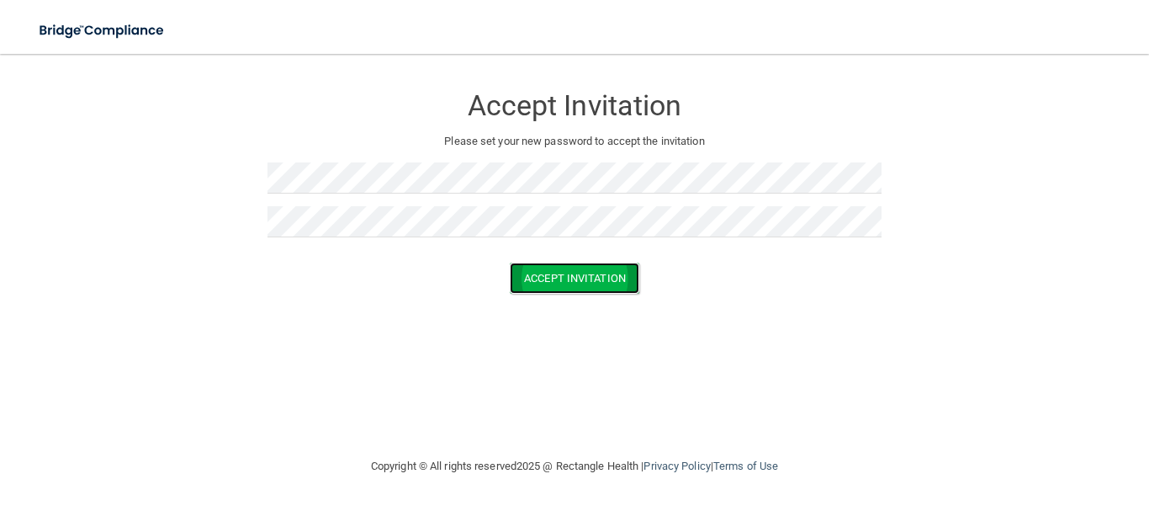
click at [578, 273] on button "Accept Invitation" at bounding box center [575, 277] width 130 height 31
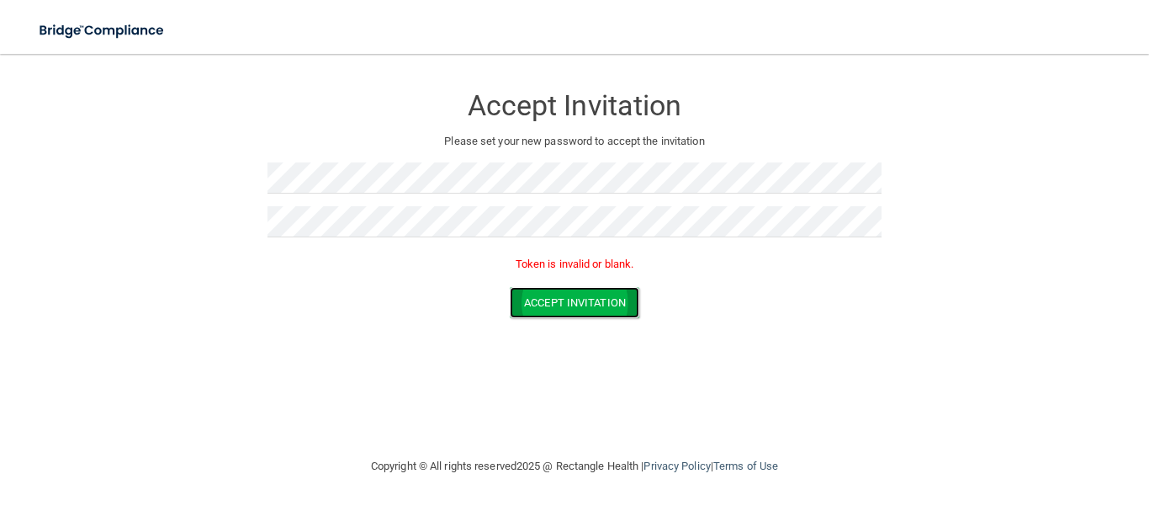
click at [585, 312] on button "Accept Invitation" at bounding box center [575, 302] width 130 height 31
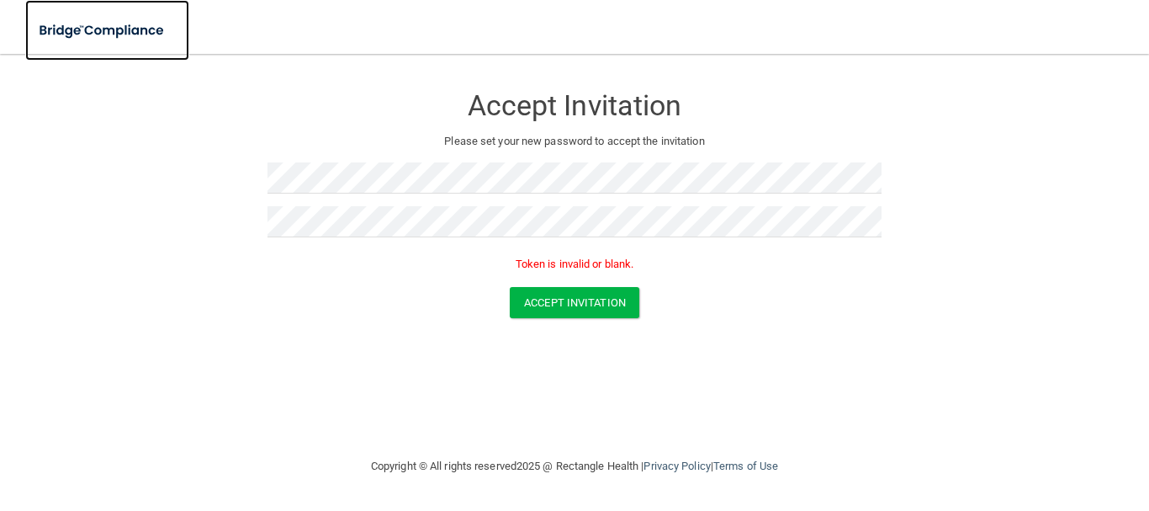
click at [50, 23] on img at bounding box center [102, 30] width 155 height 34
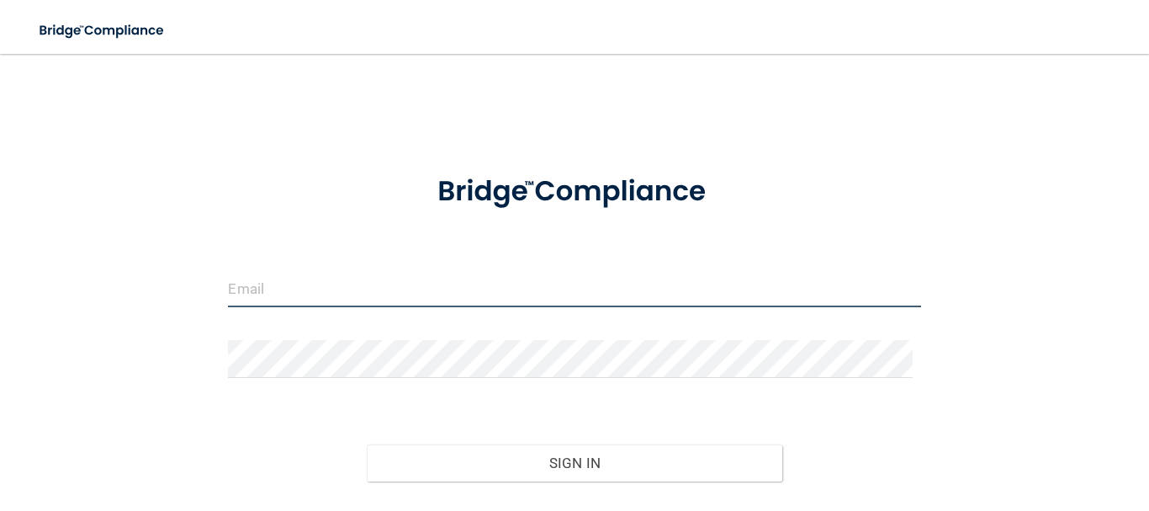
click at [267, 276] on input "email" at bounding box center [574, 288] width 692 height 38
type input "[EMAIL_ADDRESS][DOMAIN_NAME]"
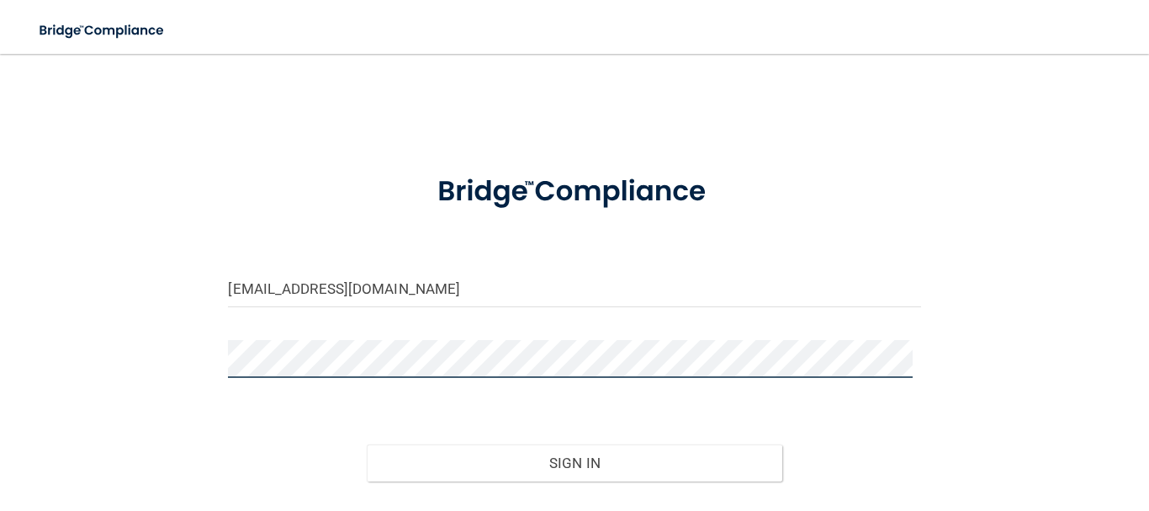
click at [367, 444] on button "Sign In" at bounding box center [575, 462] width 416 height 37
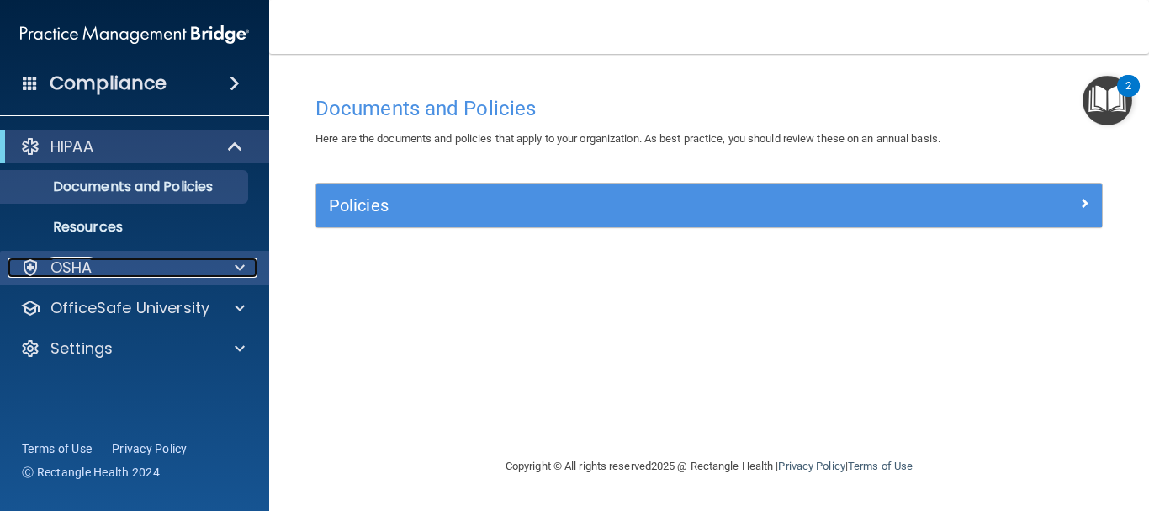
click at [162, 269] on div "OSHA" at bounding box center [112, 267] width 209 height 20
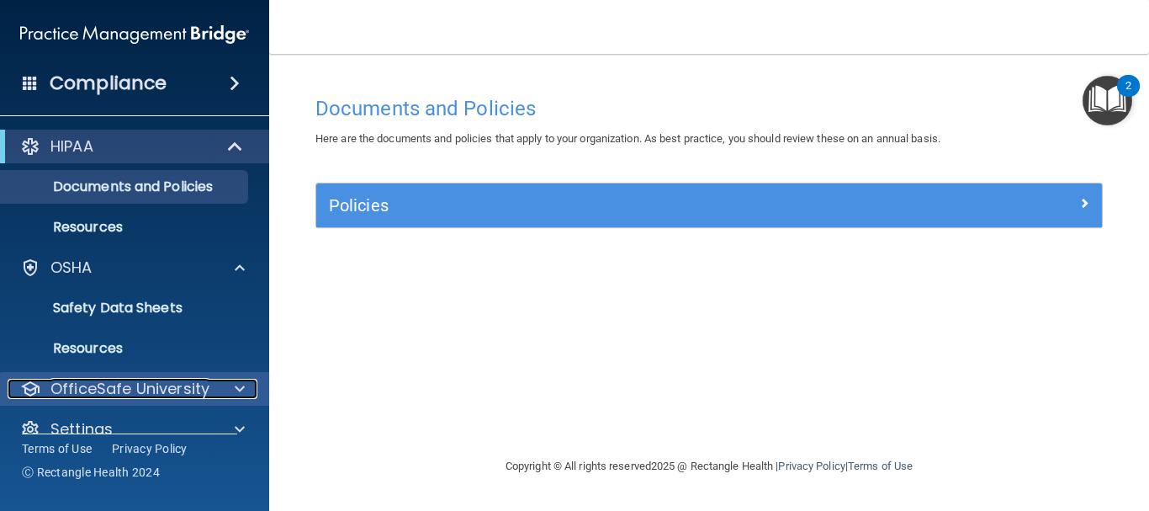
click at [220, 388] on div at bounding box center [237, 389] width 42 height 20
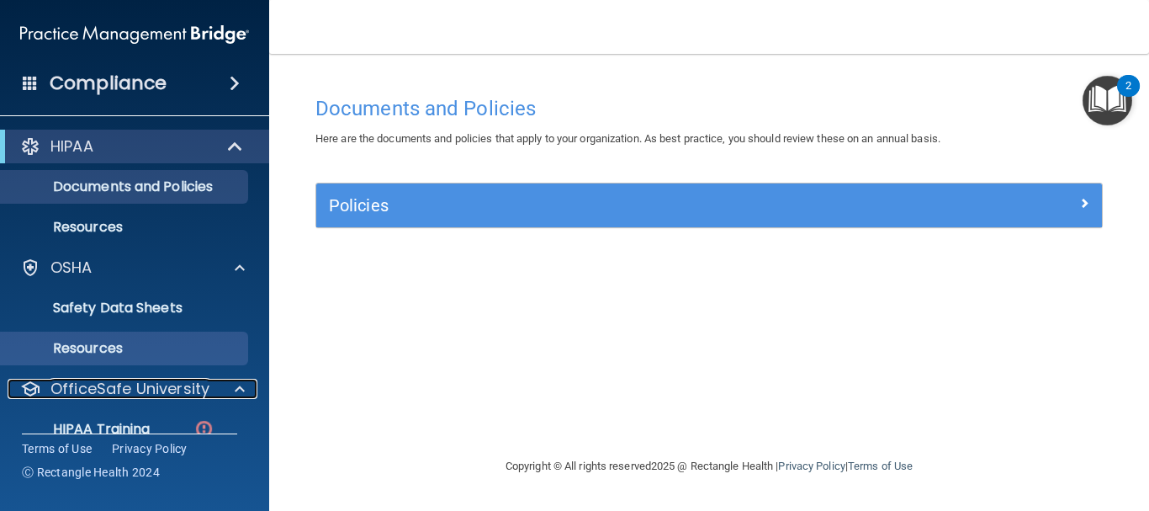
scroll to position [147, 0]
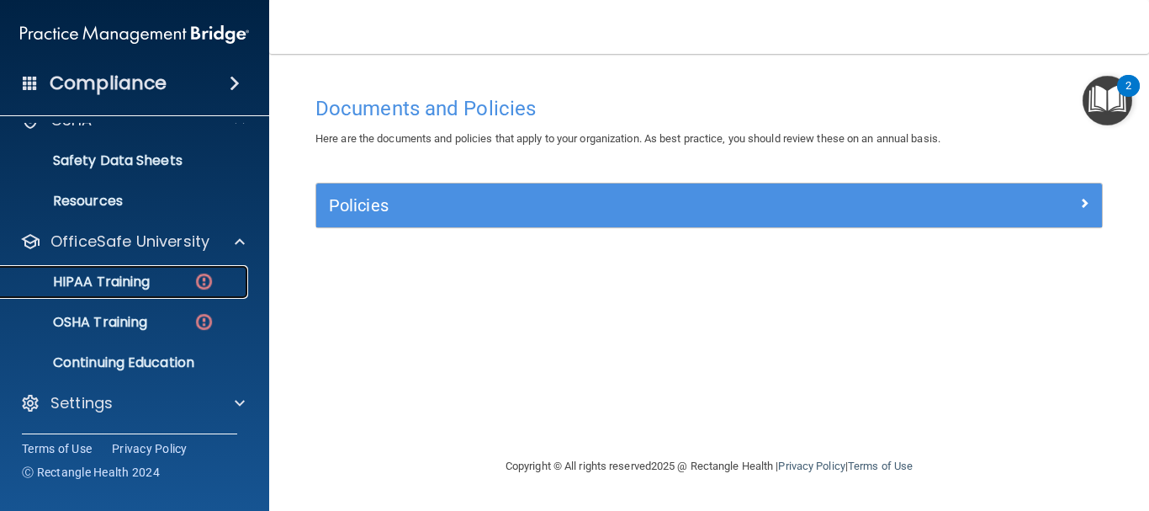
click at [102, 278] on p "HIPAA Training" at bounding box center [80, 281] width 139 height 17
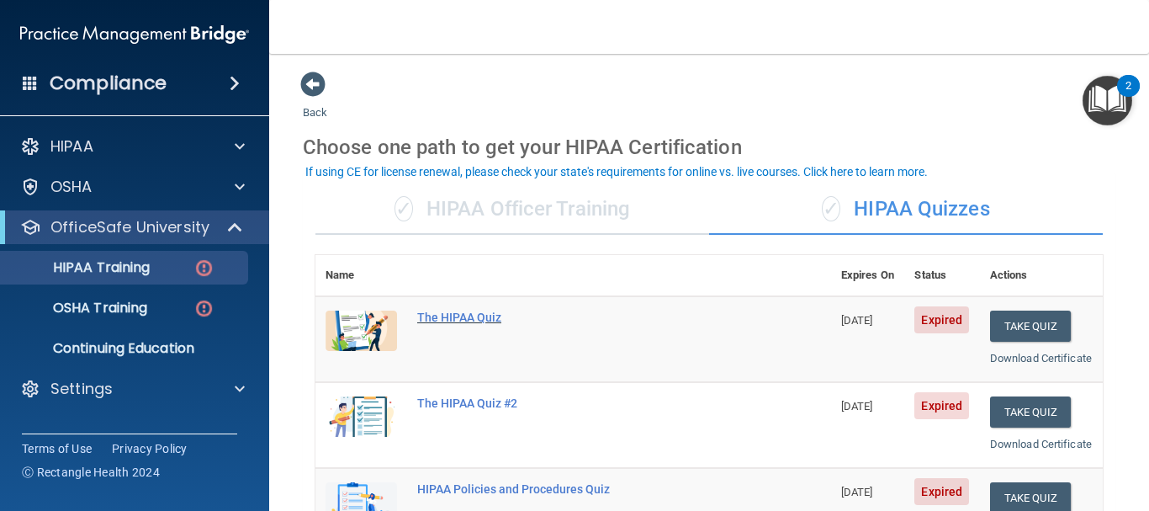
click at [442, 315] on div "The HIPAA Quiz" at bounding box center [582, 316] width 330 height 13
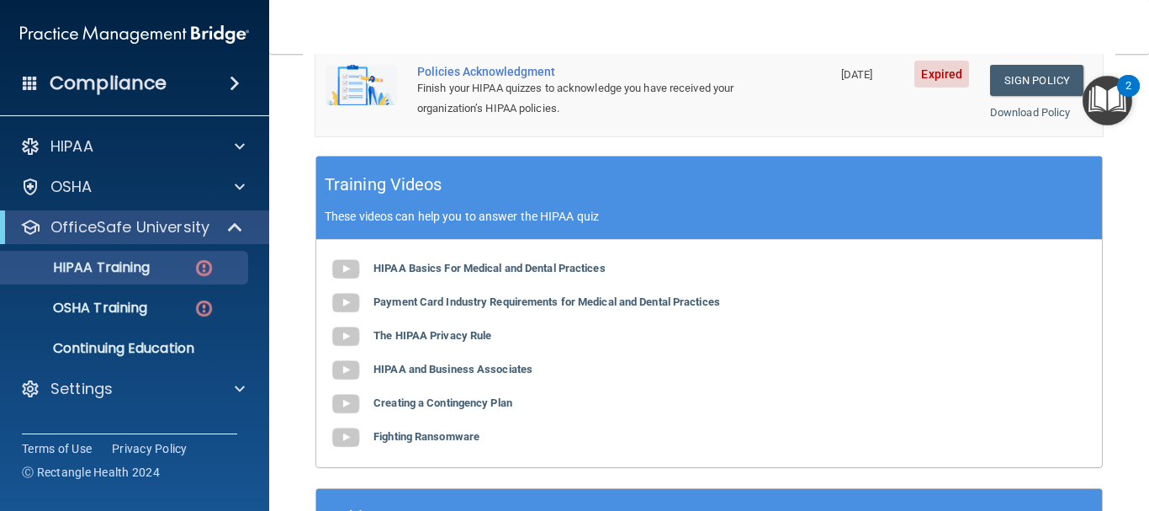
scroll to position [673, 0]
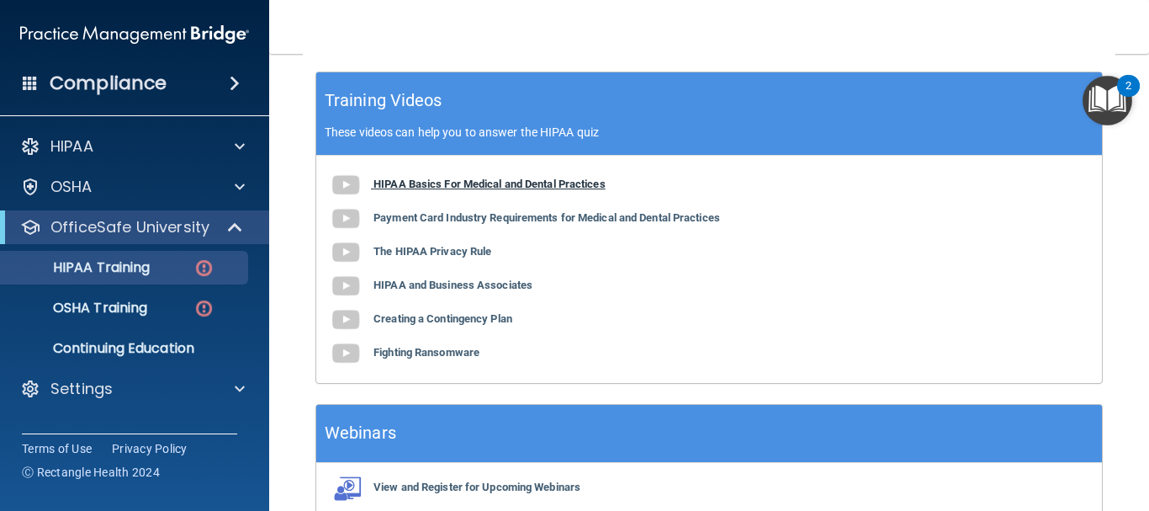
click at [347, 202] on img at bounding box center [346, 185] width 34 height 34
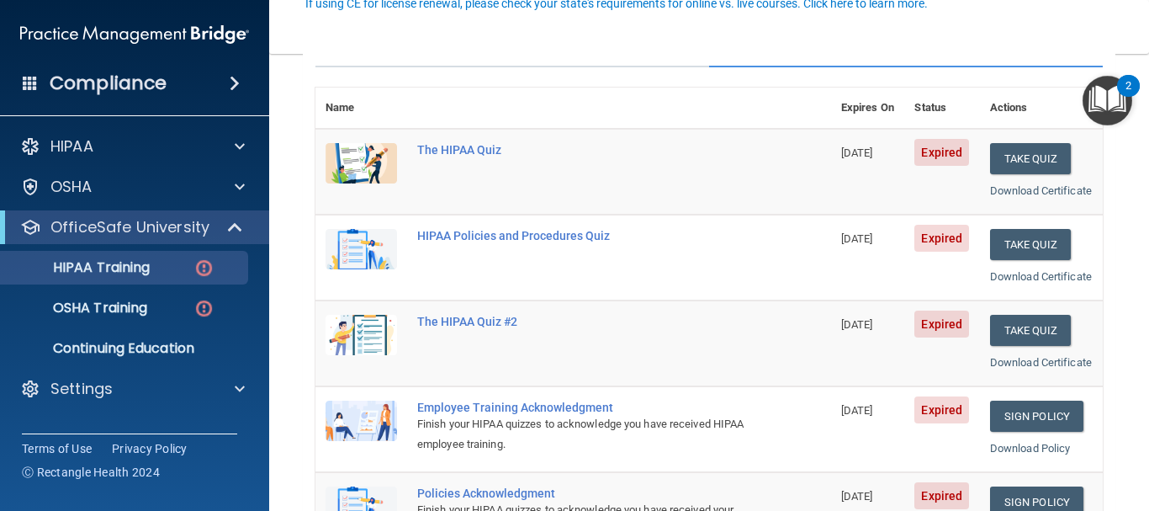
scroll to position [168, 0]
click at [172, 268] on div "HIPAA Training" at bounding box center [126, 267] width 230 height 17
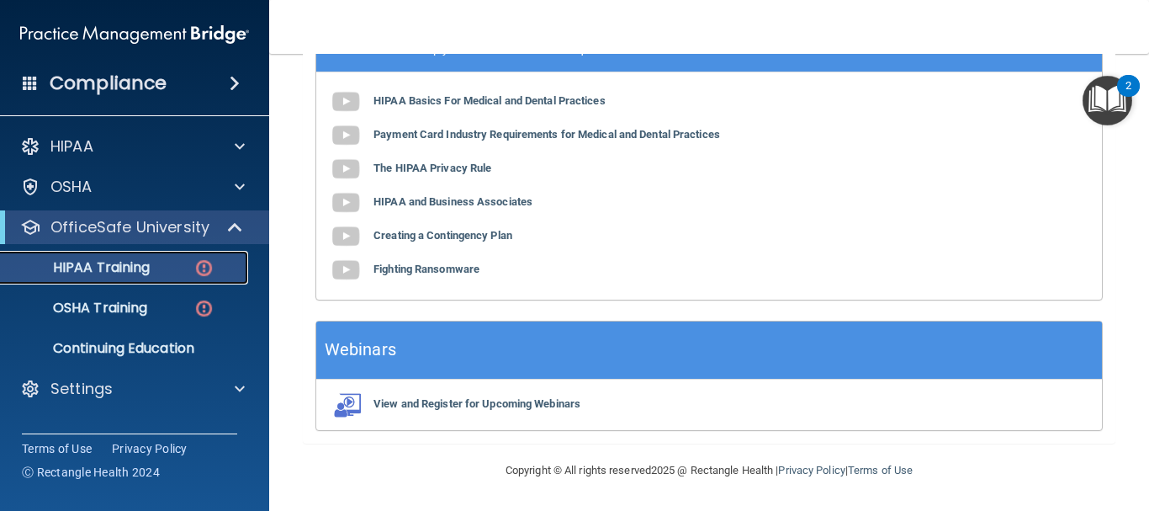
scroll to position [757, 0]
click at [345, 152] on img at bounding box center [346, 136] width 34 height 34
click at [361, 173] on img at bounding box center [346, 169] width 34 height 34
click at [349, 177] on img at bounding box center [346, 169] width 34 height 34
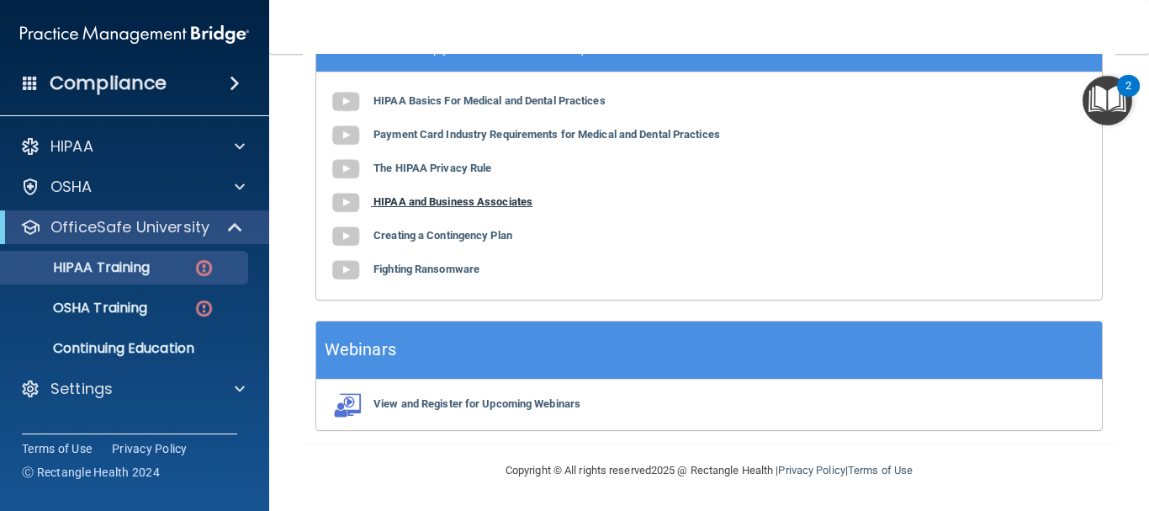
click at [354, 201] on img at bounding box center [346, 203] width 34 height 34
click at [338, 241] on img at bounding box center [346, 237] width 34 height 34
click at [348, 266] on img at bounding box center [346, 270] width 34 height 34
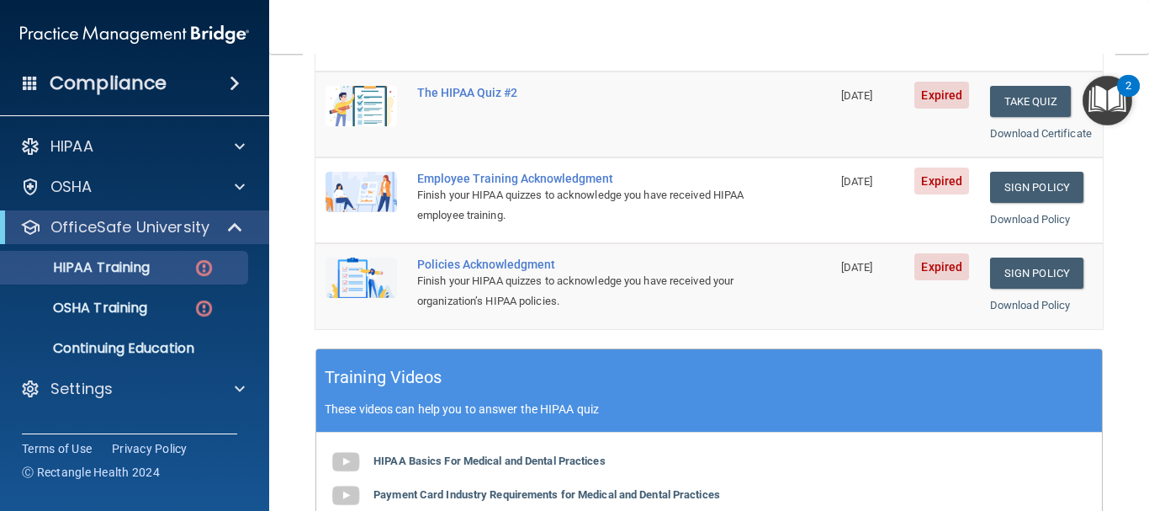
scroll to position [60, 0]
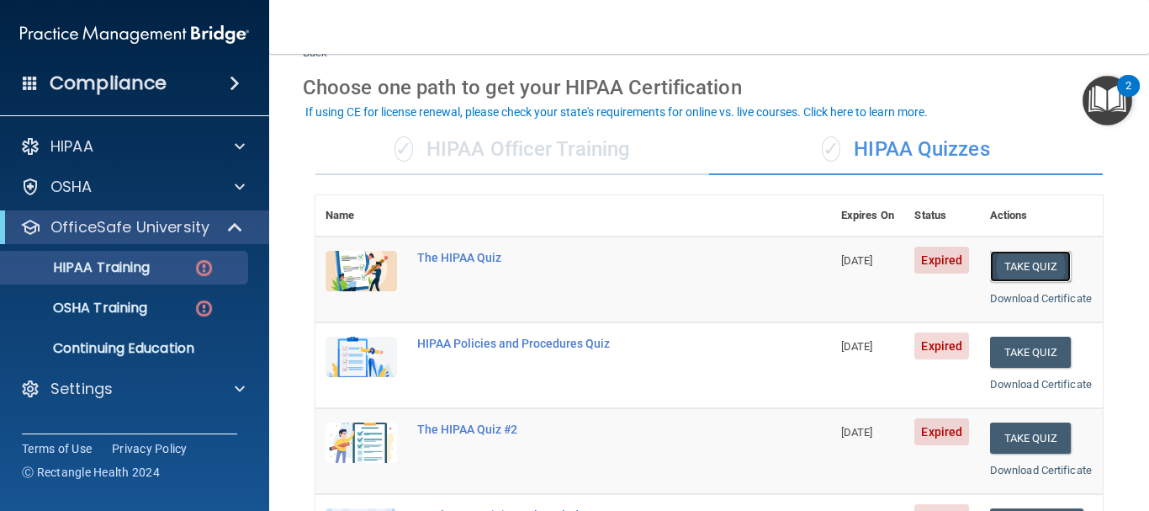
click at [1016, 273] on button "Take Quiz" at bounding box center [1030, 266] width 81 height 31
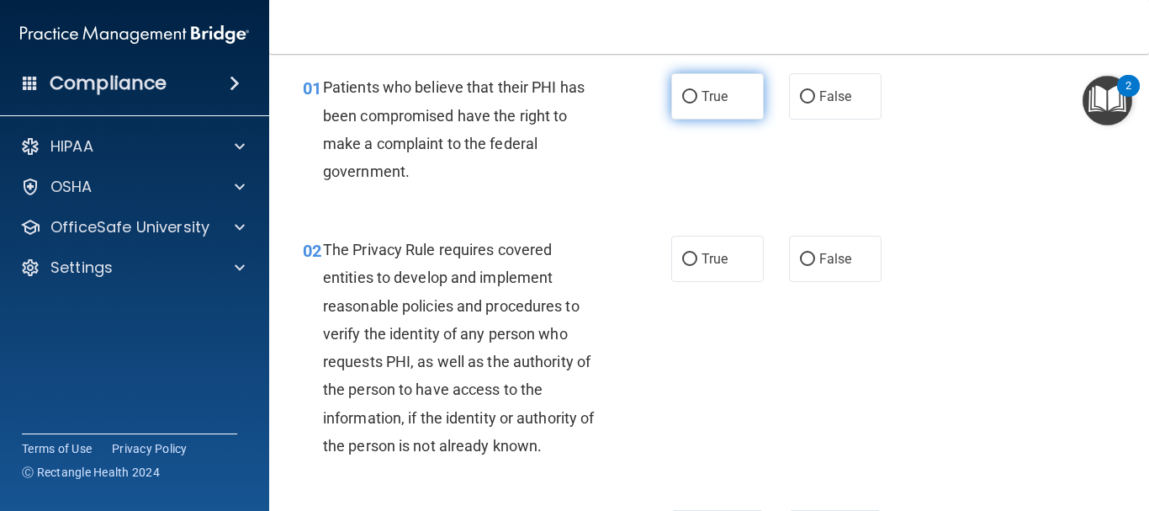
click at [682, 96] on input "True" at bounding box center [689, 97] width 15 height 13
radio input "true"
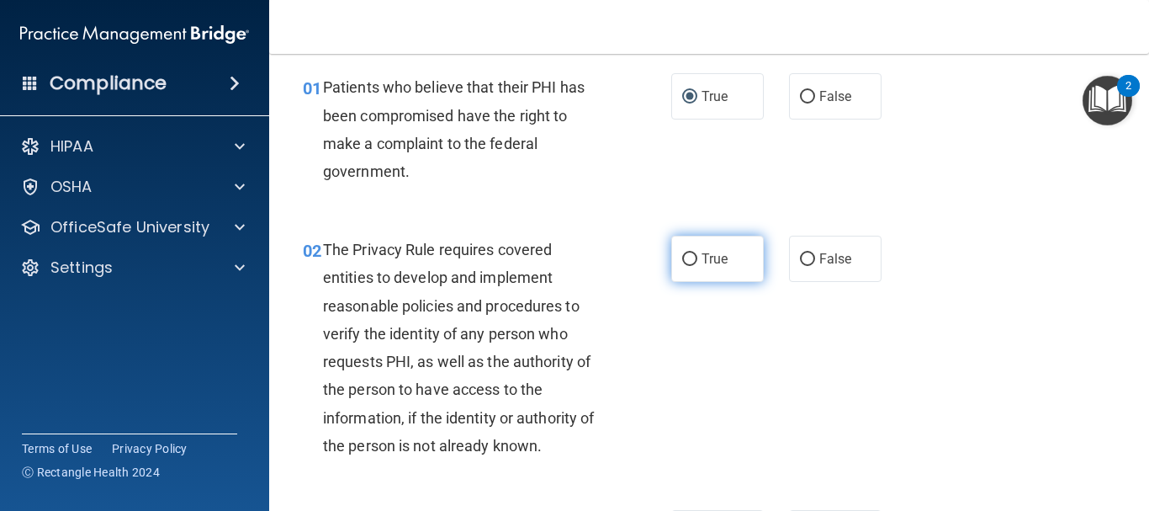
click at [682, 259] on input "True" at bounding box center [689, 259] width 15 height 13
radio input "true"
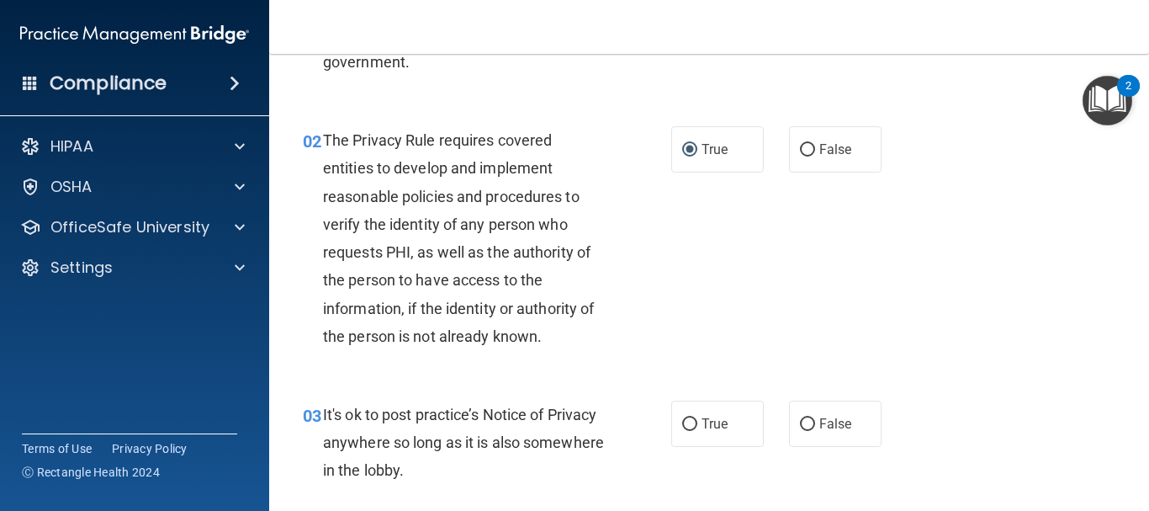
scroll to position [312, 0]
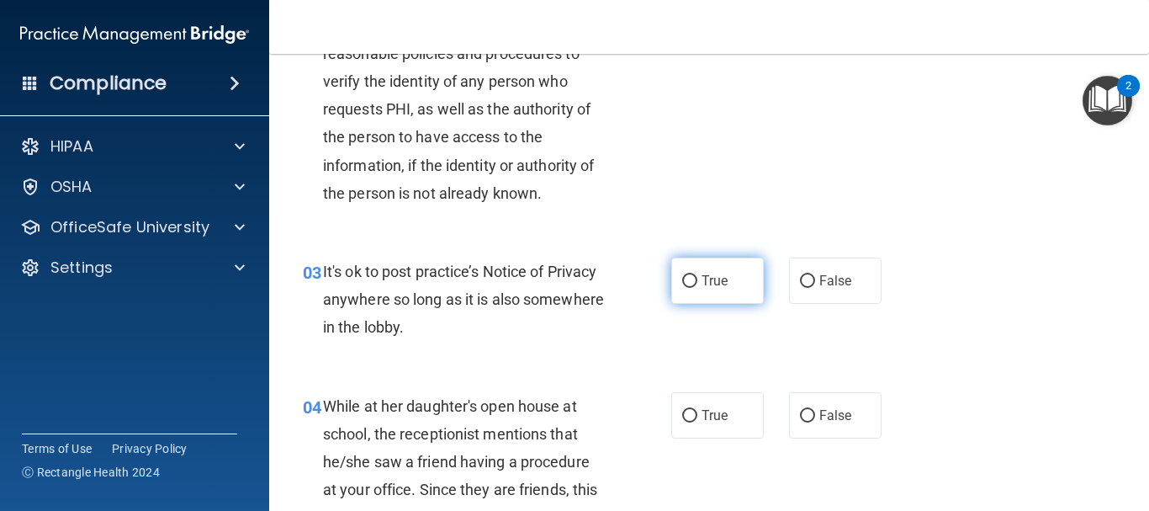
click at [682, 283] on input "True" at bounding box center [689, 281] width 15 height 13
radio input "true"
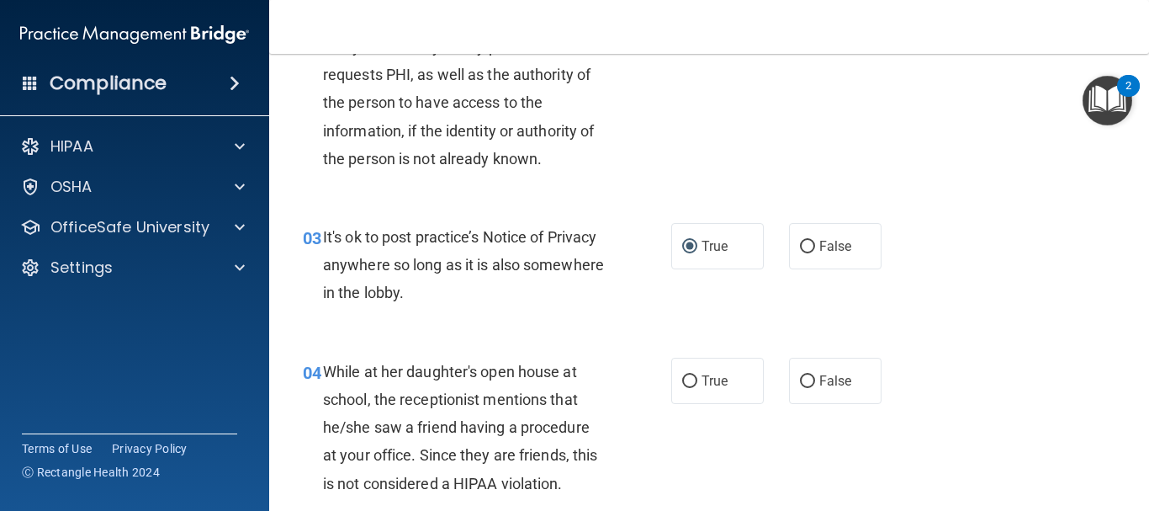
scroll to position [396, 0]
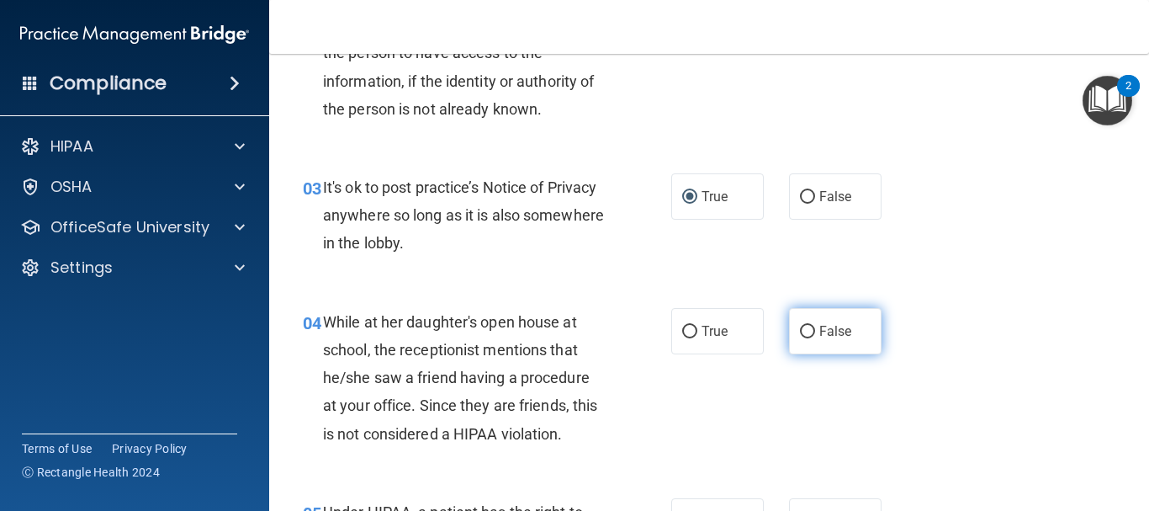
click at [806, 328] on input "False" at bounding box center [807, 332] width 15 height 13
radio input "true"
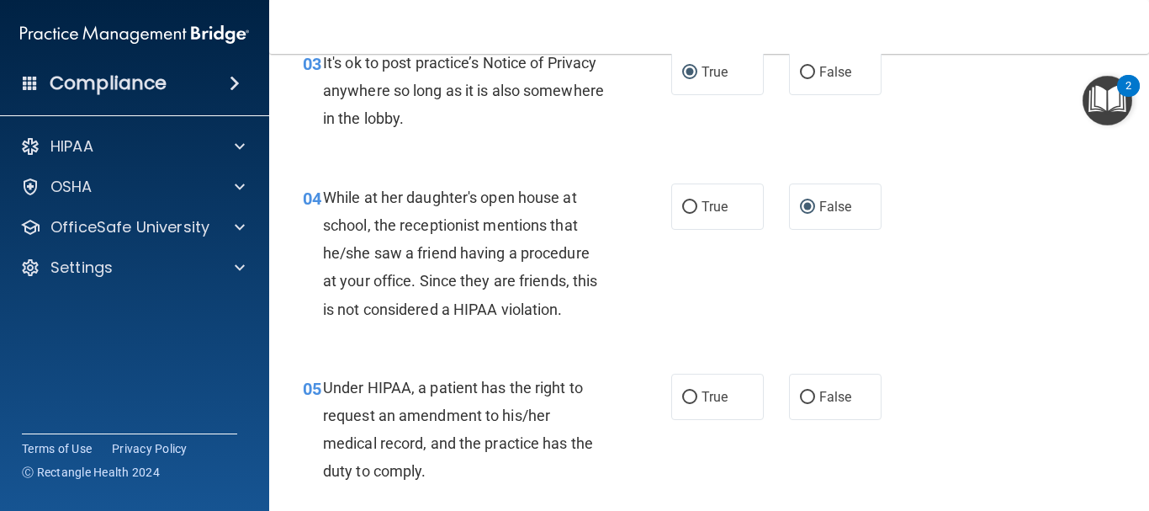
scroll to position [649, 0]
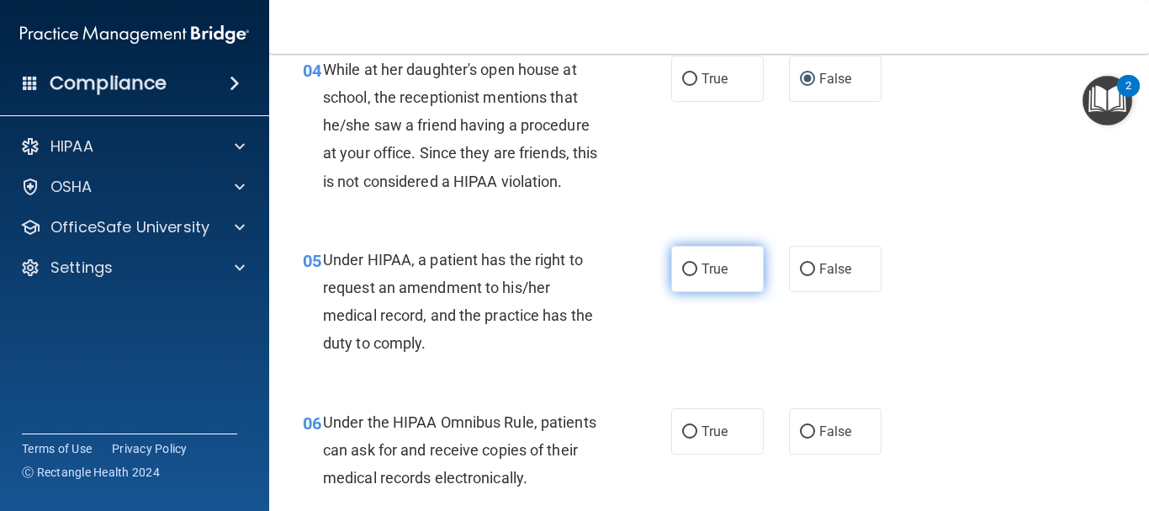
click at [684, 268] on input "True" at bounding box center [689, 269] width 15 height 13
radio input "true"
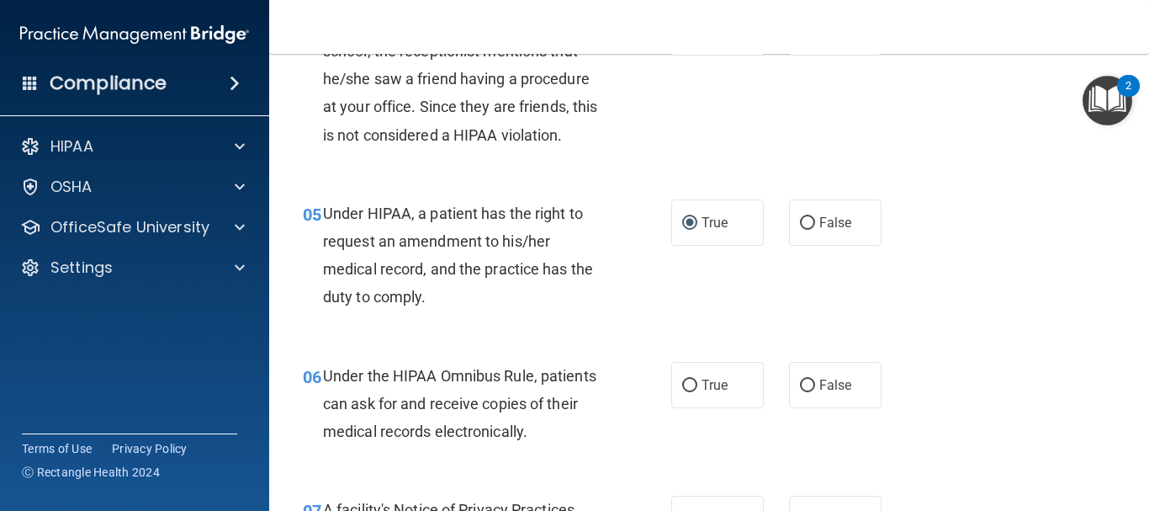
scroll to position [733, 0]
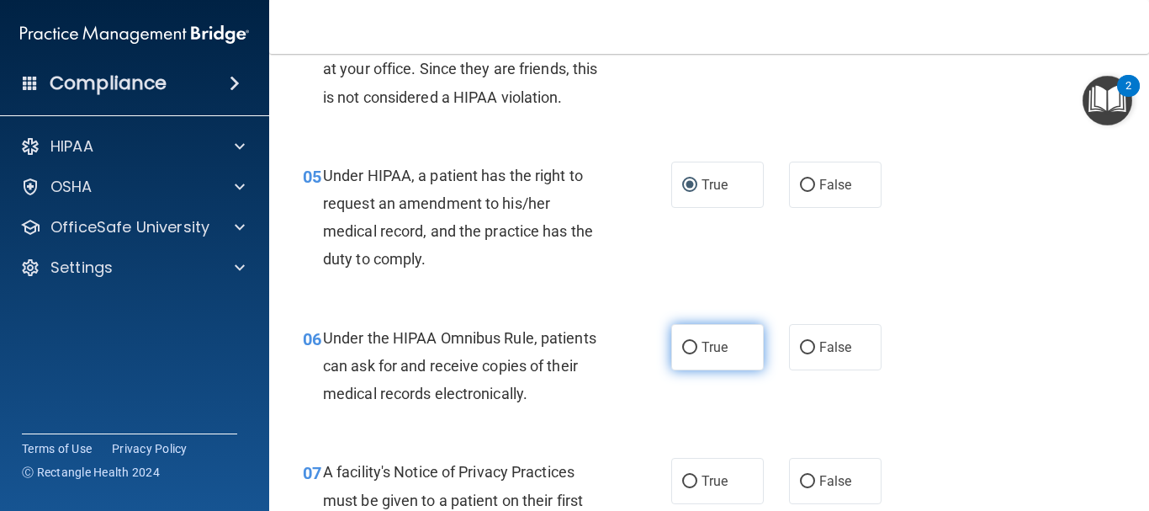
click at [687, 349] on input "True" at bounding box center [689, 348] width 15 height 13
radio input "true"
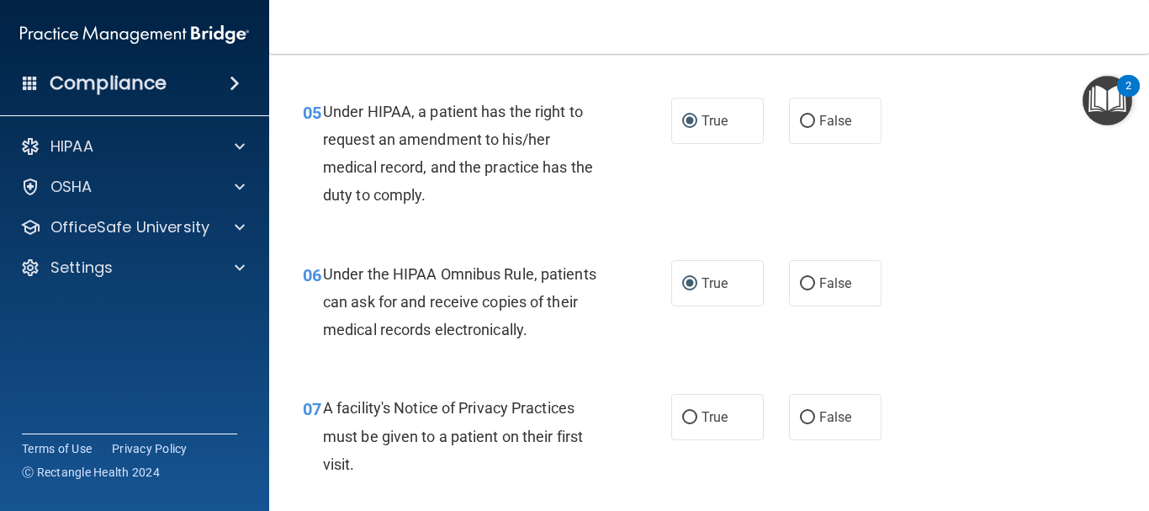
scroll to position [901, 0]
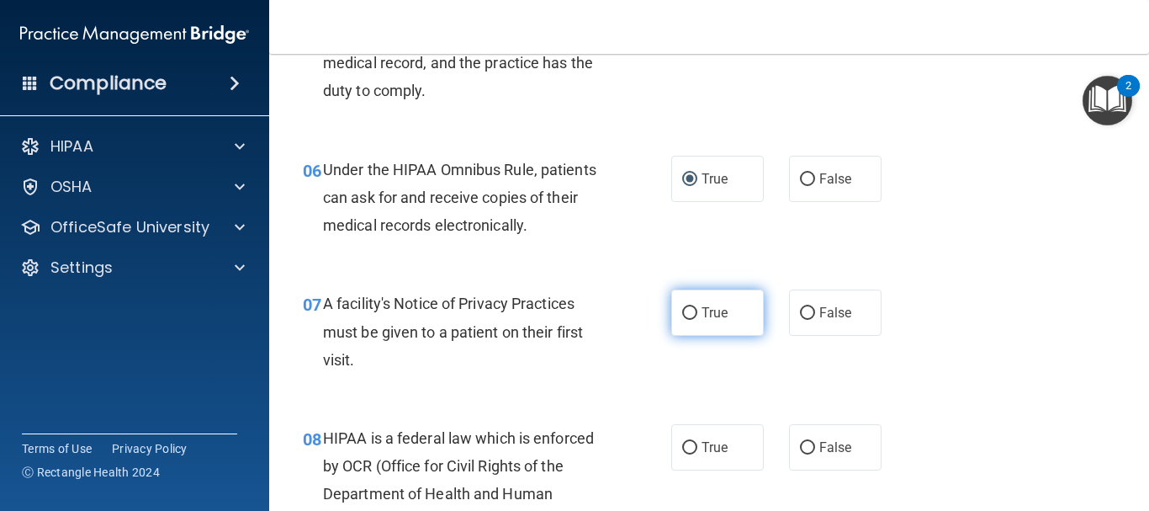
click at [684, 311] on input "True" at bounding box center [689, 313] width 15 height 13
radio input "true"
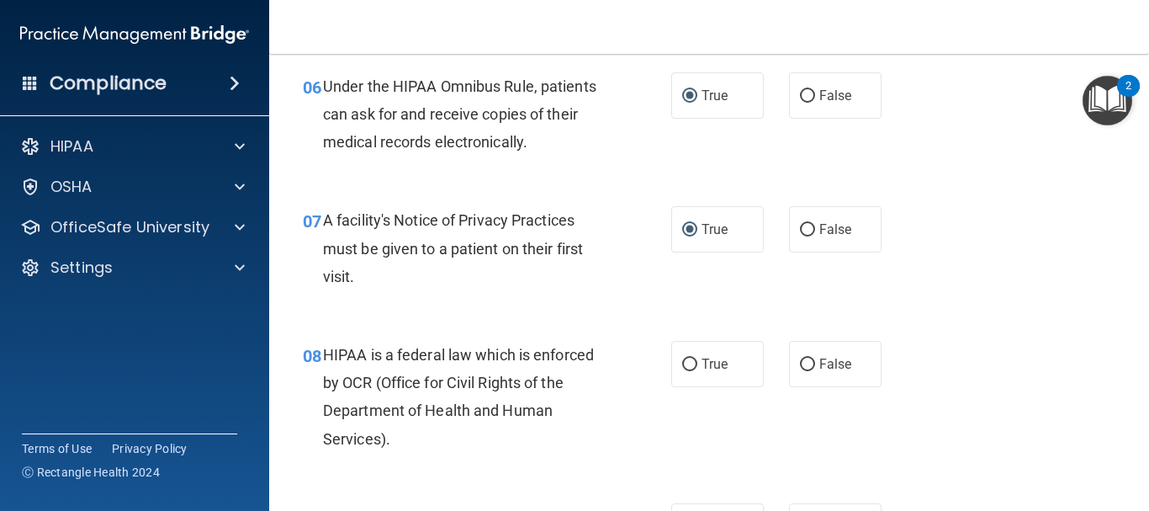
scroll to position [1153, 0]
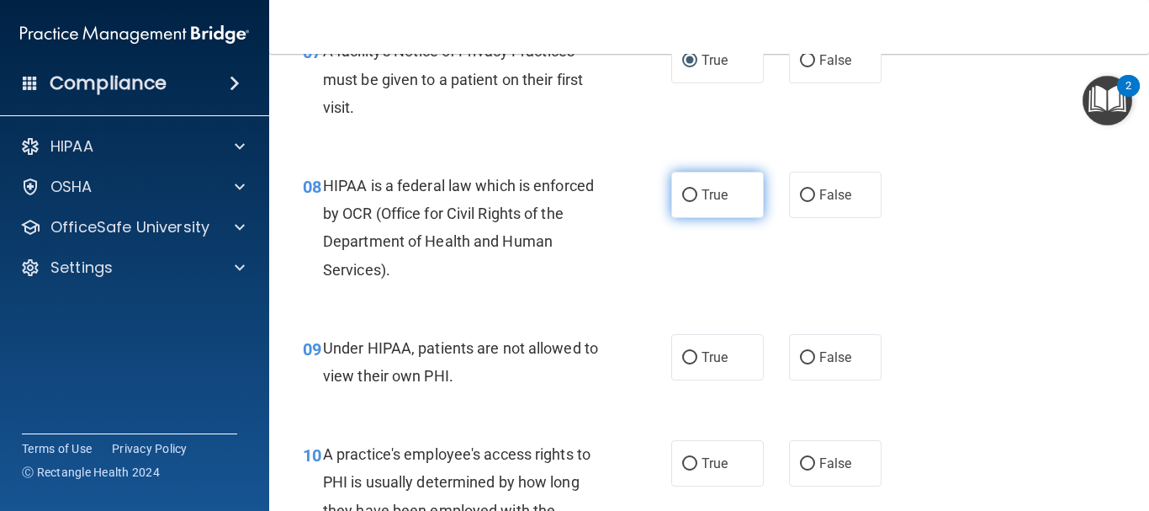
click at [682, 198] on input "True" at bounding box center [689, 195] width 15 height 13
radio input "true"
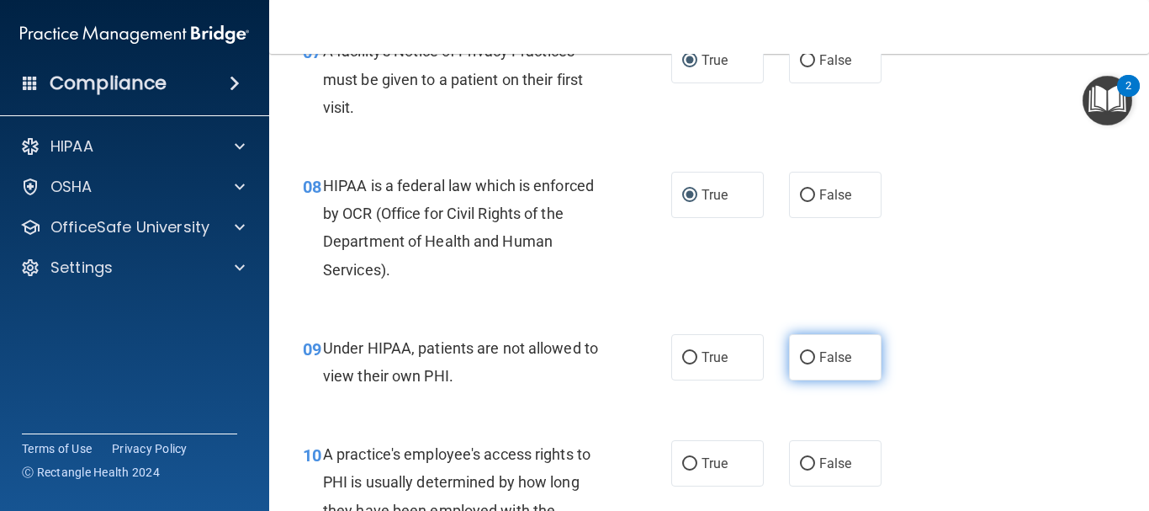
click at [800, 362] on input "False" at bounding box center [807, 358] width 15 height 13
radio input "true"
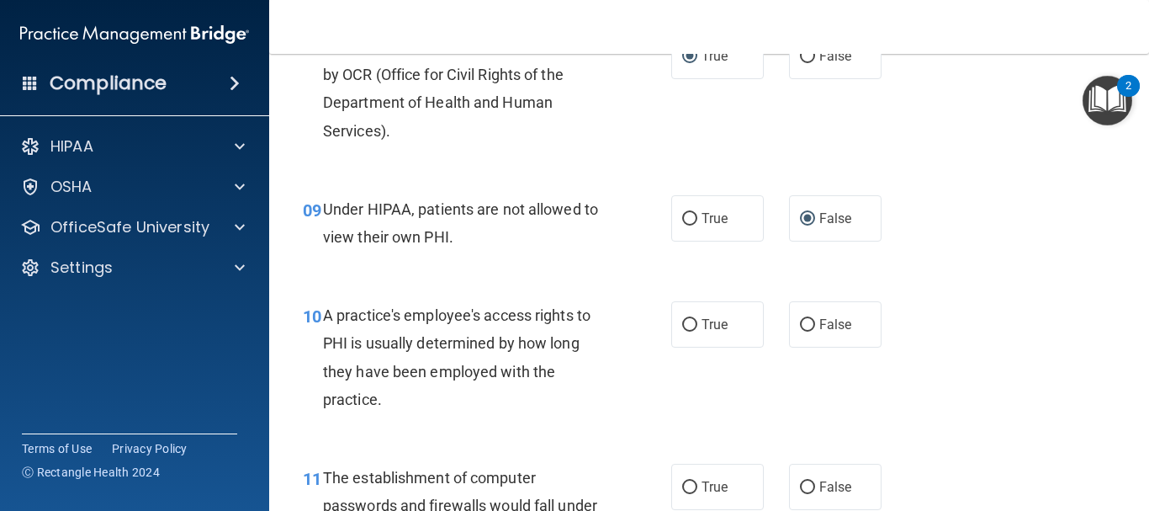
scroll to position [1322, 0]
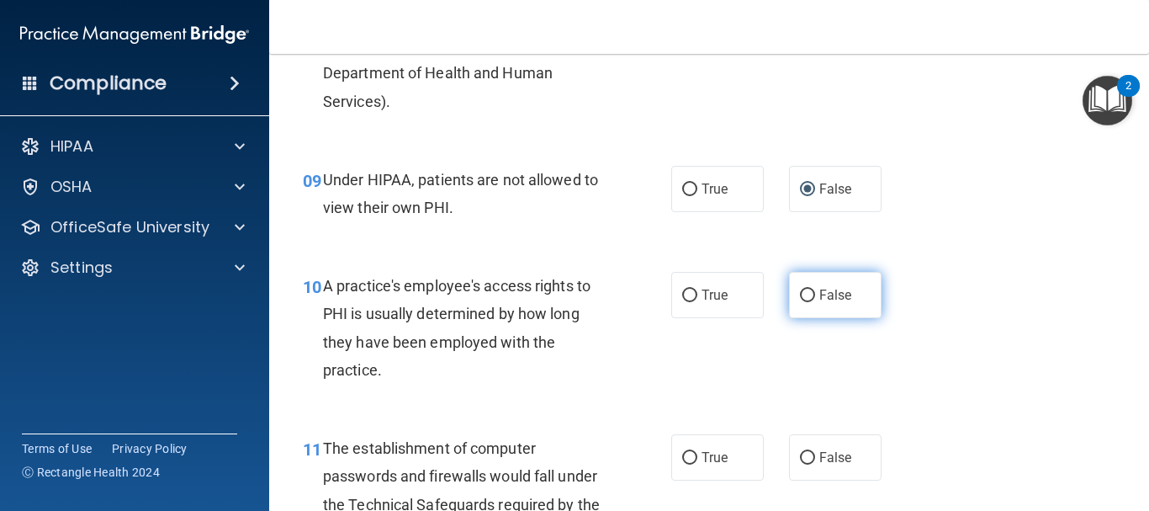
click at [800, 297] on input "False" at bounding box center [807, 295] width 15 height 13
radio input "true"
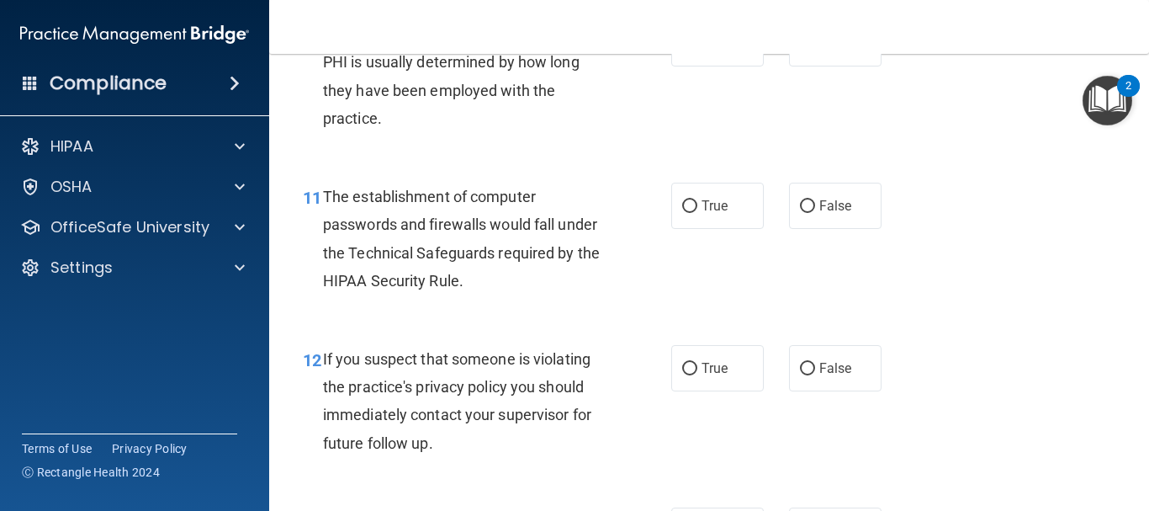
scroll to position [1574, 0]
click at [686, 206] on input "True" at bounding box center [689, 205] width 15 height 13
radio input "true"
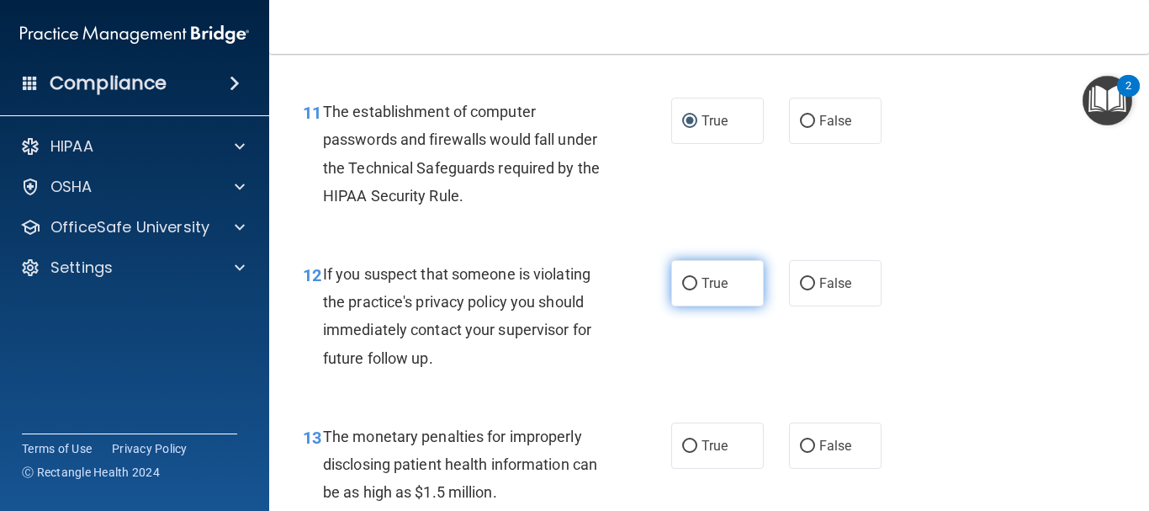
click at [686, 285] on input "True" at bounding box center [689, 284] width 15 height 13
radio input "true"
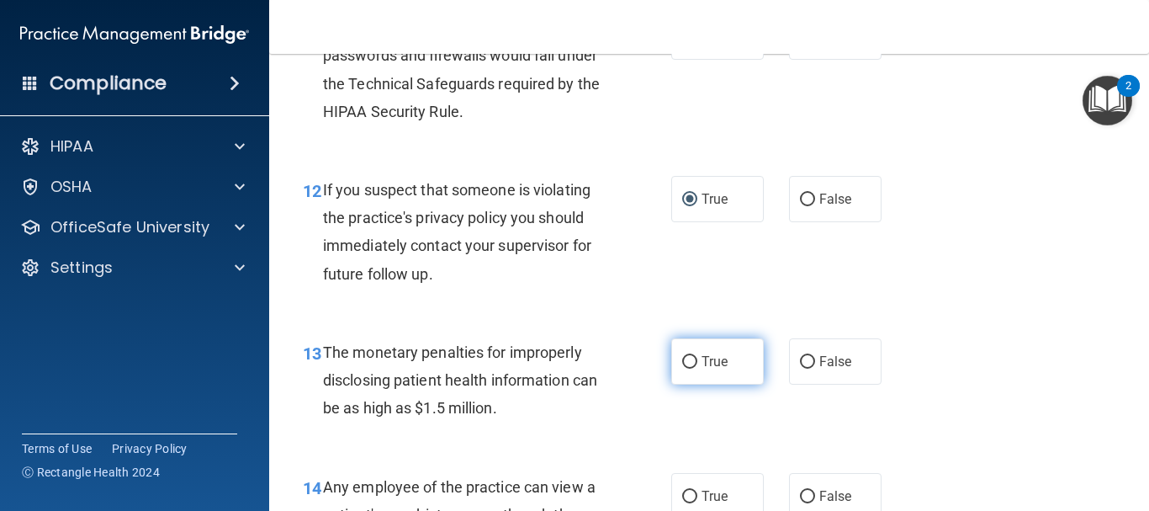
click at [687, 363] on input "True" at bounding box center [689, 362] width 15 height 13
radio input "true"
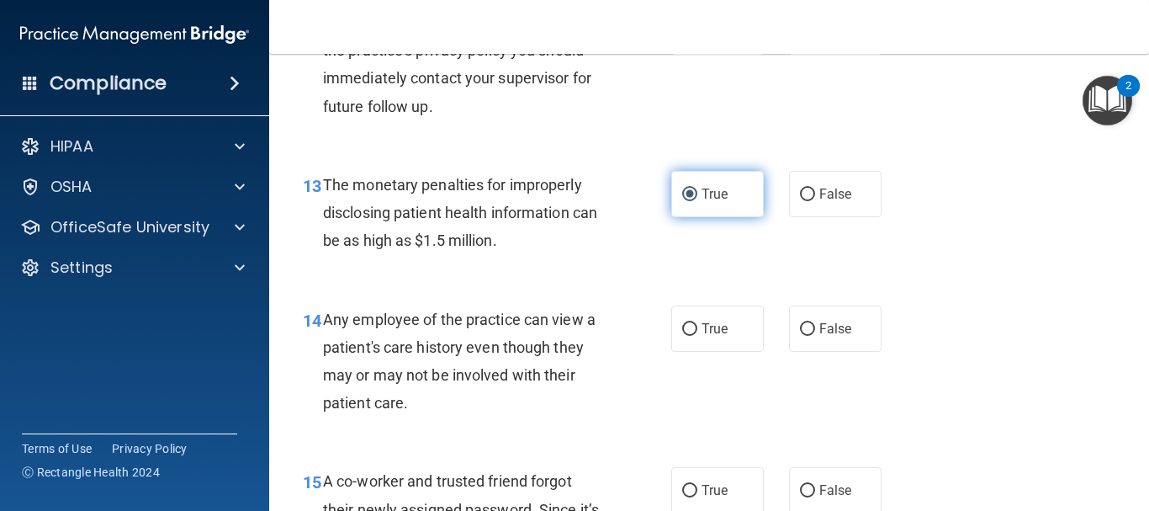
scroll to position [1911, 0]
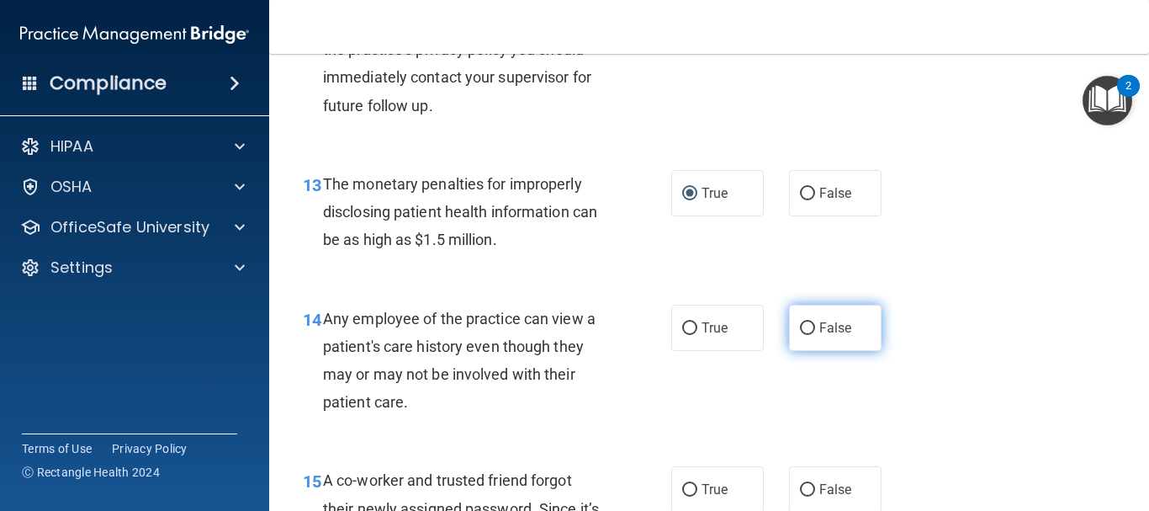
click at [808, 321] on label "False" at bounding box center [835, 328] width 93 height 46
click at [808, 322] on input "False" at bounding box center [807, 328] width 15 height 13
radio input "true"
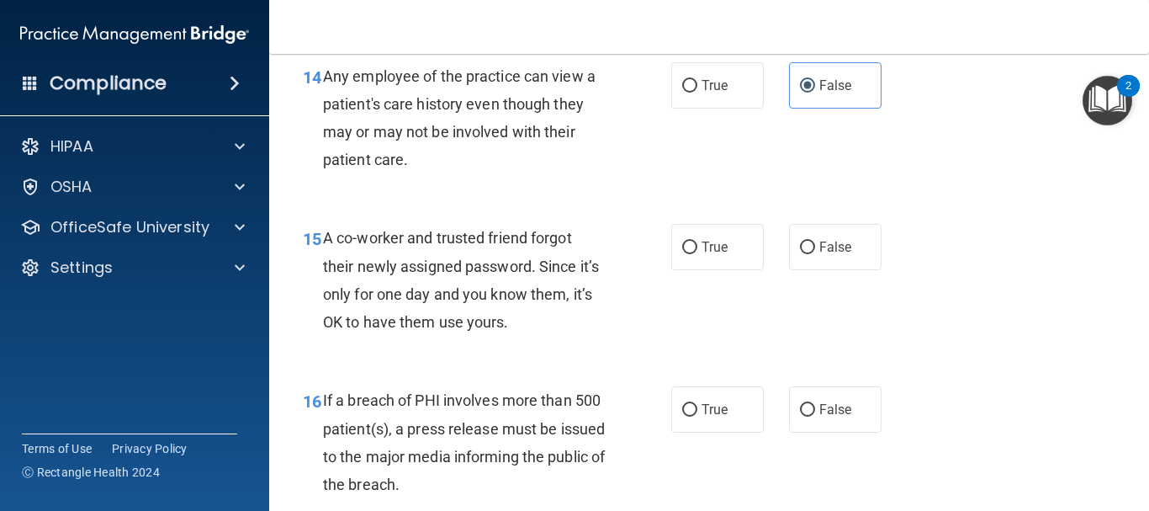
scroll to position [2163, 0]
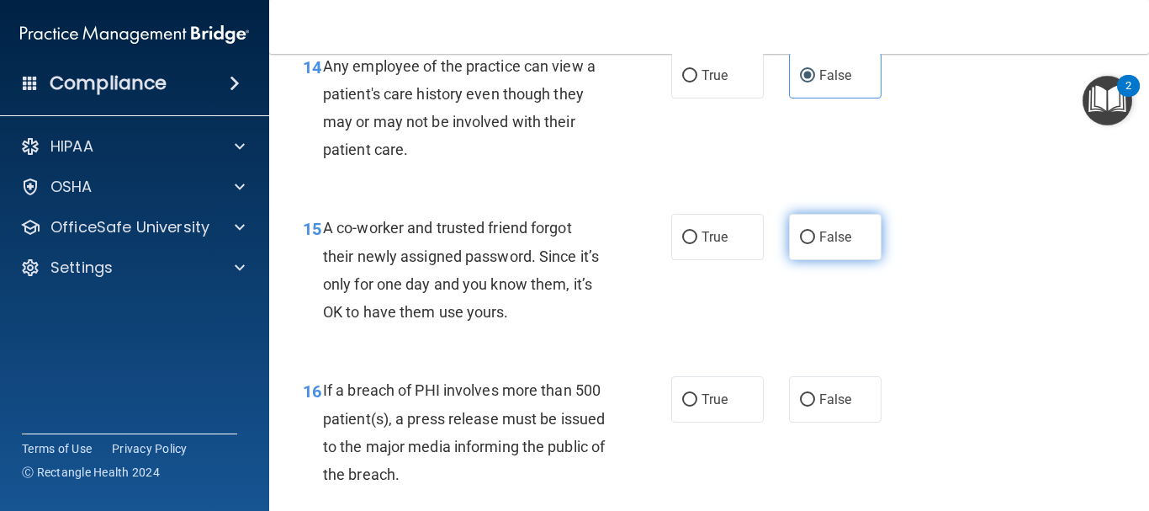
click at [800, 233] on input "False" at bounding box center [807, 237] width 15 height 13
radio input "true"
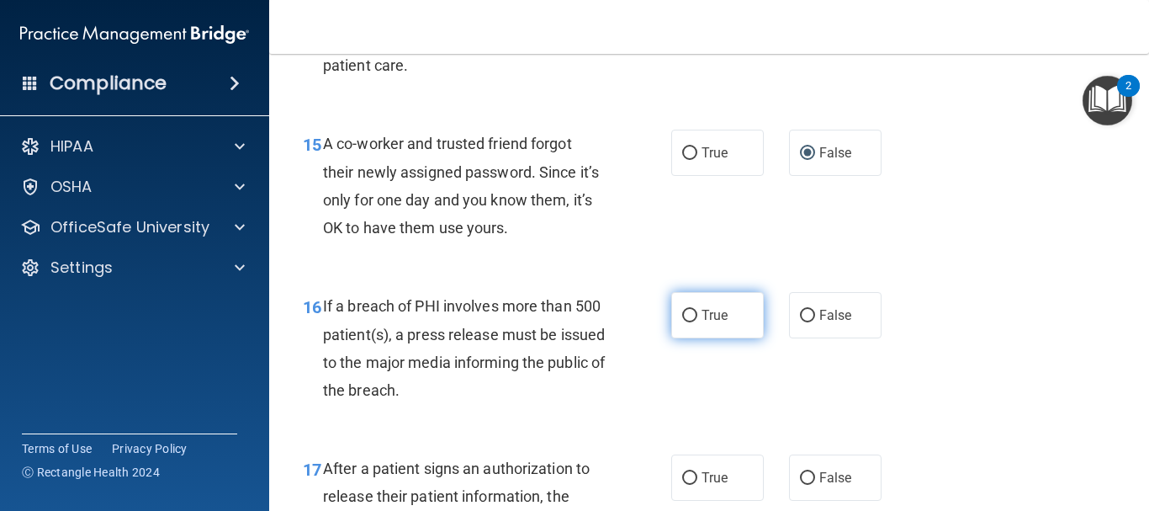
click at [684, 312] on input "True" at bounding box center [689, 316] width 15 height 13
radio input "true"
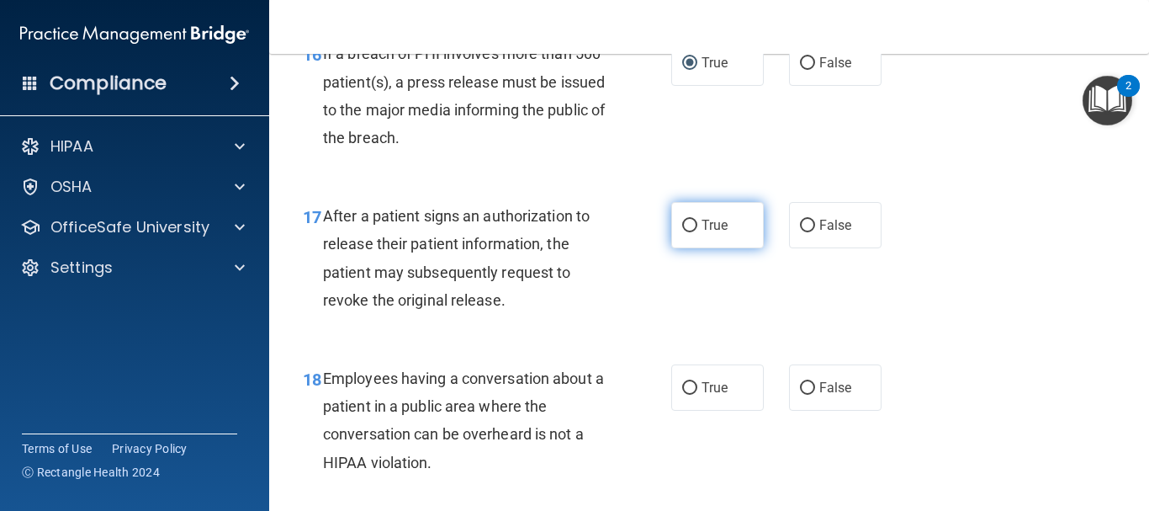
click at [687, 225] on input "True" at bounding box center [689, 226] width 15 height 13
radio input "true"
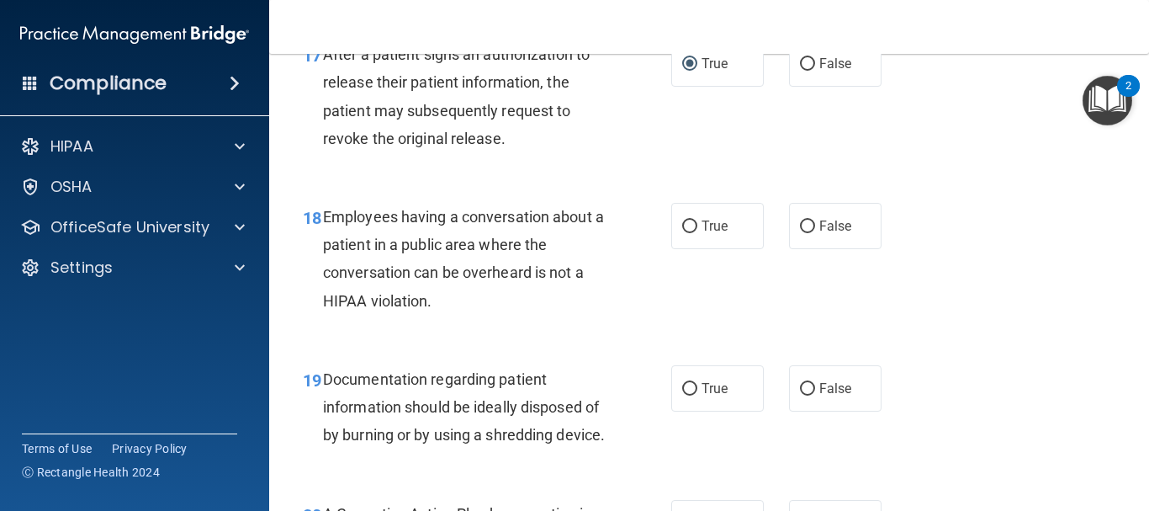
scroll to position [2668, 0]
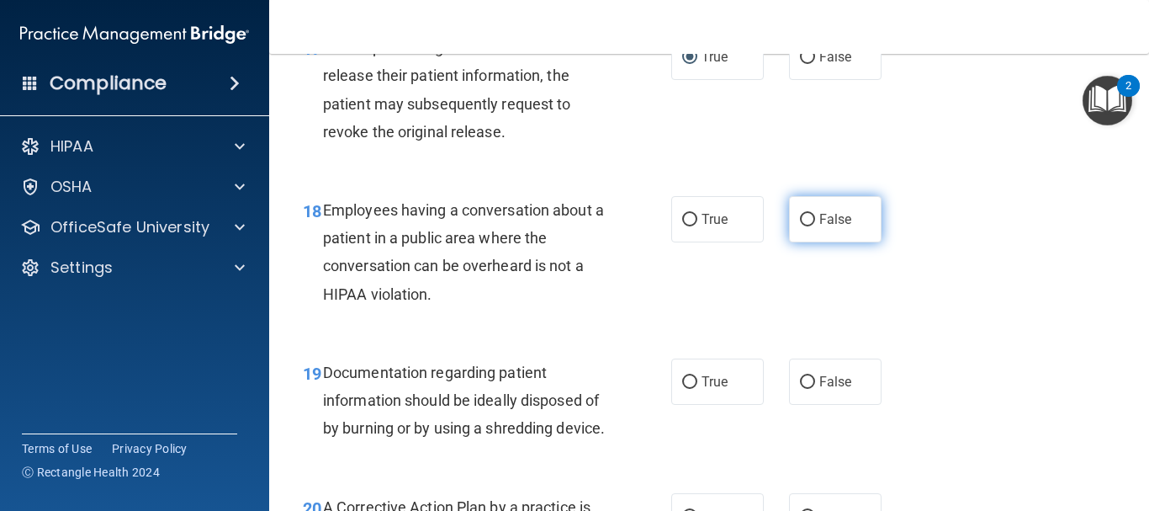
click at [800, 224] on input "False" at bounding box center [807, 220] width 15 height 13
radio input "true"
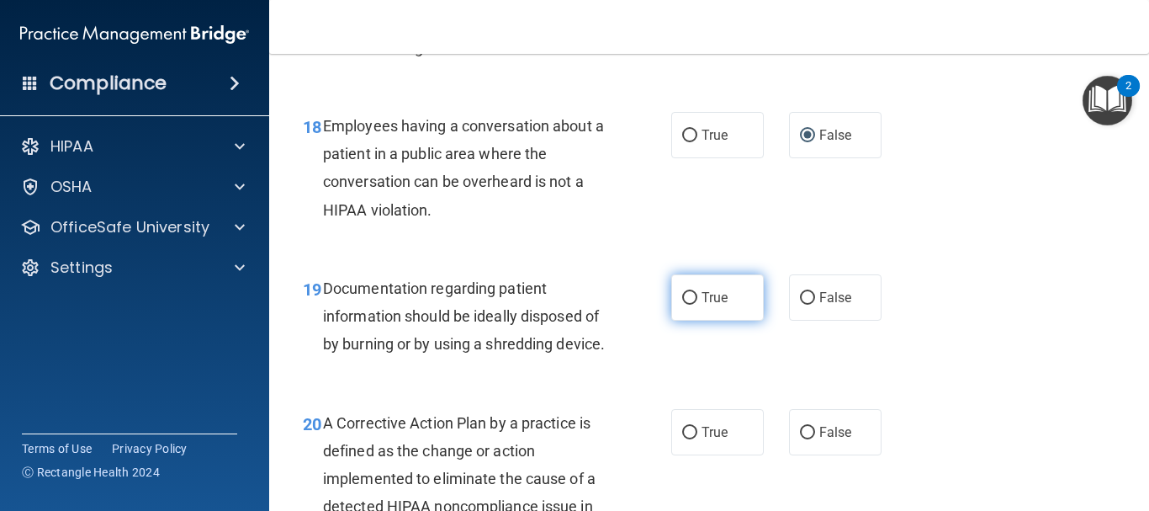
click at [682, 298] on input "True" at bounding box center [689, 298] width 15 height 13
radio input "true"
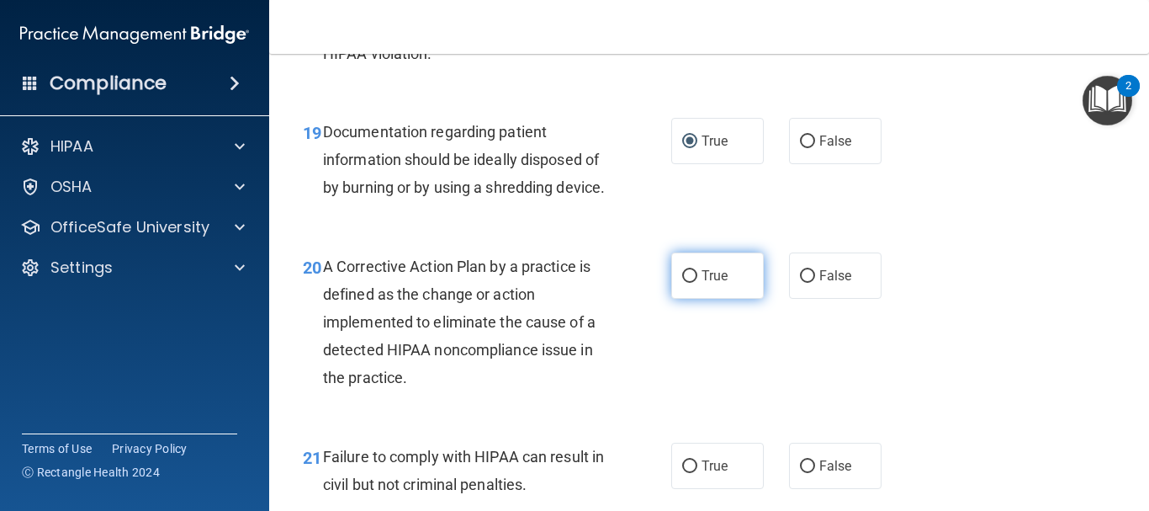
scroll to position [2920, 0]
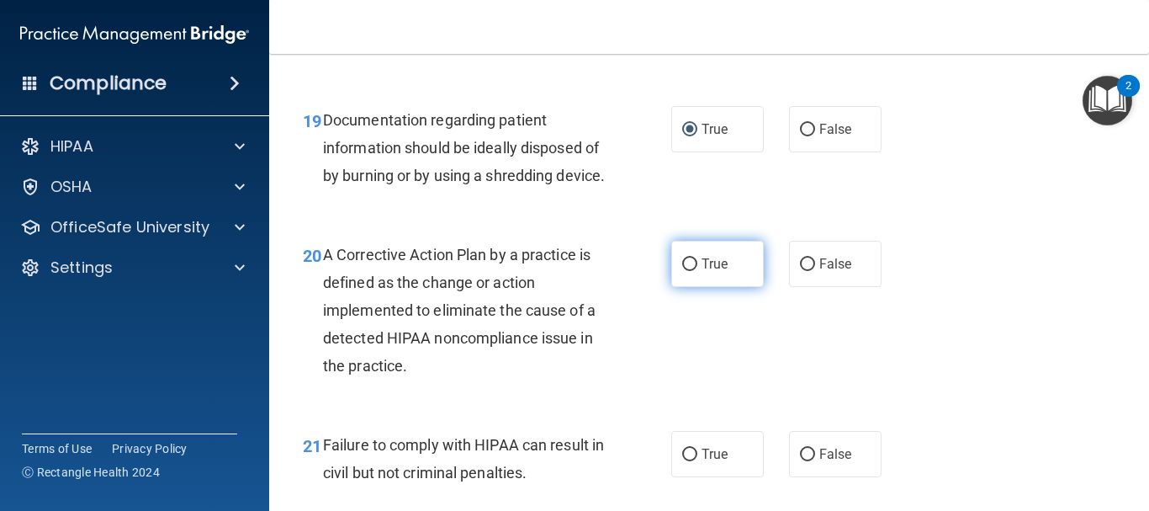
click at [682, 271] on input "True" at bounding box center [689, 264] width 15 height 13
radio input "true"
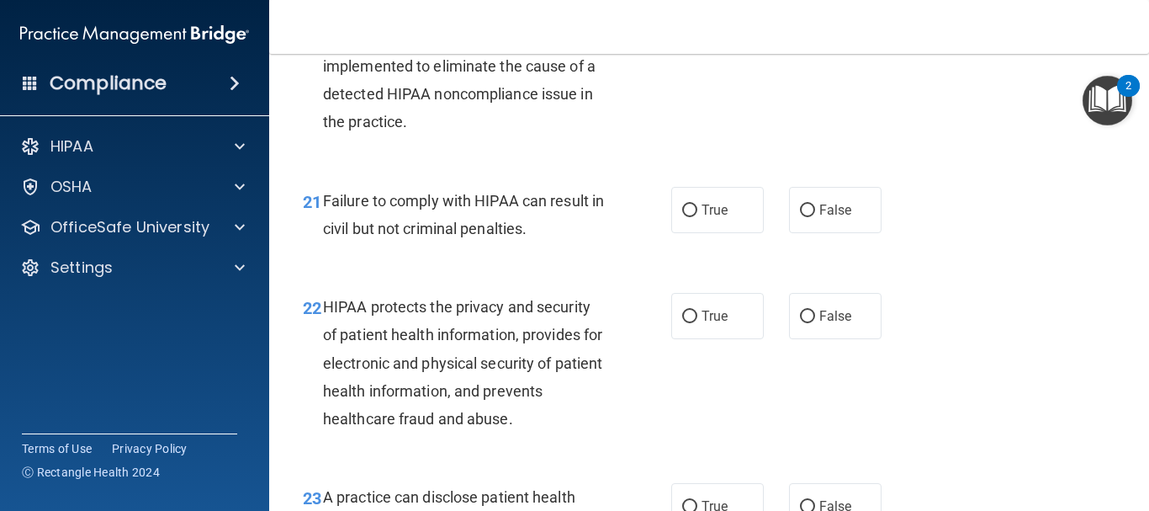
scroll to position [3173, 0]
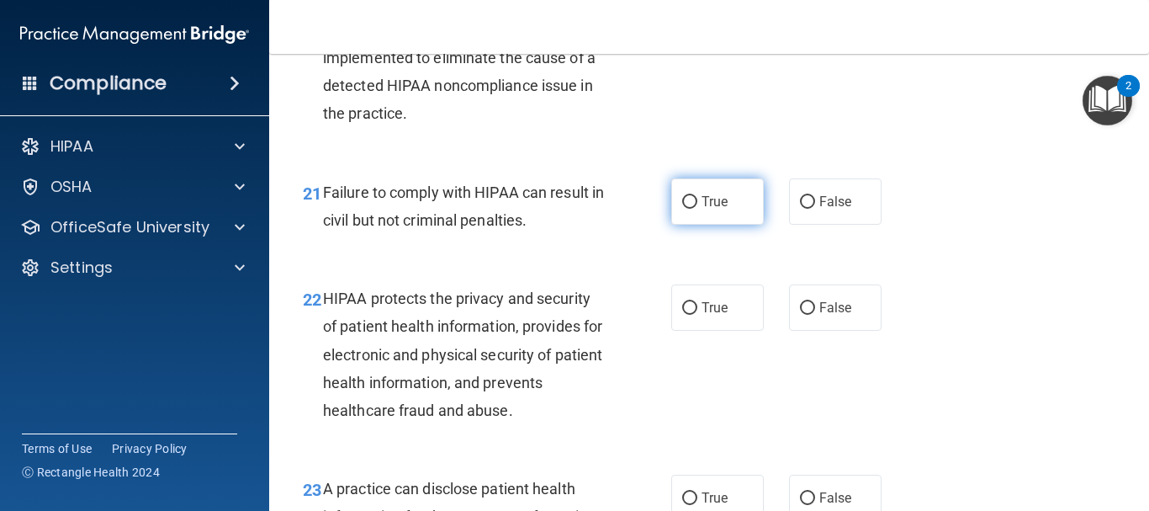
click at [682, 209] on input "True" at bounding box center [689, 202] width 15 height 13
radio input "true"
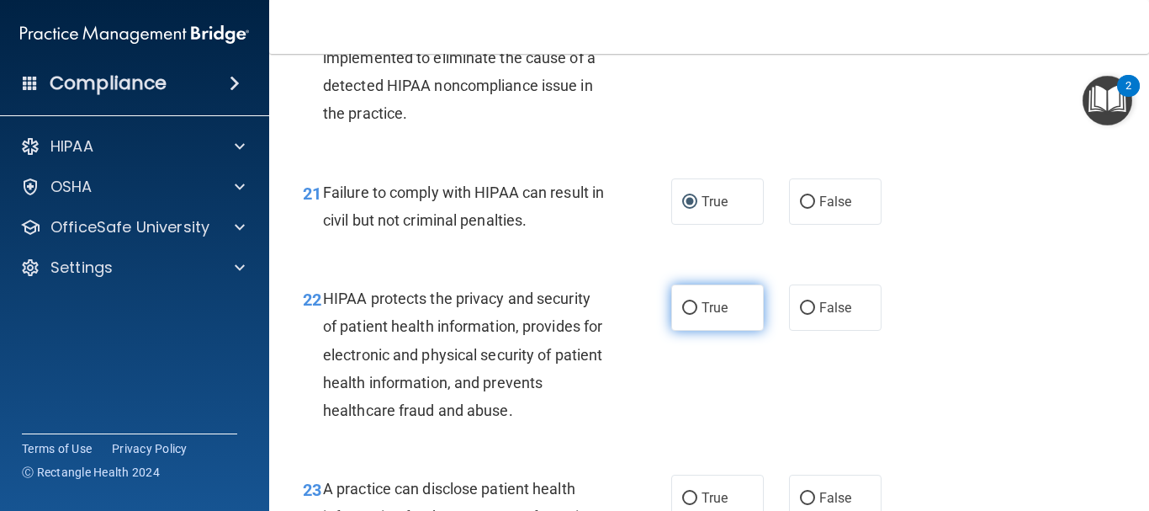
click at [682, 315] on input "True" at bounding box center [689, 308] width 15 height 13
radio input "true"
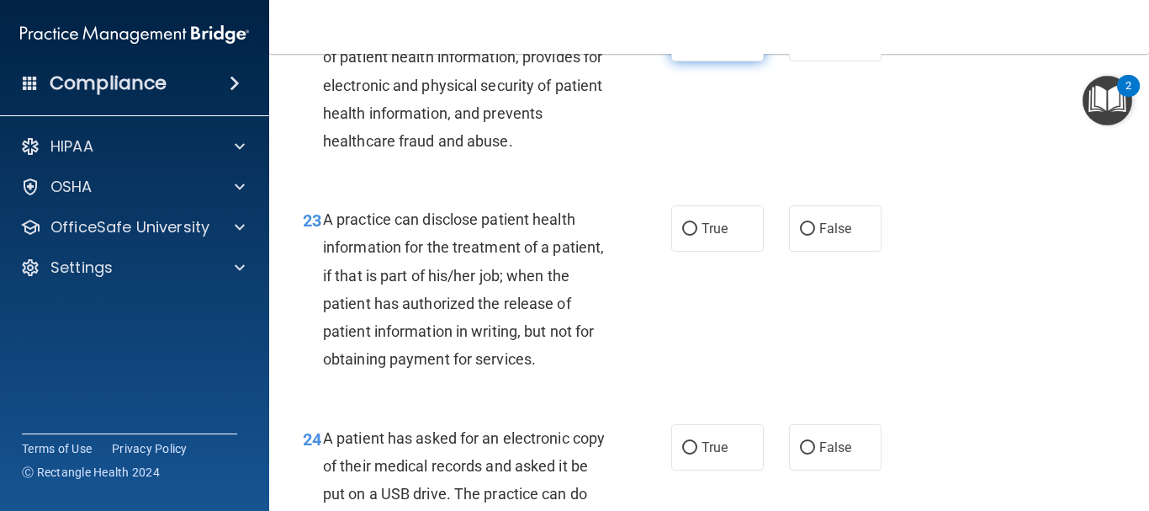
scroll to position [3509, 0]
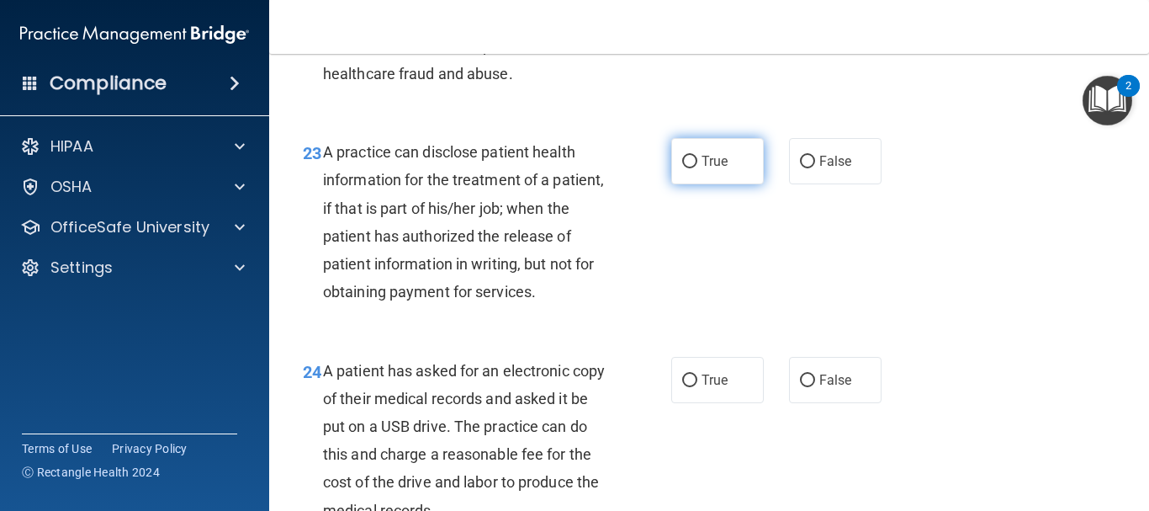
click at [687, 179] on label "True" at bounding box center [717, 161] width 93 height 46
click at [687, 168] on input "True" at bounding box center [689, 162] width 15 height 13
radio input "true"
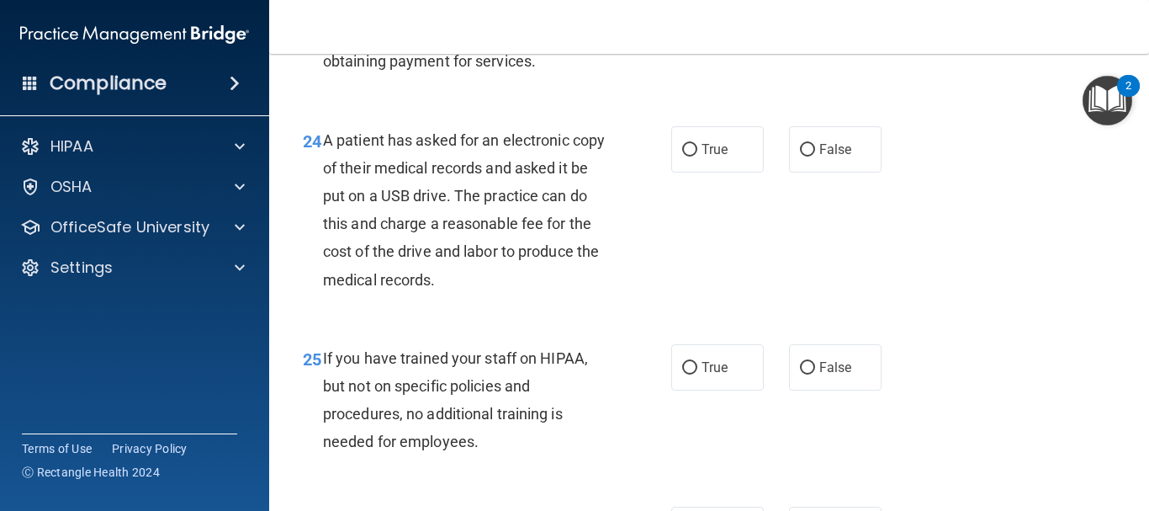
scroll to position [3761, 0]
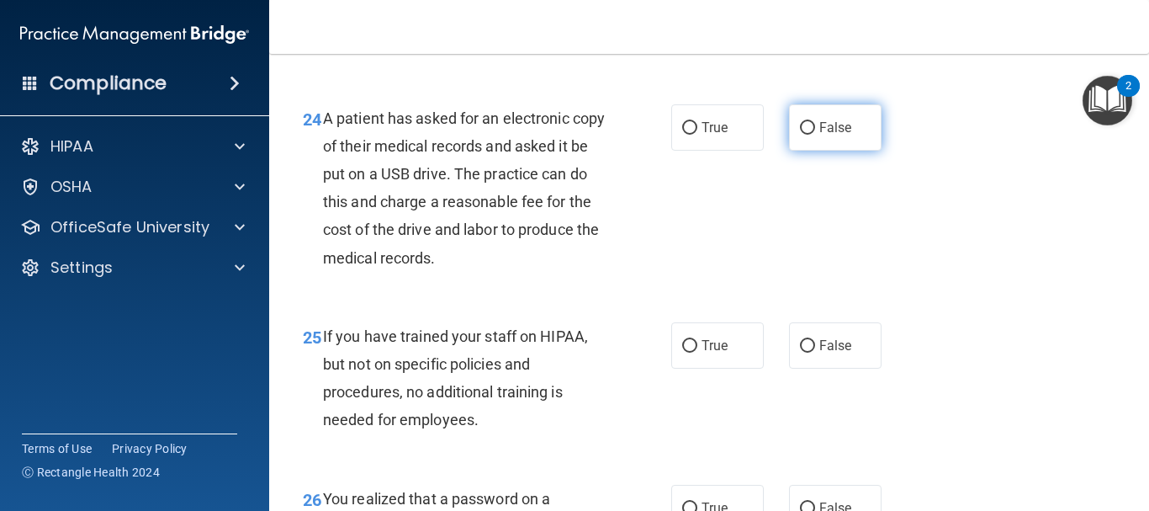
click at [802, 135] on input "False" at bounding box center [807, 128] width 15 height 13
radio input "true"
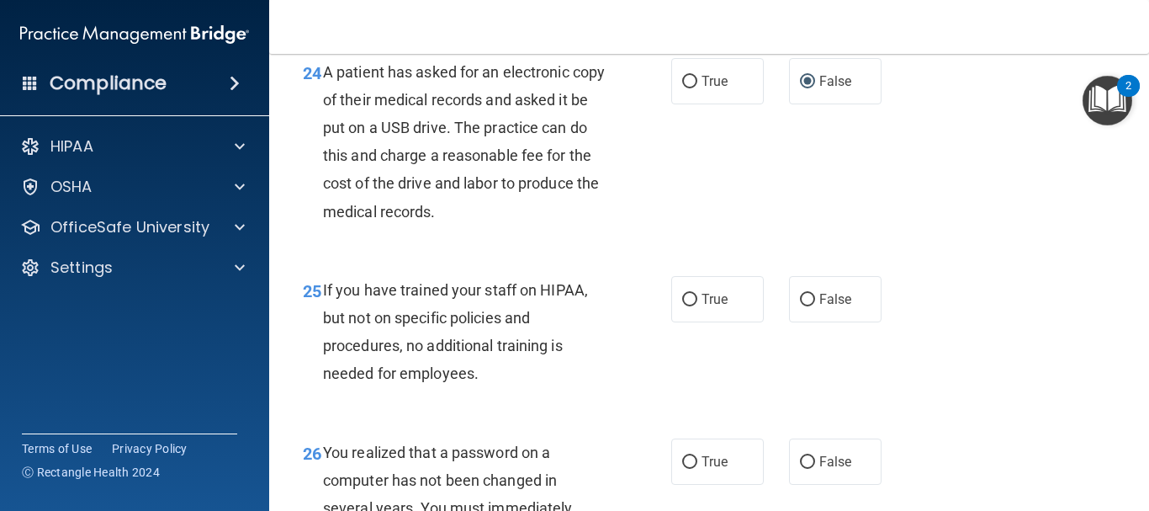
scroll to position [3846, 0]
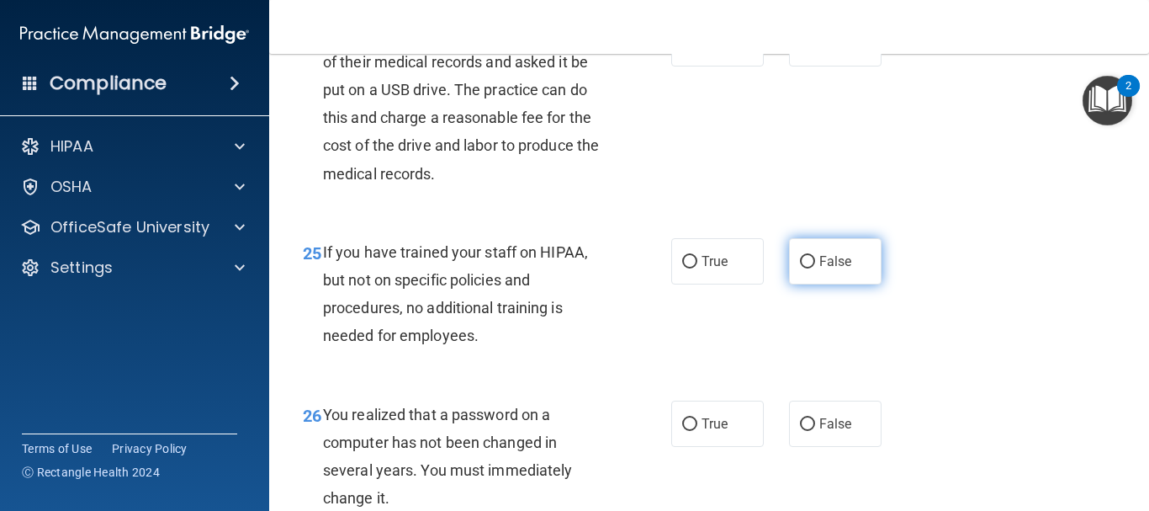
click at [804, 268] on input "False" at bounding box center [807, 262] width 15 height 13
radio input "true"
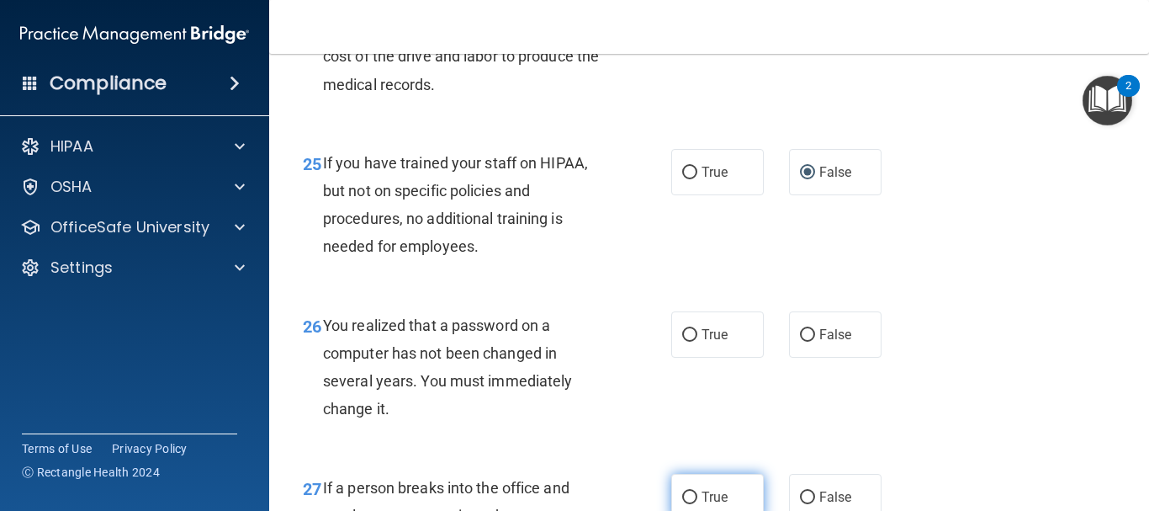
scroll to position [4182, 0]
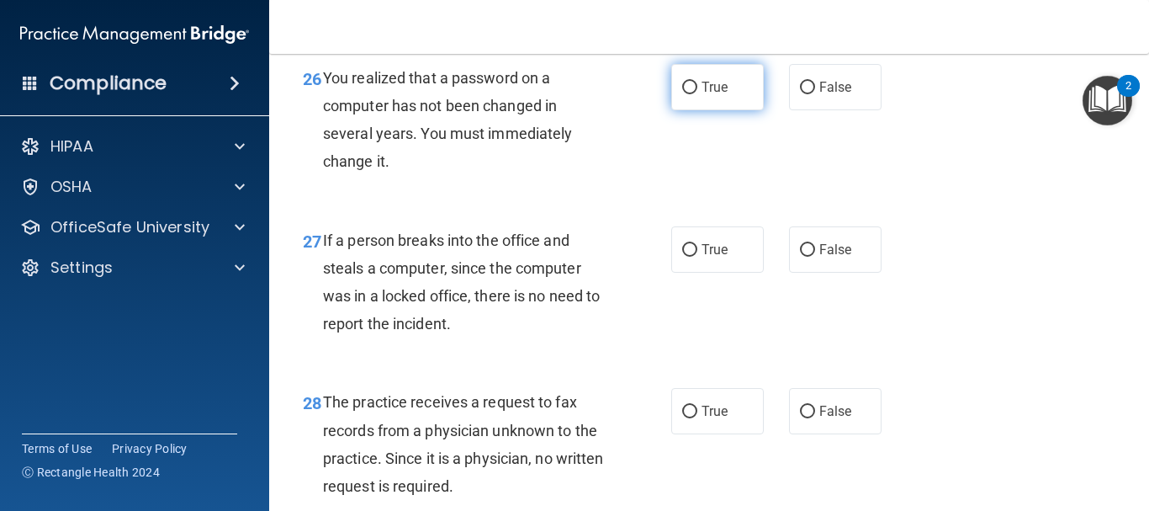
click at [683, 94] on input "True" at bounding box center [689, 88] width 15 height 13
radio input "true"
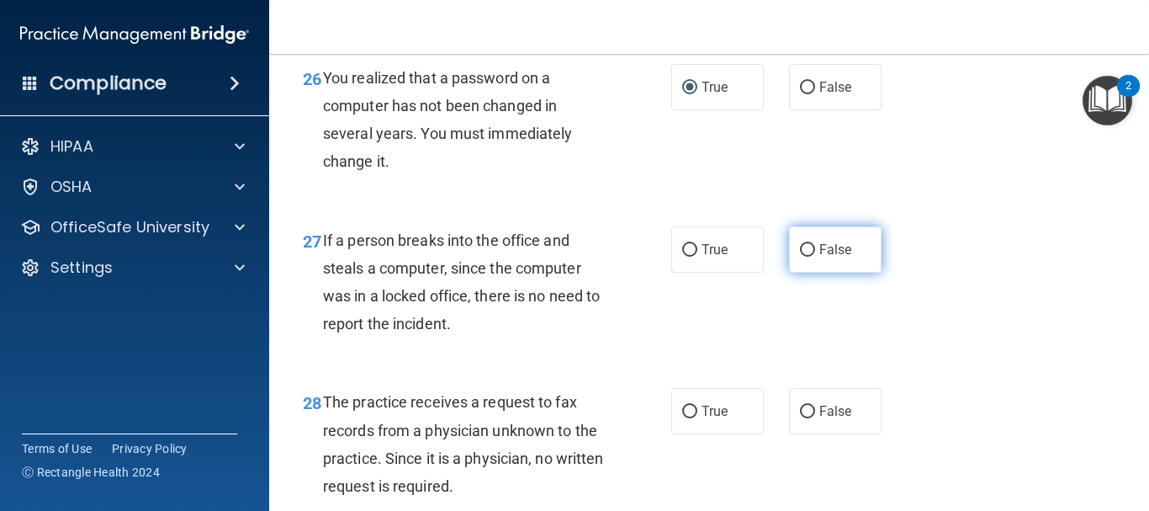
click at [800, 257] on input "False" at bounding box center [807, 250] width 15 height 13
radio input "true"
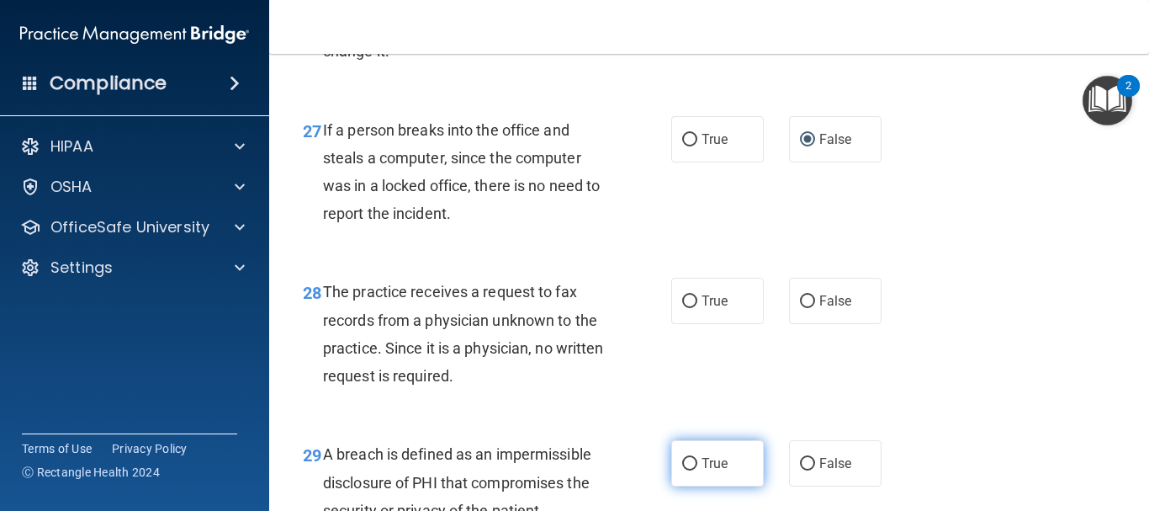
scroll to position [4519, 0]
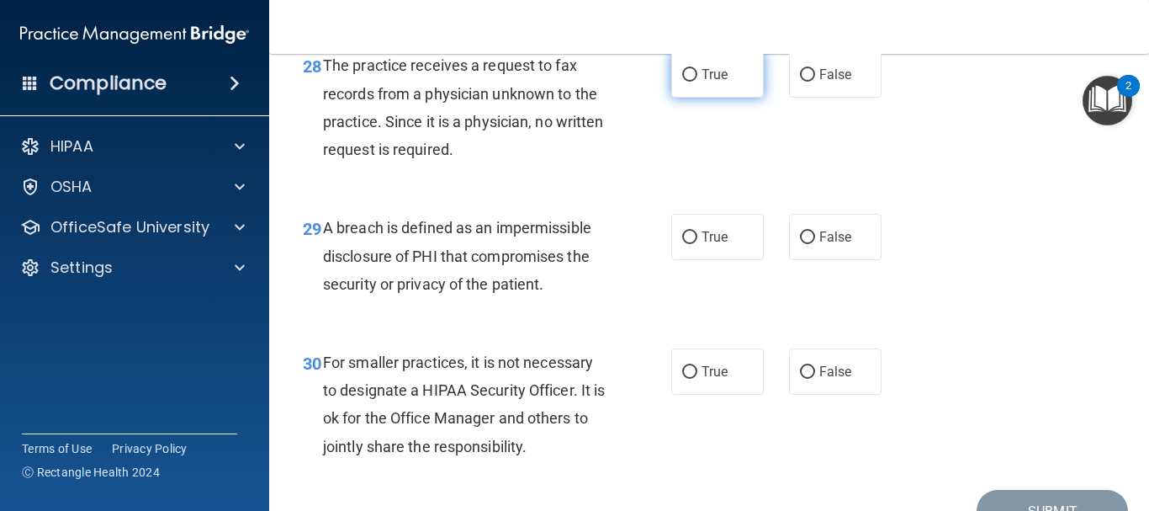
click at [689, 82] on input "True" at bounding box center [689, 75] width 15 height 13
radio input "true"
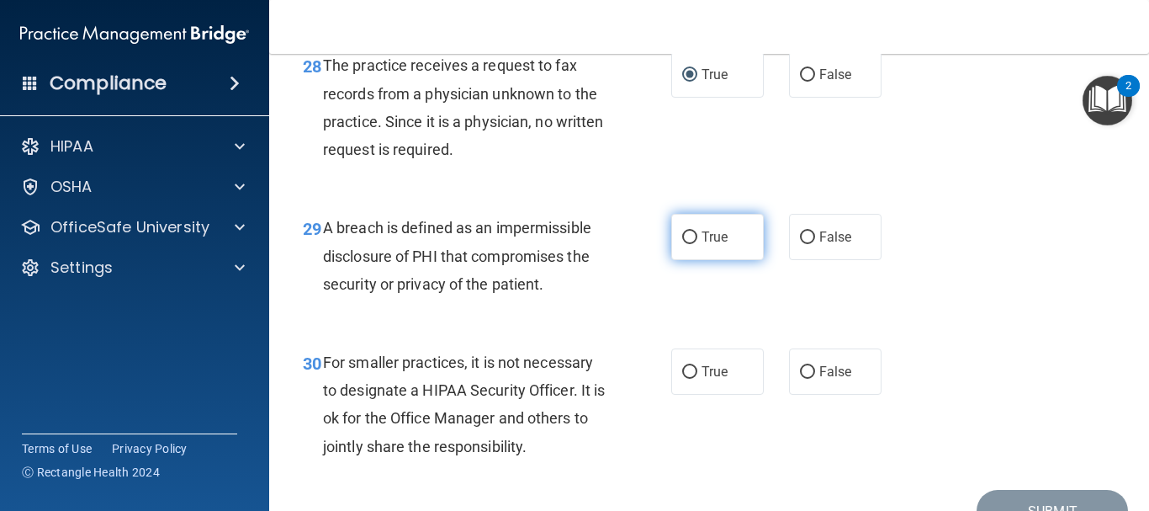
click at [685, 244] on input "True" at bounding box center [689, 237] width 15 height 13
radio input "true"
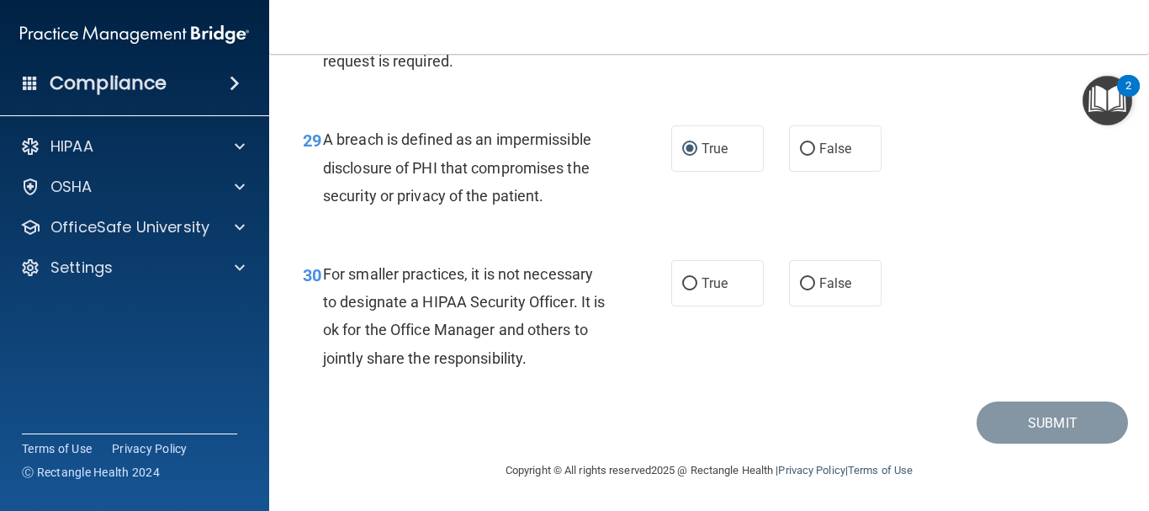
scroll to position [4663, 0]
click at [682, 283] on input "True" at bounding box center [689, 284] width 15 height 13
radio input "true"
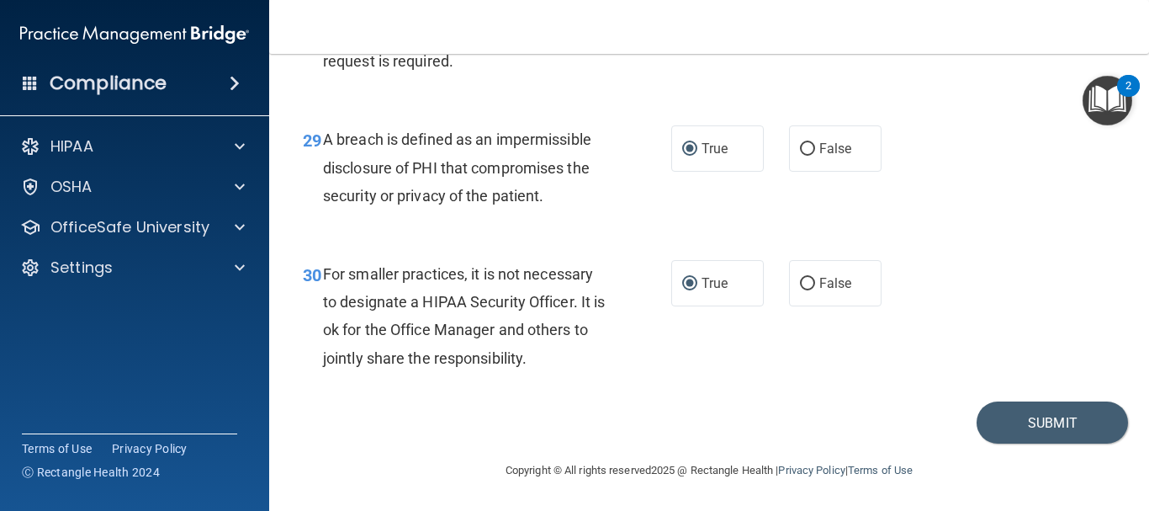
click at [731, 371] on div "30 For smaller practices, it is not necessary to designate a HIPAA Security Off…" at bounding box center [709, 320] width 838 height 162
click at [1010, 427] on button "Submit" at bounding box center [1052, 422] width 151 height 43
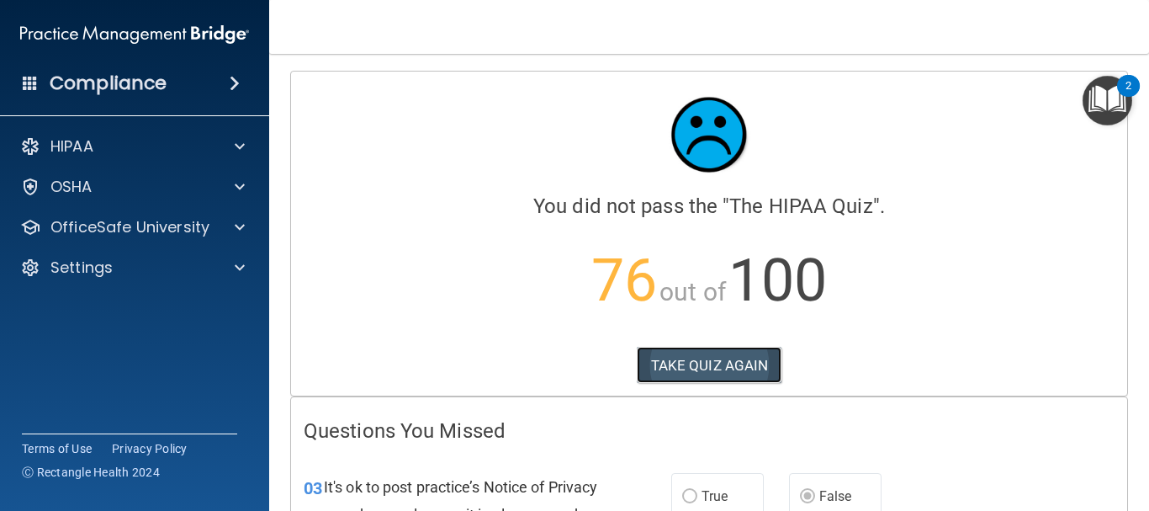
click at [704, 361] on button "TAKE QUIZ AGAIN" at bounding box center [710, 365] width 146 height 37
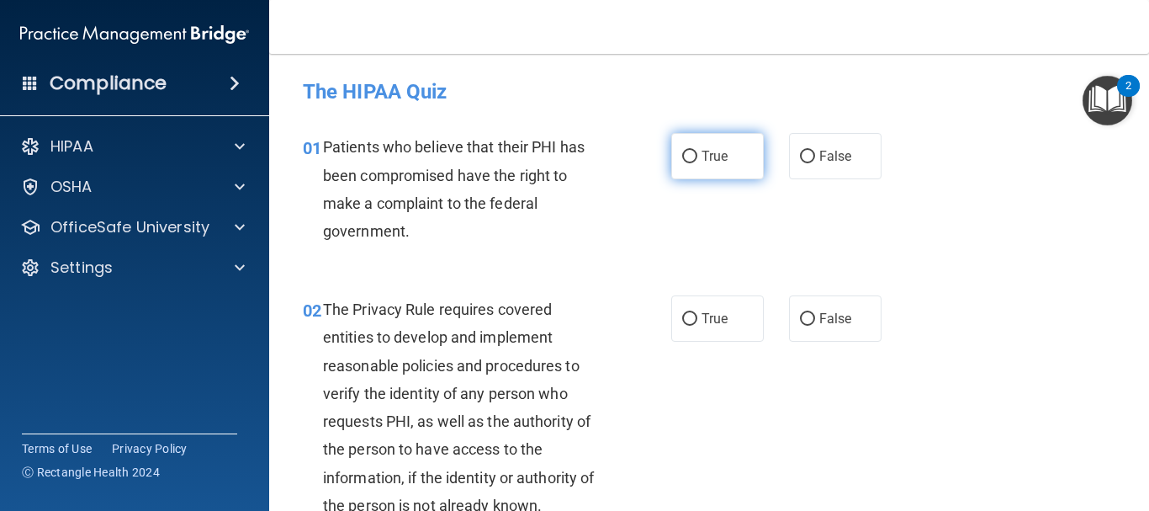
click at [682, 160] on input "True" at bounding box center [689, 157] width 15 height 13
radio input "true"
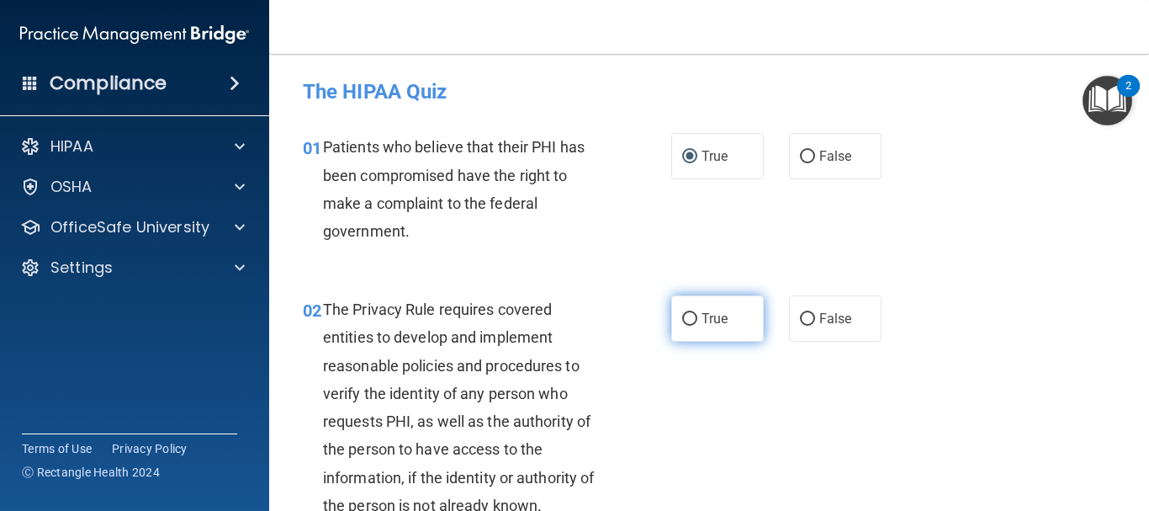
click at [687, 321] on input "True" at bounding box center [689, 319] width 15 height 13
radio input "true"
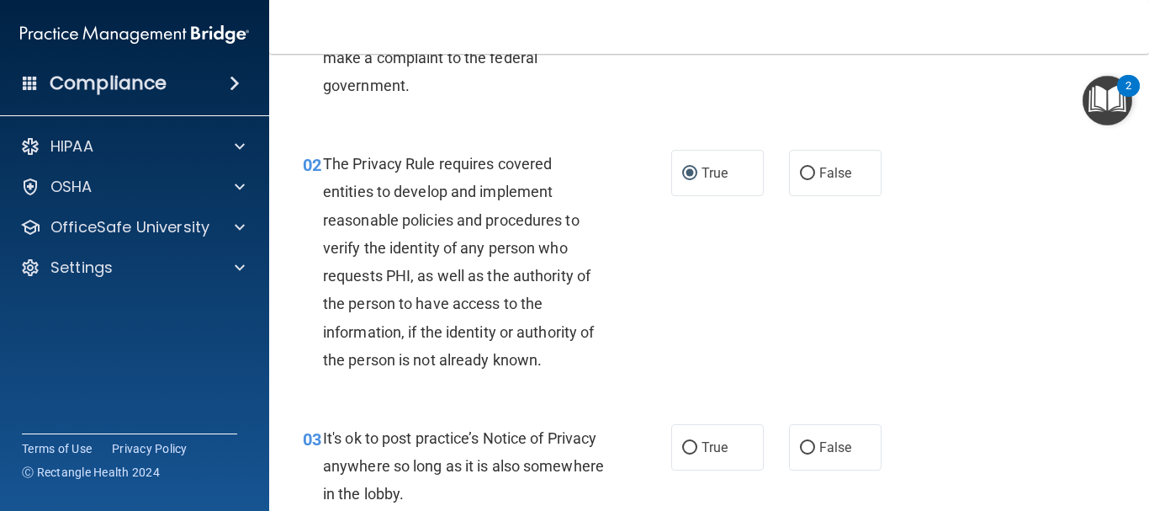
scroll to position [168, 0]
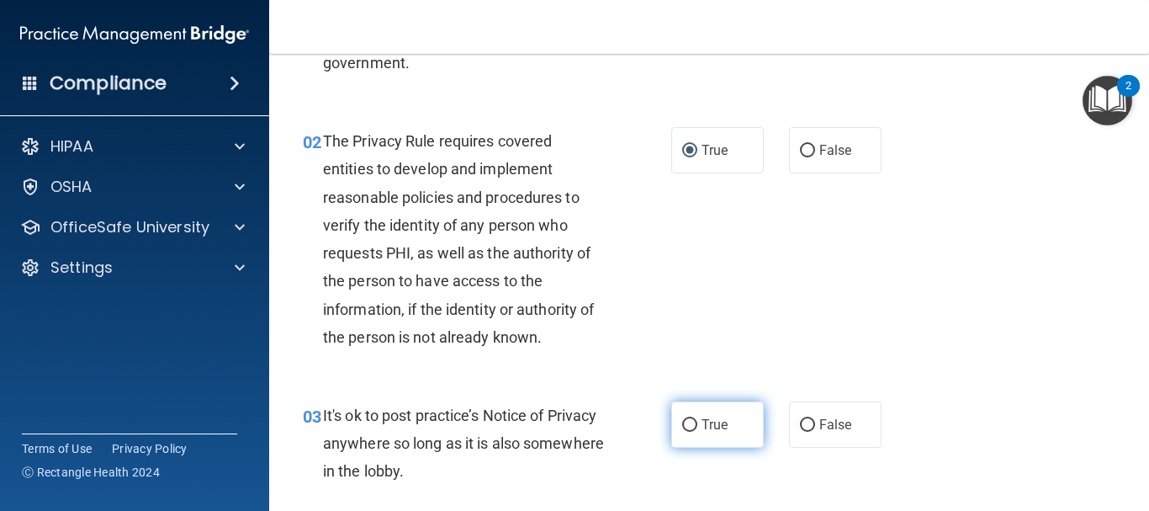
click at [684, 421] on input "True" at bounding box center [689, 425] width 15 height 13
radio input "true"
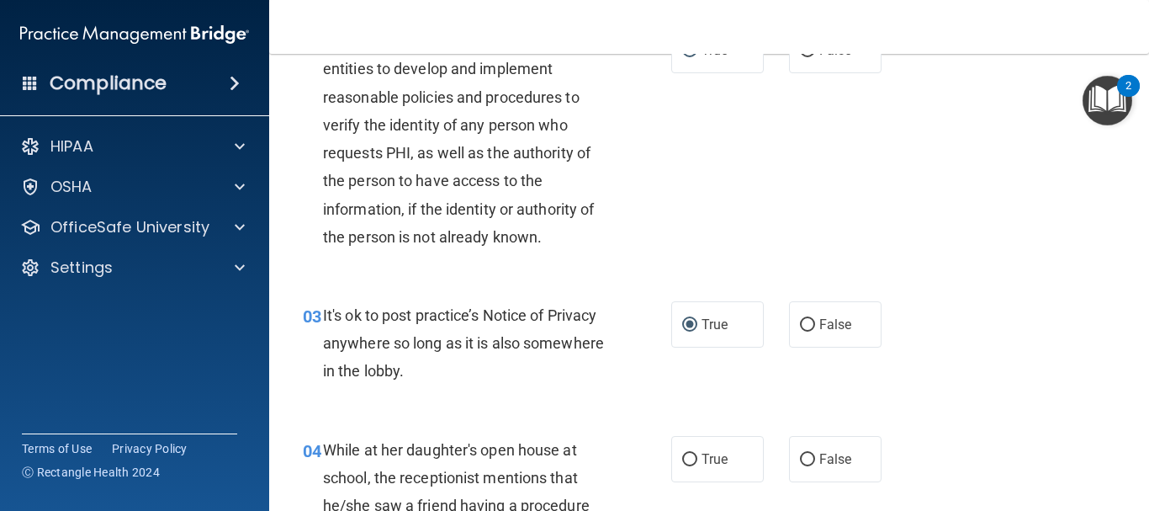
scroll to position [421, 0]
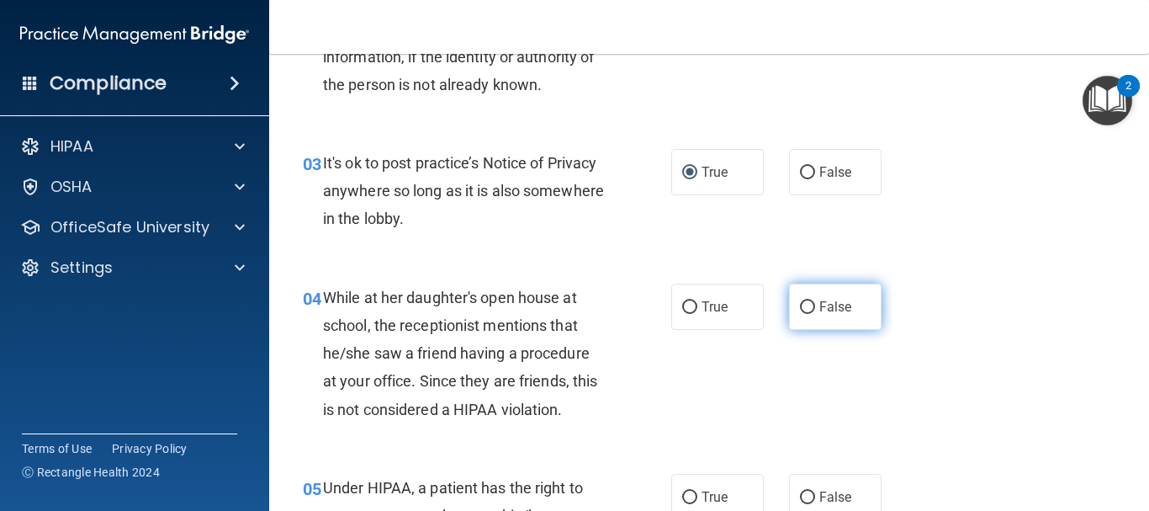
click at [800, 306] on input "False" at bounding box center [807, 307] width 15 height 13
radio input "true"
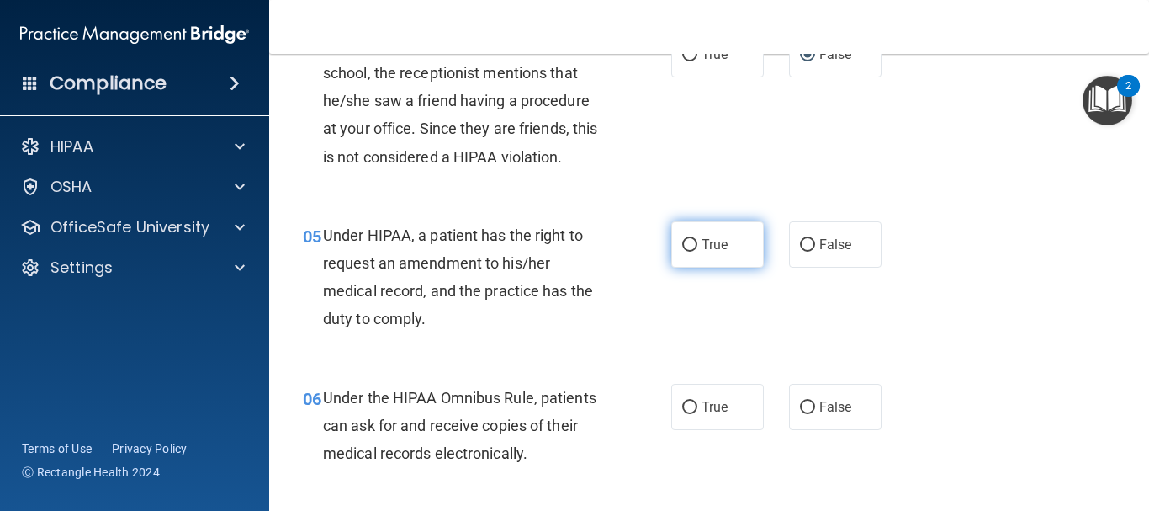
click at [683, 242] on input "True" at bounding box center [689, 245] width 15 height 13
radio input "true"
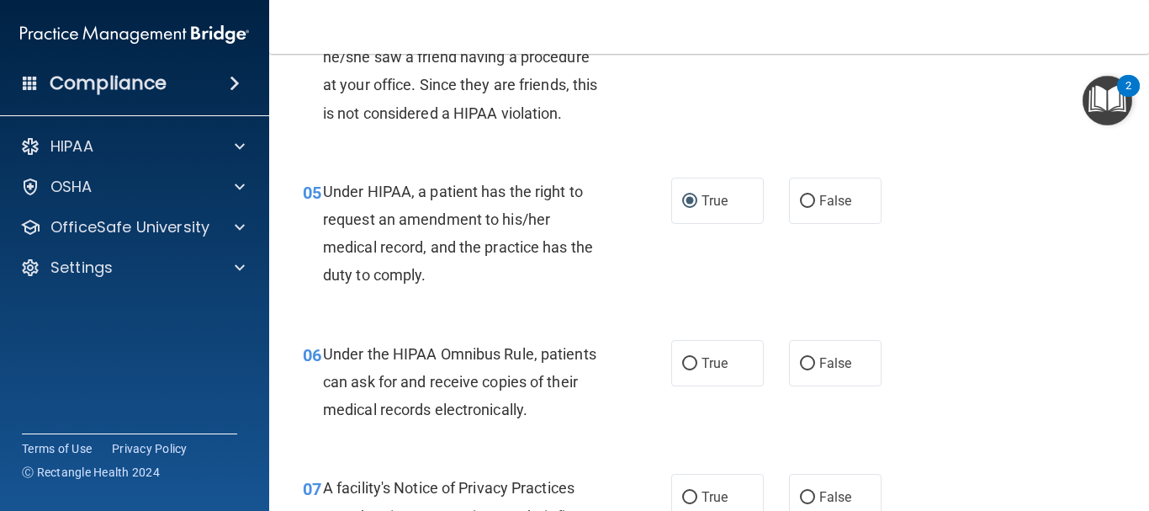
scroll to position [757, 0]
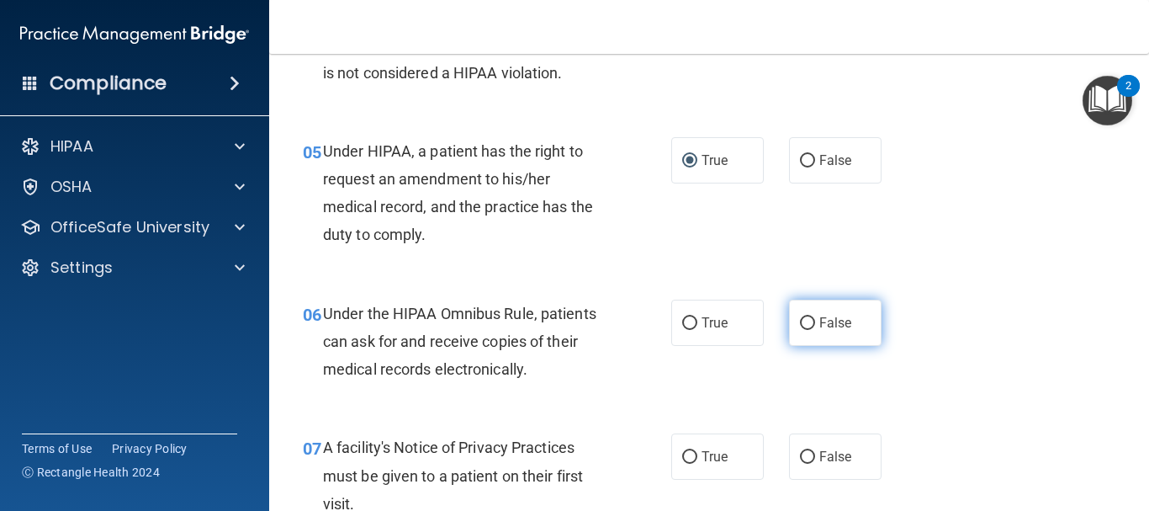
click at [801, 325] on input "False" at bounding box center [807, 323] width 15 height 13
radio input "true"
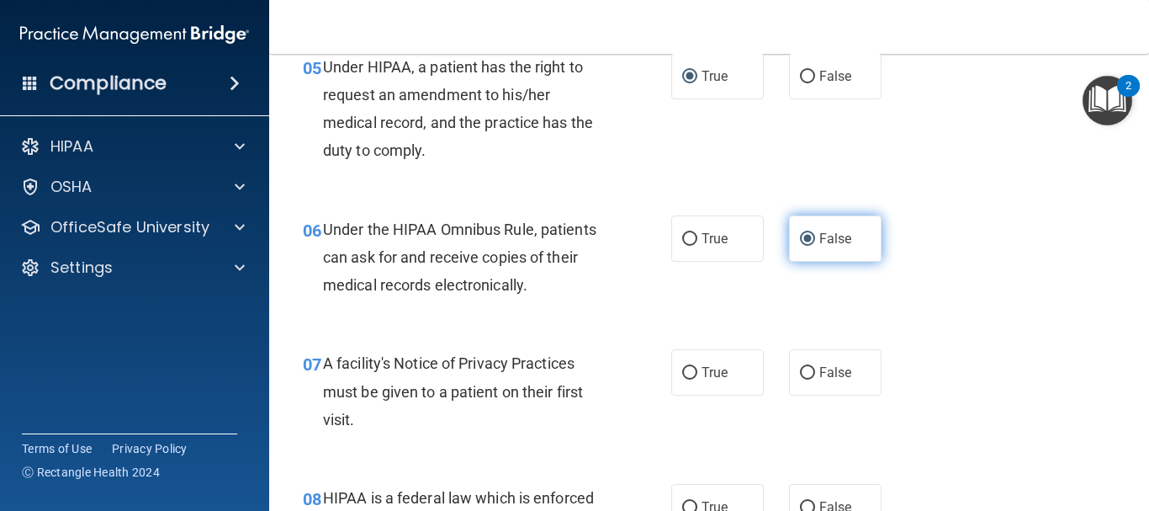
scroll to position [925, 0]
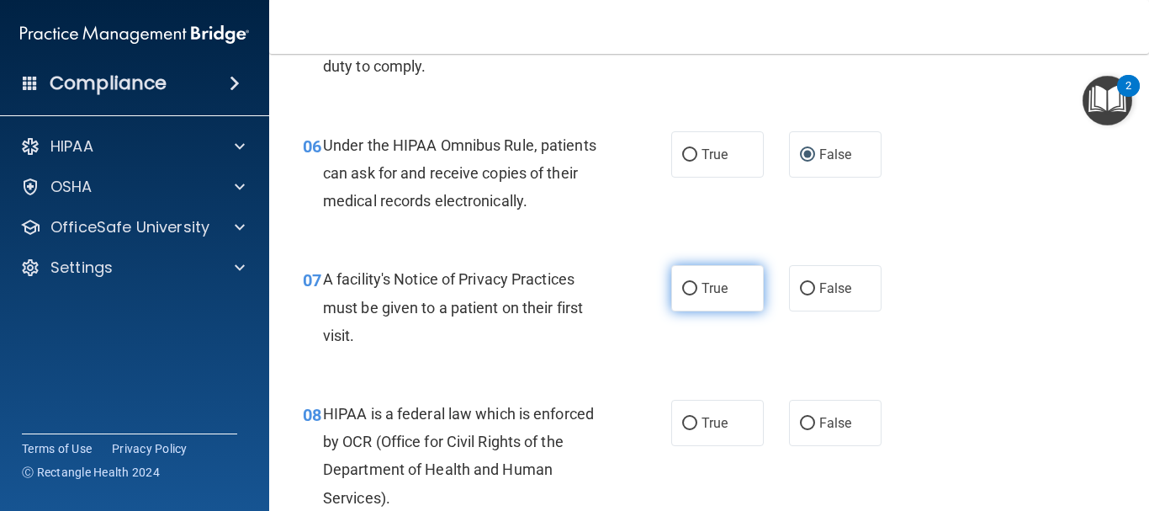
click at [685, 291] on input "True" at bounding box center [689, 289] width 15 height 13
radio input "true"
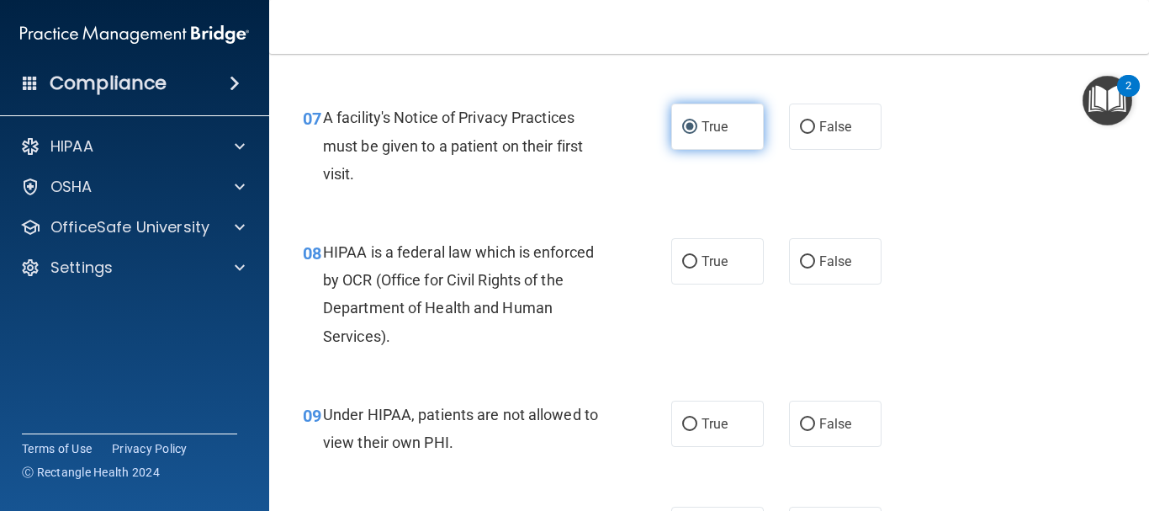
scroll to position [1094, 0]
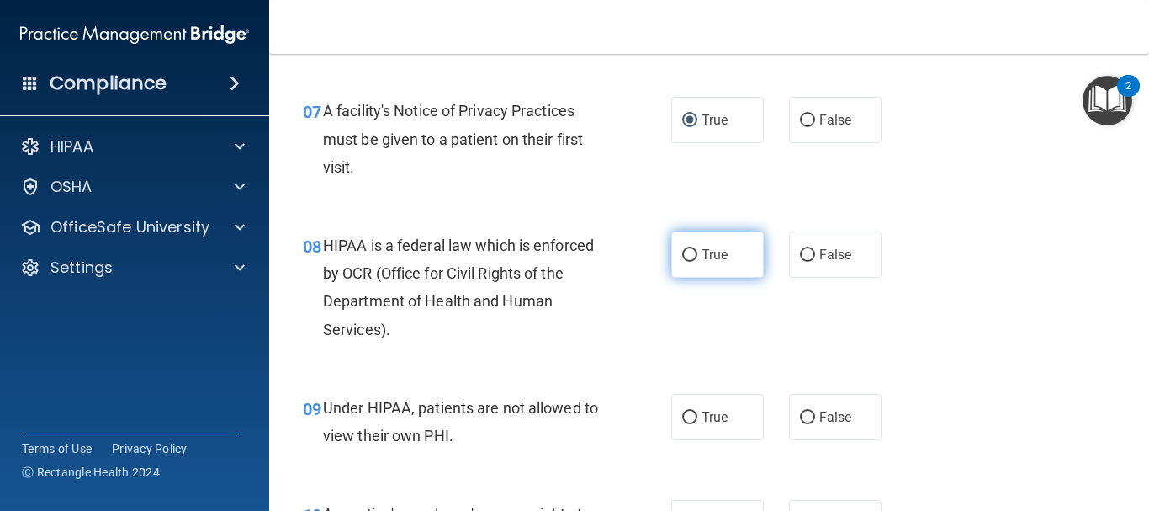
click at [682, 258] on input "True" at bounding box center [689, 255] width 15 height 13
radio input "true"
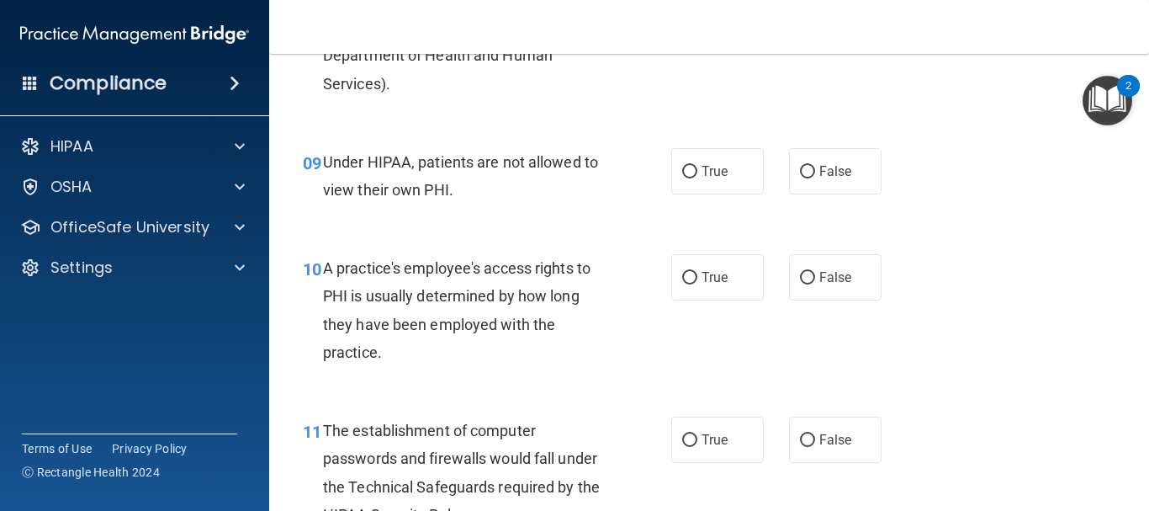
scroll to position [1346, 0]
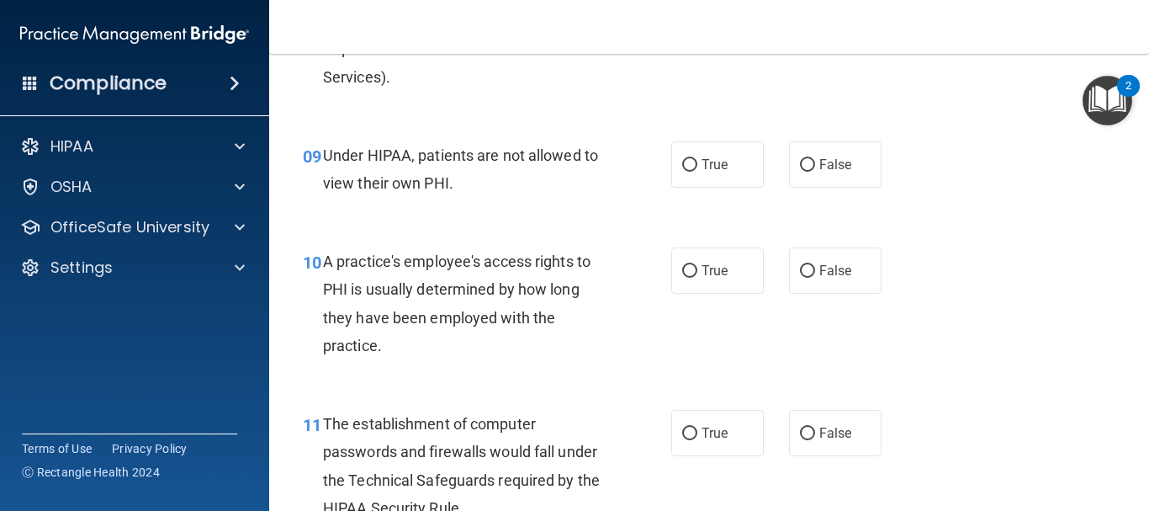
drag, startPoint x: 775, startPoint y: 193, endPoint x: 788, endPoint y: 210, distance: 22.2
drag, startPoint x: 788, startPoint y: 210, endPoint x: 649, endPoint y: 218, distance: 139.9
click at [649, 218] on div "09 Under HIPAA, patients are not allowed to view their own PHI. True False" at bounding box center [709, 173] width 838 height 106
click at [802, 163] on input "False" at bounding box center [807, 165] width 15 height 13
radio input "true"
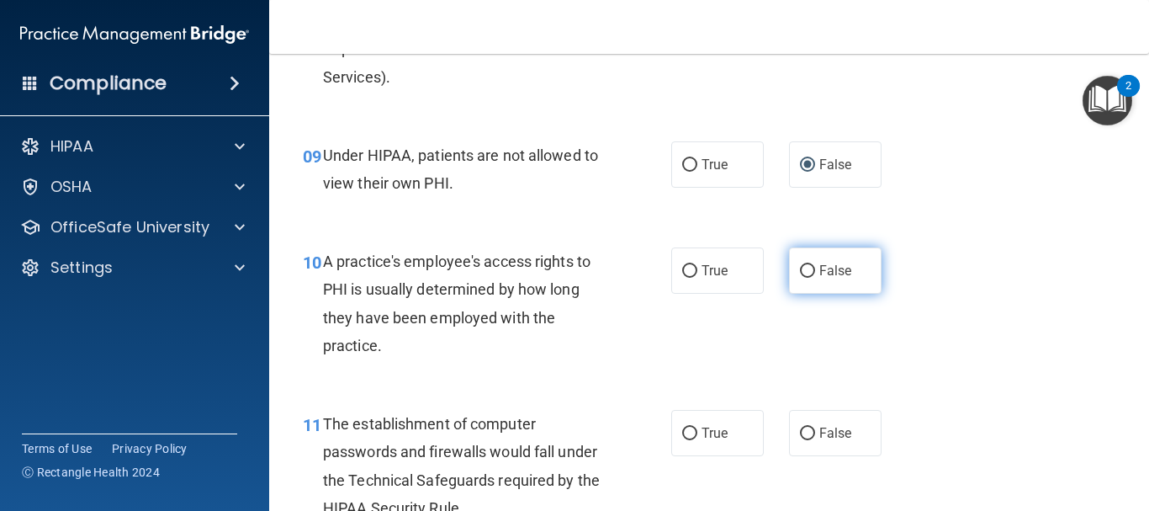
click at [800, 271] on input "False" at bounding box center [807, 271] width 15 height 13
radio input "true"
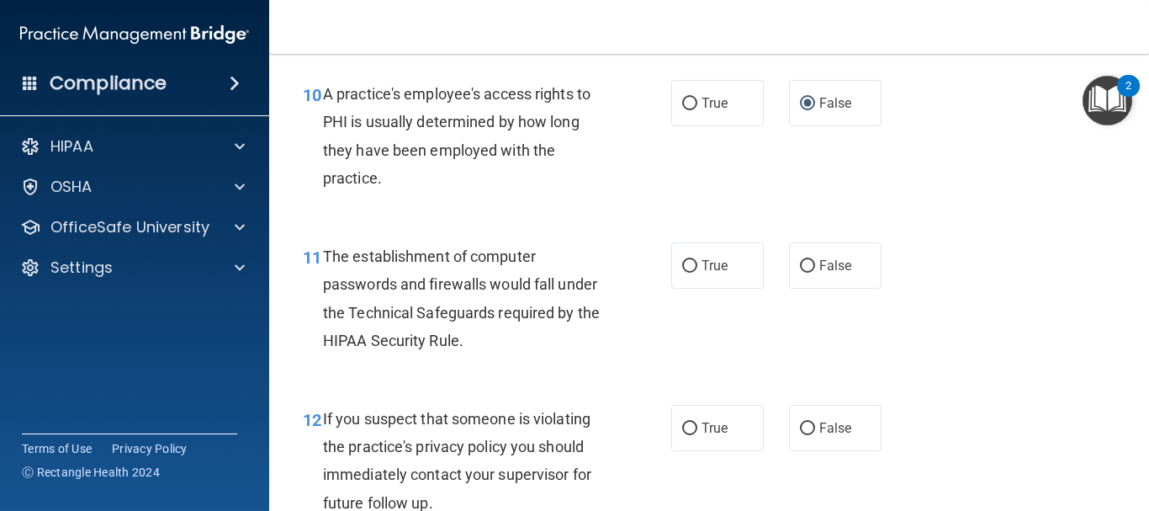
scroll to position [1514, 0]
click at [689, 267] on input "True" at bounding box center [689, 265] width 15 height 13
radio input "true"
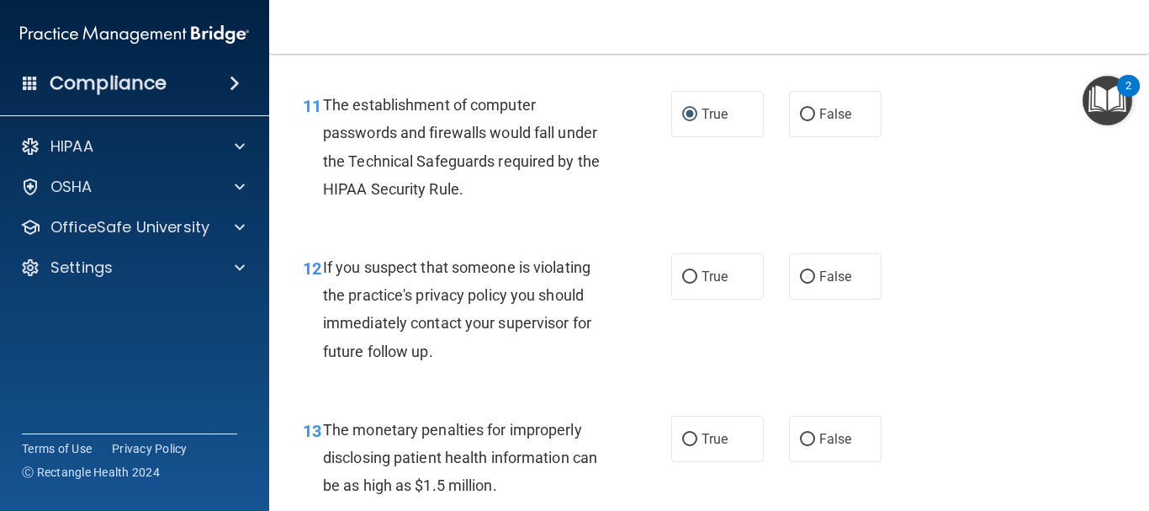
scroll to position [1683, 0]
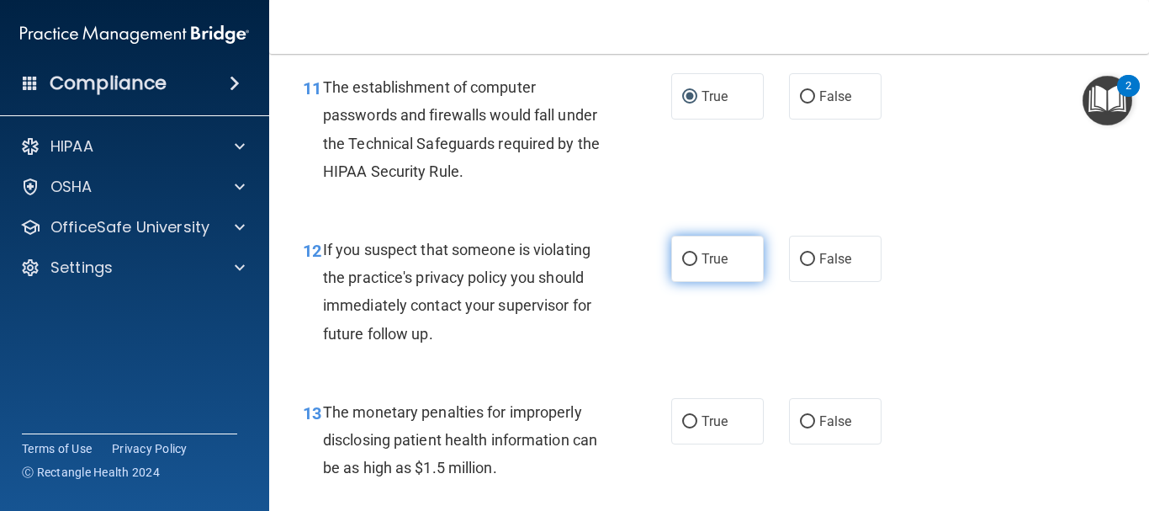
click at [688, 253] on input "True" at bounding box center [689, 259] width 15 height 13
radio input "true"
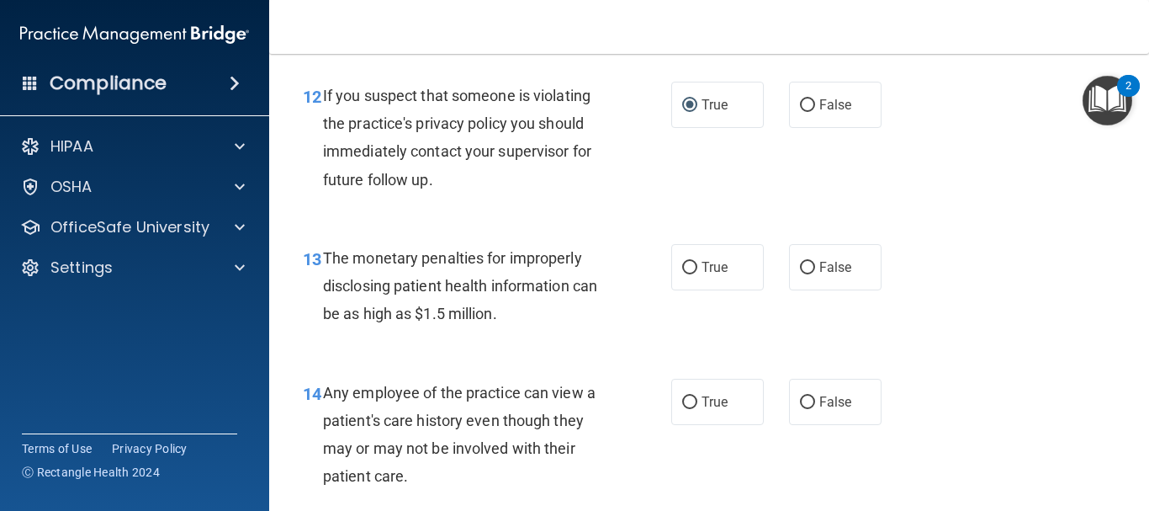
scroll to position [1851, 0]
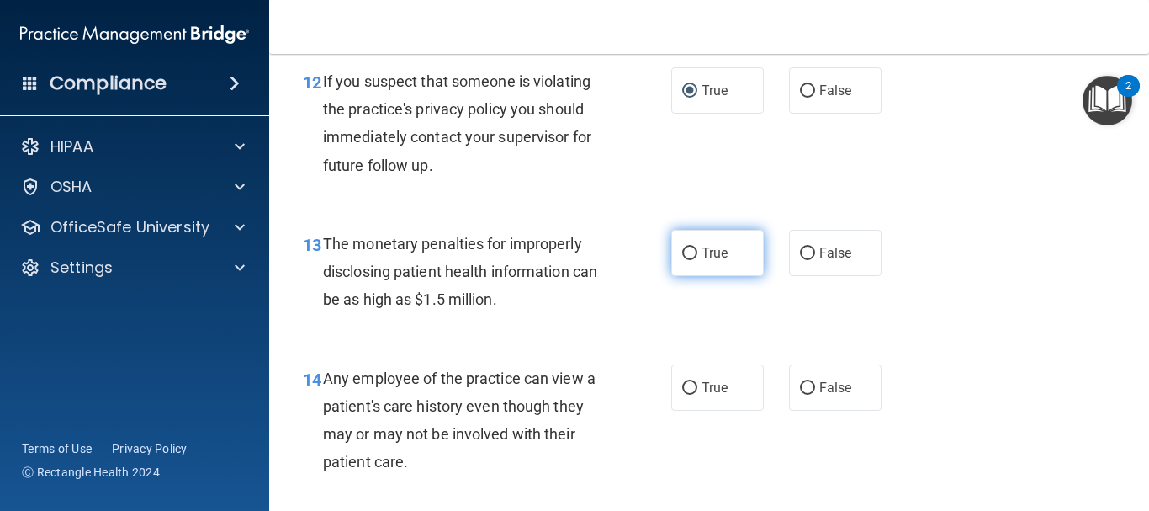
click at [682, 253] on input "True" at bounding box center [689, 253] width 15 height 13
radio input "true"
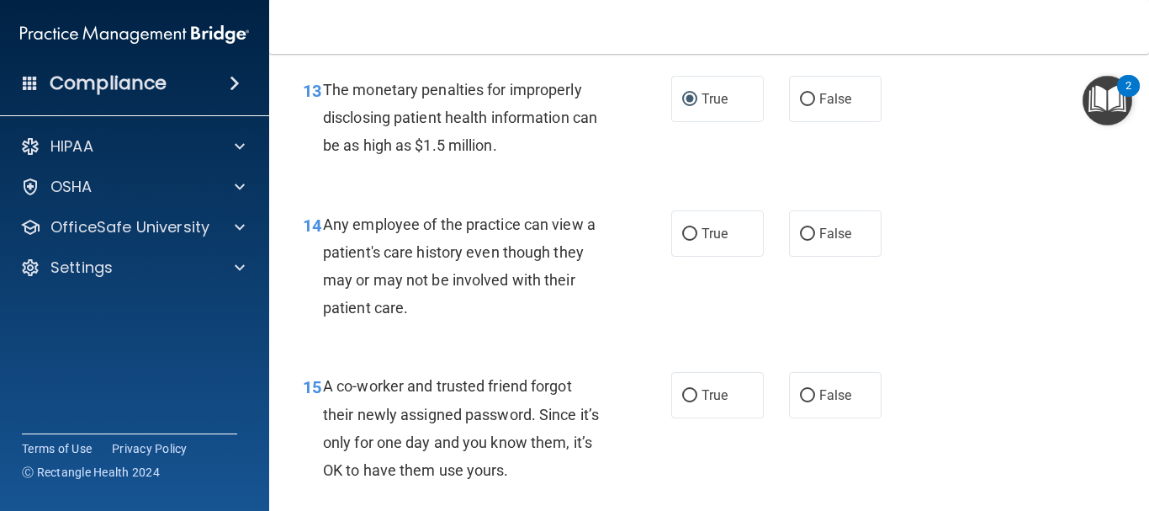
scroll to position [2019, 0]
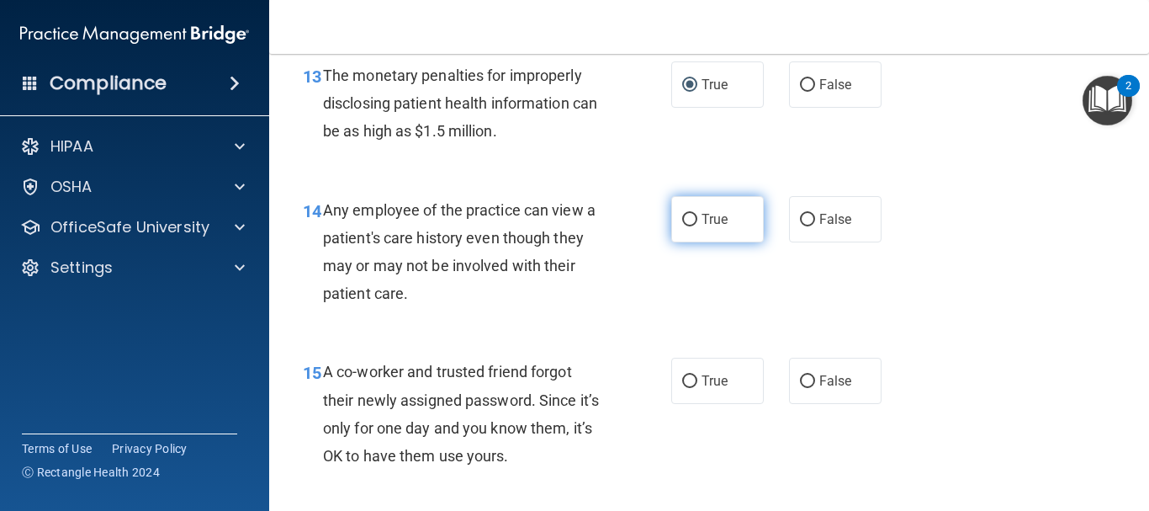
click at [682, 222] on input "True" at bounding box center [689, 220] width 15 height 13
radio input "true"
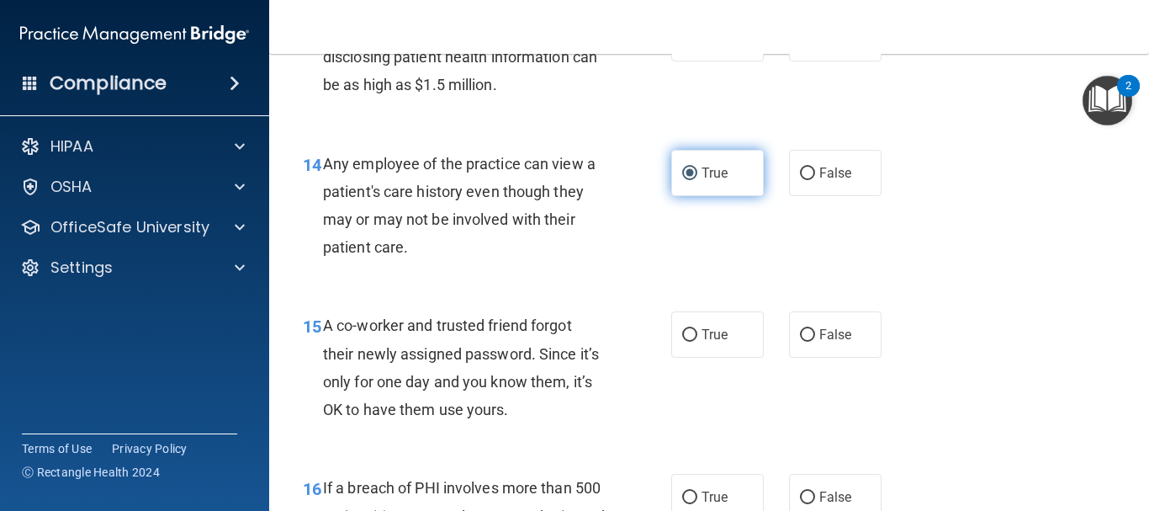
scroll to position [2103, 0]
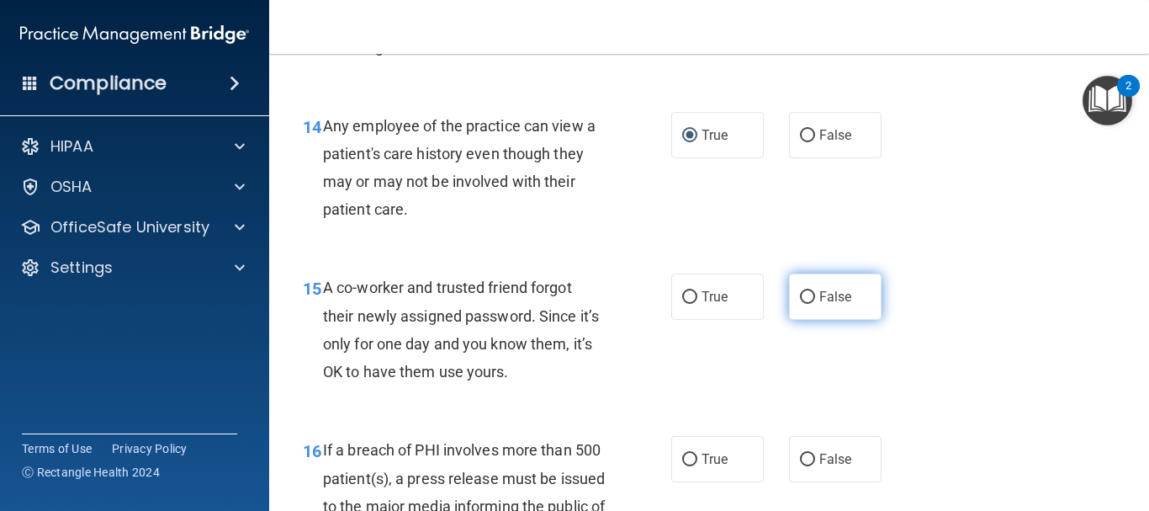
click at [807, 296] on input "False" at bounding box center [807, 297] width 15 height 13
radio input "true"
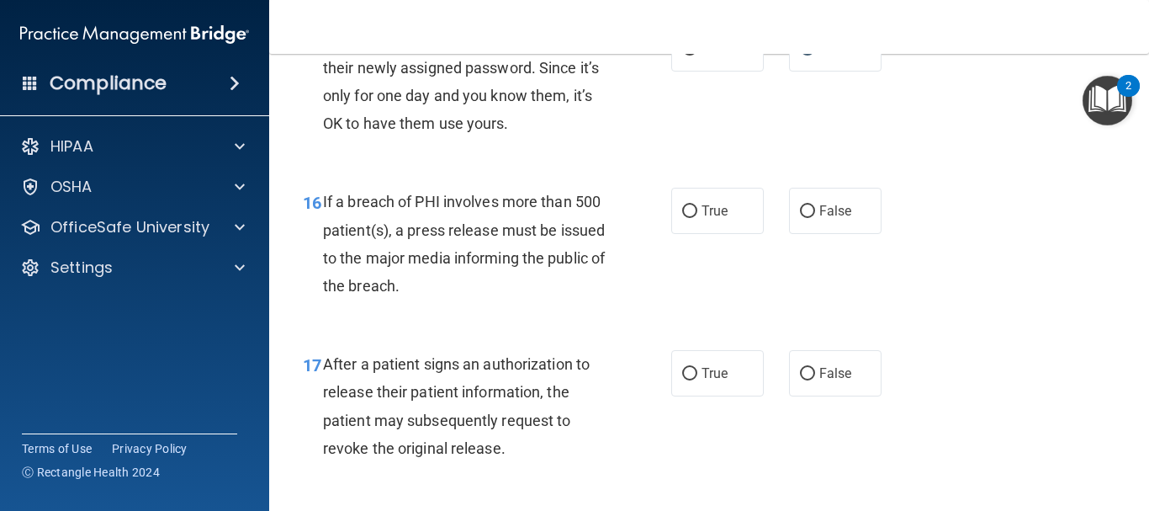
scroll to position [2356, 0]
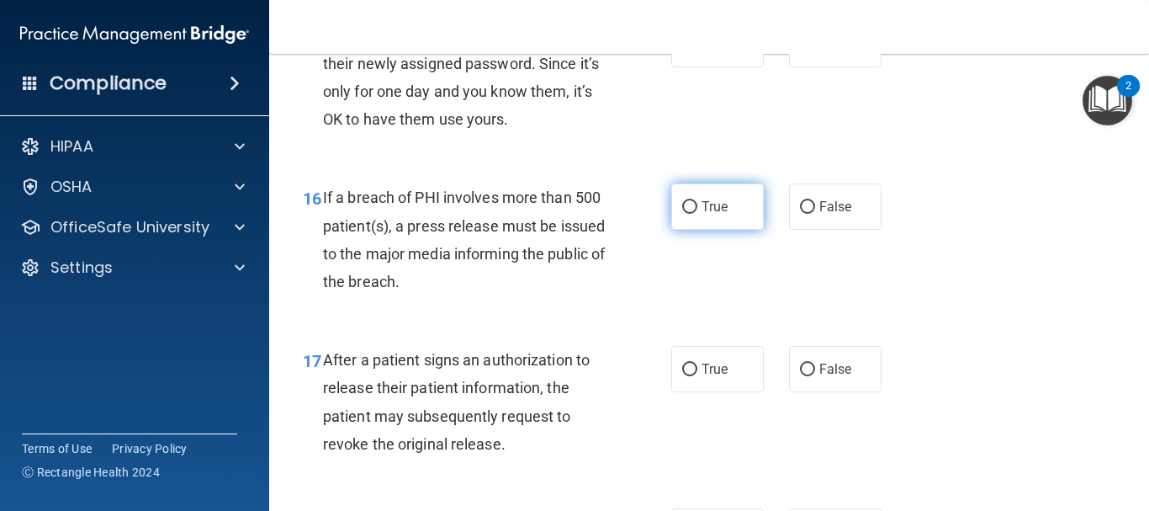
click at [688, 203] on input "True" at bounding box center [689, 207] width 15 height 13
radio input "true"
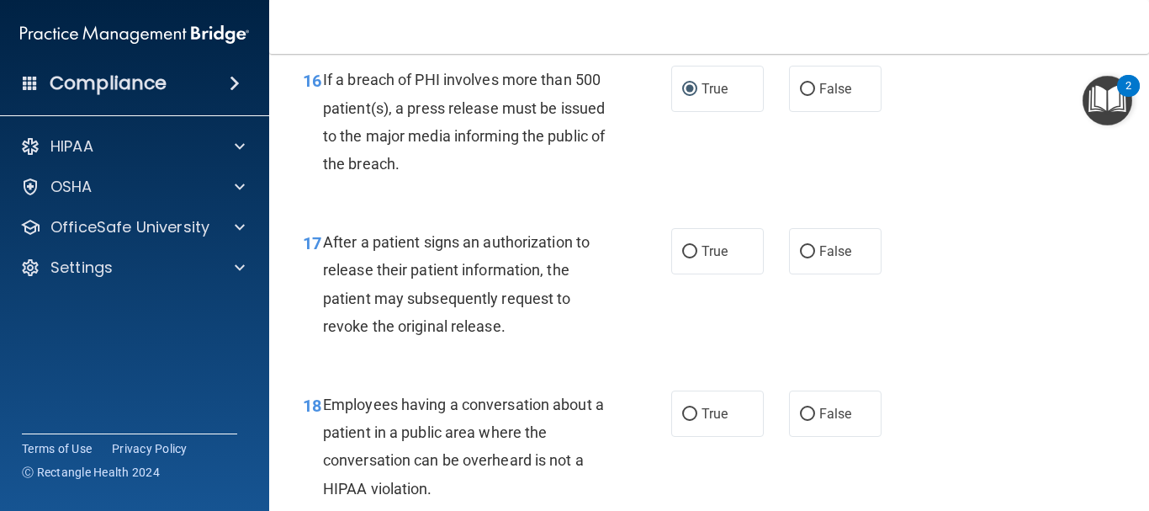
scroll to position [2524, 0]
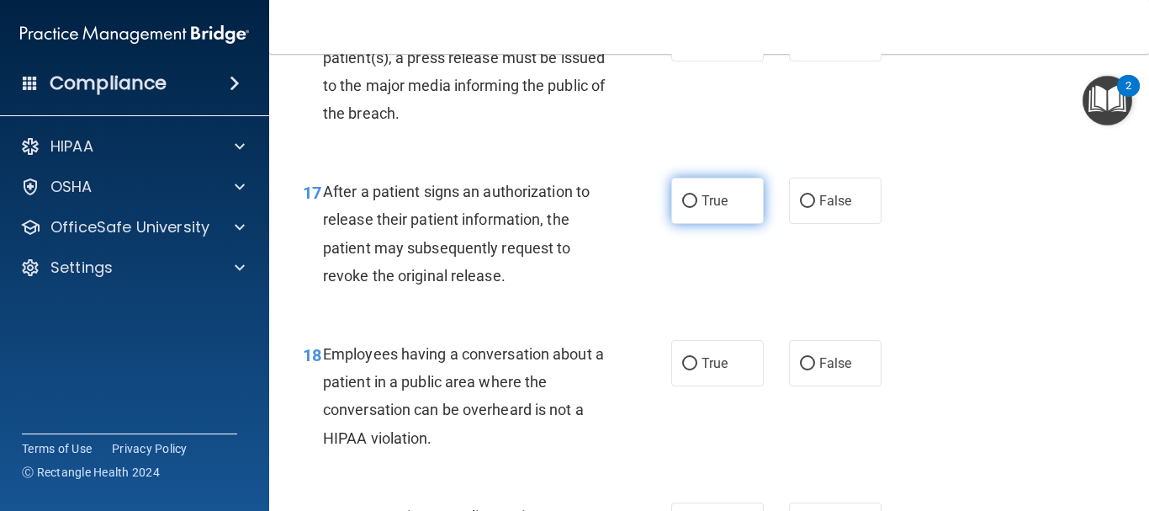
click at [684, 199] on input "True" at bounding box center [689, 201] width 15 height 13
radio input "true"
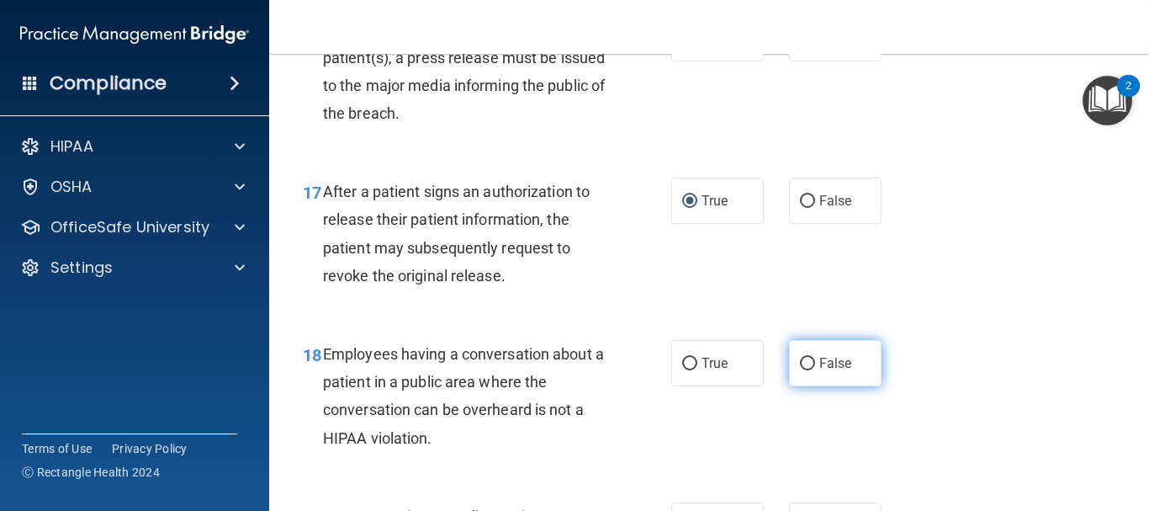
click at [800, 366] on input "False" at bounding box center [807, 364] width 15 height 13
radio input "true"
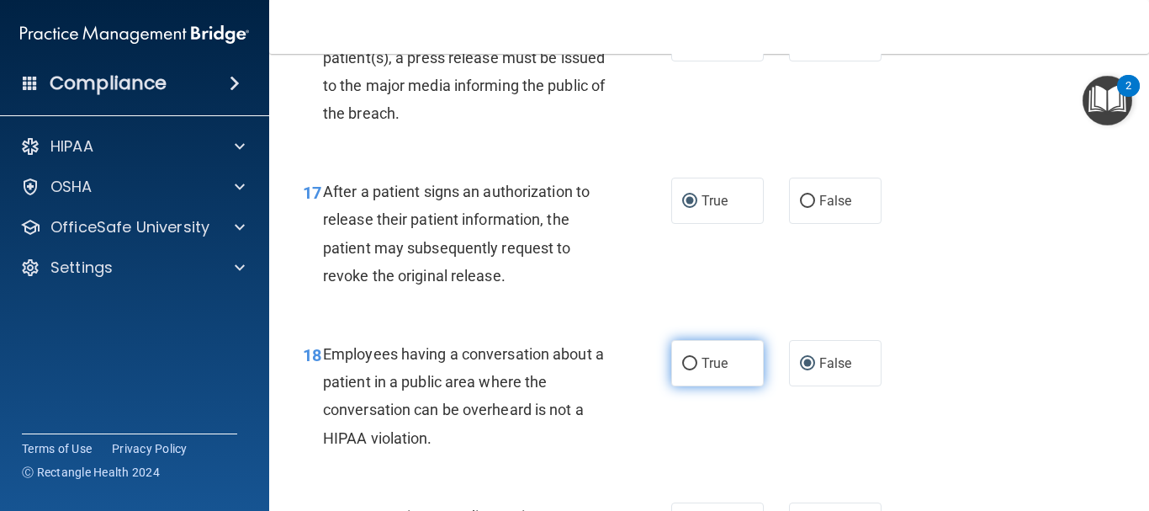
scroll to position [2776, 0]
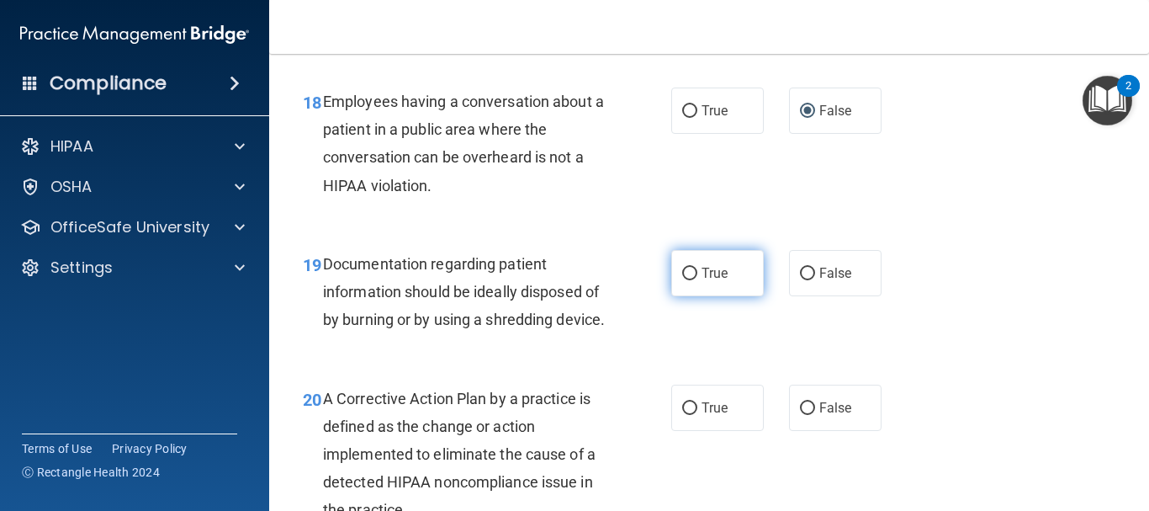
click at [684, 271] on input "True" at bounding box center [689, 274] width 15 height 13
radio input "true"
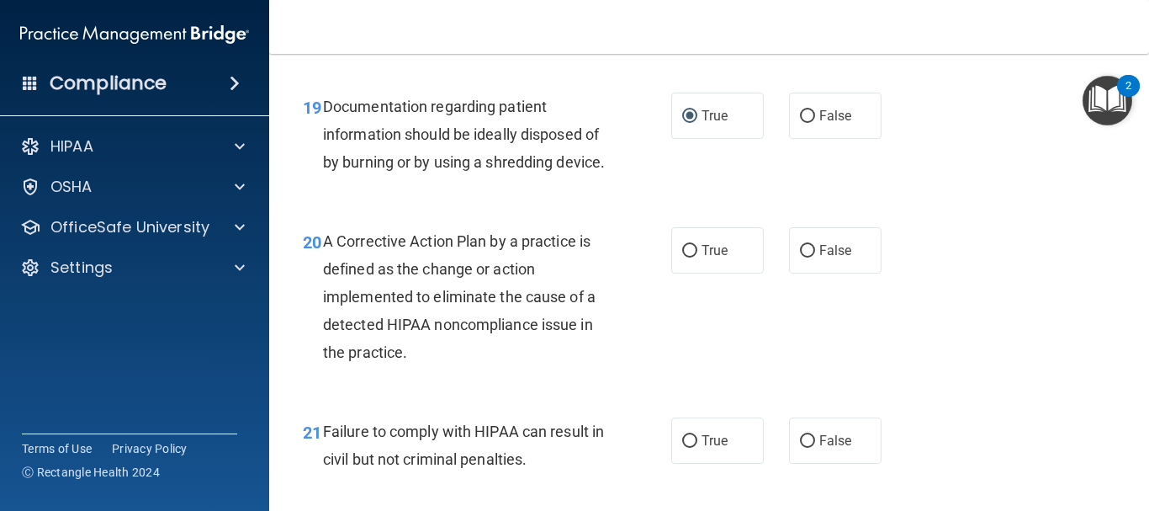
scroll to position [2945, 0]
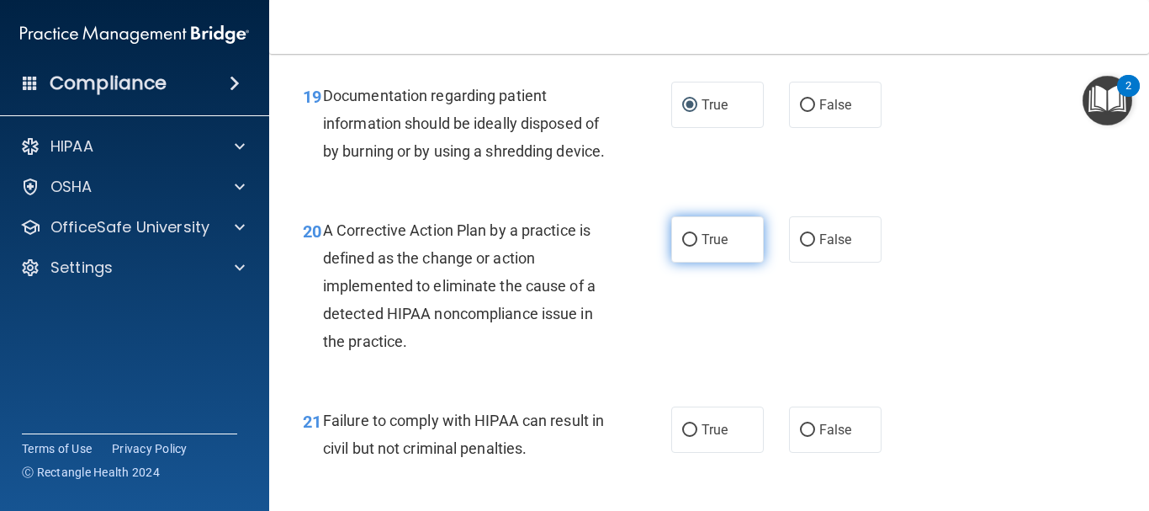
click at [685, 247] on input "True" at bounding box center [689, 240] width 15 height 13
radio input "true"
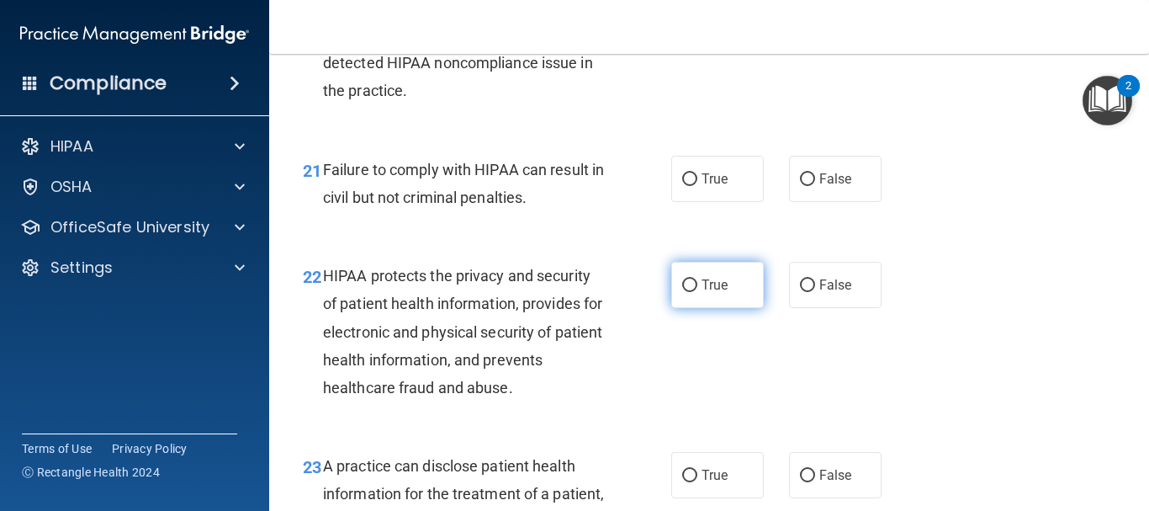
scroll to position [3197, 0]
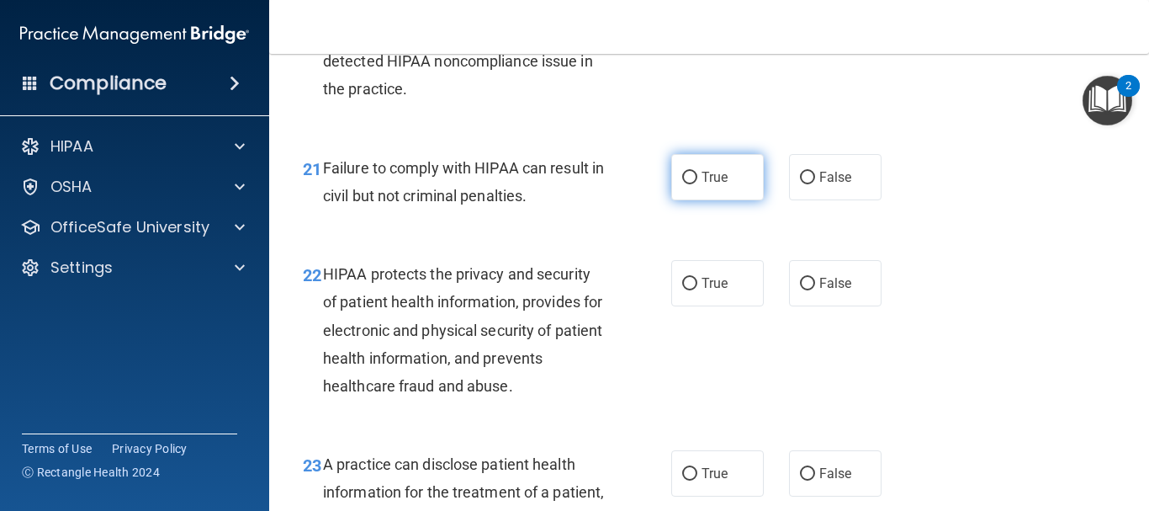
click at [682, 184] on input "True" at bounding box center [689, 178] width 15 height 13
radio input "true"
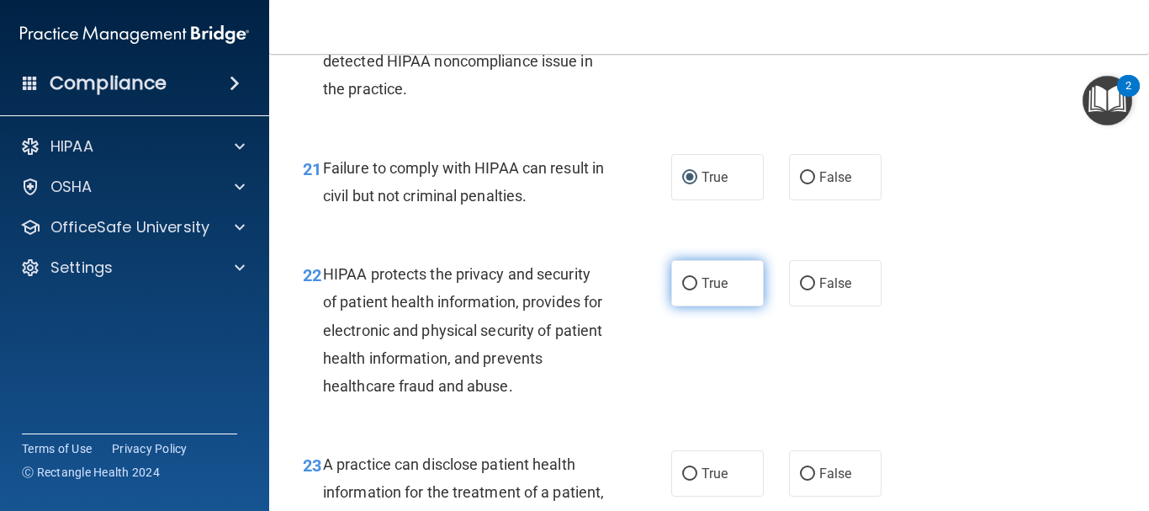
click at [687, 290] on input "True" at bounding box center [689, 284] width 15 height 13
radio input "true"
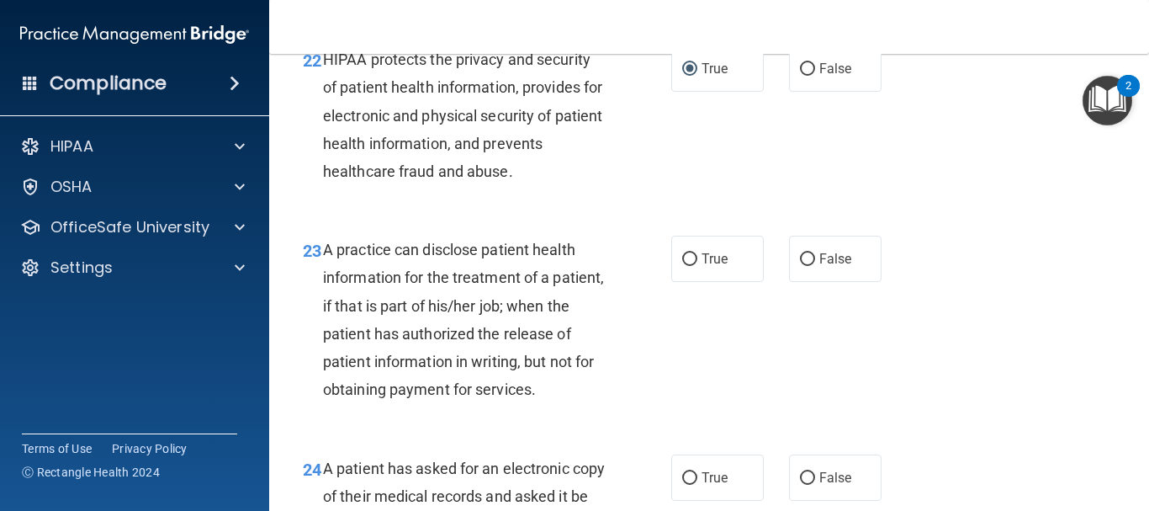
scroll to position [3449, 0]
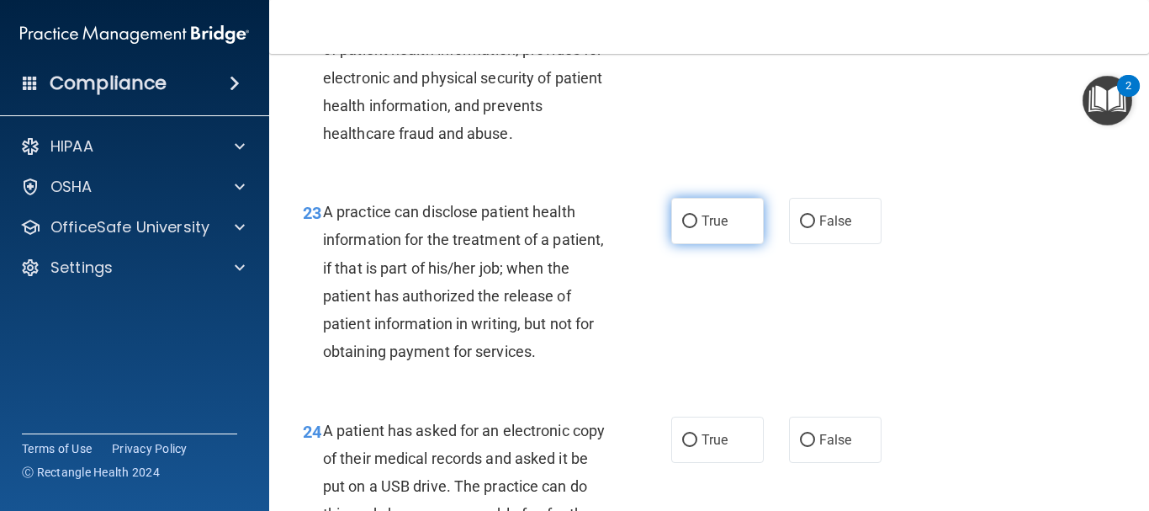
click at [682, 228] on input "True" at bounding box center [689, 221] width 15 height 13
radio input "true"
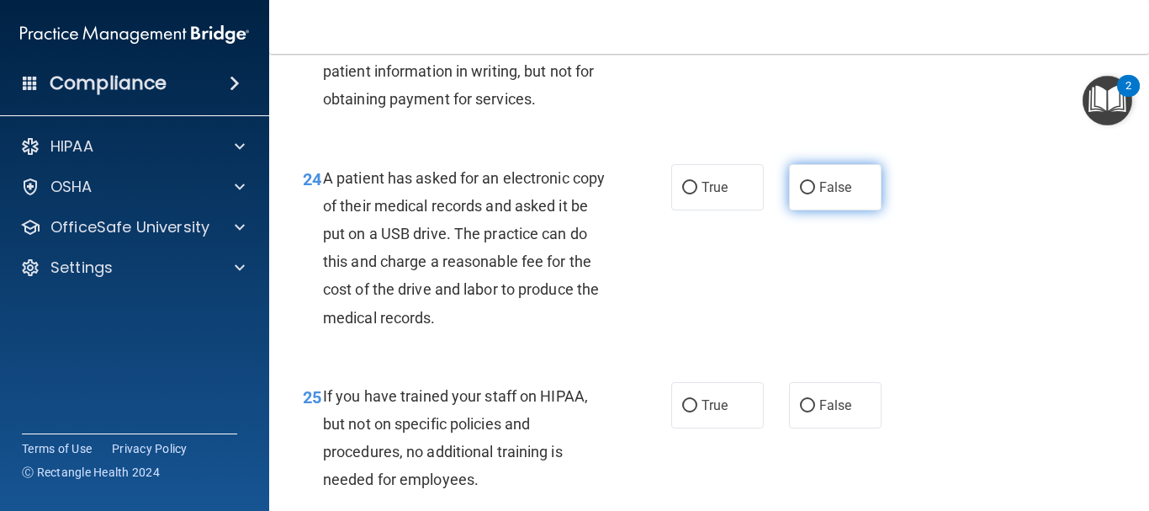
click at [800, 194] on input "False" at bounding box center [807, 188] width 15 height 13
radio input "true"
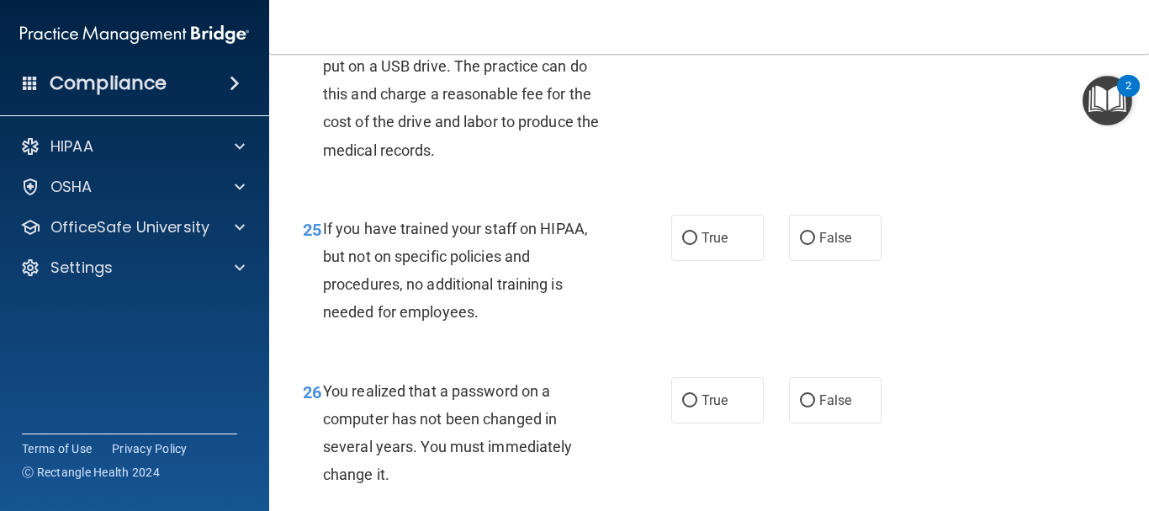
scroll to position [3870, 0]
click at [804, 244] on input "False" at bounding box center [807, 237] width 15 height 13
radio input "true"
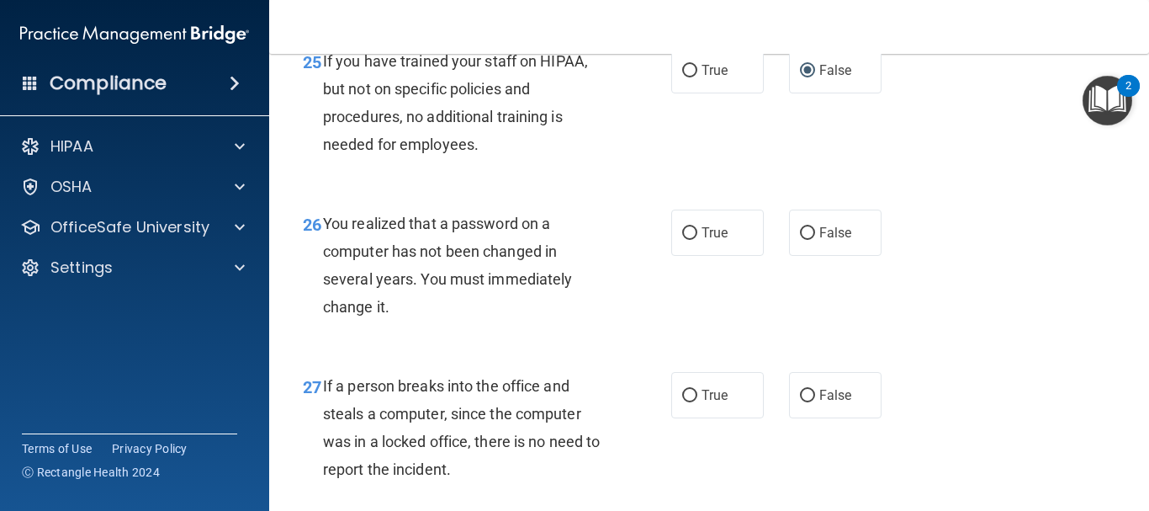
scroll to position [4038, 0]
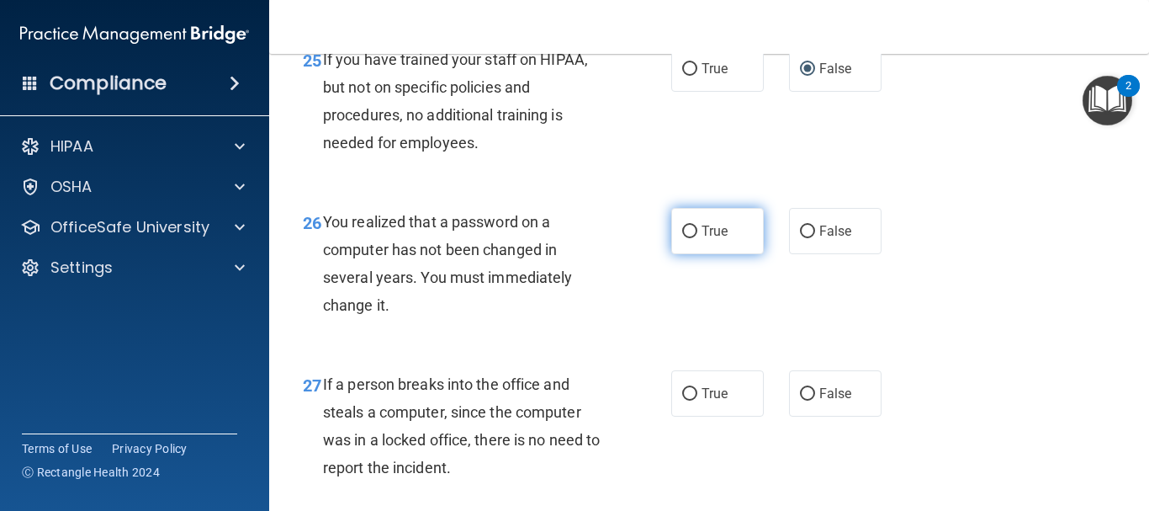
click at [686, 238] on input "True" at bounding box center [689, 231] width 15 height 13
radio input "true"
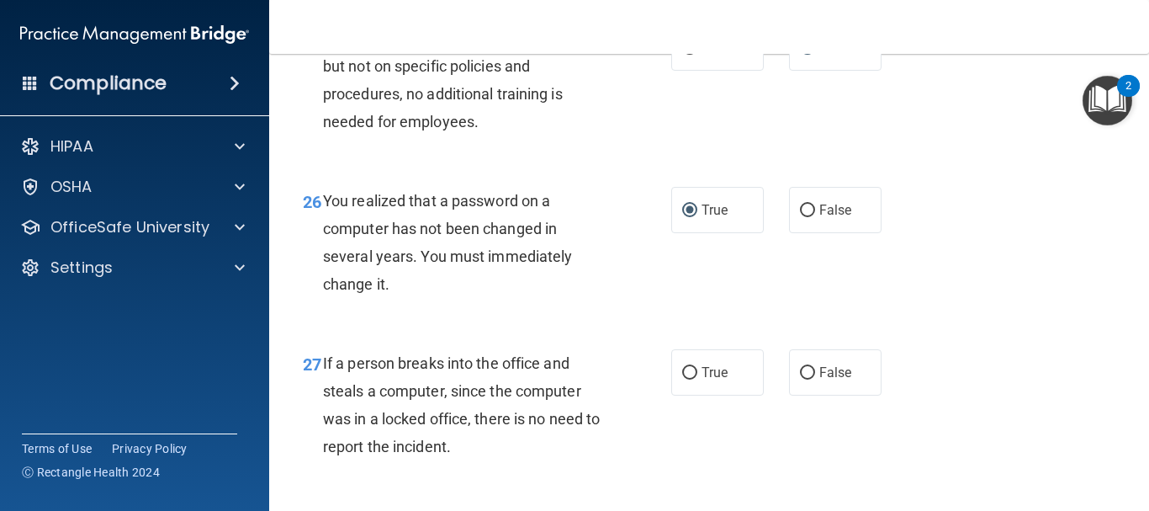
scroll to position [4122, 0]
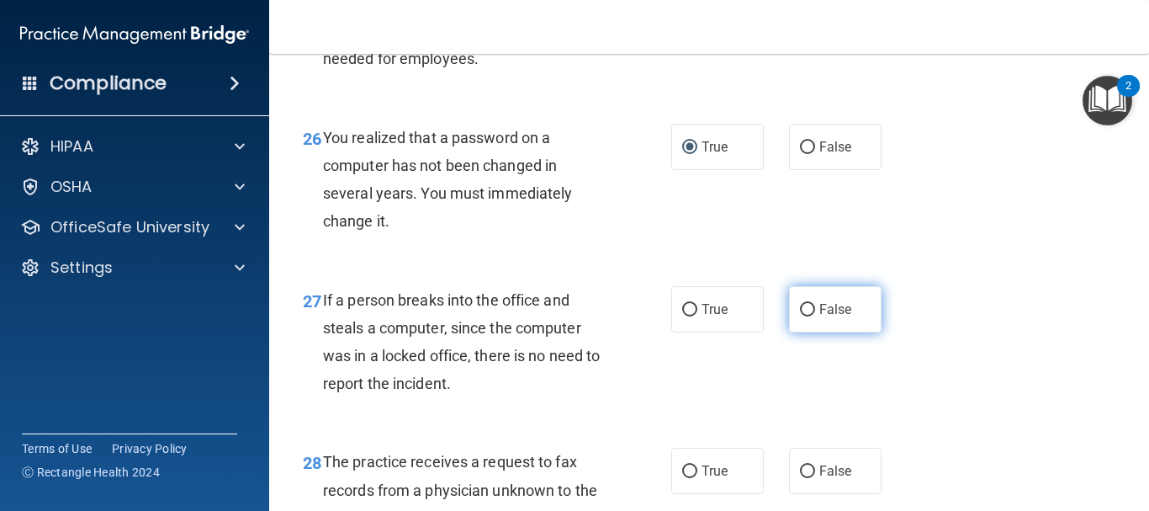
click at [800, 316] on input "False" at bounding box center [807, 310] width 15 height 13
radio input "true"
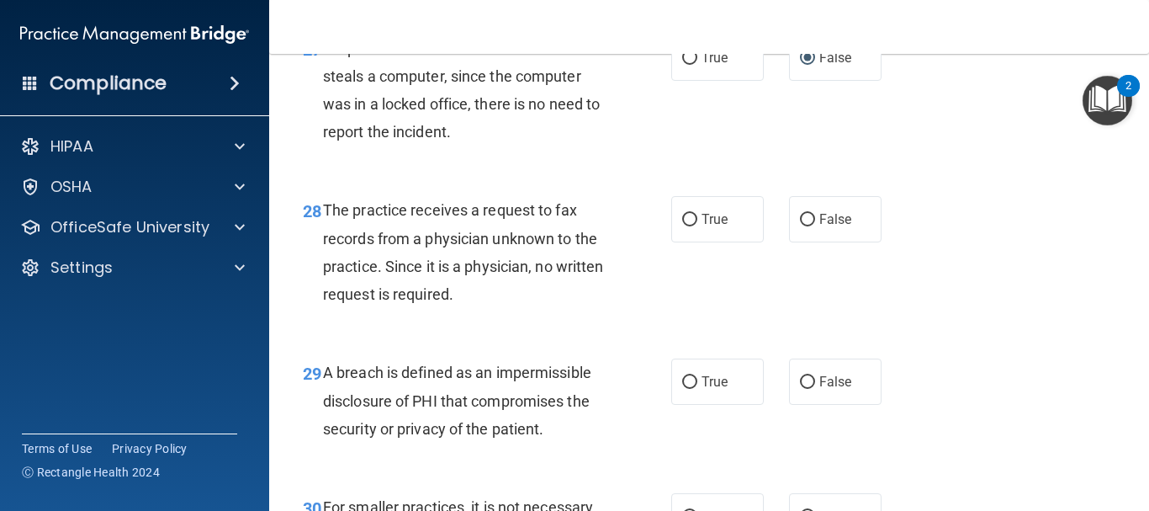
scroll to position [4375, 0]
click at [800, 225] on input "False" at bounding box center [807, 219] width 15 height 13
radio input "true"
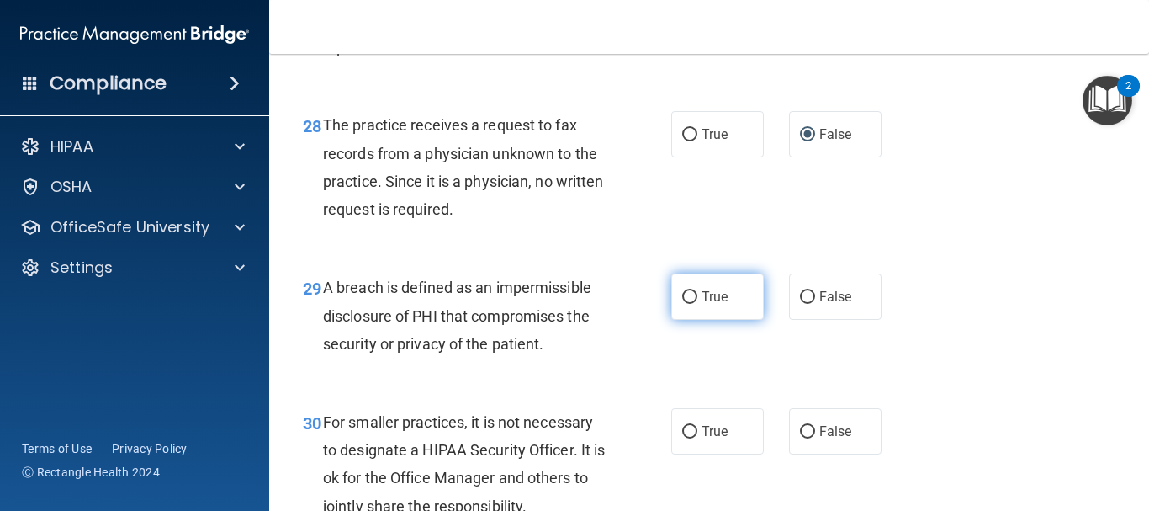
click at [684, 304] on input "True" at bounding box center [689, 297] width 15 height 13
radio input "true"
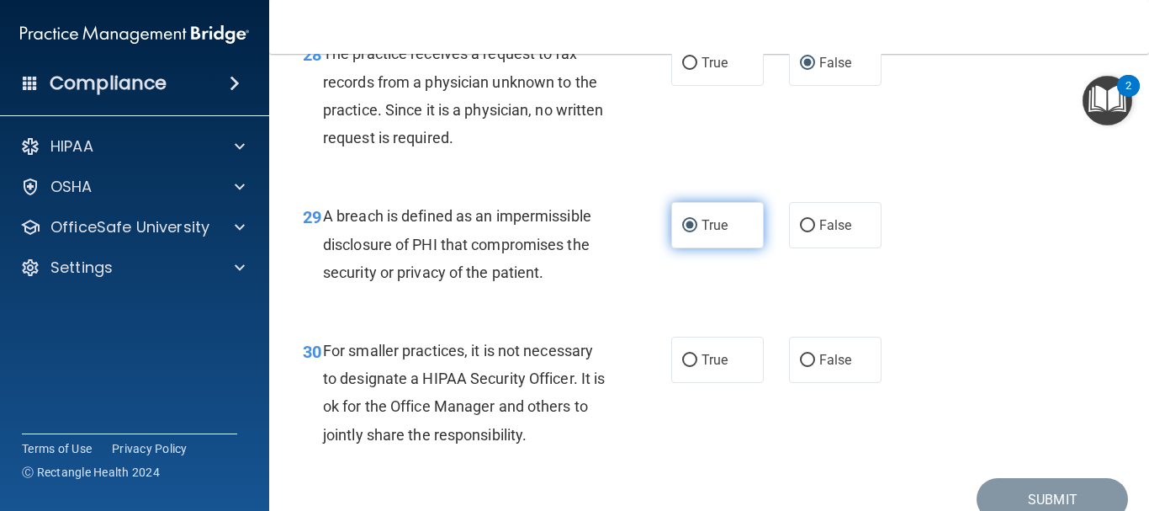
scroll to position [4627, 0]
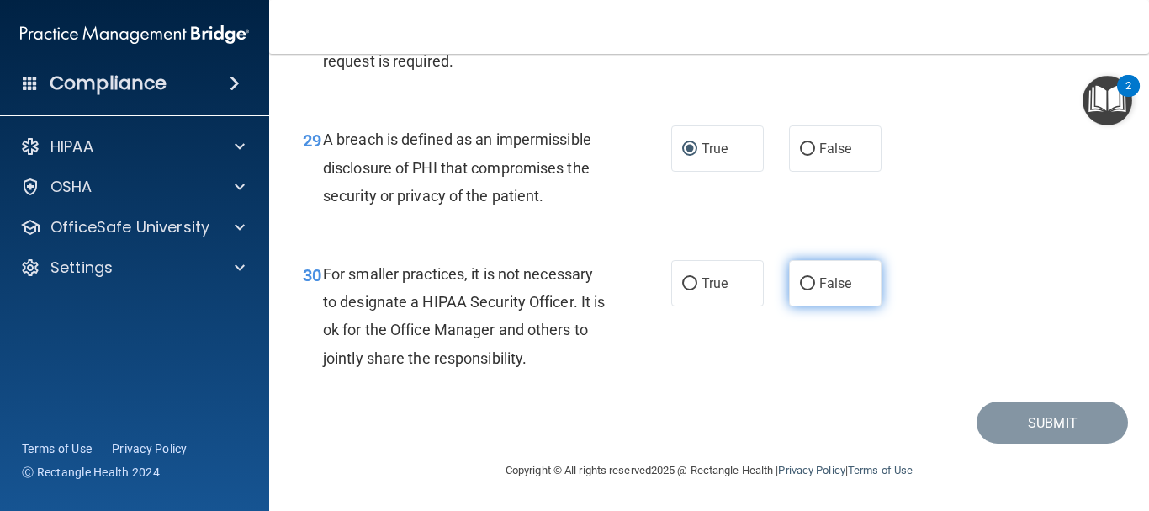
click at [802, 290] on input "False" at bounding box center [807, 284] width 15 height 13
radio input "true"
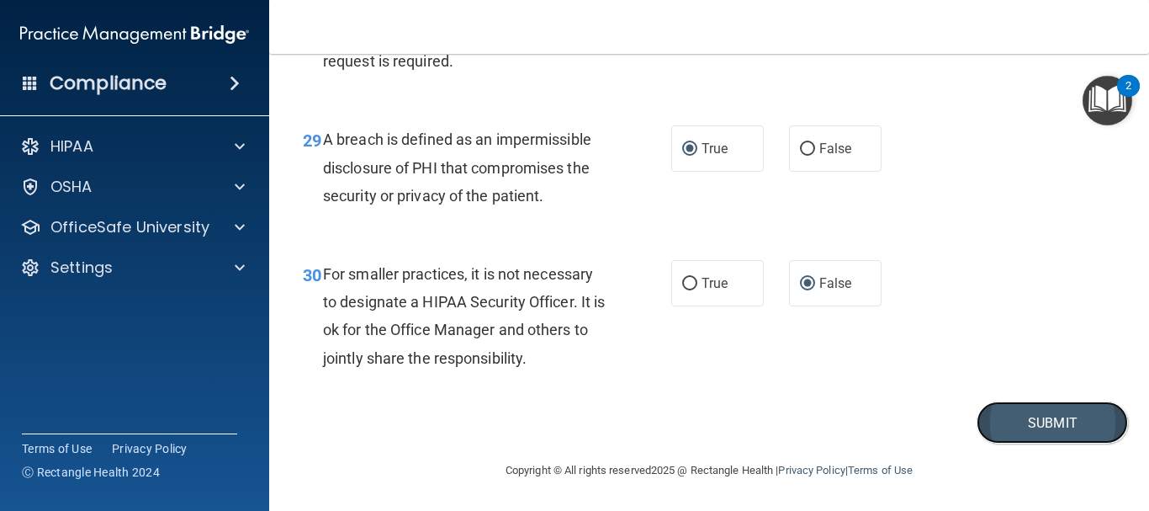
click at [991, 444] on button "Submit" at bounding box center [1052, 422] width 151 height 43
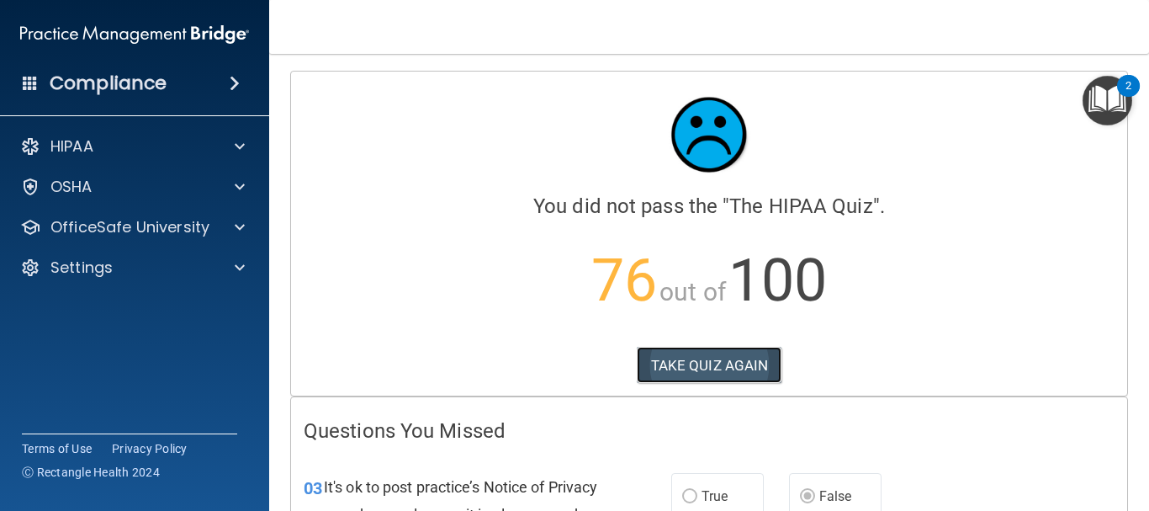
click at [771, 368] on button "TAKE QUIZ AGAIN" at bounding box center [710, 365] width 146 height 37
click at [760, 368] on button "TAKE QUIZ AGAIN" at bounding box center [710, 365] width 146 height 37
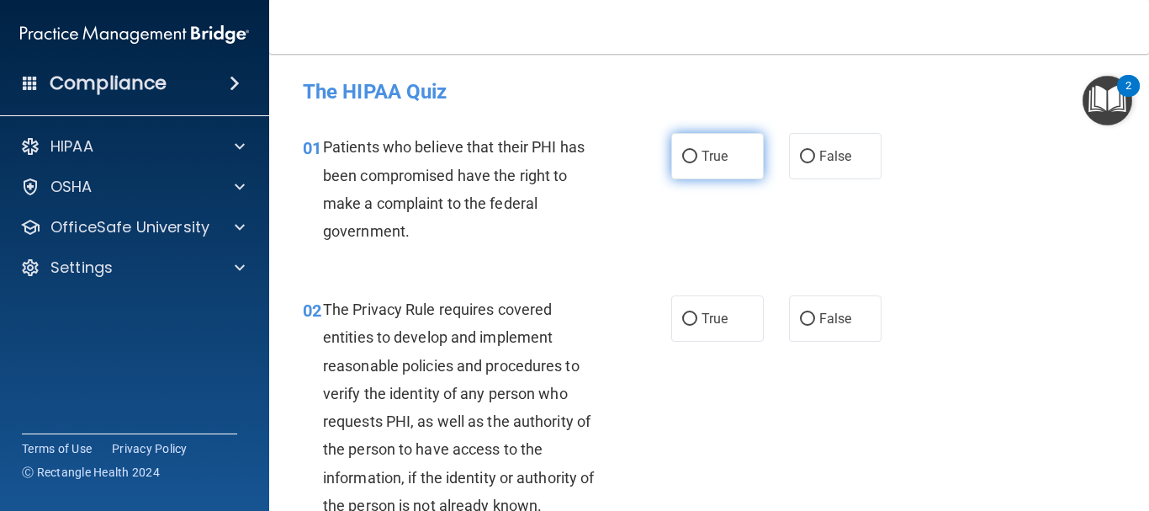
click at [684, 161] on input "True" at bounding box center [689, 157] width 15 height 13
radio input "true"
drag, startPoint x: 685, startPoint y: 163, endPoint x: 612, endPoint y: 301, distance: 155.8
click at [612, 301] on div "The Privacy Rule requires covered entities to develop and implement reasonable …" at bounding box center [470, 407] width 295 height 224
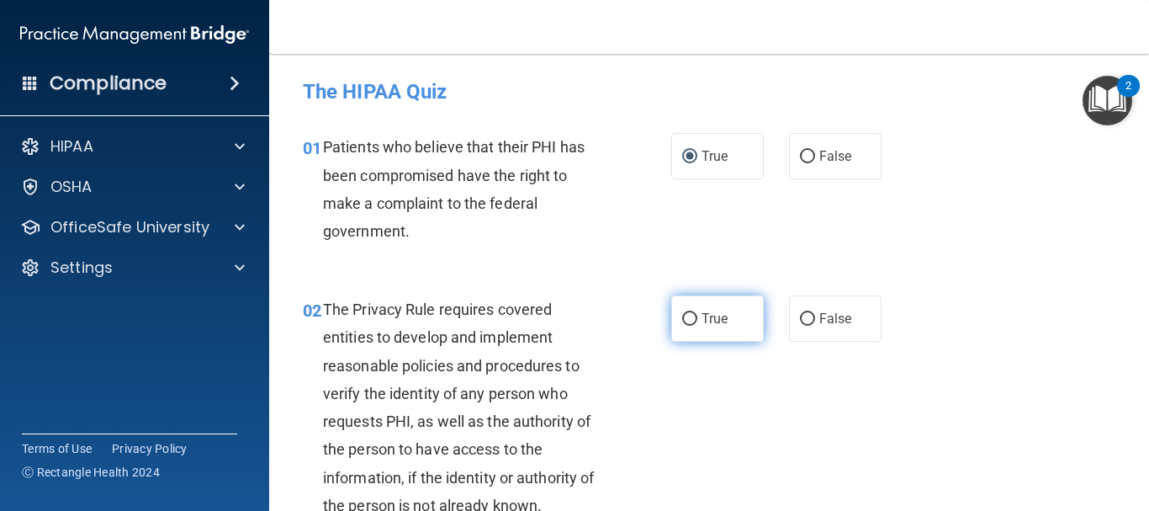
click at [683, 315] on input "True" at bounding box center [689, 319] width 15 height 13
radio input "true"
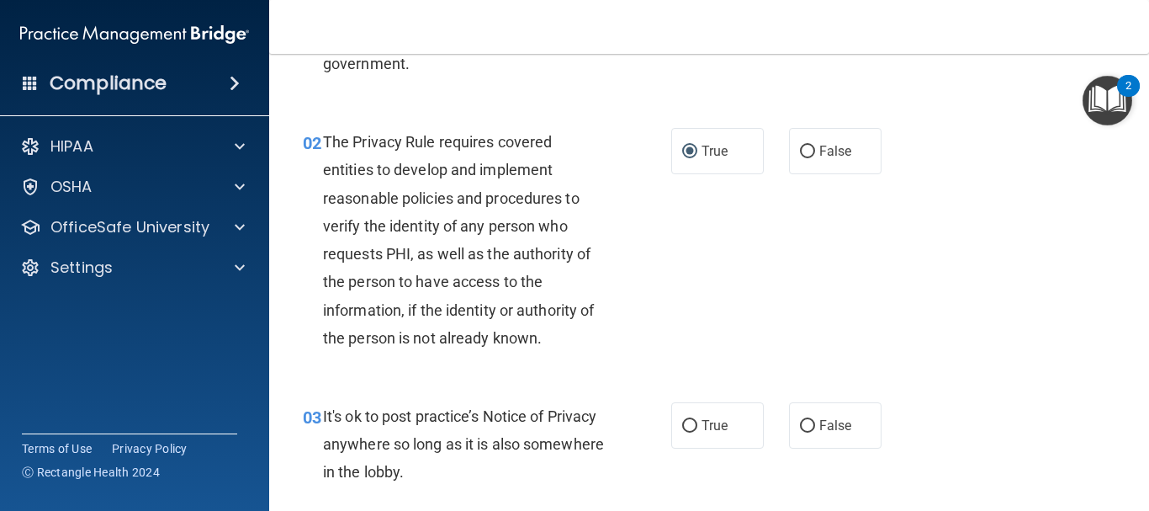
scroll to position [168, 0]
click at [801, 423] on input "False" at bounding box center [807, 425] width 15 height 13
radio input "true"
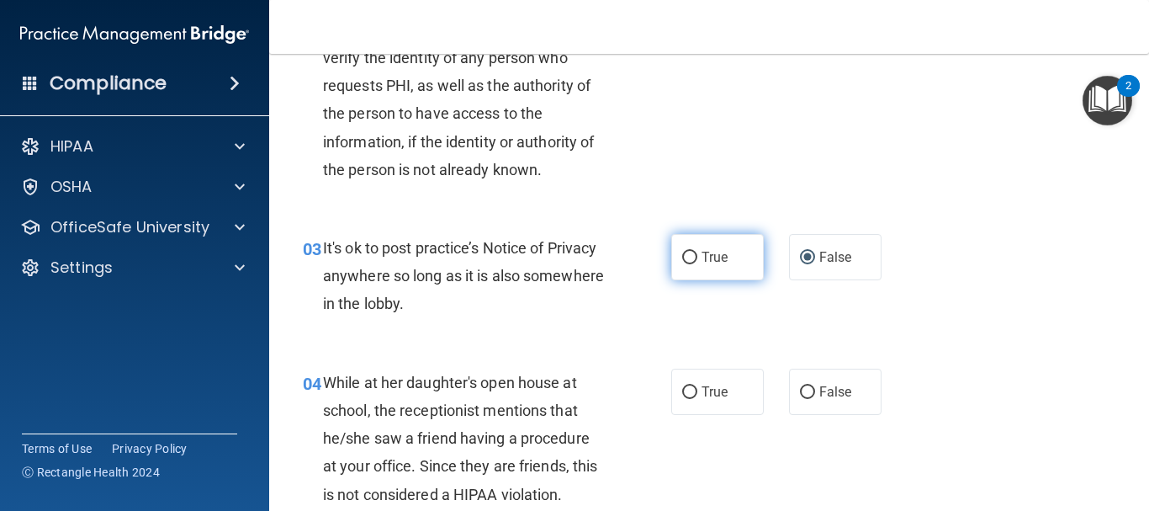
scroll to position [337, 0]
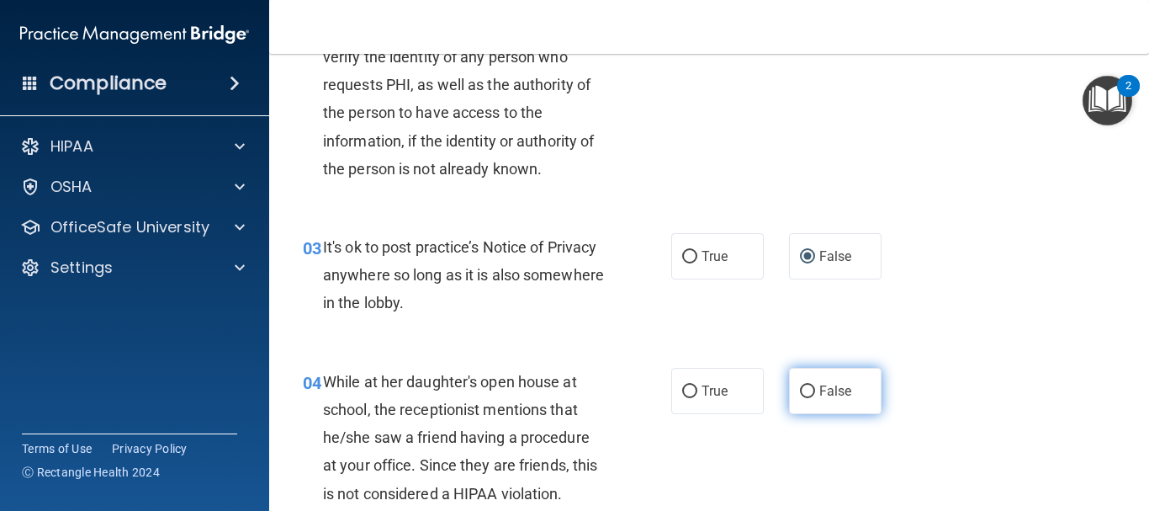
click at [800, 395] on input "False" at bounding box center [807, 391] width 15 height 13
radio input "true"
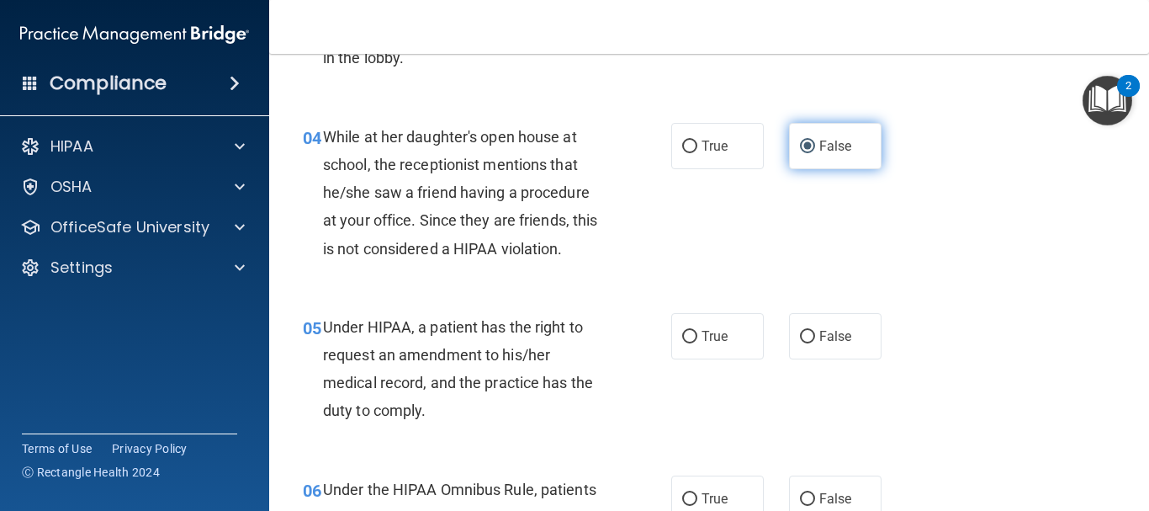
scroll to position [589, 0]
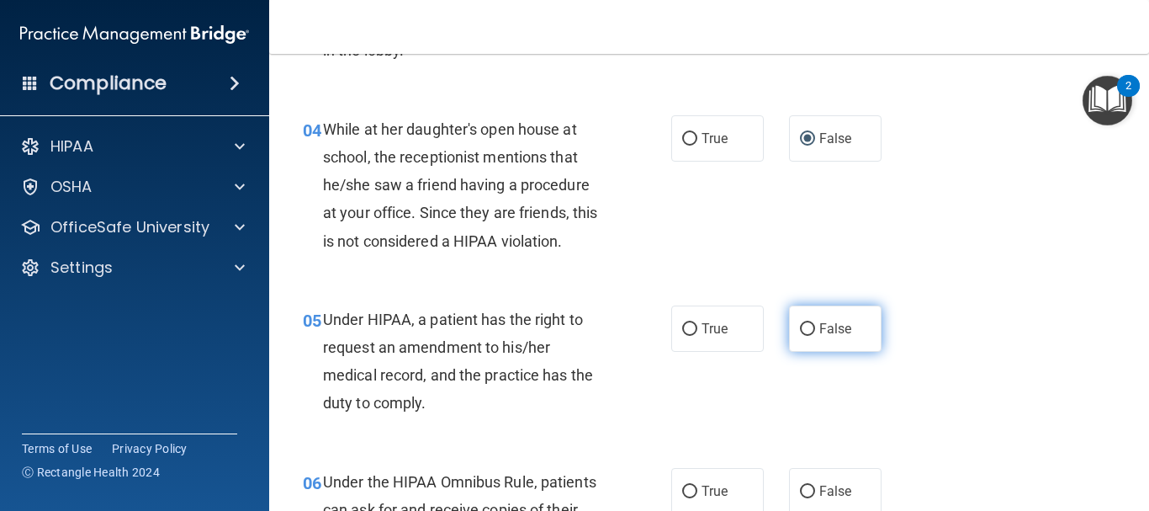
click at [800, 329] on input "False" at bounding box center [807, 329] width 15 height 13
radio input "true"
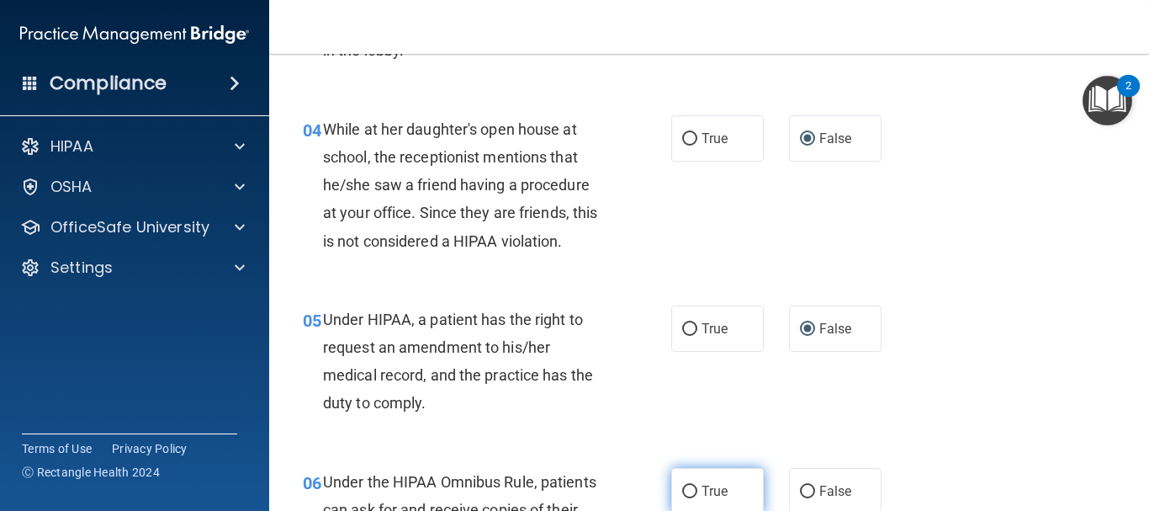
click at [687, 488] on input "True" at bounding box center [689, 491] width 15 height 13
radio input "true"
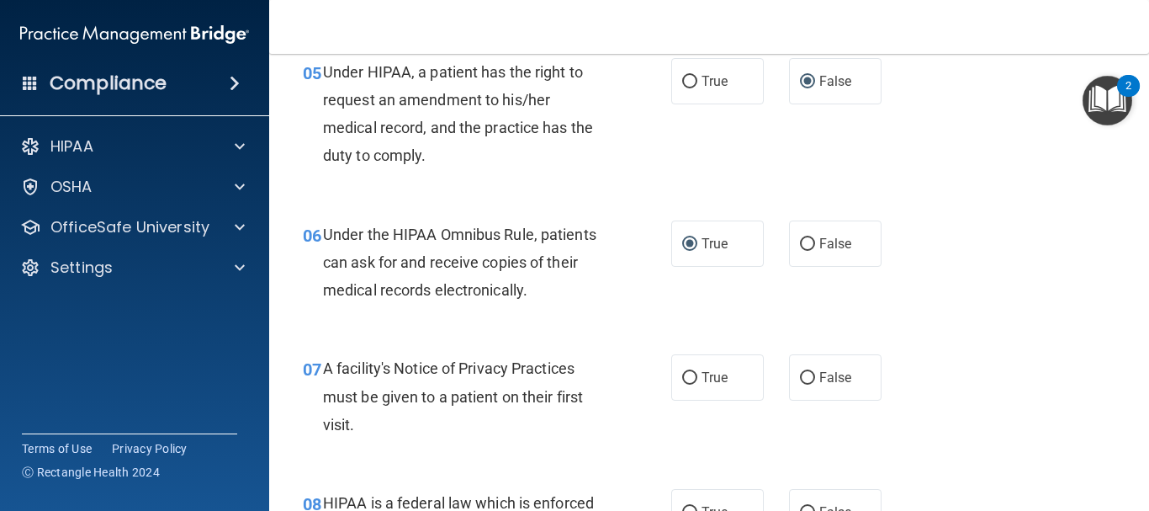
scroll to position [841, 0]
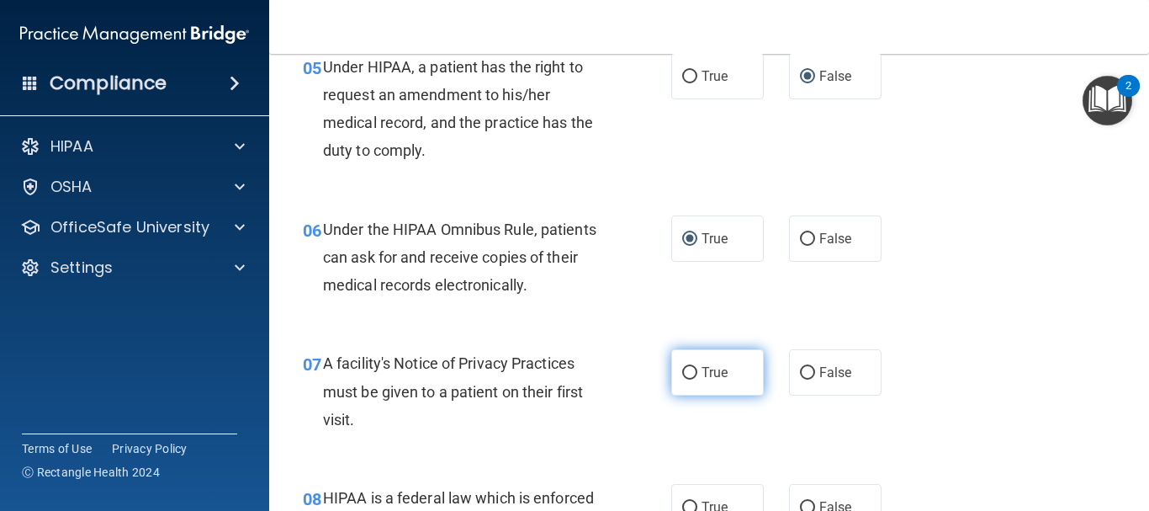
click at [682, 370] on input "True" at bounding box center [689, 373] width 15 height 13
radio input "true"
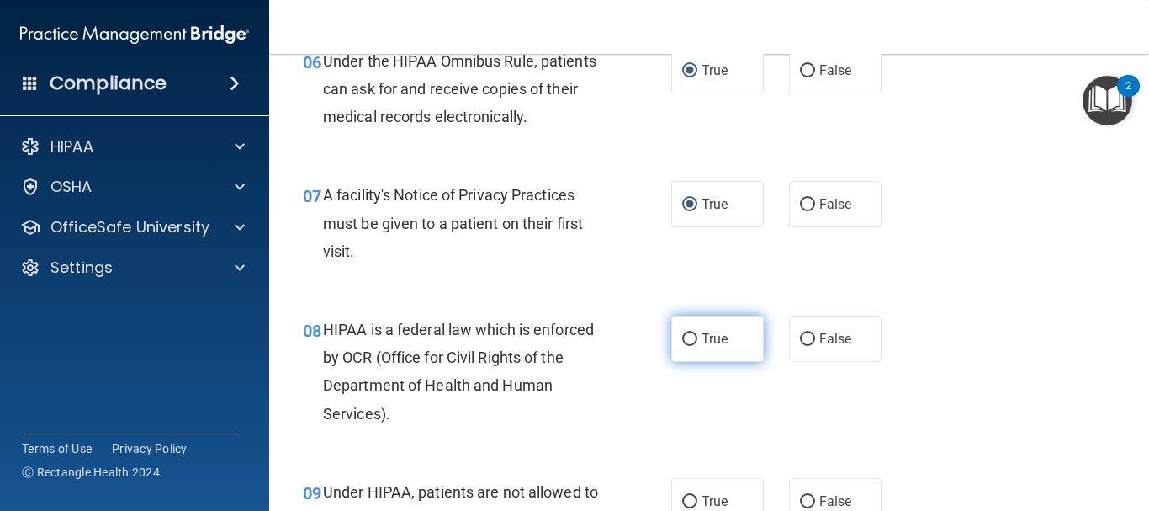
click at [682, 340] on input "True" at bounding box center [689, 339] width 15 height 13
radio input "true"
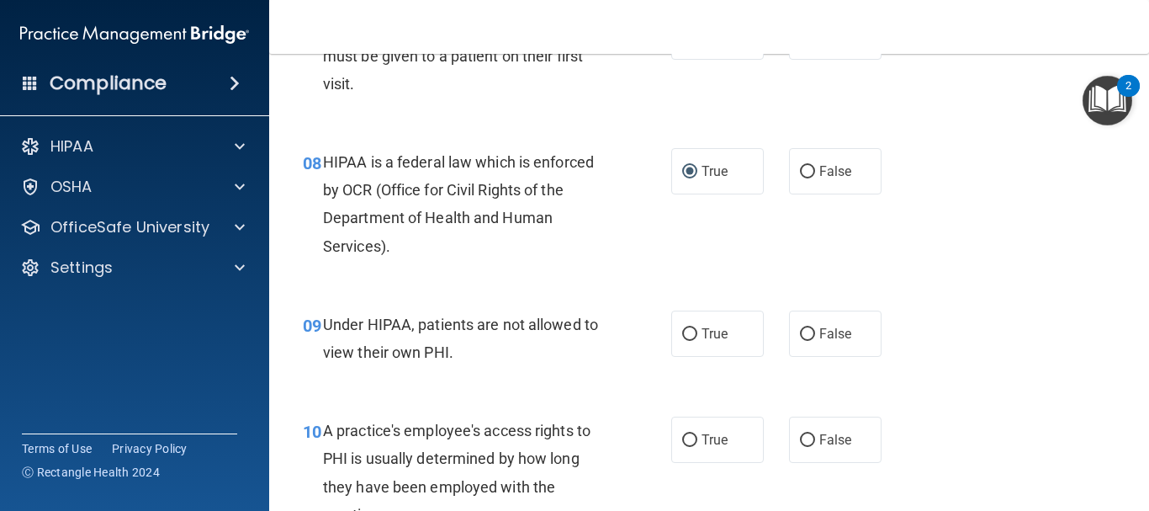
scroll to position [1178, 0]
click at [800, 331] on input "False" at bounding box center [807, 333] width 15 height 13
radio input "true"
click at [803, 440] on input "False" at bounding box center [807, 439] width 15 height 13
radio input "true"
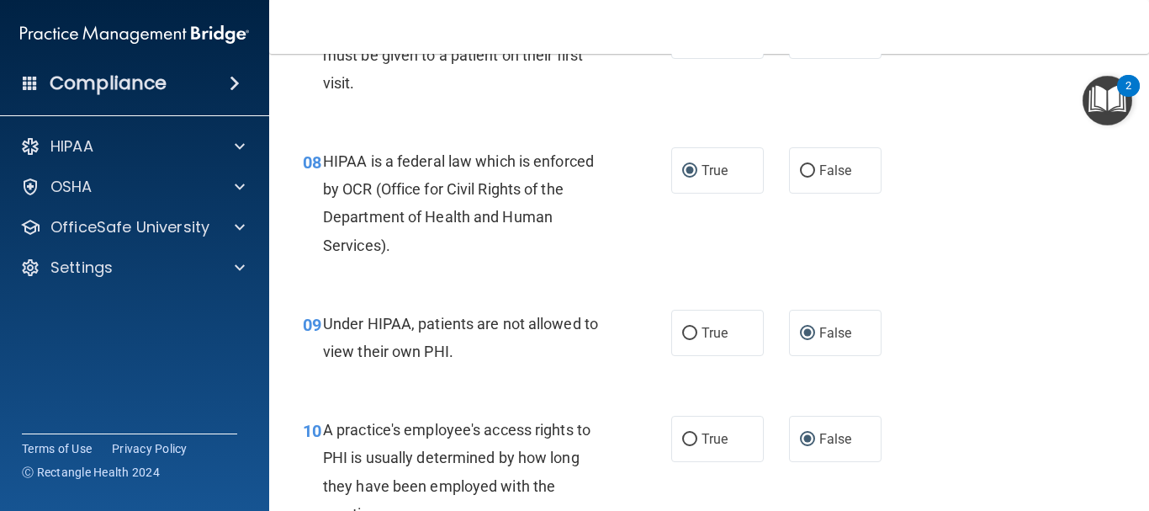
scroll to position [1430, 0]
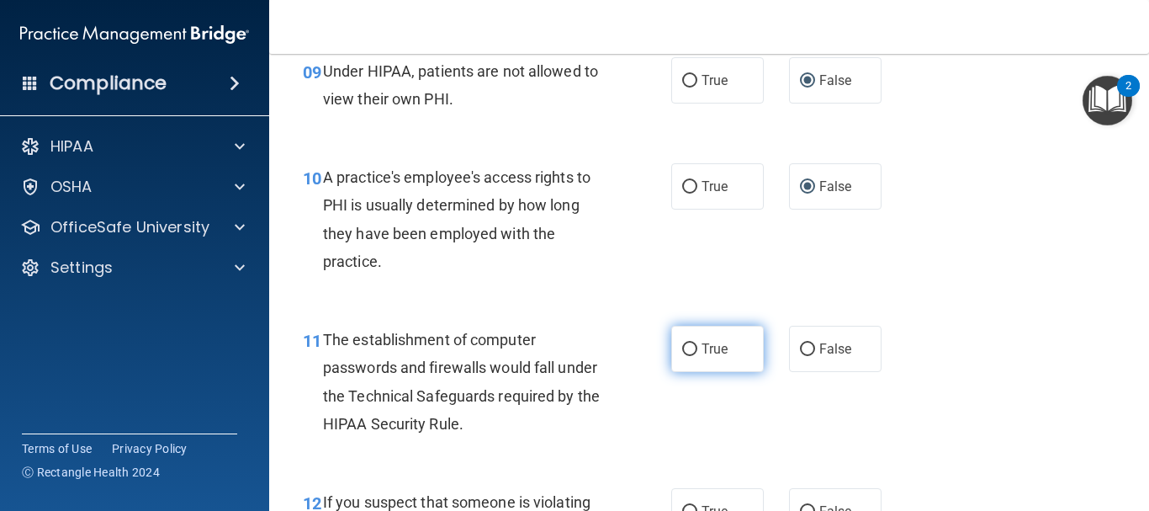
click at [682, 347] on input "True" at bounding box center [689, 349] width 15 height 13
radio input "true"
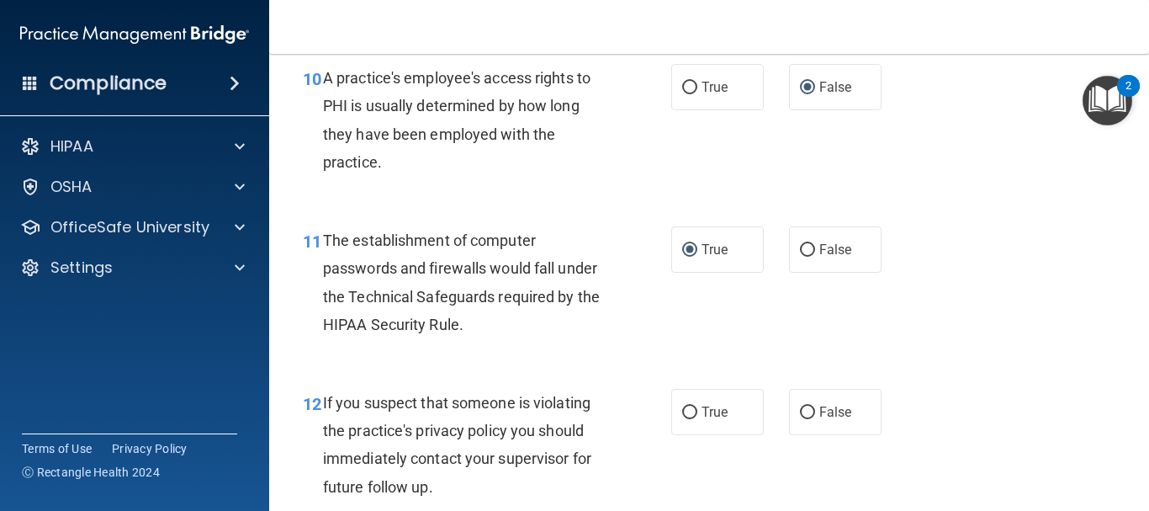
scroll to position [1683, 0]
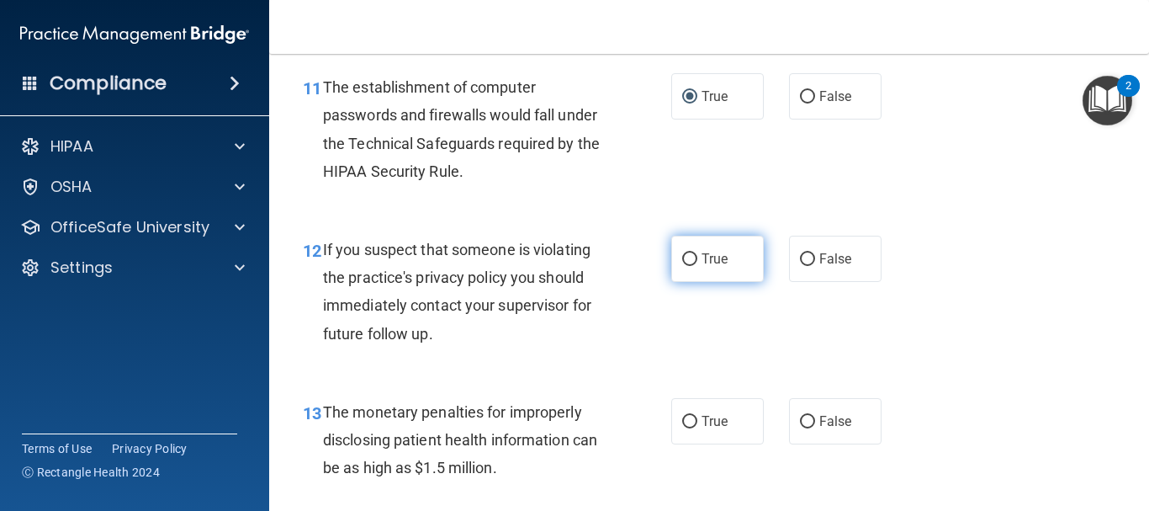
click at [685, 262] on input "True" at bounding box center [689, 259] width 15 height 13
radio input "true"
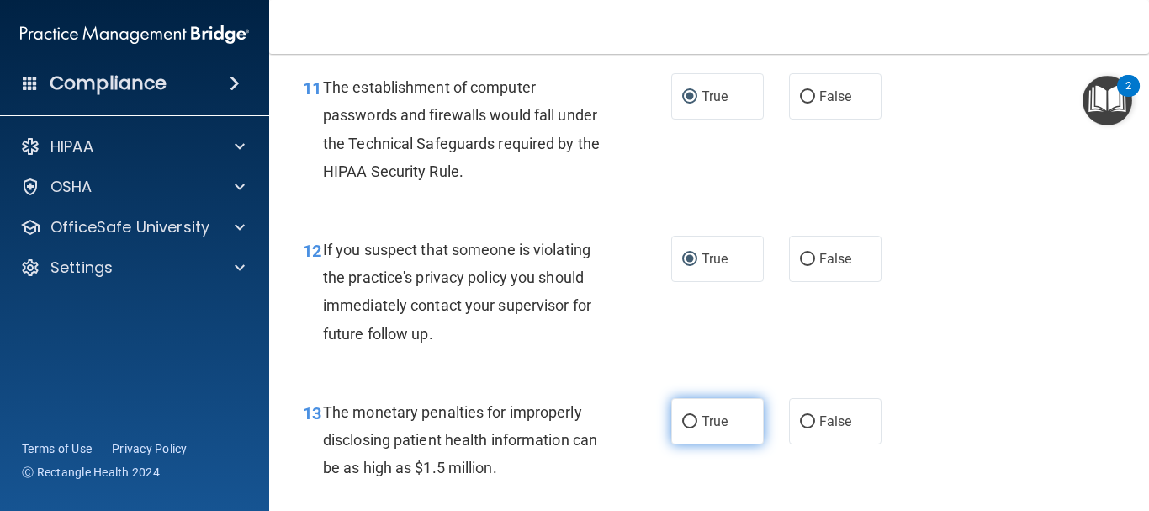
click at [687, 417] on input "True" at bounding box center [689, 422] width 15 height 13
radio input "true"
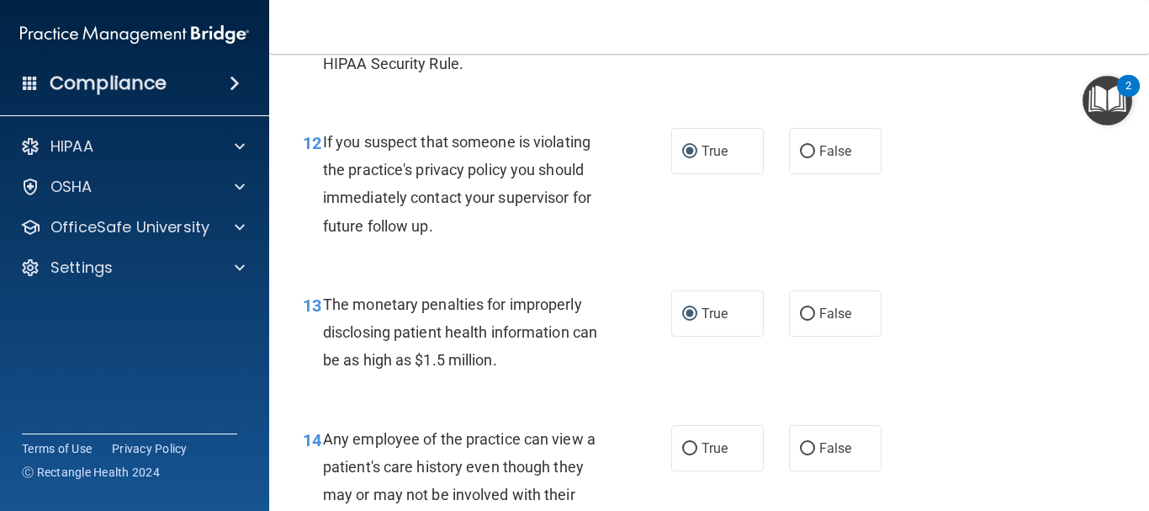
scroll to position [1851, 0]
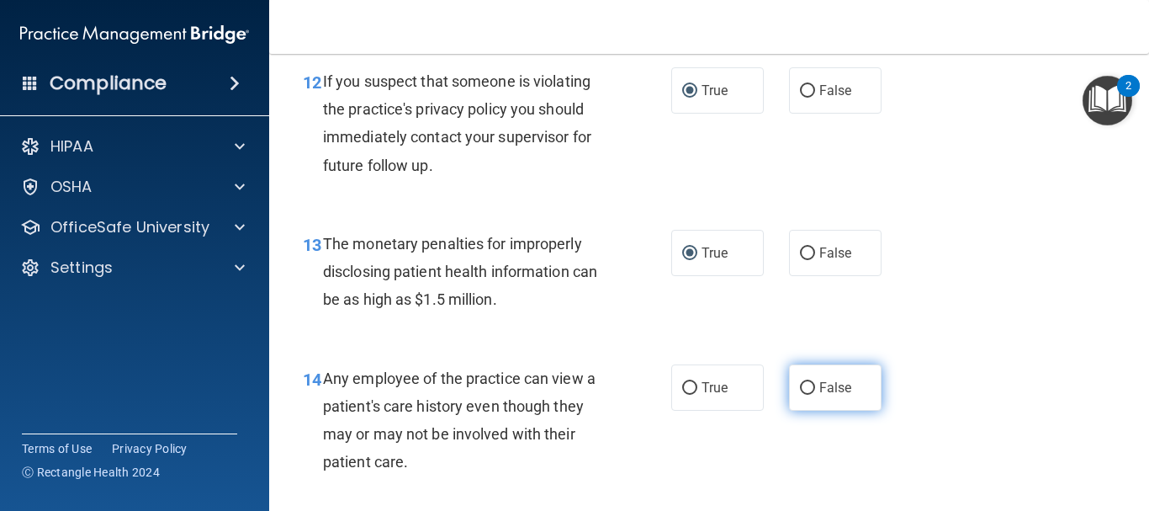
click at [801, 385] on input "False" at bounding box center [807, 388] width 15 height 13
radio input "true"
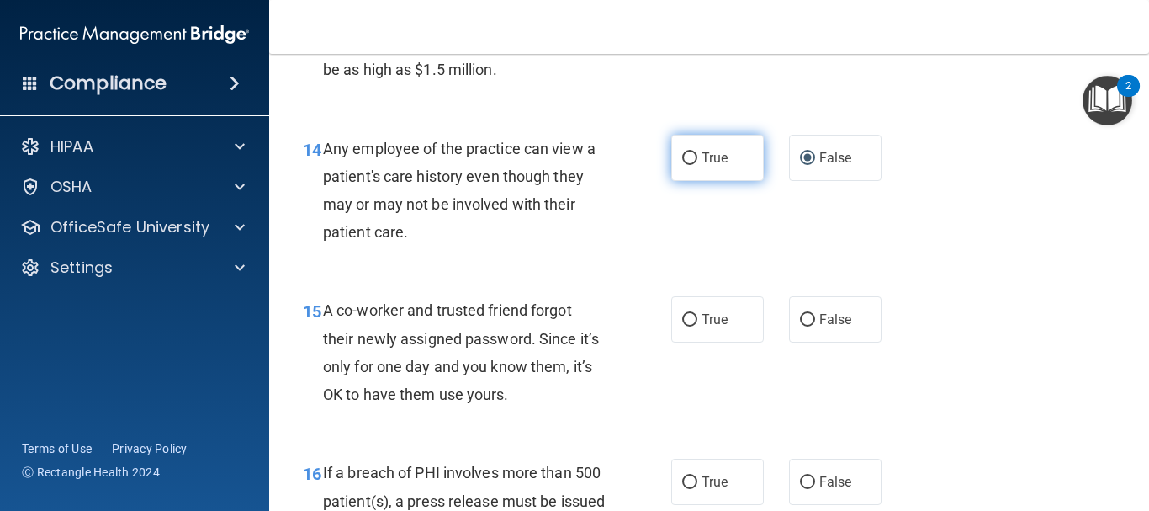
scroll to position [2103, 0]
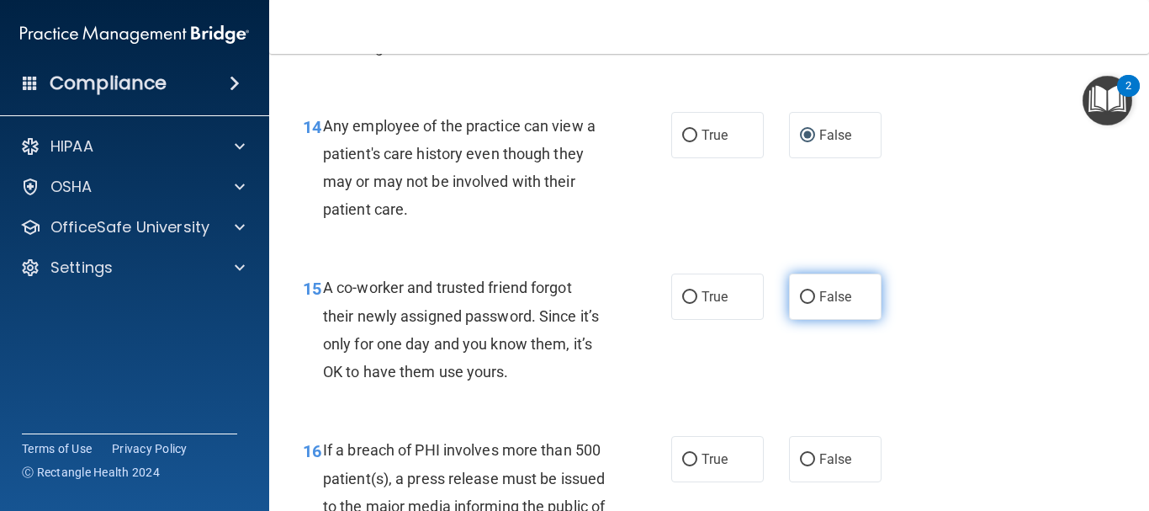
click at [800, 294] on input "False" at bounding box center [807, 297] width 15 height 13
radio input "true"
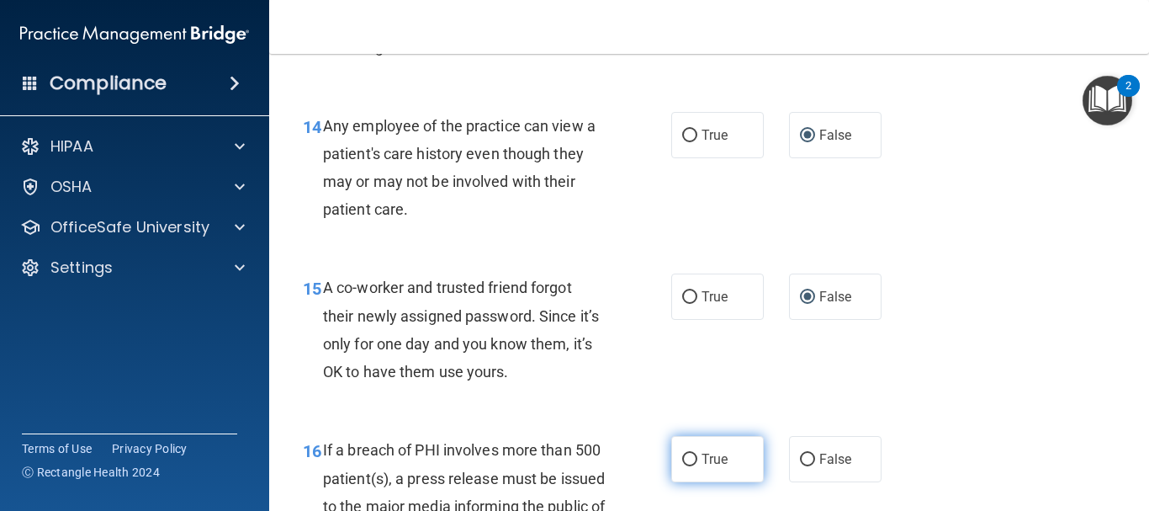
click at [689, 456] on input "True" at bounding box center [689, 459] width 15 height 13
radio input "true"
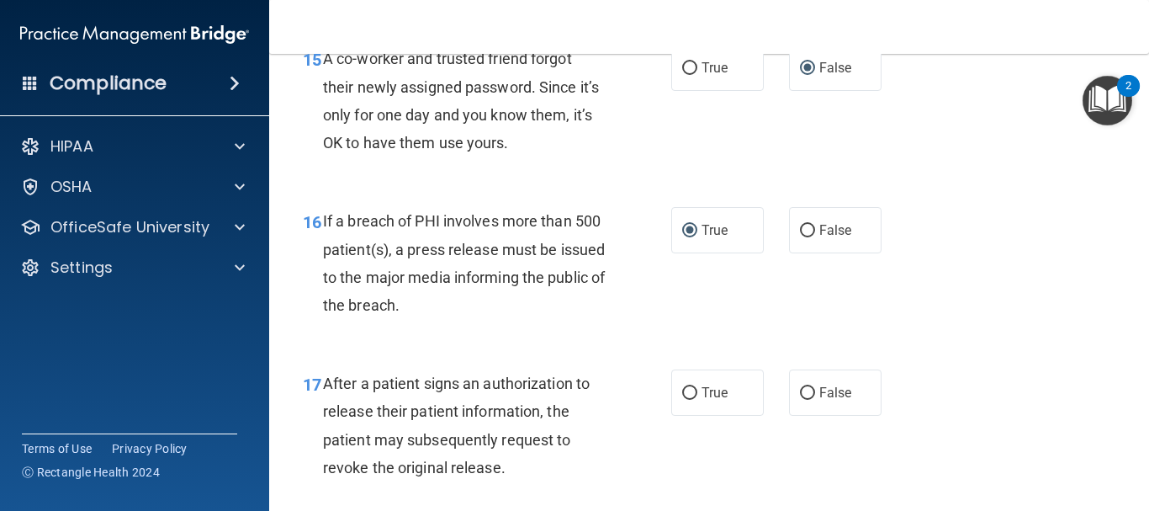
scroll to position [2356, 0]
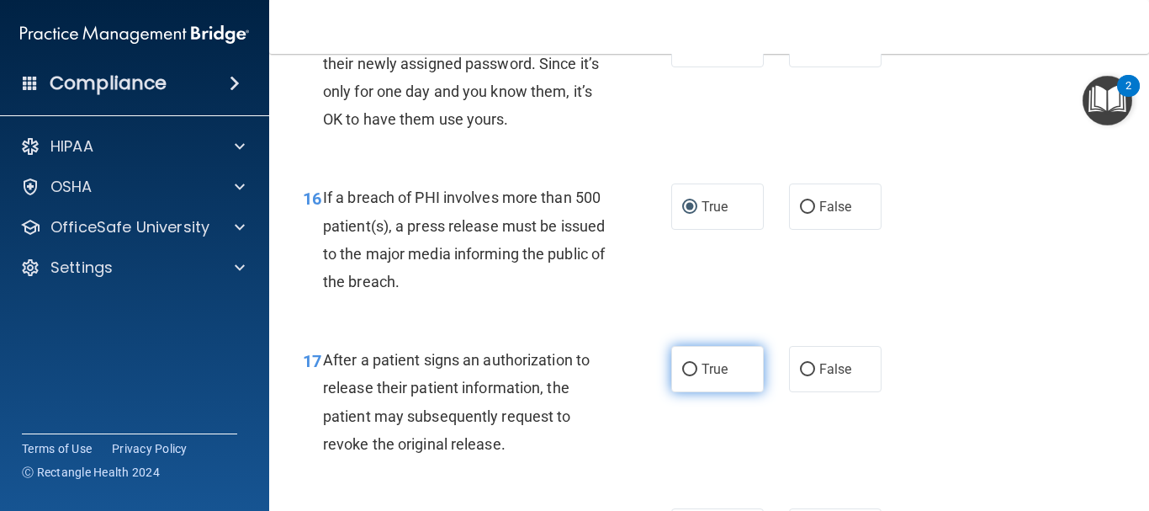
click at [686, 370] on input "True" at bounding box center [689, 369] width 15 height 13
radio input "true"
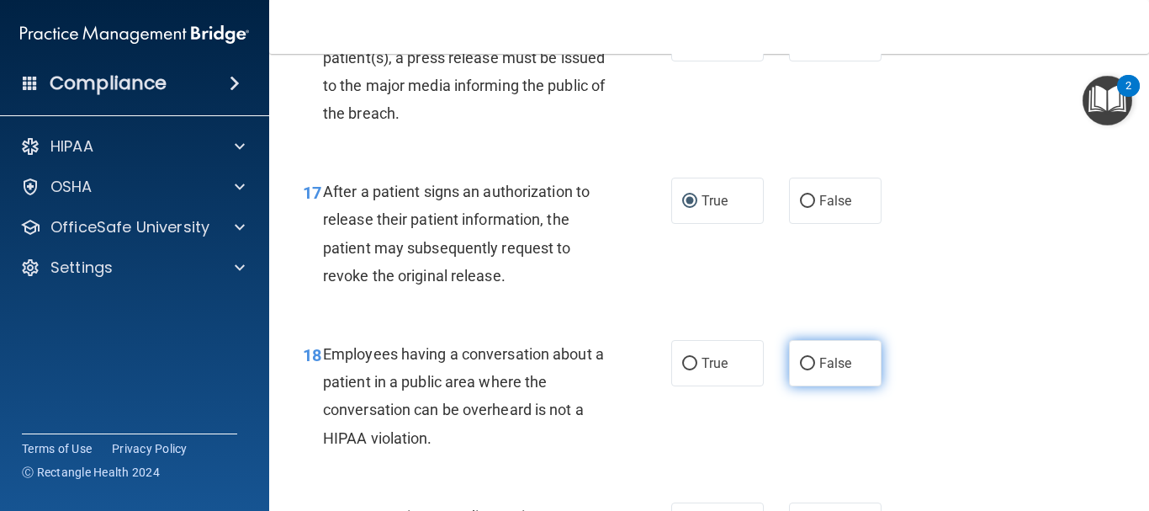
click at [800, 363] on input "False" at bounding box center [807, 364] width 15 height 13
radio input "true"
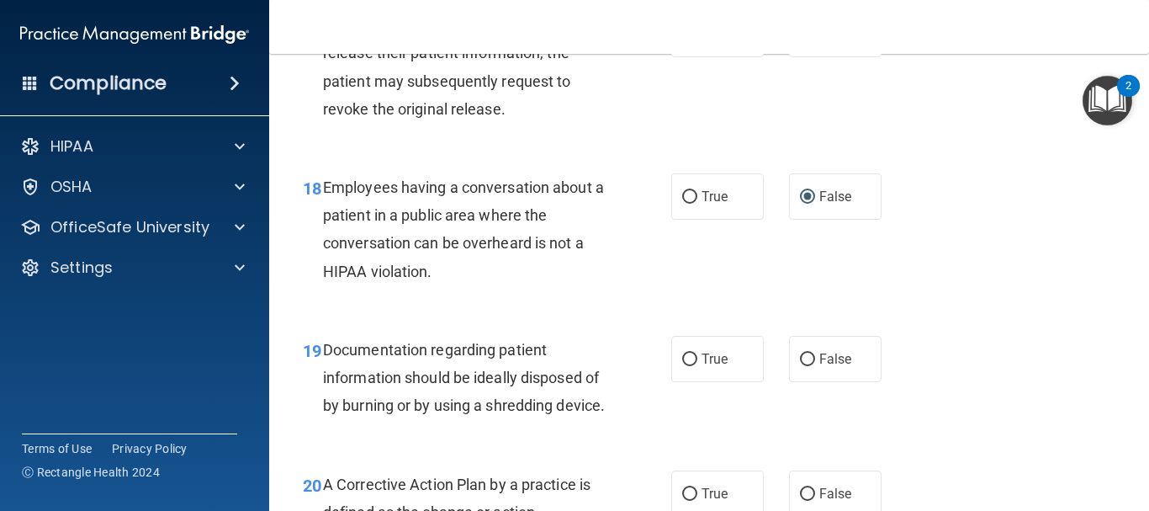
scroll to position [2692, 0]
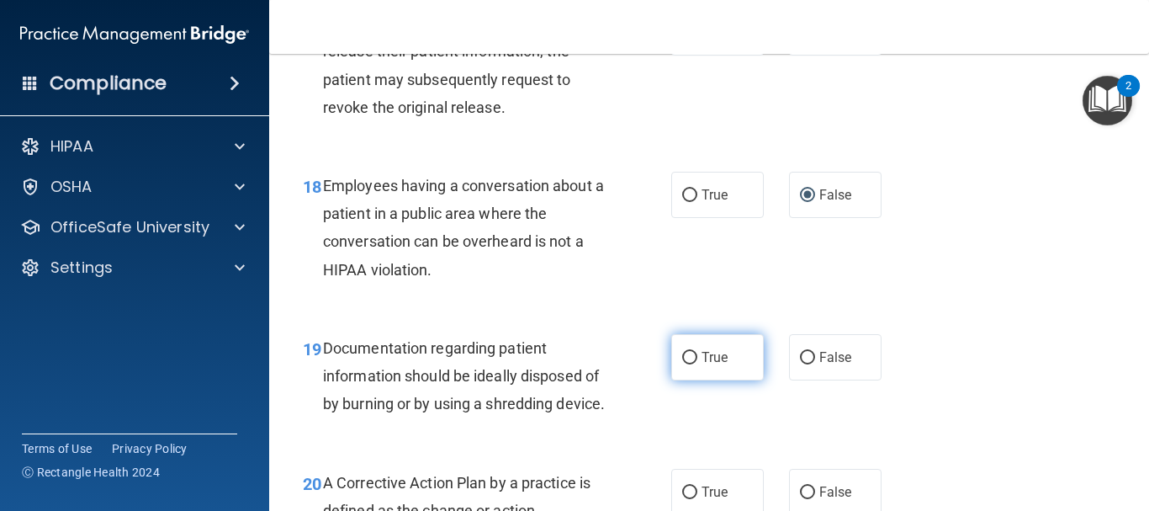
click at [687, 358] on input "True" at bounding box center [689, 358] width 15 height 13
radio input "true"
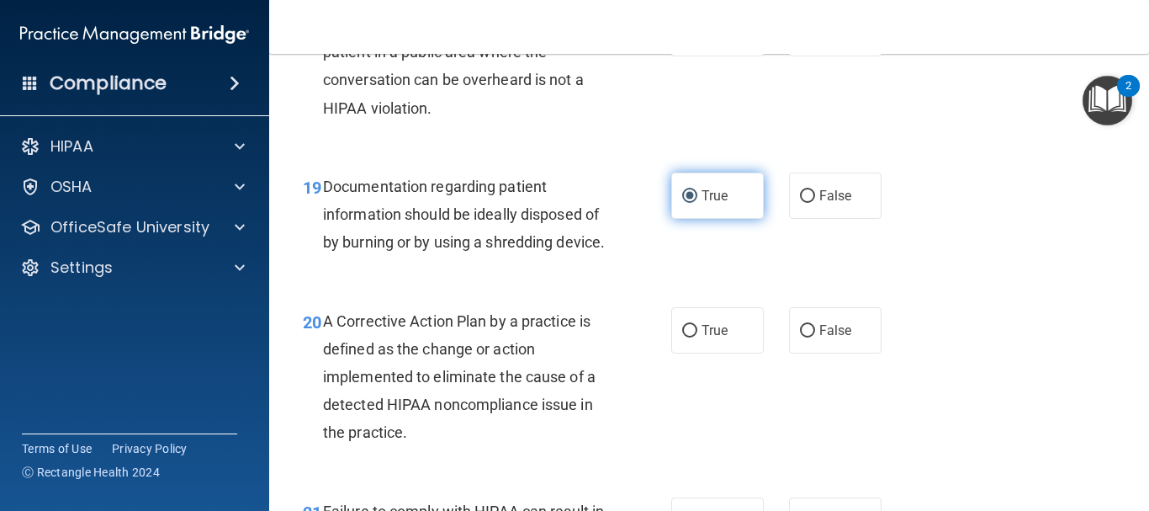
scroll to position [2860, 0]
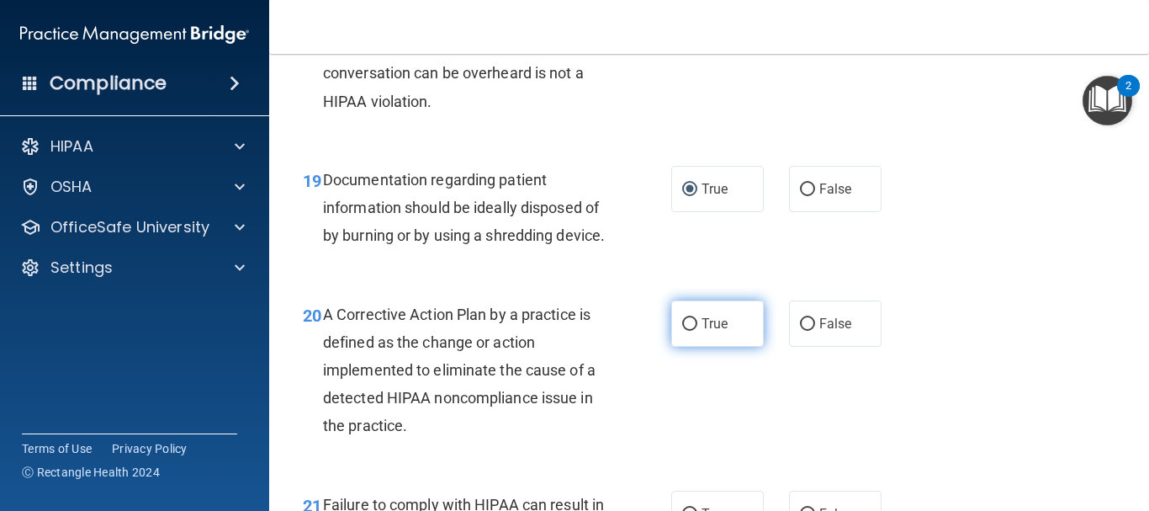
click at [683, 331] on input "True" at bounding box center [689, 324] width 15 height 13
radio input "true"
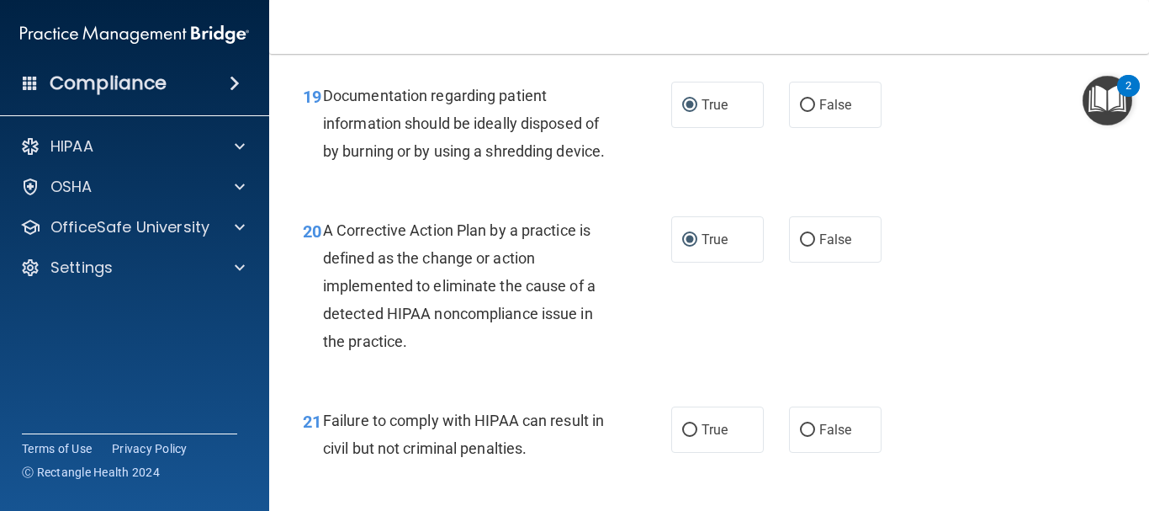
scroll to position [3197, 0]
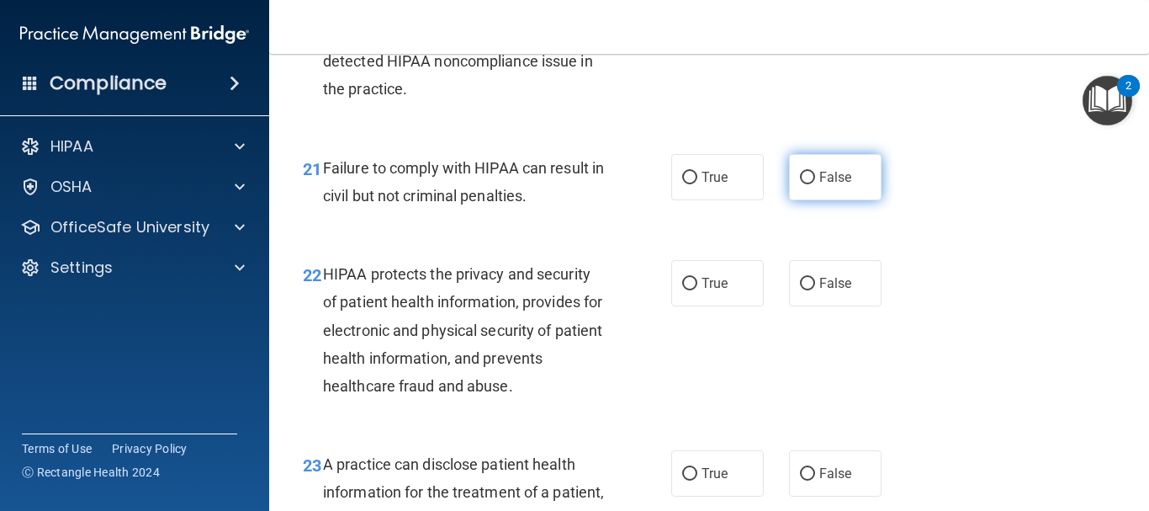
click at [800, 184] on input "False" at bounding box center [807, 178] width 15 height 13
radio input "true"
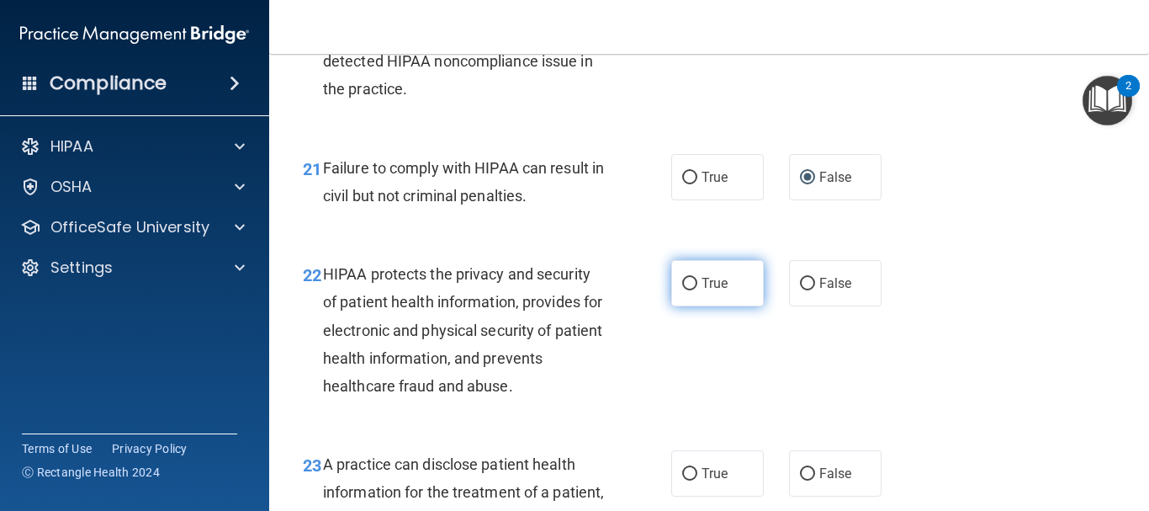
click at [691, 290] on input "True" at bounding box center [689, 284] width 15 height 13
radio input "true"
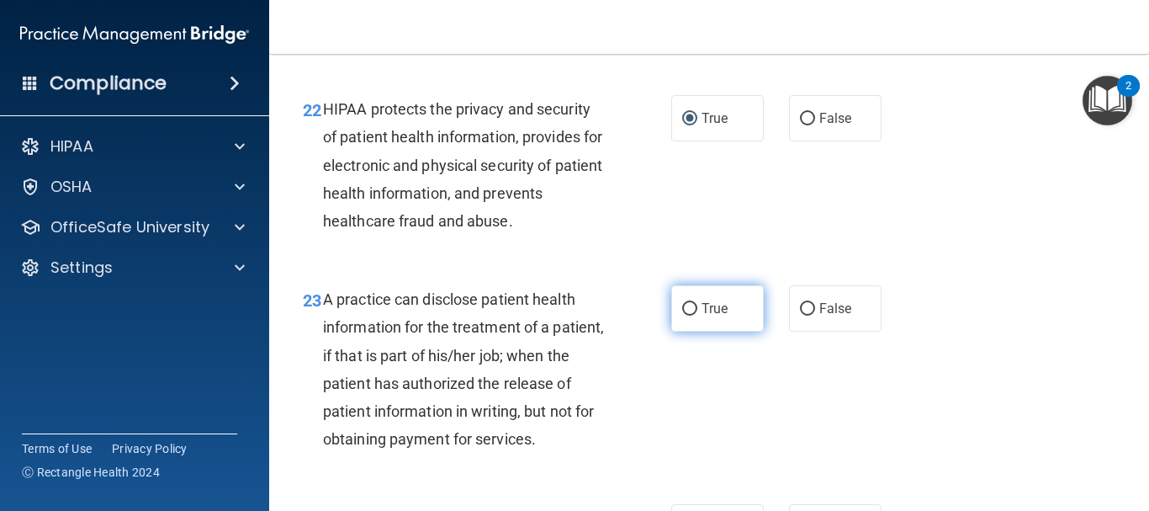
scroll to position [3365, 0]
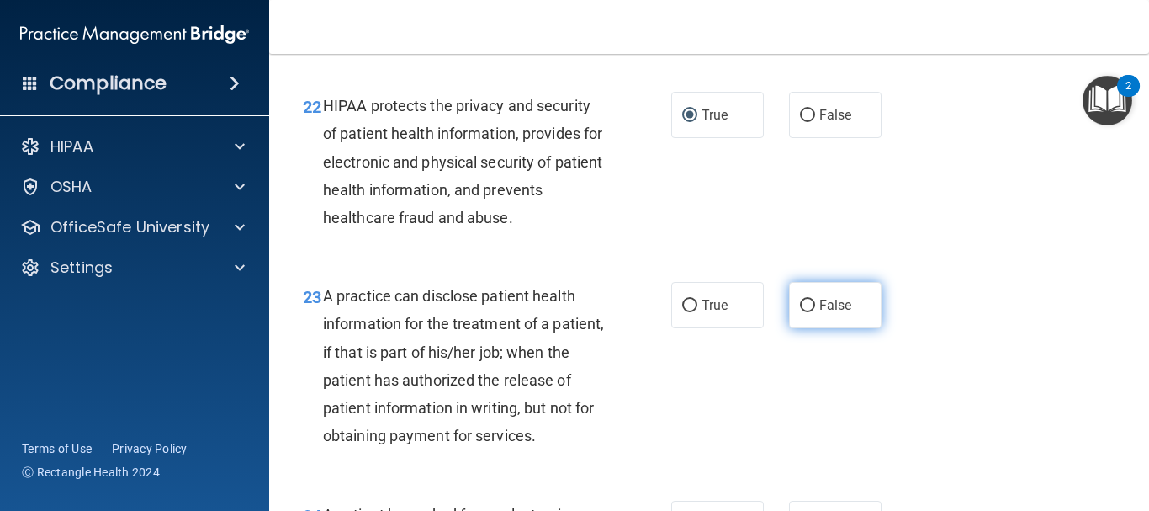
click at [801, 312] on input "False" at bounding box center [807, 306] width 15 height 13
radio input "true"
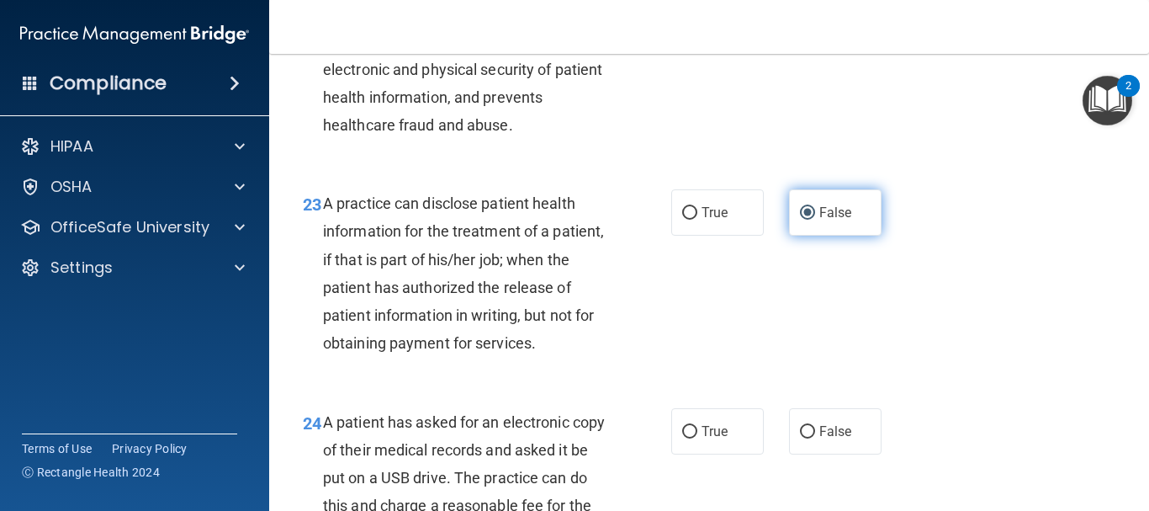
scroll to position [3534, 0]
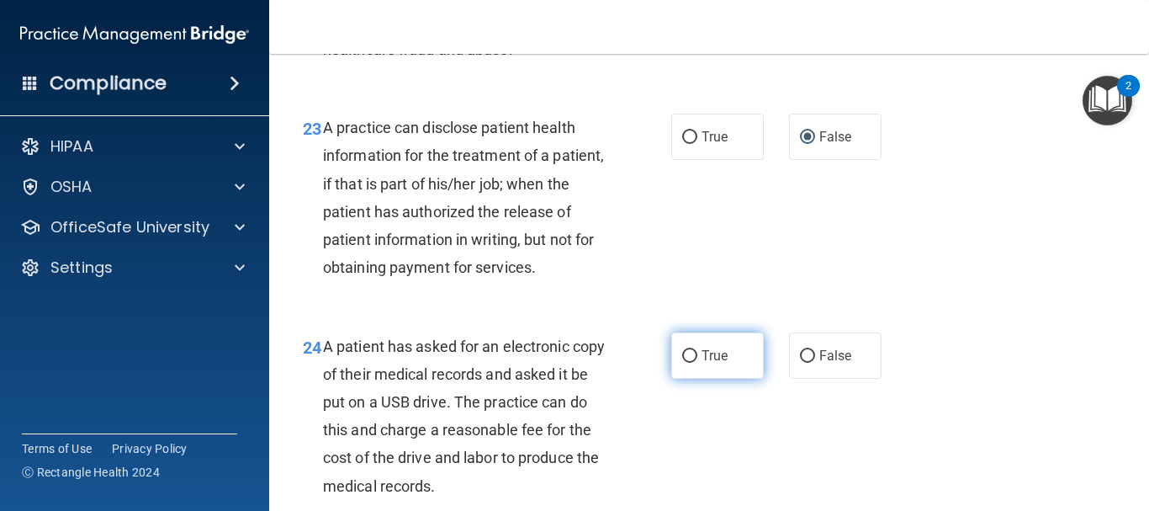
click at [692, 379] on label "True" at bounding box center [717, 355] width 93 height 46
click at [692, 363] on input "True" at bounding box center [689, 356] width 15 height 13
radio input "true"
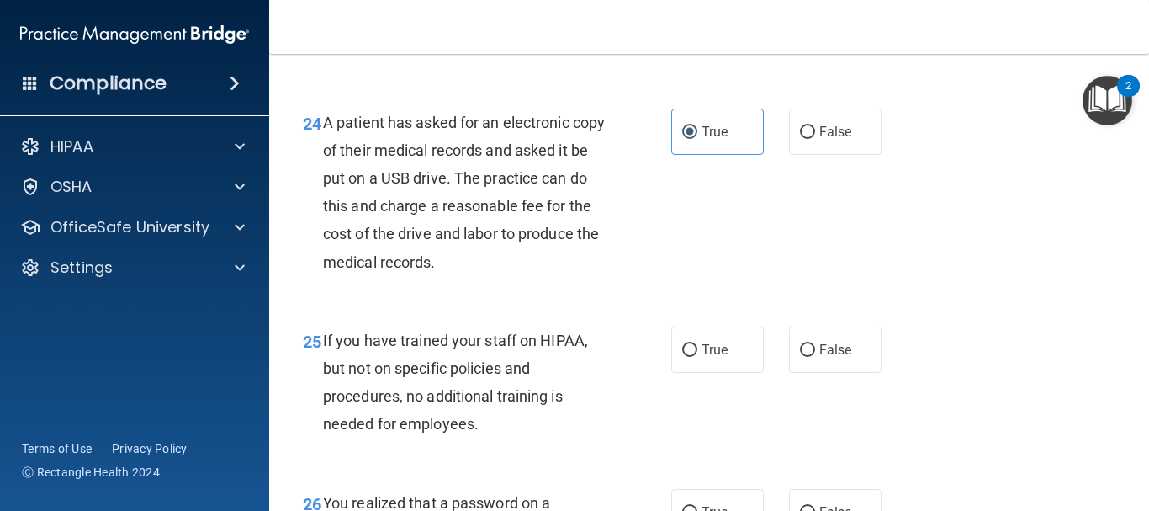
scroll to position [3870, 0]
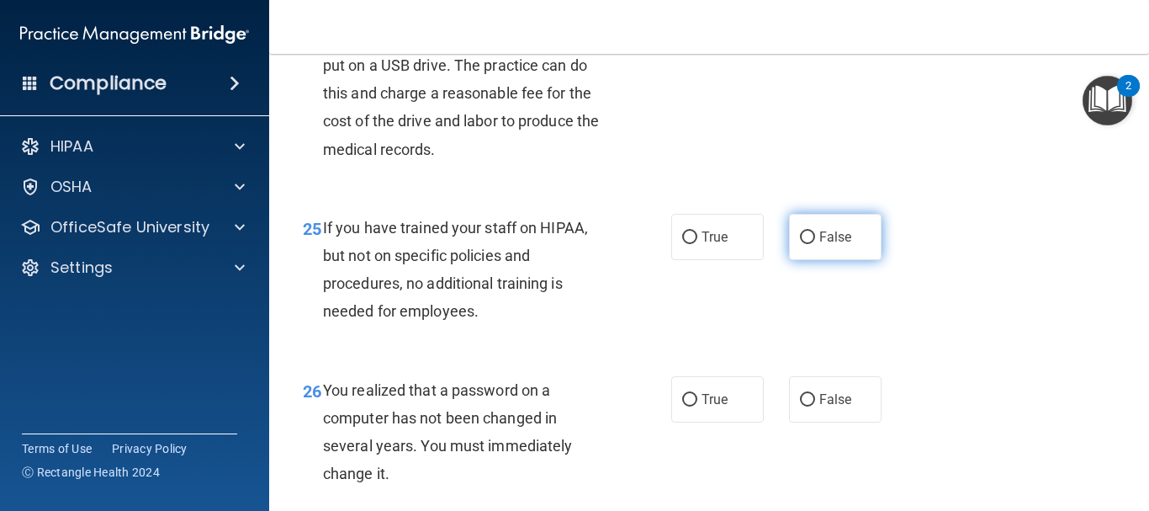
click at [800, 244] on input "False" at bounding box center [807, 237] width 15 height 13
radio input "true"
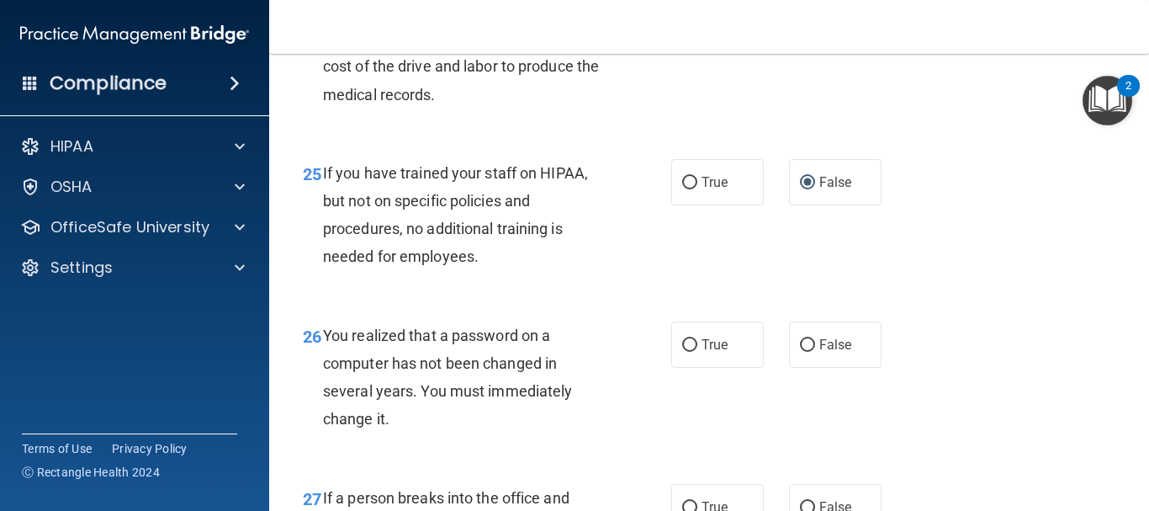
scroll to position [3954, 0]
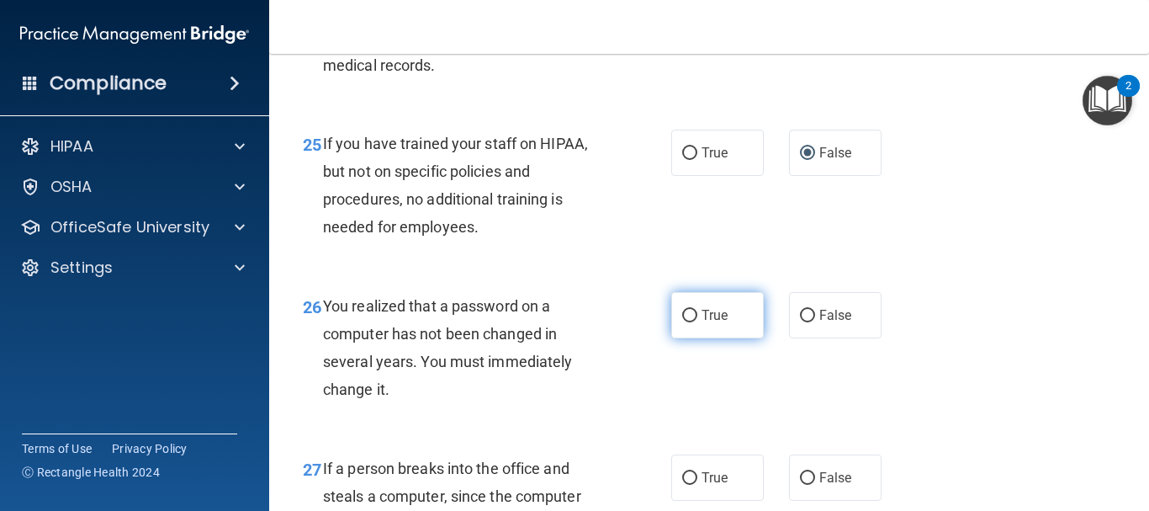
click at [689, 322] on input "True" at bounding box center [689, 316] width 15 height 13
radio input "true"
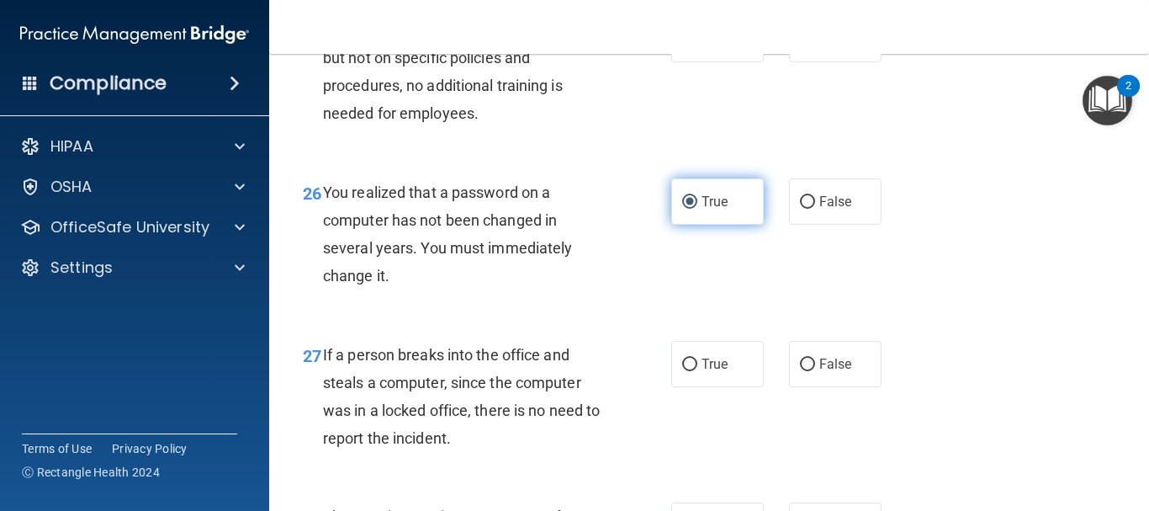
scroll to position [4207, 0]
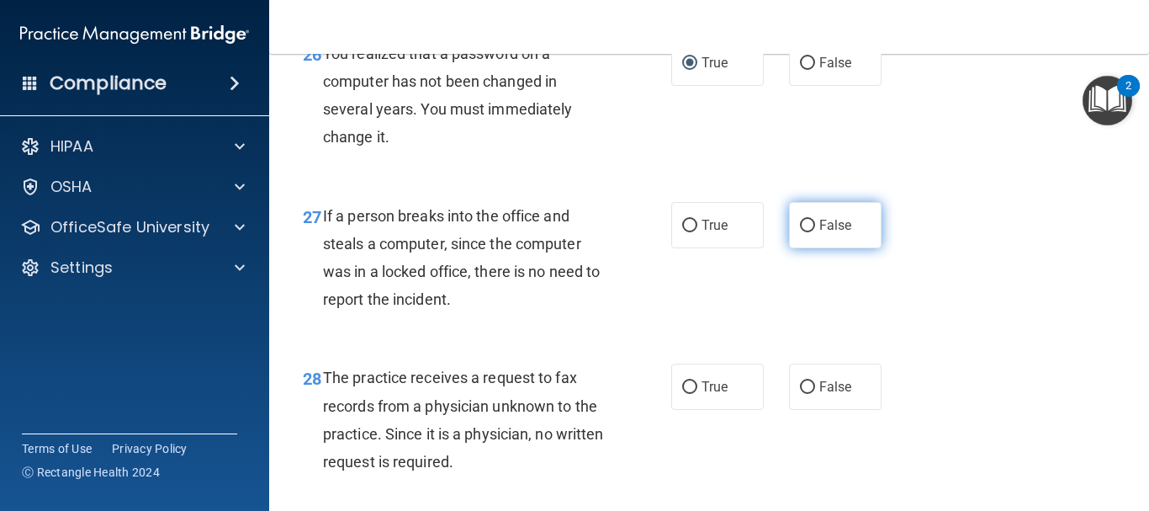
click at [800, 232] on input "False" at bounding box center [807, 226] width 15 height 13
radio input "true"
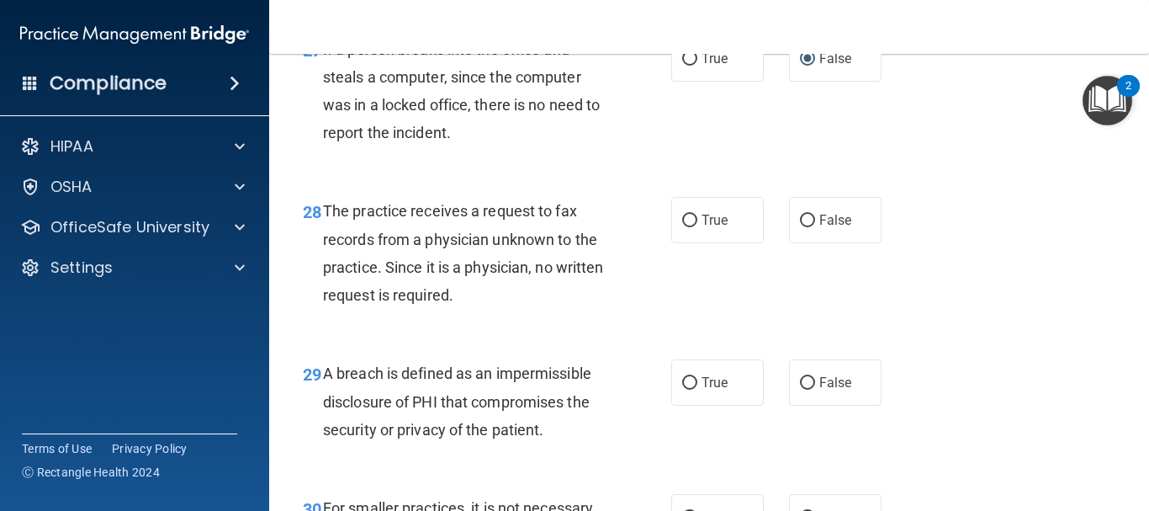
scroll to position [4375, 0]
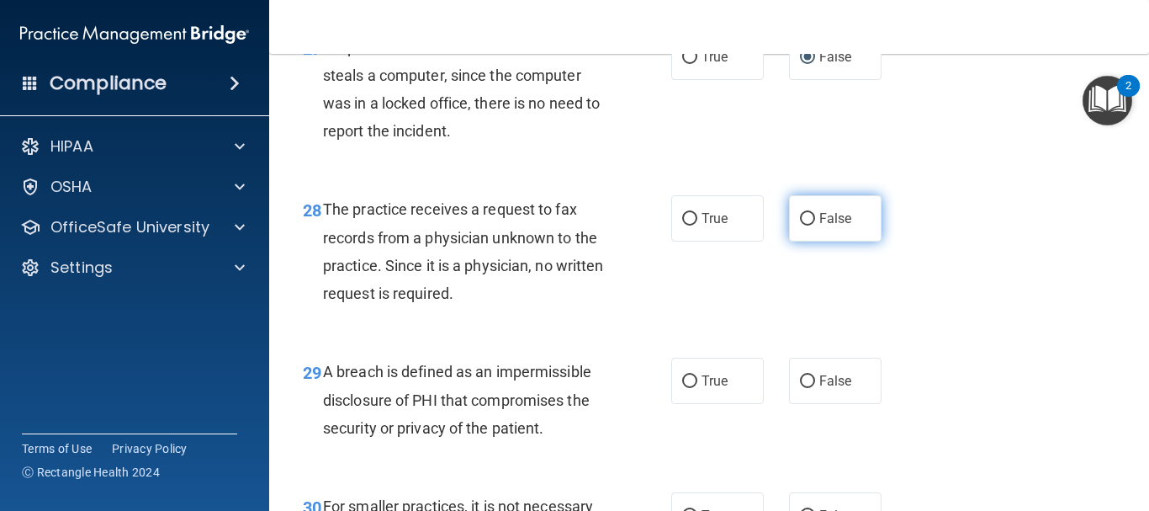
click at [800, 225] on input "False" at bounding box center [807, 219] width 15 height 13
radio input "true"
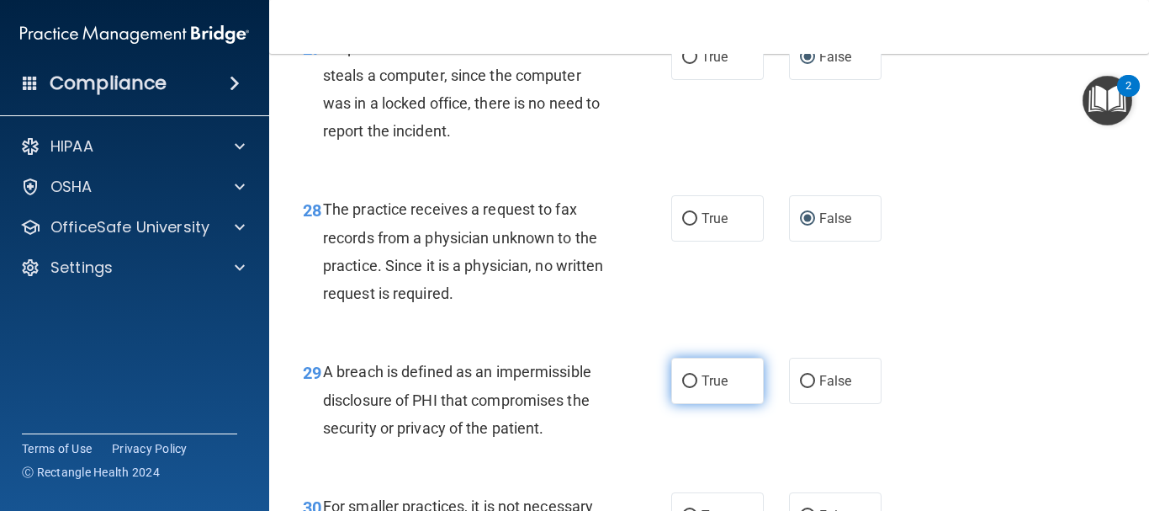
click at [688, 388] on input "True" at bounding box center [689, 381] width 15 height 13
radio input "true"
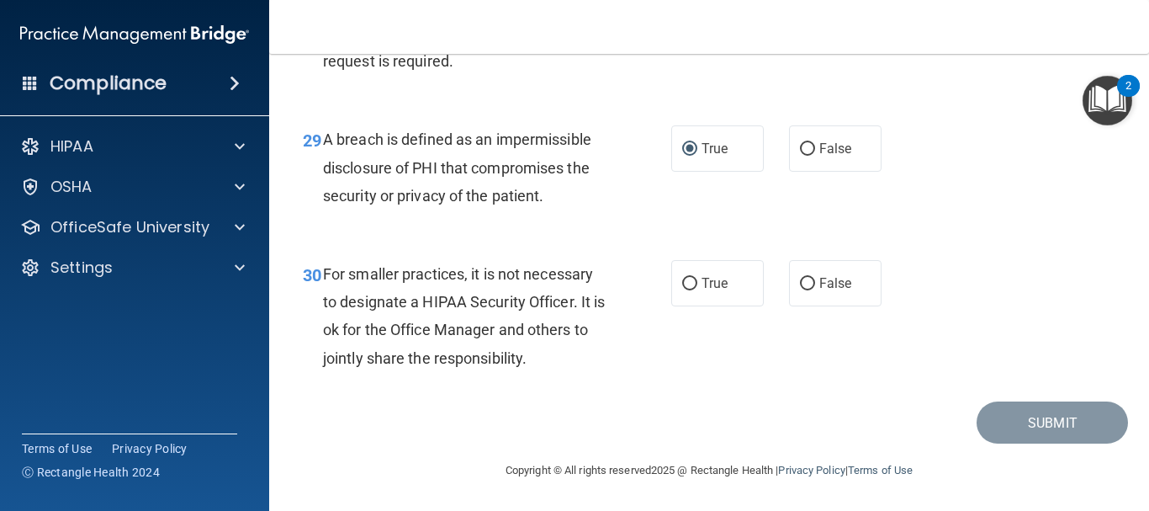
scroll to position [4663, 0]
click at [800, 279] on input "False" at bounding box center [807, 284] width 15 height 13
radio input "true"
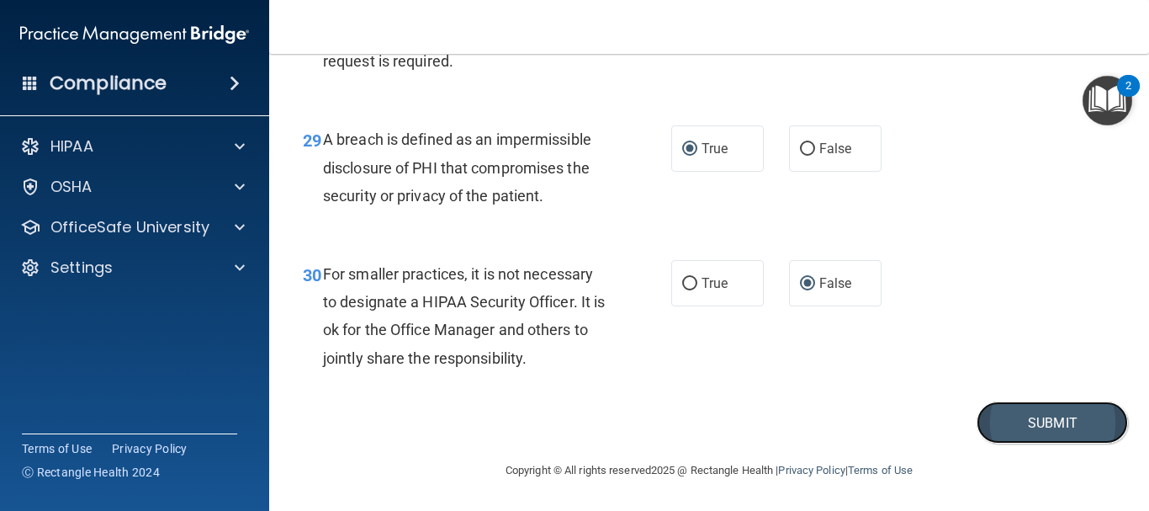
click at [995, 419] on button "Submit" at bounding box center [1052, 422] width 151 height 43
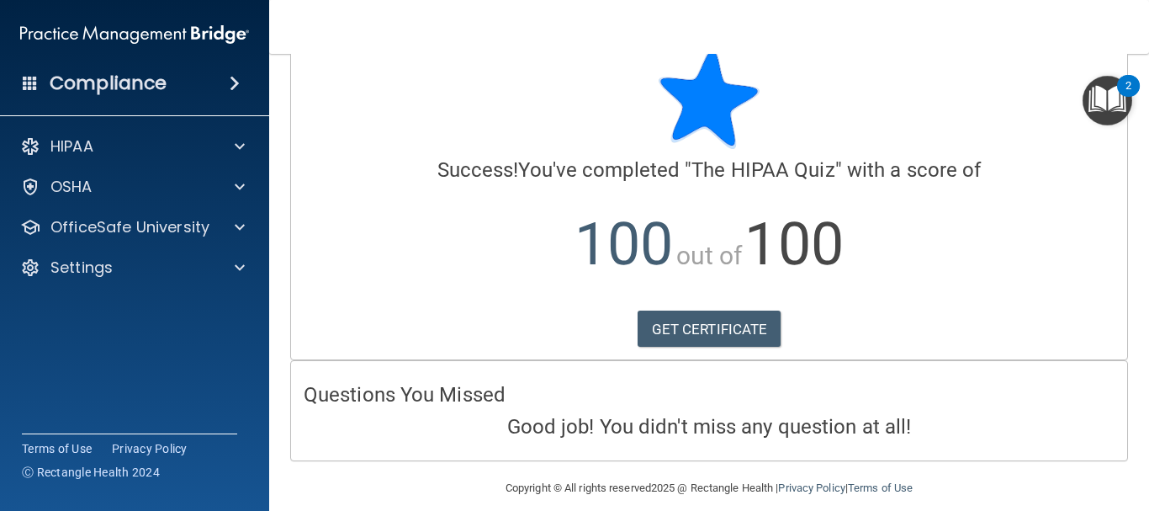
scroll to position [54, 0]
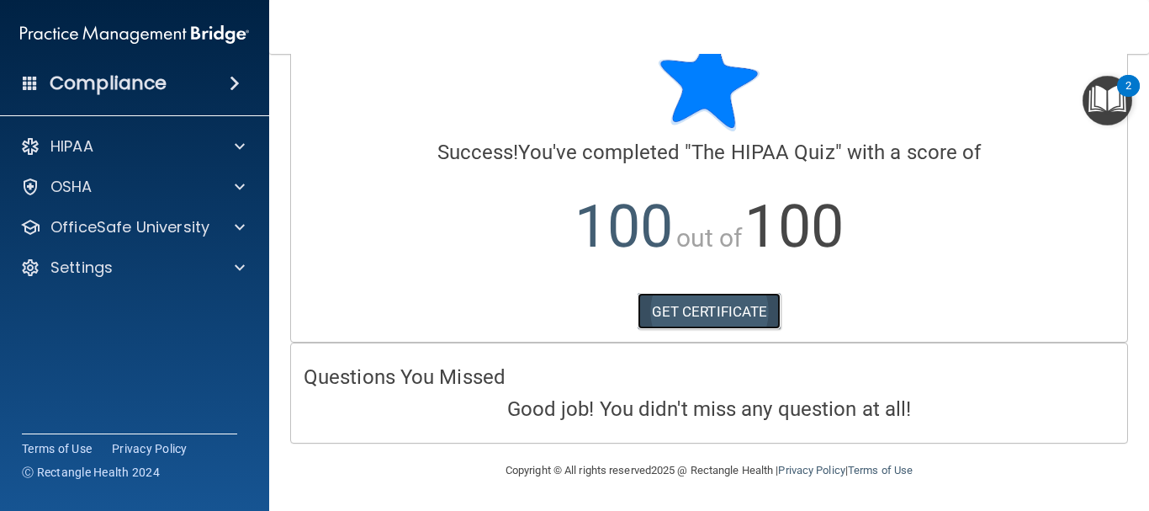
click at [711, 310] on link "GET CERTIFICATE" at bounding box center [710, 311] width 144 height 37
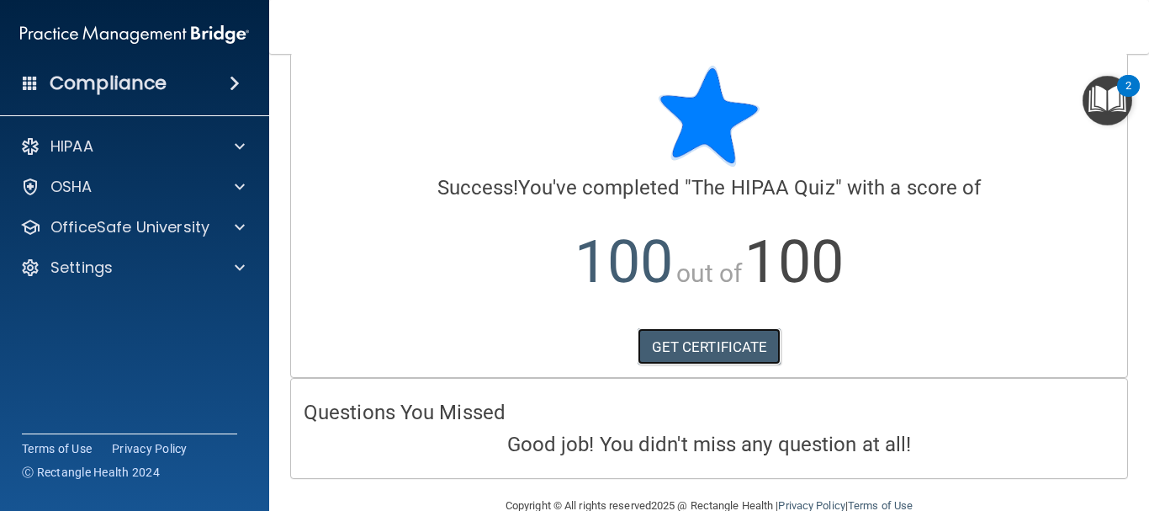
scroll to position [0, 0]
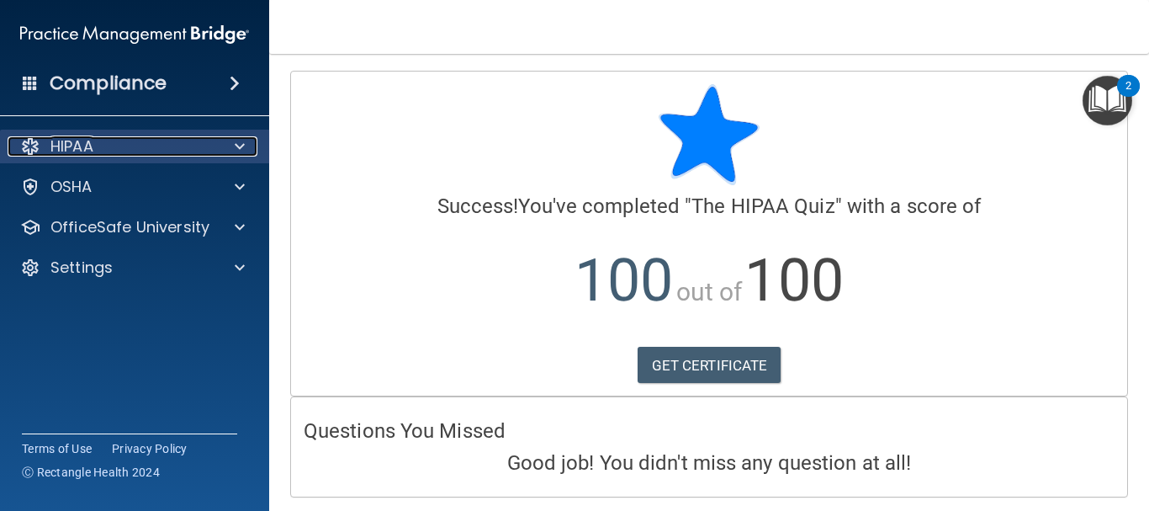
click at [198, 141] on div "HIPAA" at bounding box center [112, 146] width 209 height 20
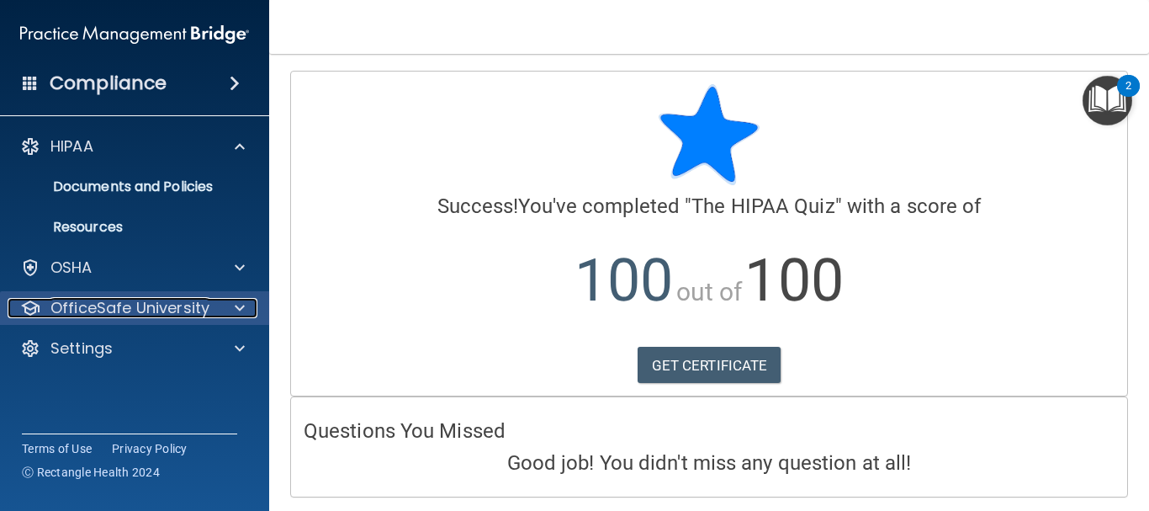
click at [181, 310] on p "OfficeSafe University" at bounding box center [129, 308] width 159 height 20
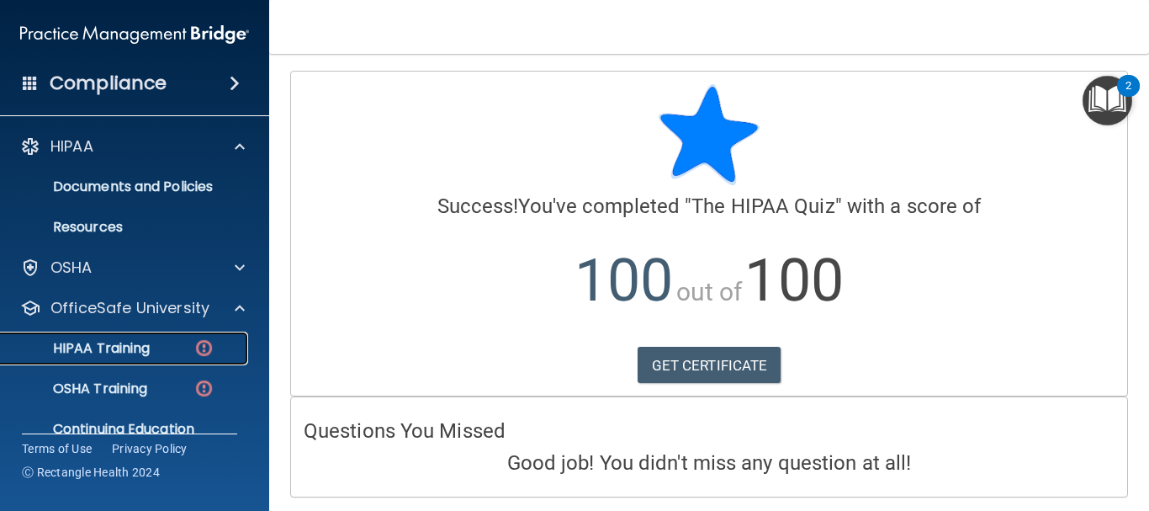
click at [132, 357] on p "HIPAA Training" at bounding box center [80, 348] width 139 height 17
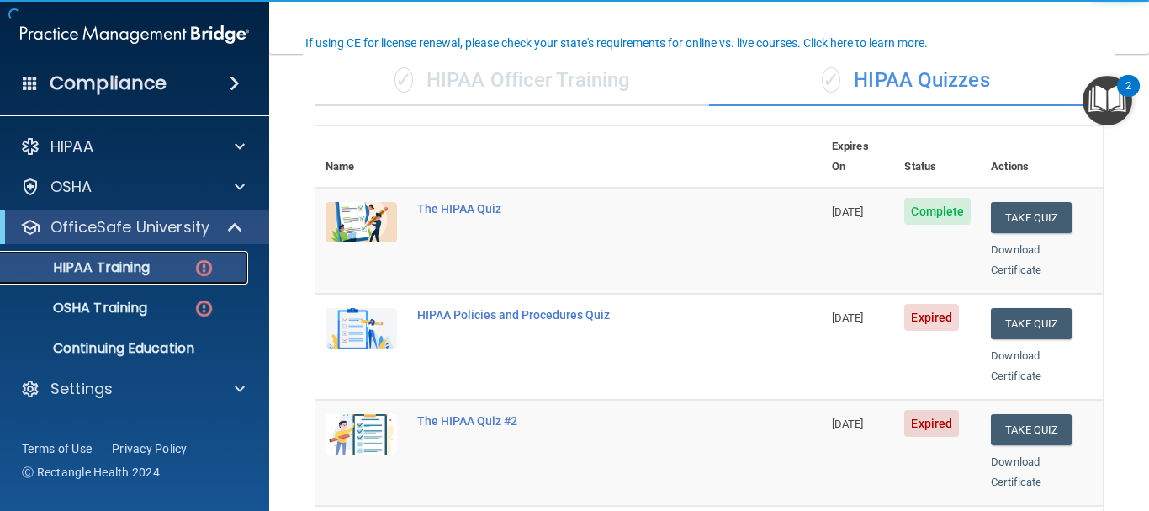
scroll to position [168, 0]
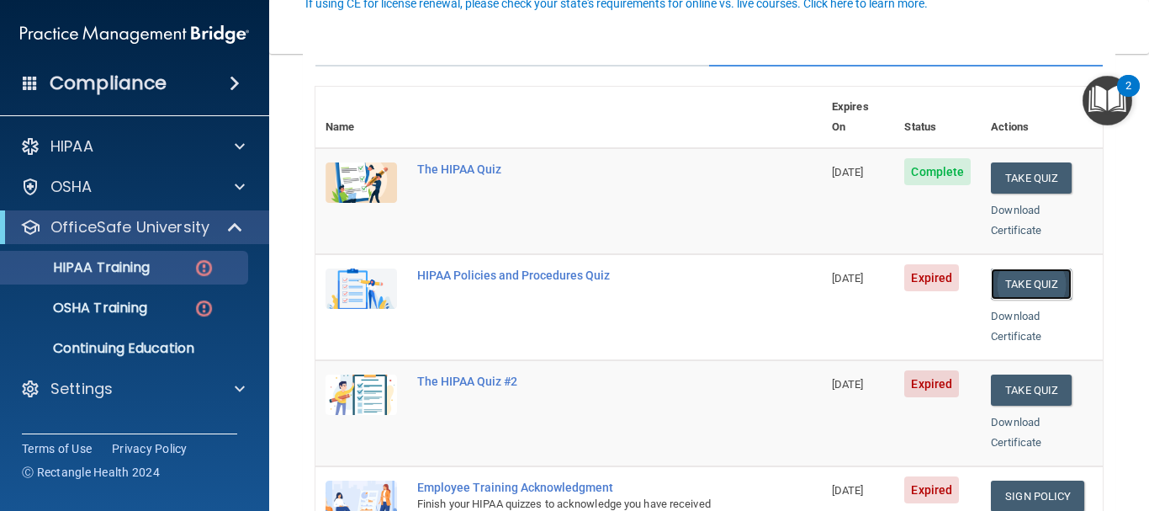
click at [1015, 268] on button "Take Quiz" at bounding box center [1031, 283] width 81 height 31
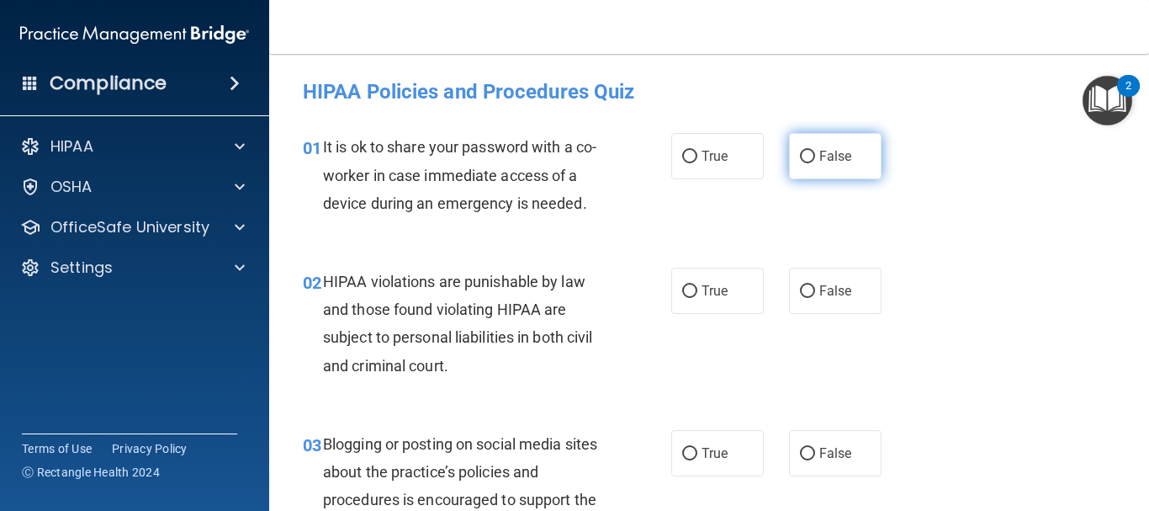
click at [801, 160] on input "False" at bounding box center [807, 157] width 15 height 13
radio input "true"
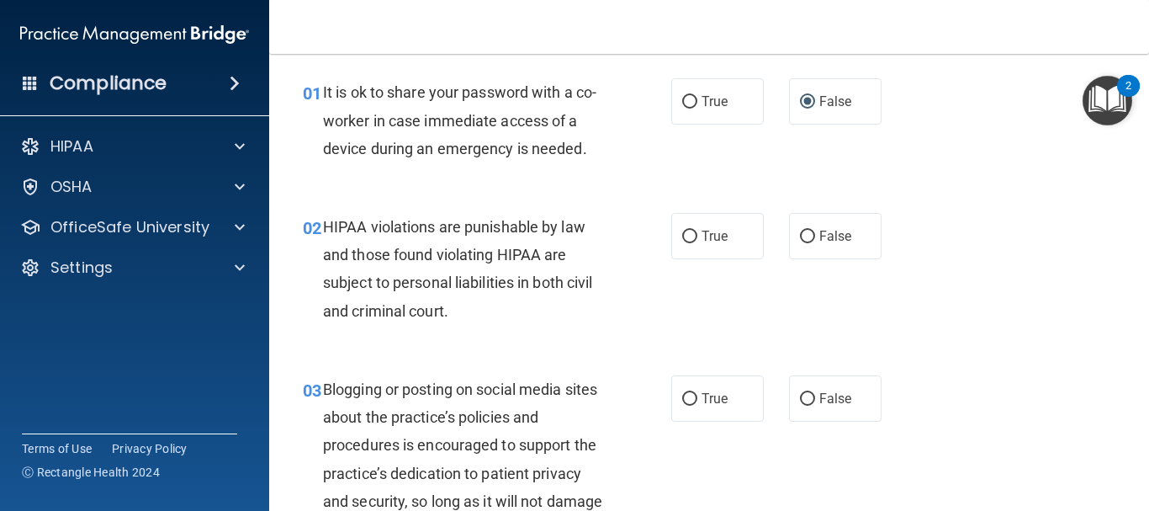
scroll to position [84, 0]
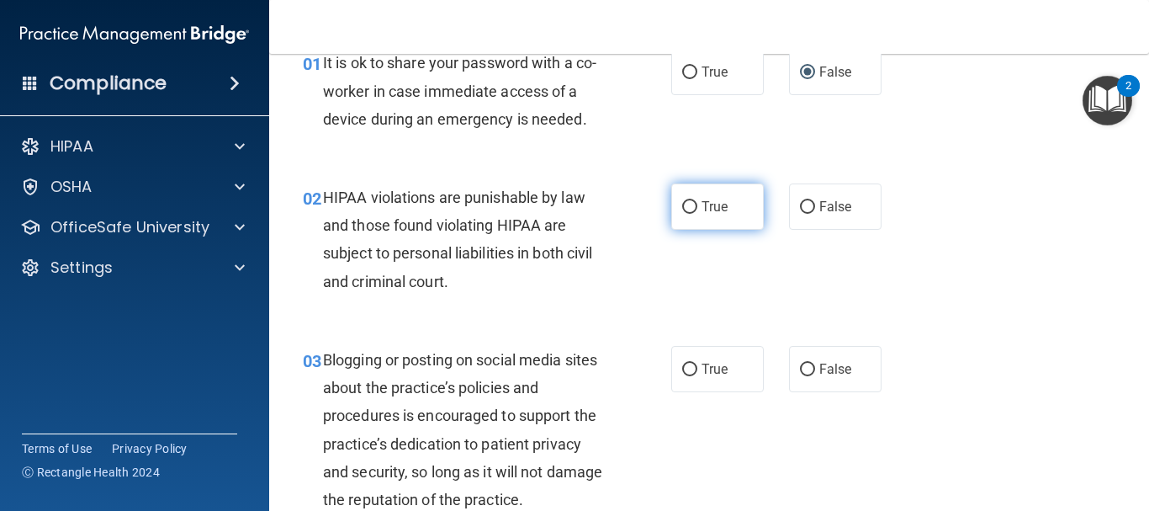
click at [682, 206] on input "True" at bounding box center [689, 207] width 15 height 13
radio input "true"
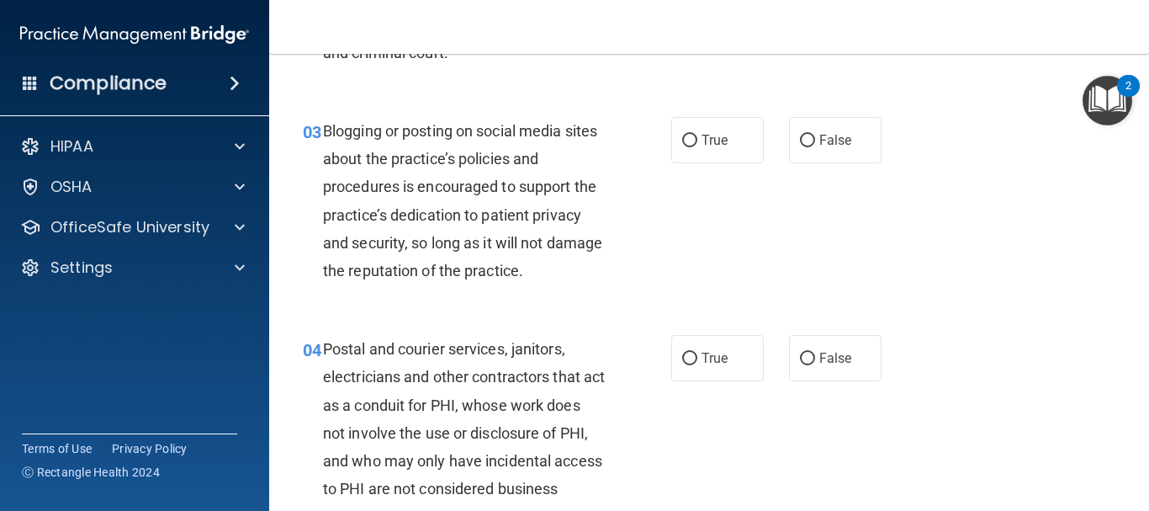
scroll to position [337, 0]
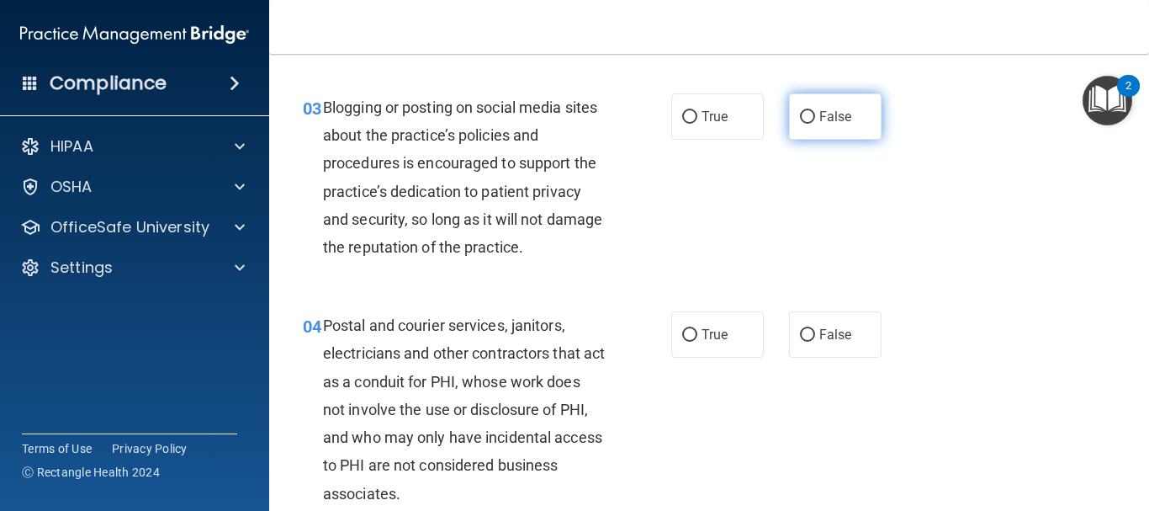
click at [800, 119] on input "False" at bounding box center [807, 117] width 15 height 13
radio input "true"
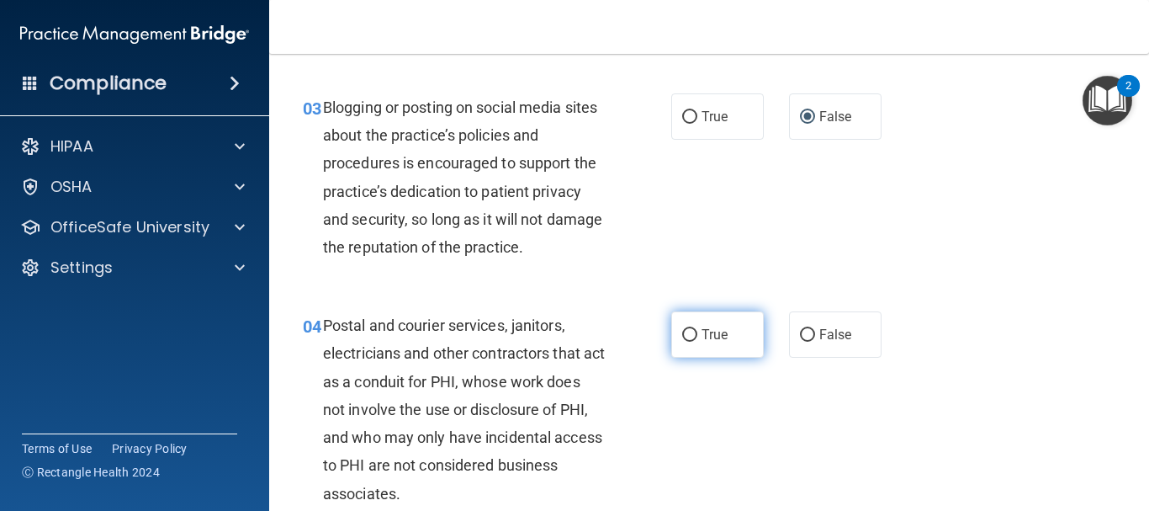
click at [687, 335] on input "True" at bounding box center [689, 335] width 15 height 13
radio input "true"
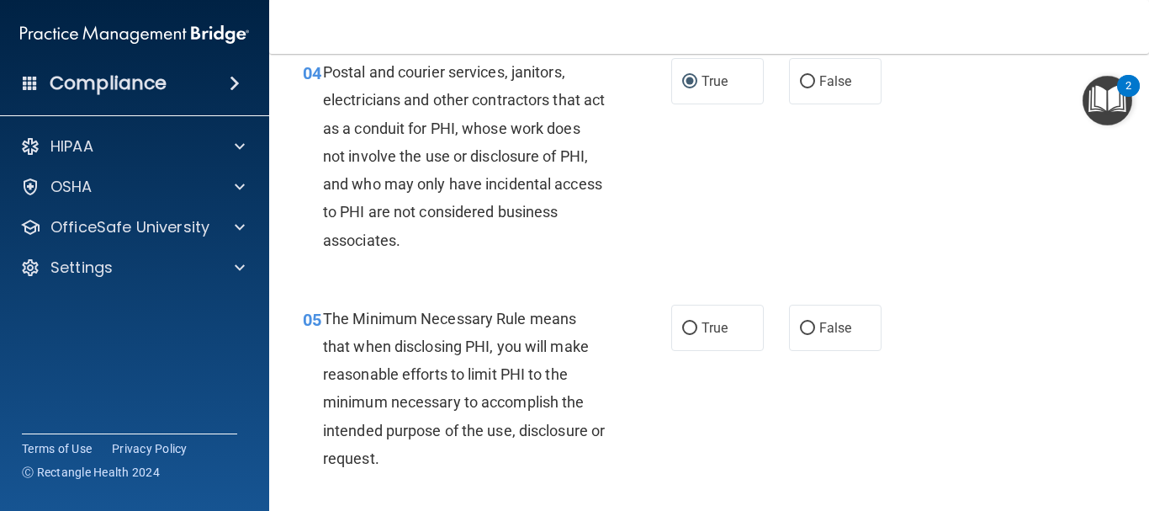
scroll to position [757, 0]
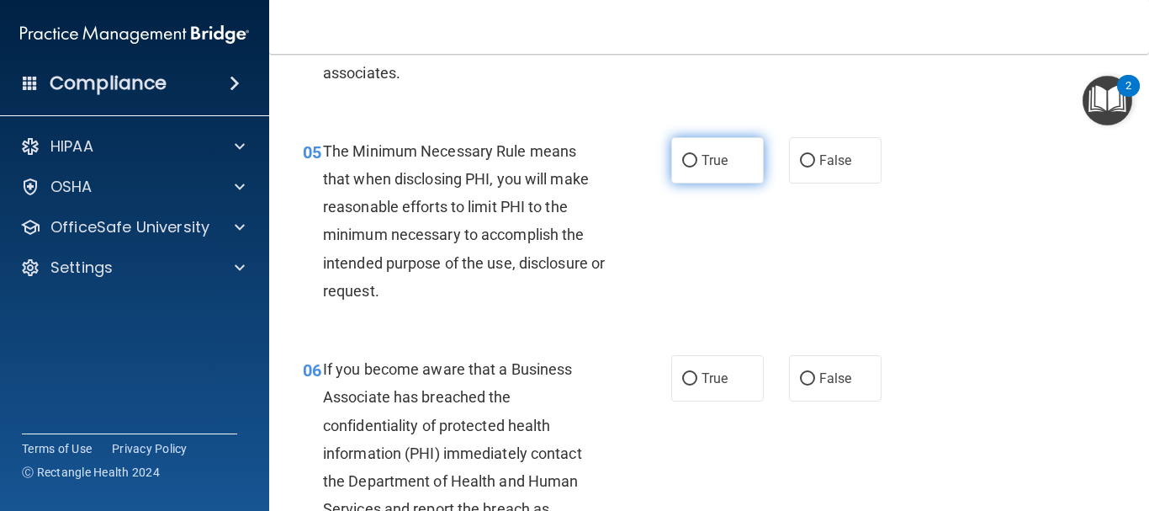
click at [682, 162] on input "True" at bounding box center [689, 161] width 15 height 13
radio input "true"
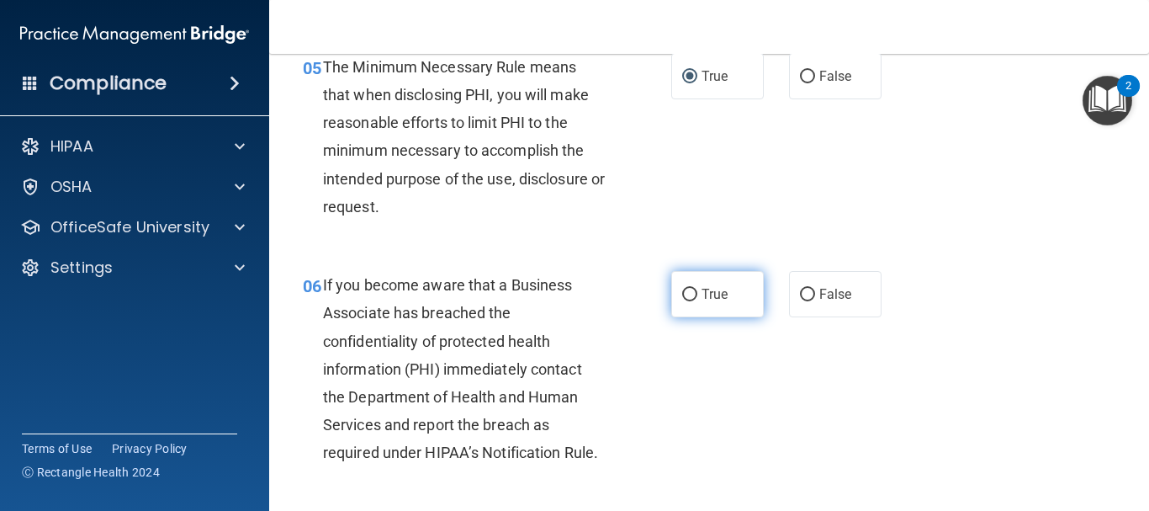
click at [682, 289] on input "True" at bounding box center [689, 295] width 15 height 13
radio input "true"
click at [682, 289] on input "True" at bounding box center [689, 295] width 15 height 13
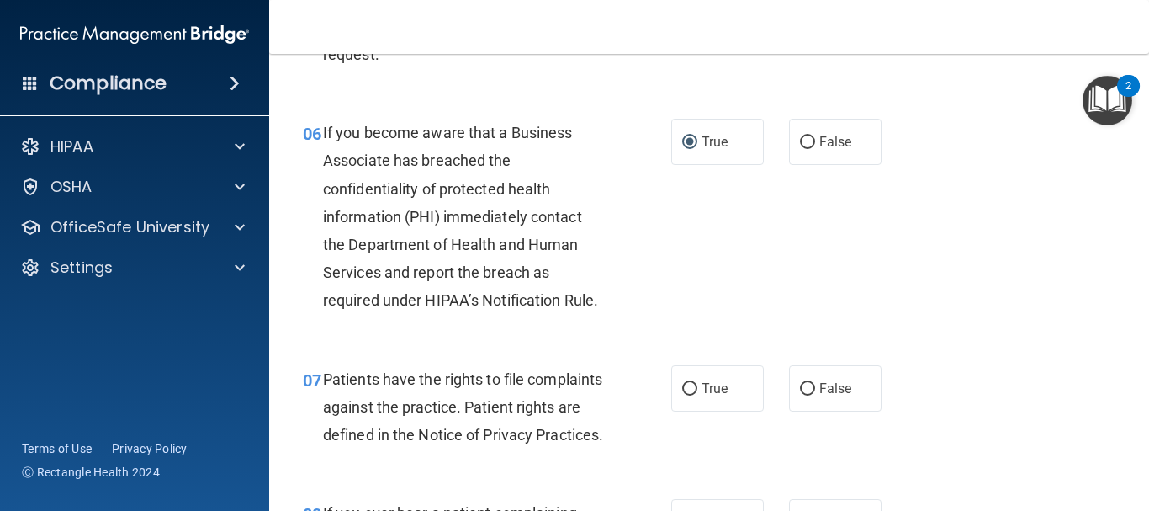
scroll to position [1178, 0]
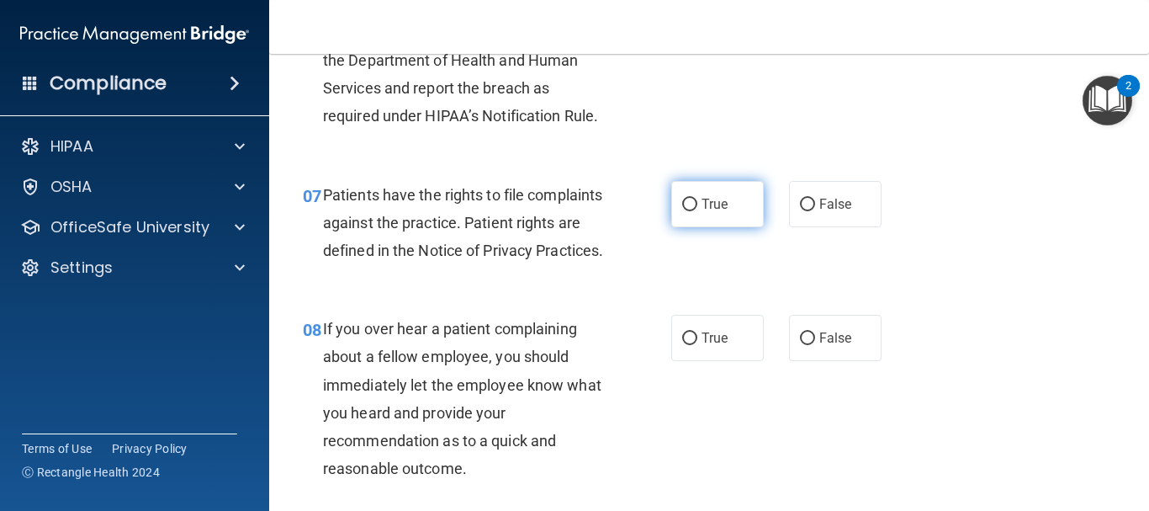
click at [689, 199] on input "True" at bounding box center [689, 205] width 15 height 13
radio input "true"
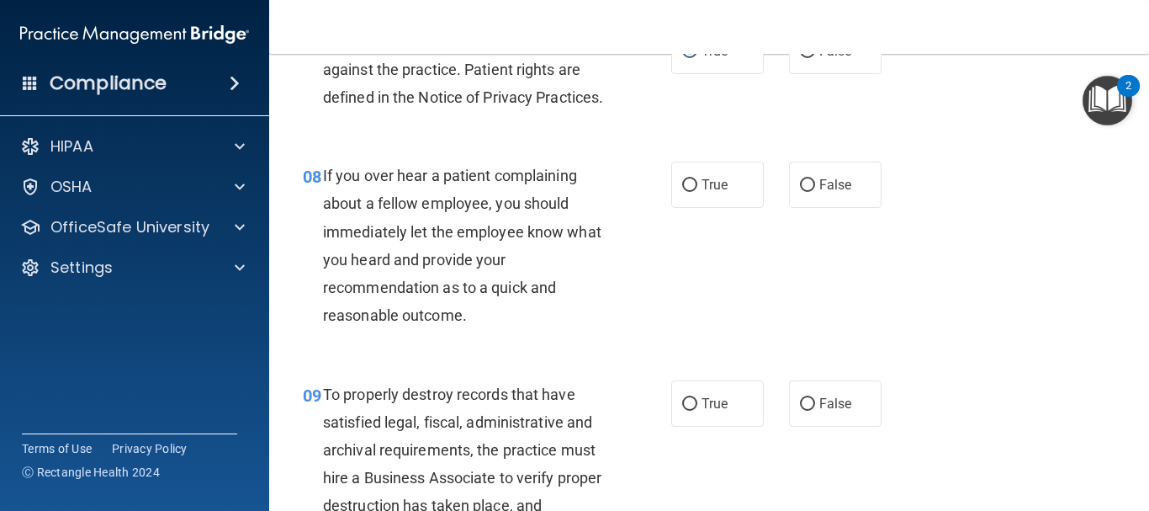
scroll to position [1346, 0]
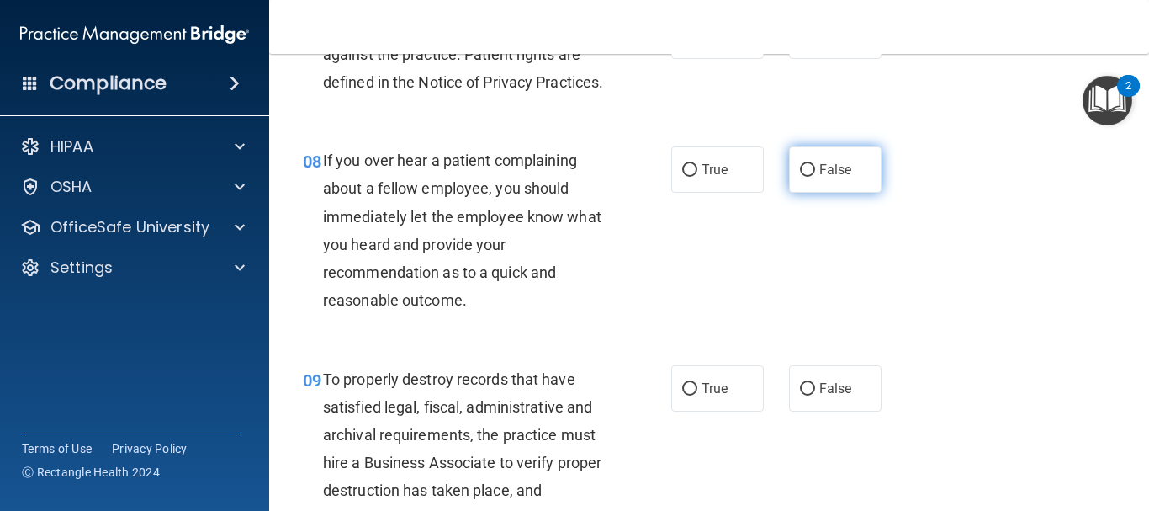
click at [800, 177] on input "False" at bounding box center [807, 170] width 15 height 13
radio input "true"
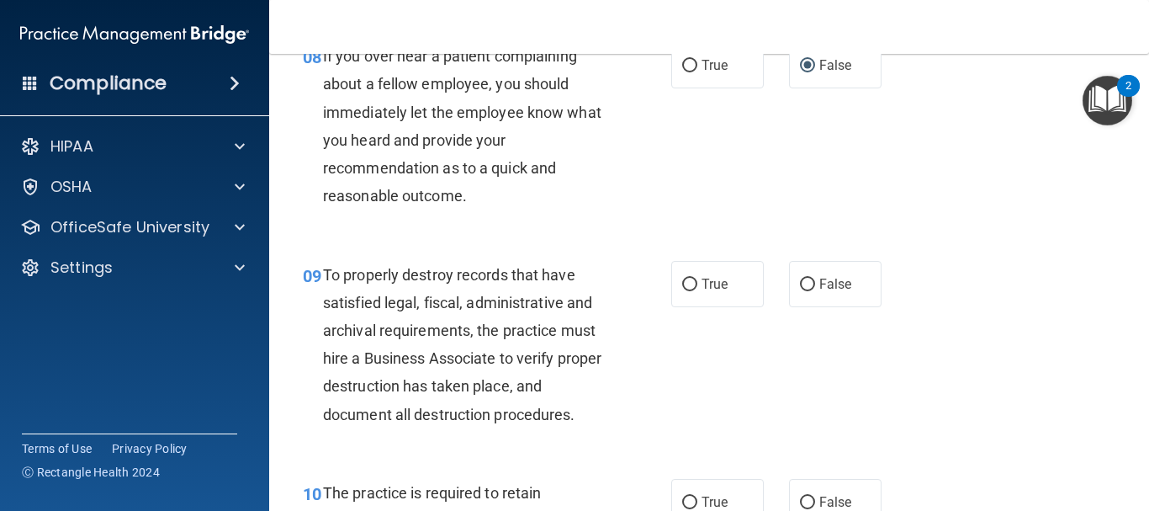
scroll to position [1598, 0]
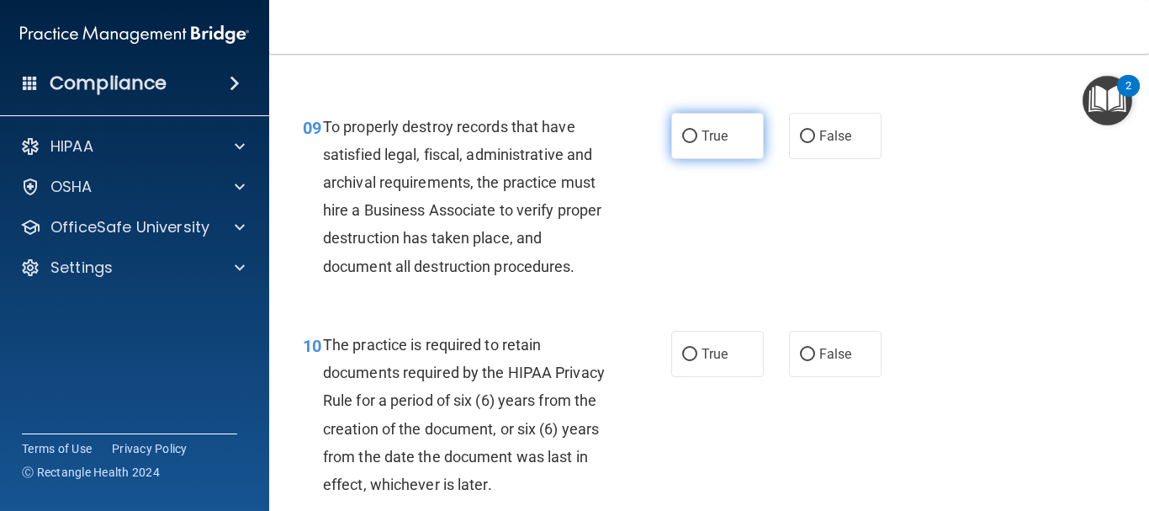
click at [685, 143] on input "True" at bounding box center [689, 136] width 15 height 13
radio input "true"
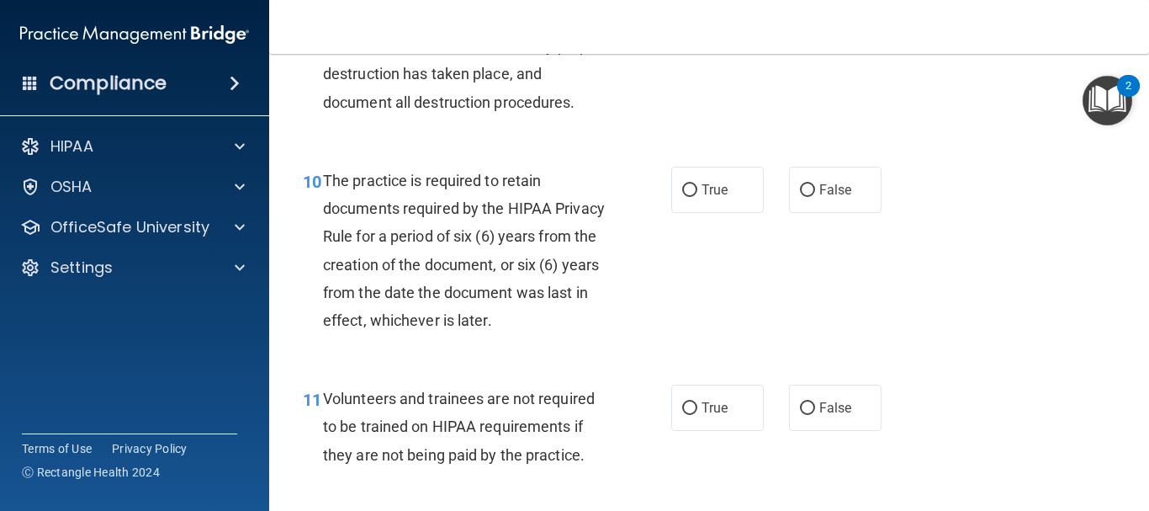
scroll to position [1767, 0]
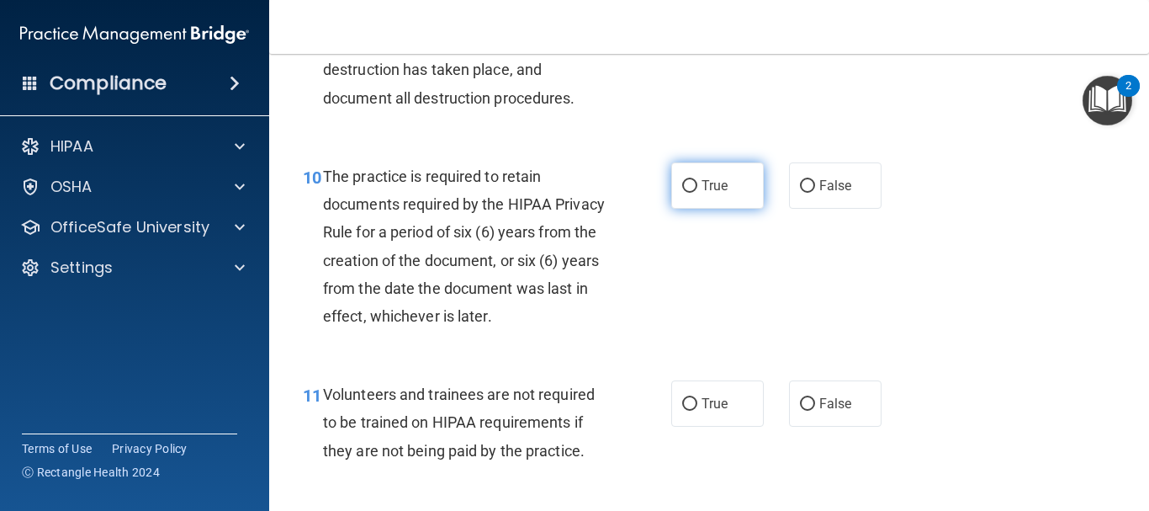
click at [687, 193] on input "True" at bounding box center [689, 186] width 15 height 13
radio input "true"
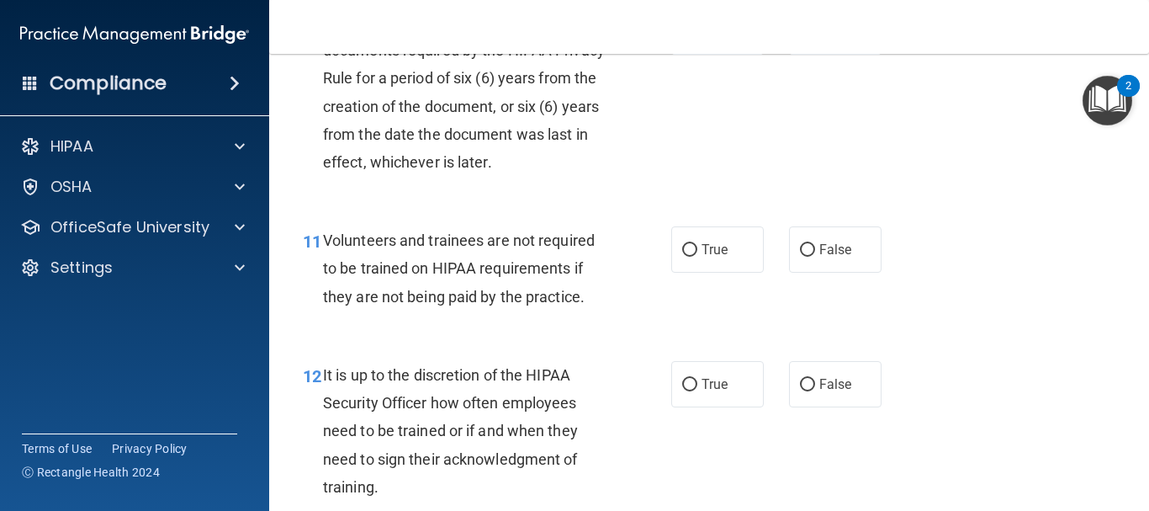
scroll to position [1935, 0]
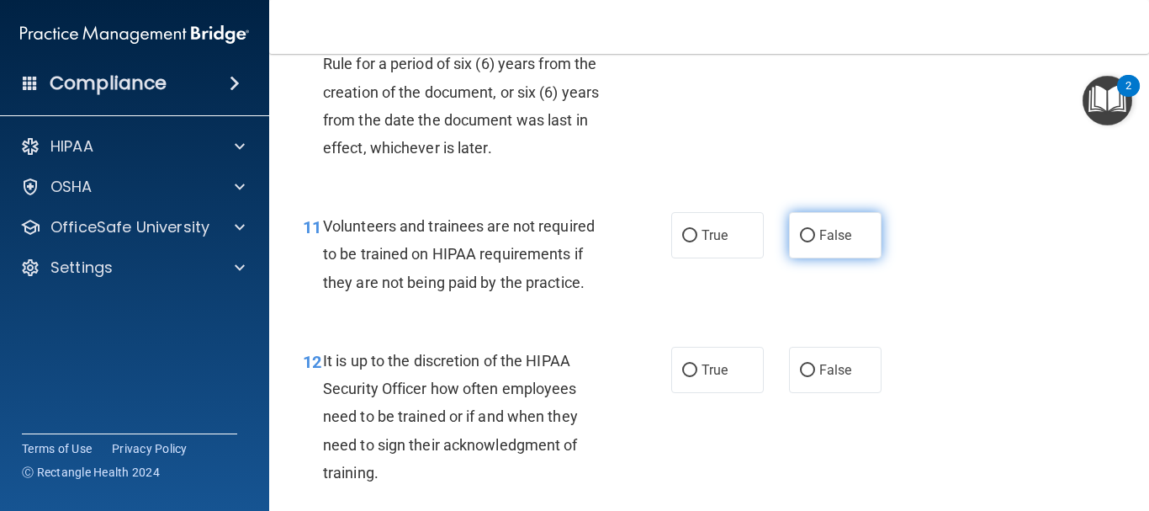
click at [805, 242] on input "False" at bounding box center [807, 236] width 15 height 13
radio input "true"
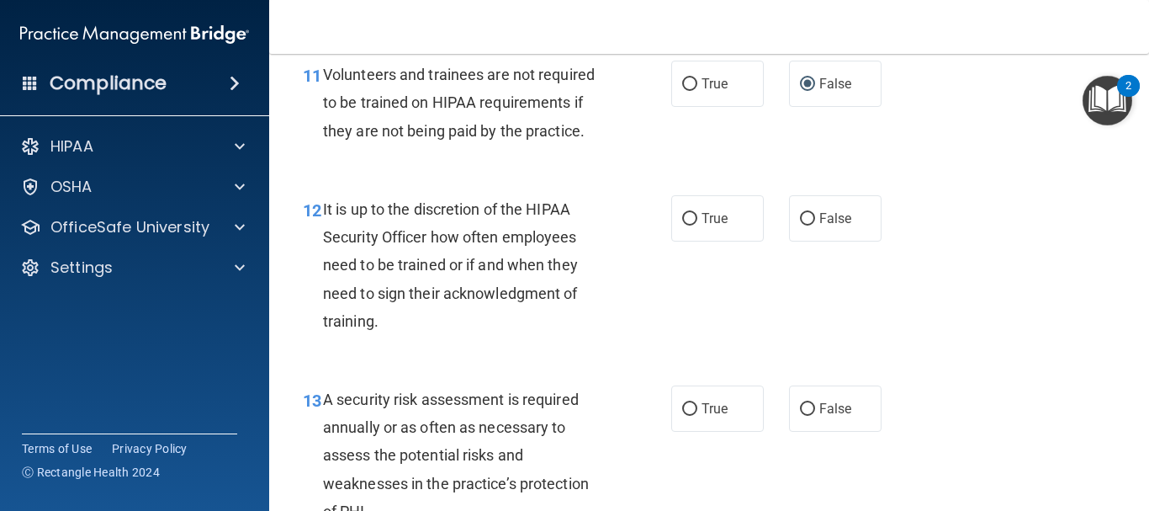
scroll to position [2103, 0]
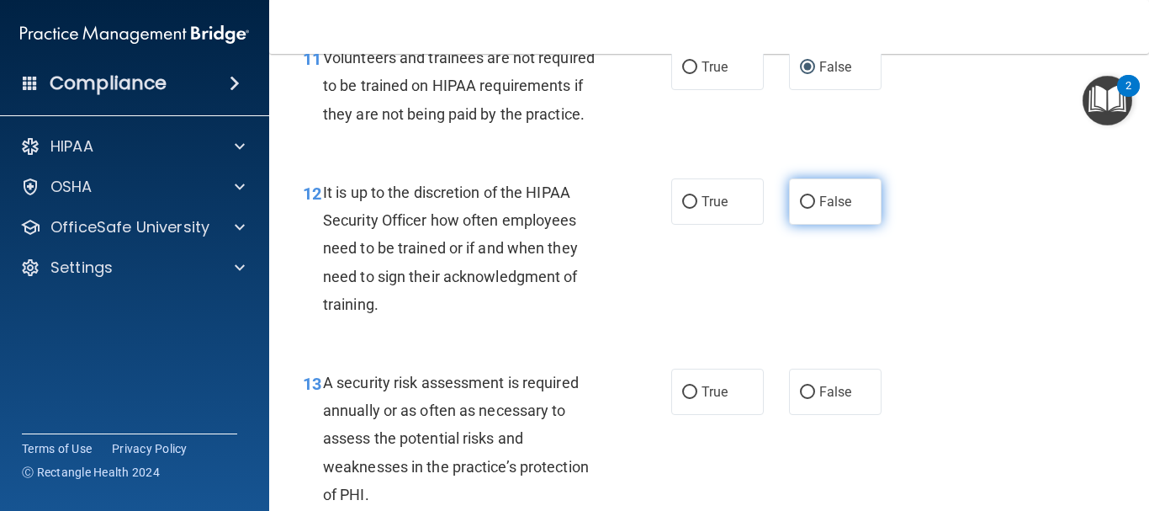
click at [802, 209] on input "False" at bounding box center [807, 202] width 15 height 13
radio input "true"
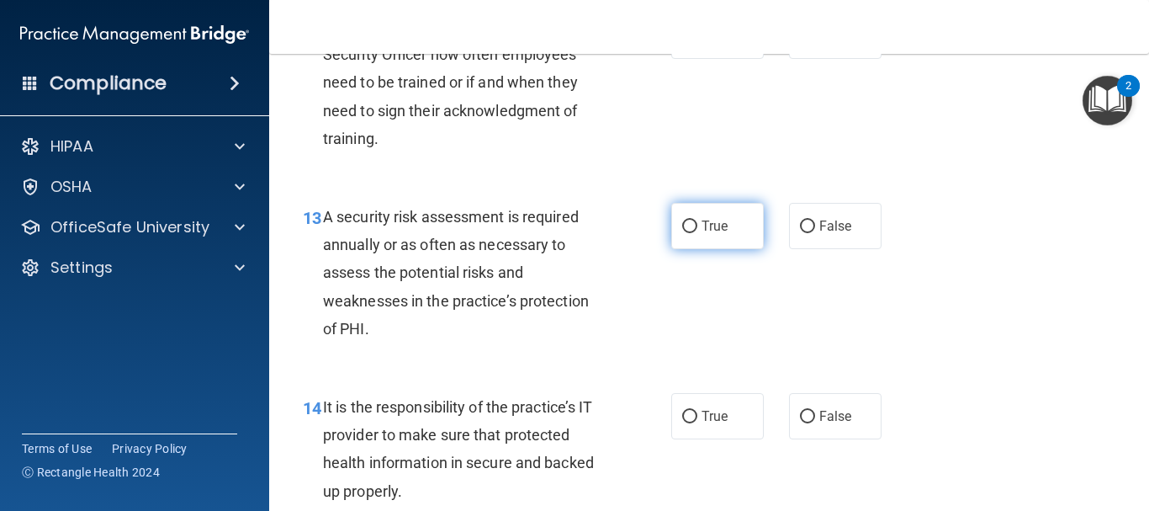
scroll to position [2272, 0]
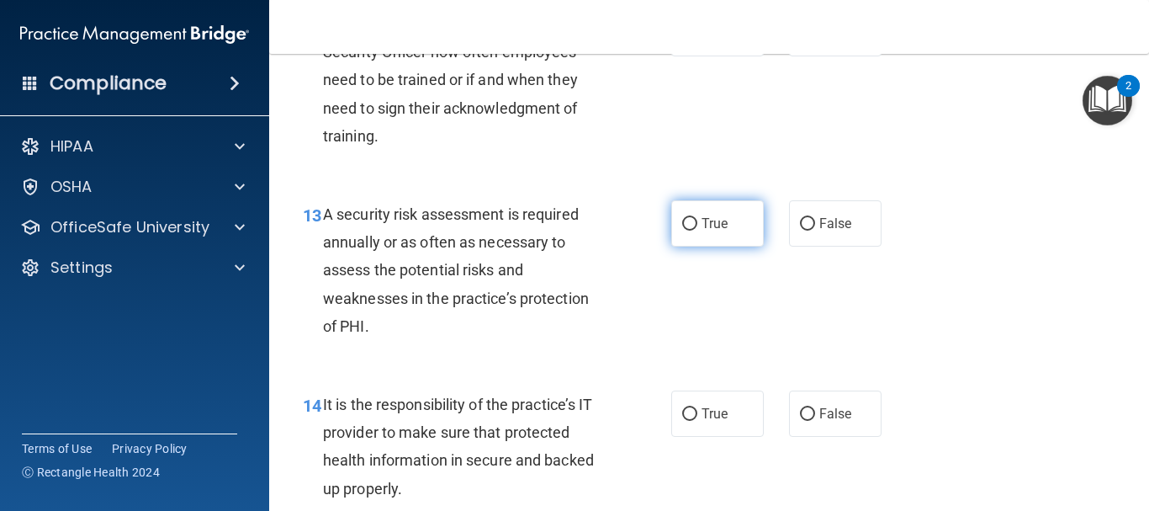
click at [685, 231] on input "True" at bounding box center [689, 224] width 15 height 13
radio input "true"
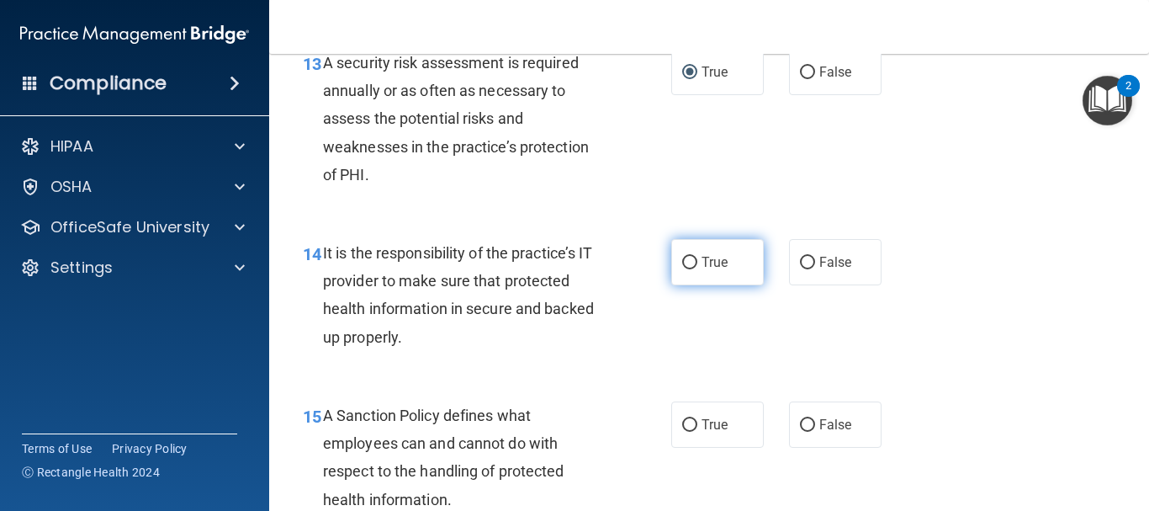
scroll to position [2440, 0]
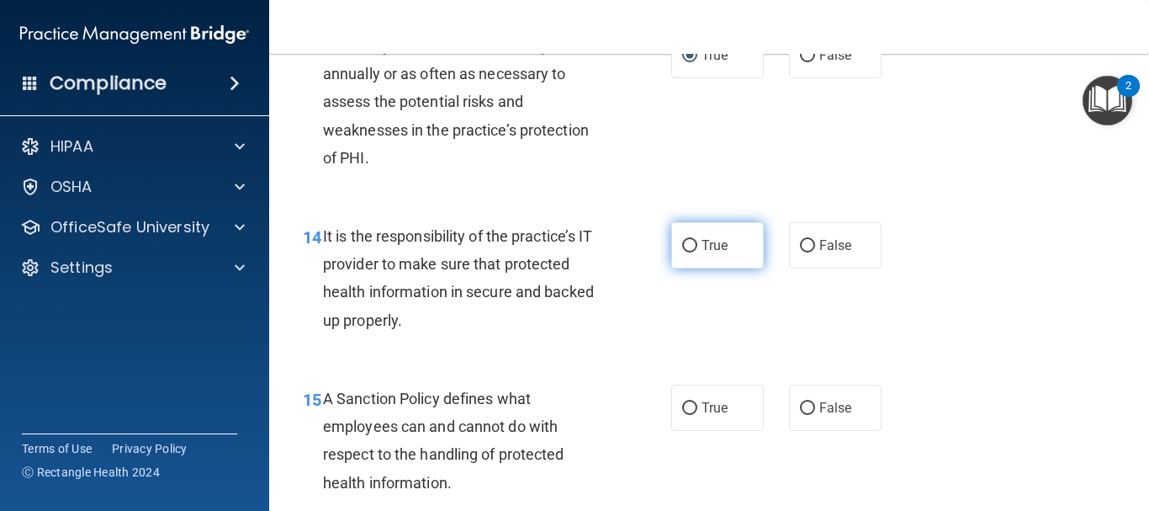
click at [686, 252] on input "True" at bounding box center [689, 246] width 15 height 13
radio input "true"
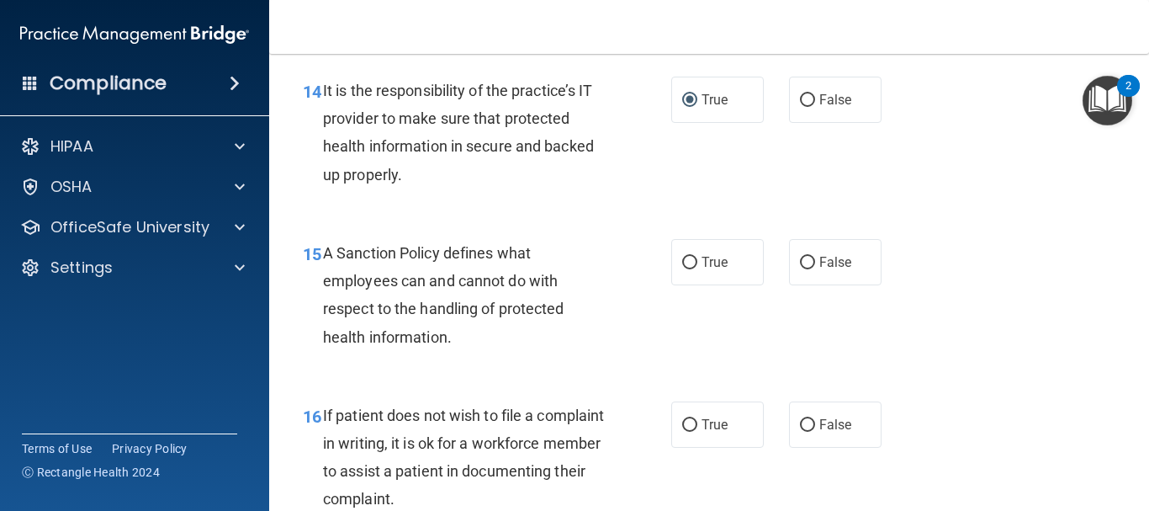
scroll to position [2608, 0]
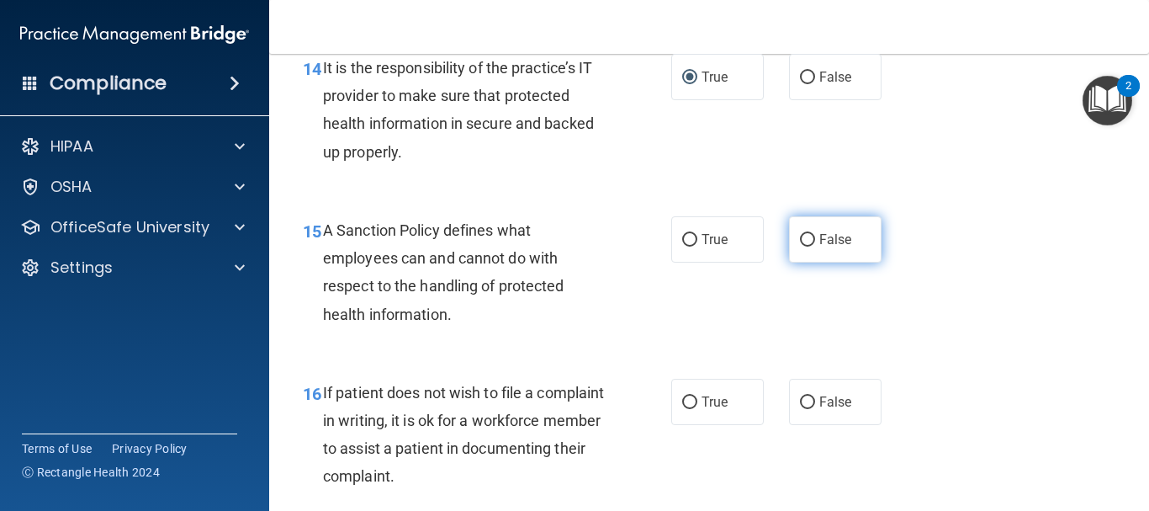
click at [806, 247] on input "False" at bounding box center [807, 240] width 15 height 13
radio input "true"
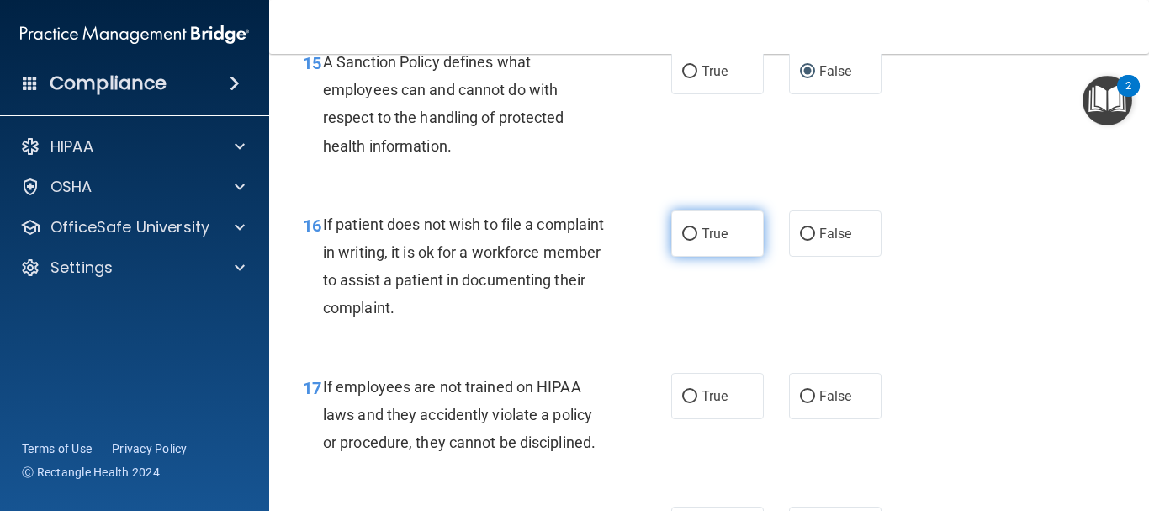
click at [687, 241] on input "True" at bounding box center [689, 234] width 15 height 13
radio input "true"
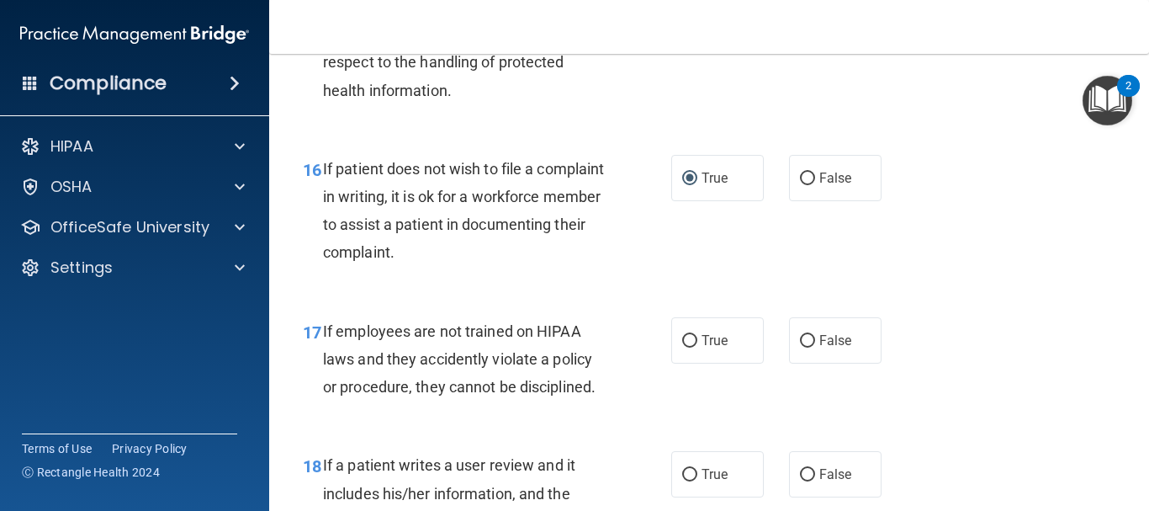
scroll to position [2945, 0]
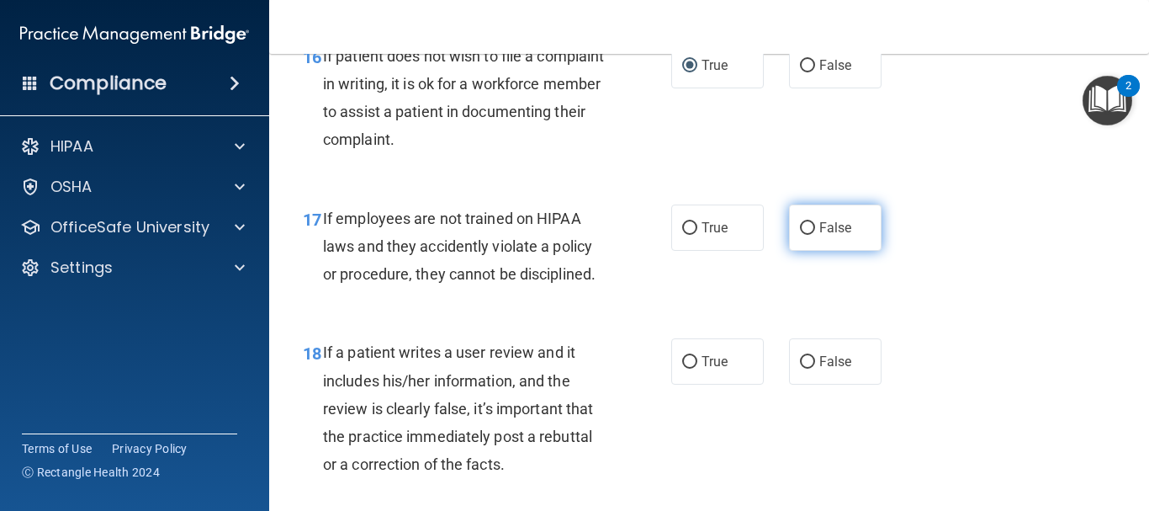
click at [800, 235] on input "False" at bounding box center [807, 228] width 15 height 13
radio input "true"
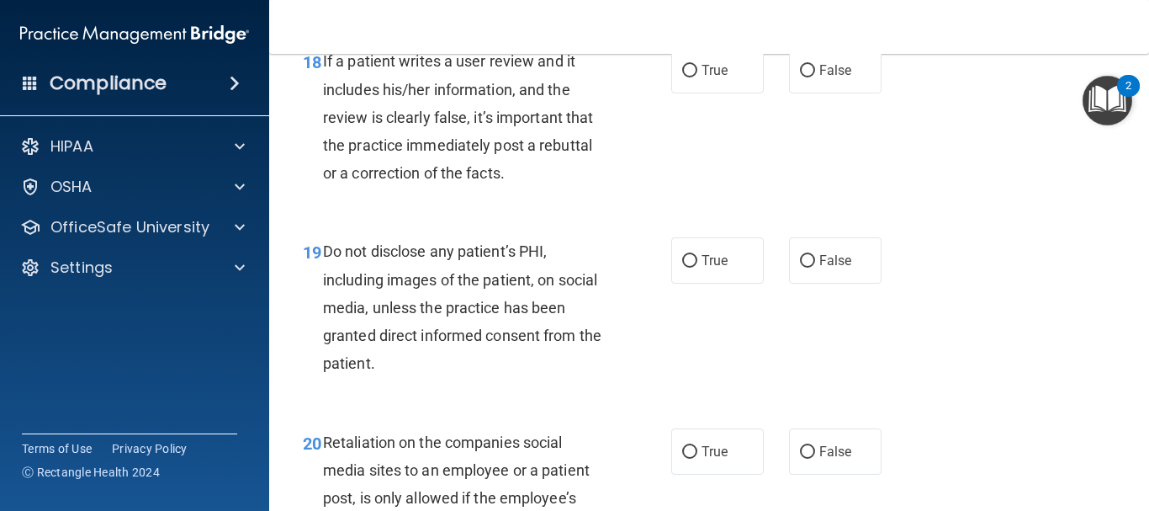
scroll to position [3197, 0]
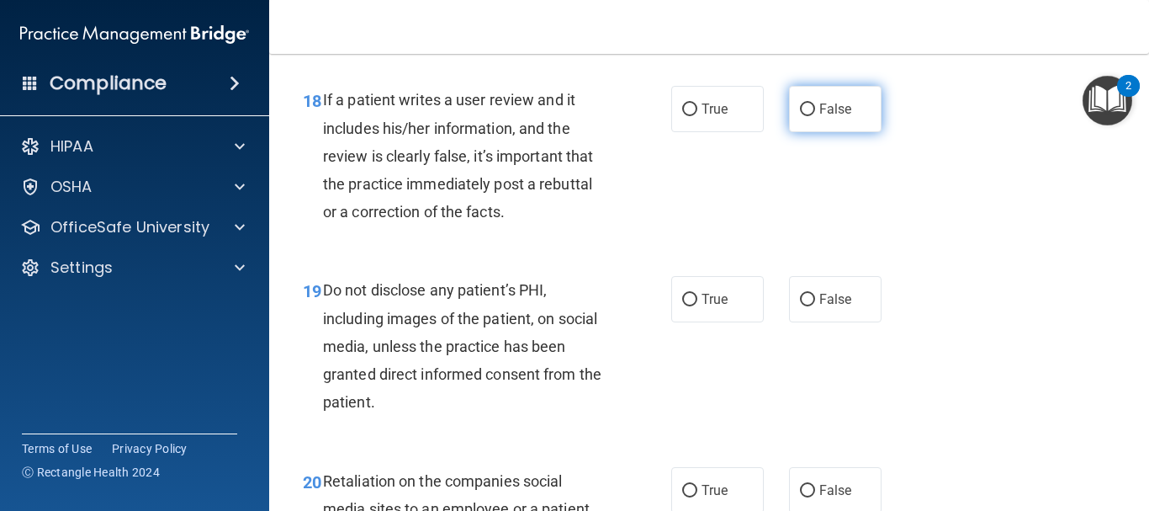
click at [800, 116] on input "False" at bounding box center [807, 109] width 15 height 13
radio input "true"
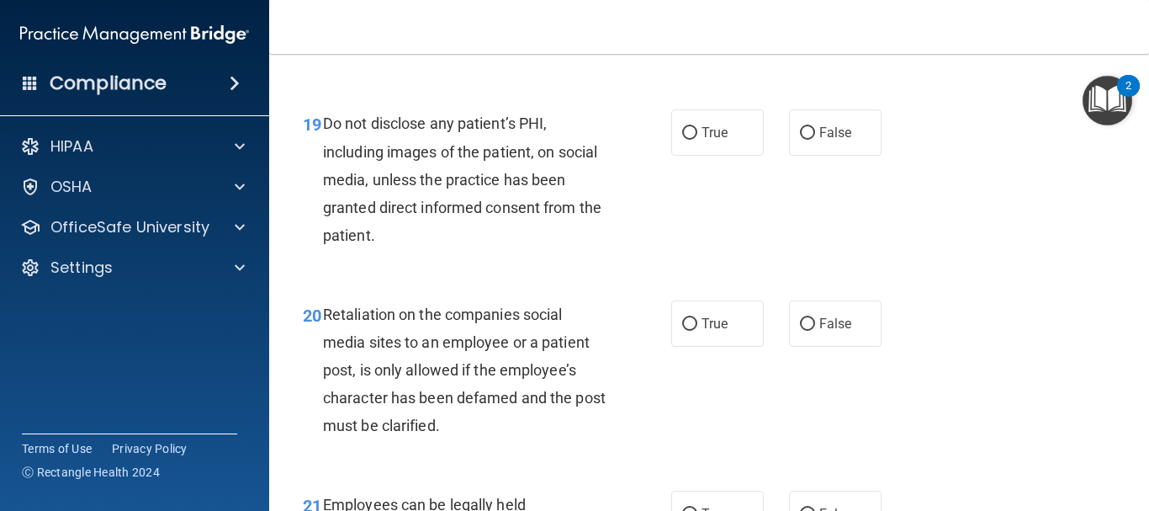
scroll to position [3365, 0]
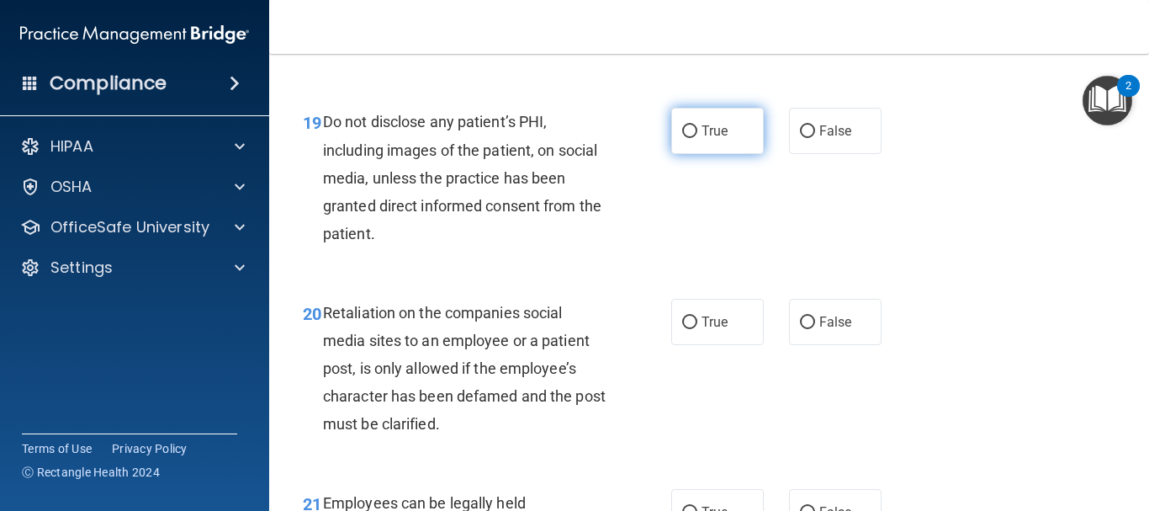
click at [687, 138] on input "True" at bounding box center [689, 131] width 15 height 13
radio input "true"
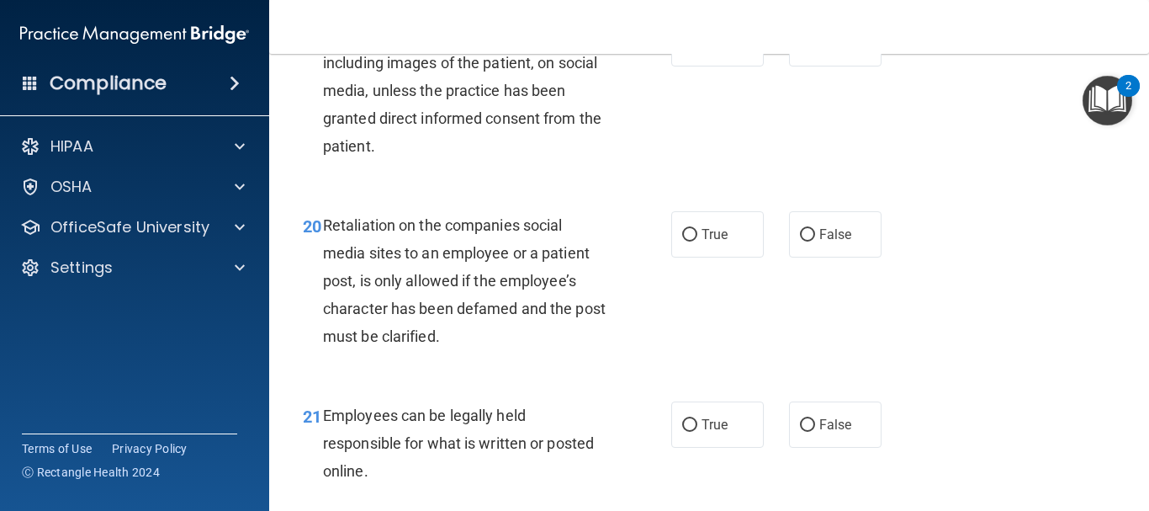
scroll to position [3534, 0]
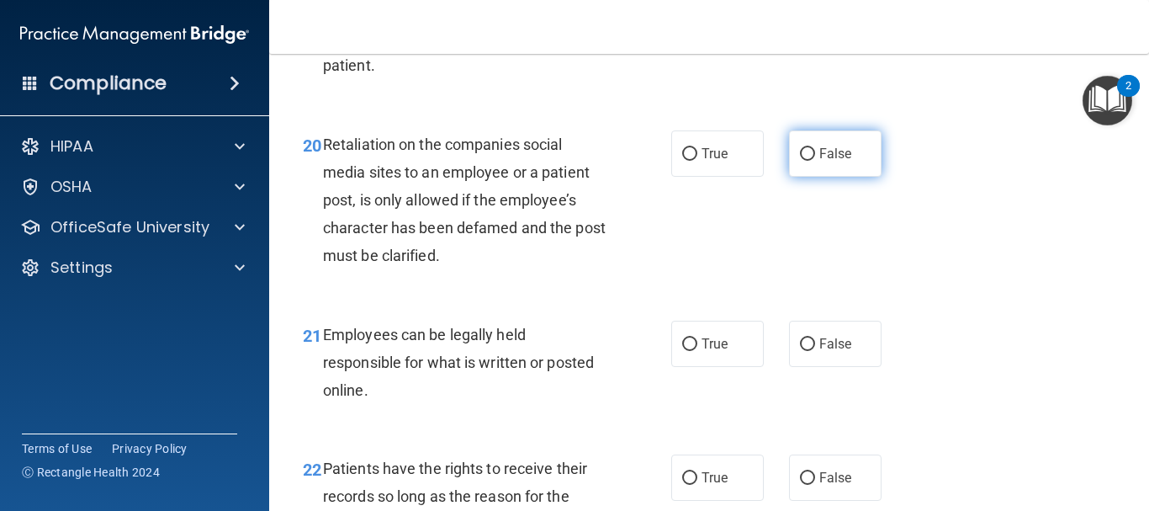
click at [801, 161] on input "False" at bounding box center [807, 154] width 15 height 13
radio input "true"
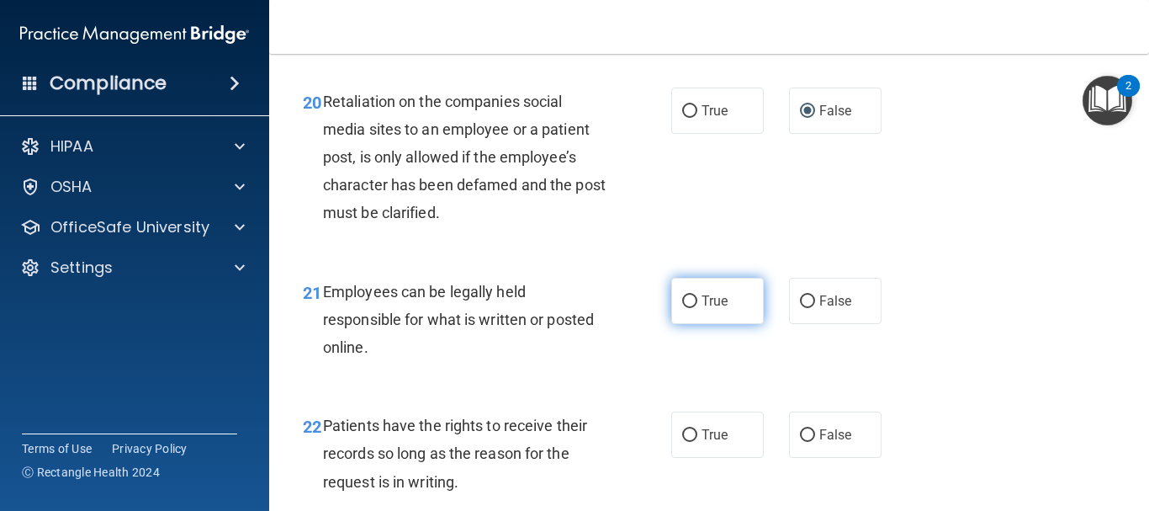
scroll to position [3618, 0]
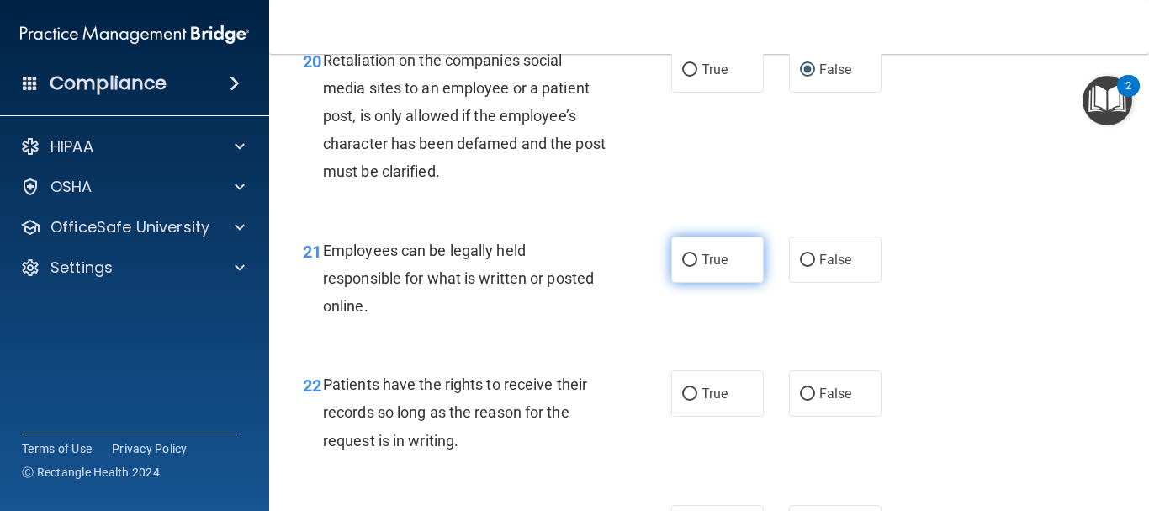
click at [688, 267] on input "True" at bounding box center [689, 260] width 15 height 13
radio input "true"
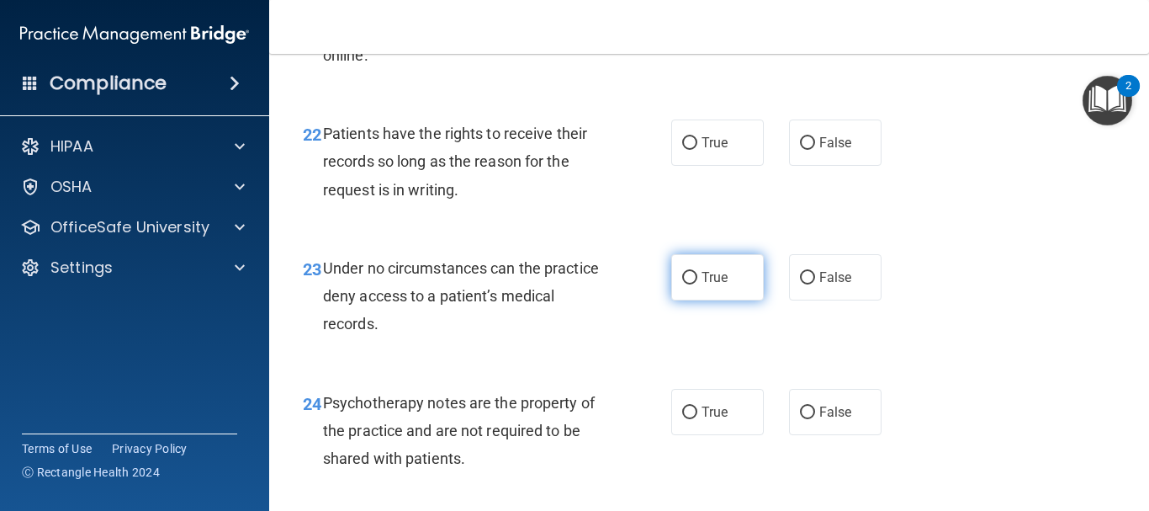
scroll to position [3870, 0]
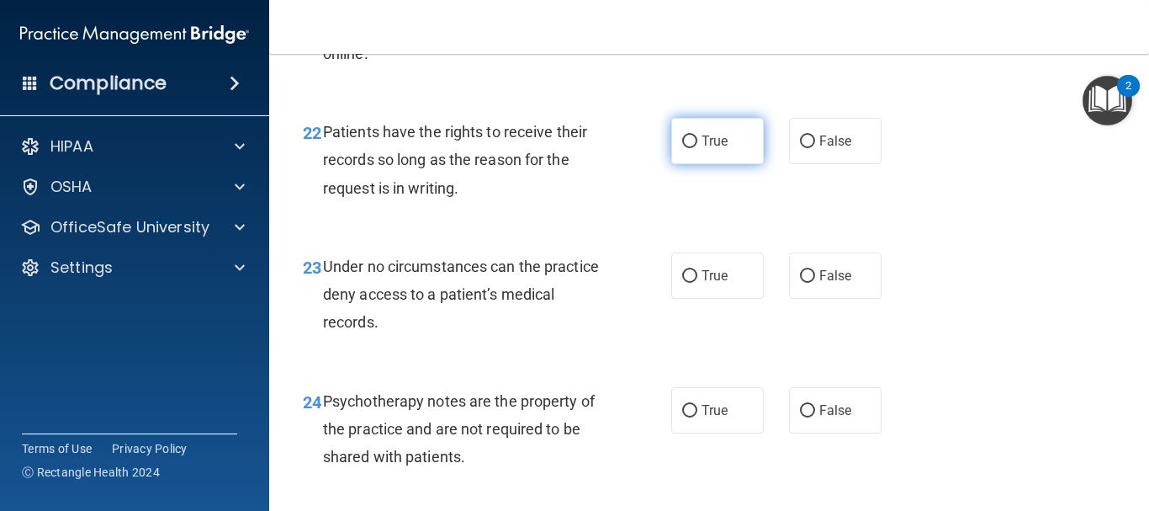
click at [689, 148] on input "True" at bounding box center [689, 141] width 15 height 13
radio input "true"
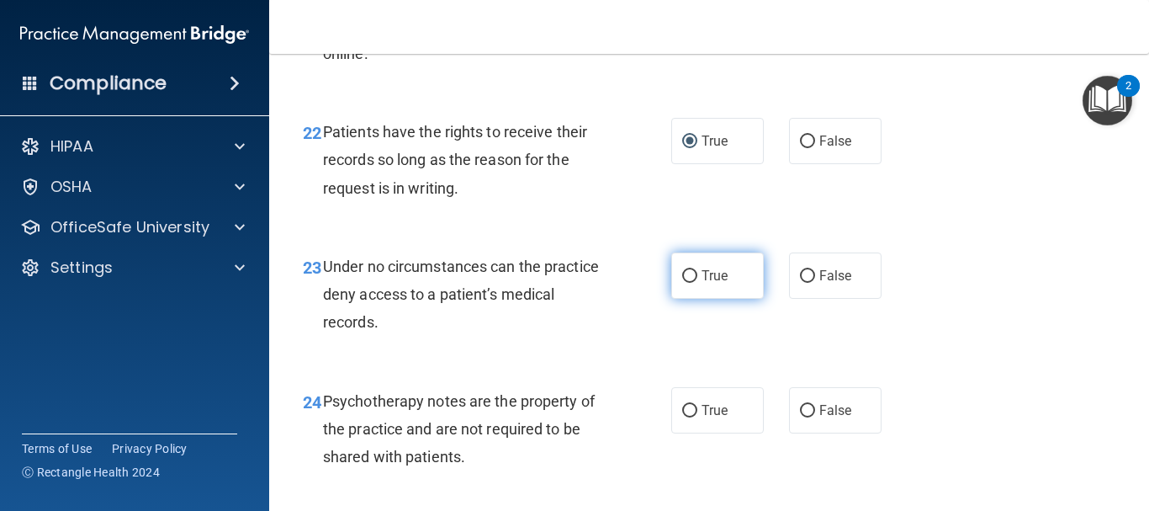
click at [687, 283] on input "True" at bounding box center [689, 276] width 15 height 13
radio input "true"
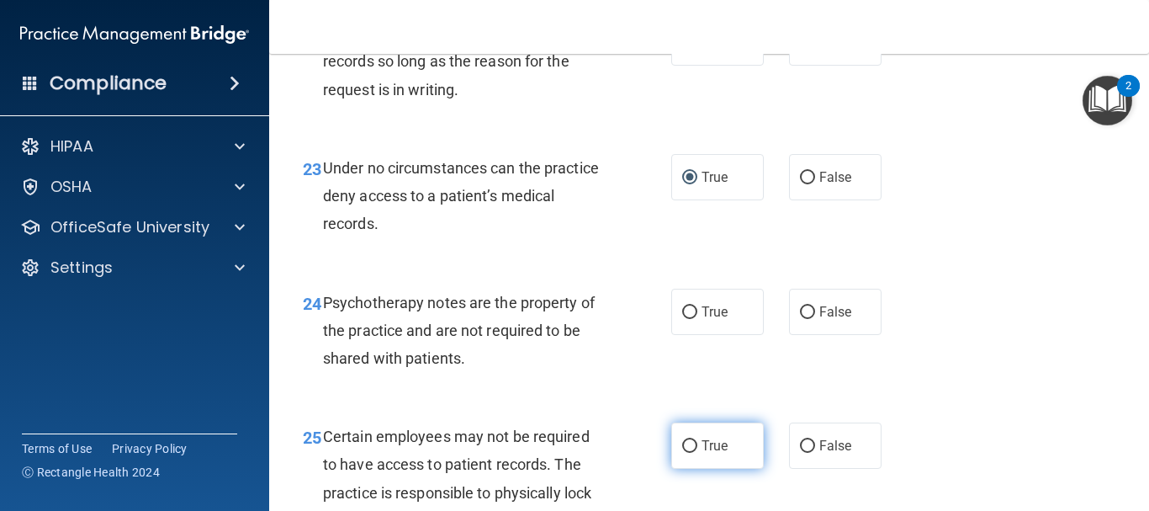
scroll to position [4207, 0]
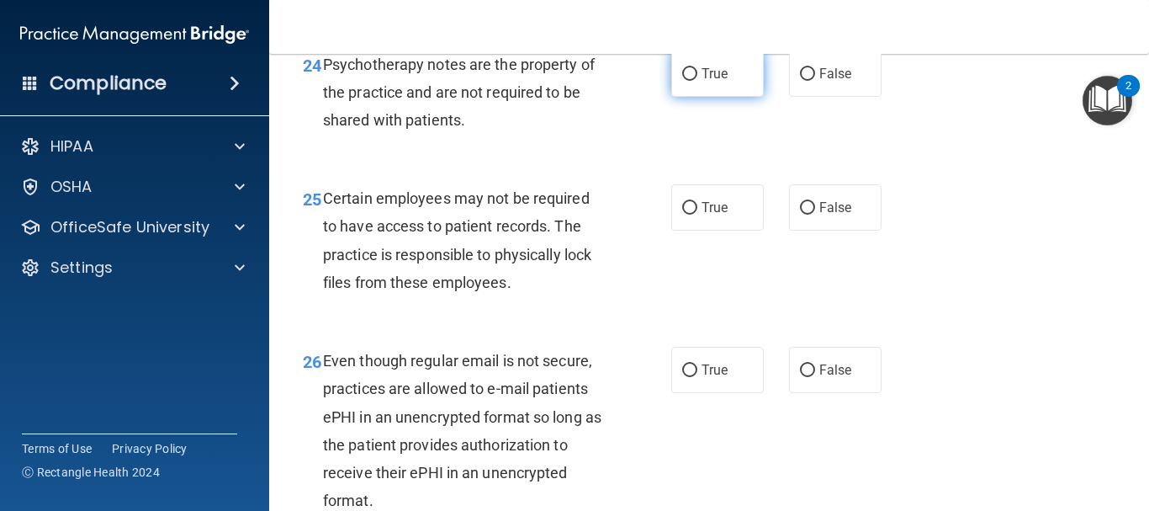
click at [682, 81] on input "True" at bounding box center [689, 74] width 15 height 13
radio input "true"
click at [801, 81] on input "False" at bounding box center [807, 74] width 15 height 13
radio input "true"
radio input "false"
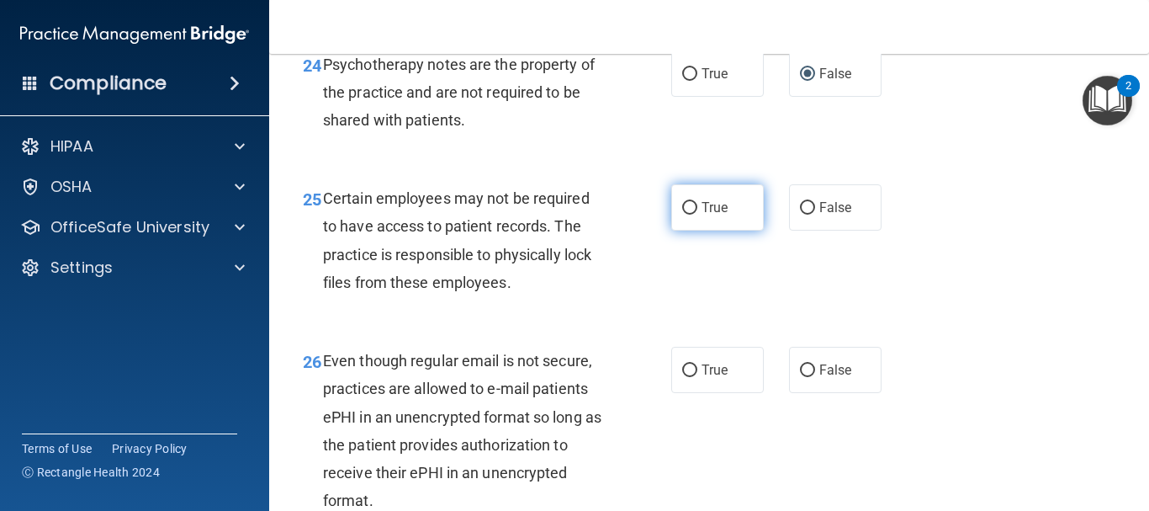
click at [689, 215] on input "True" at bounding box center [689, 208] width 15 height 13
radio input "true"
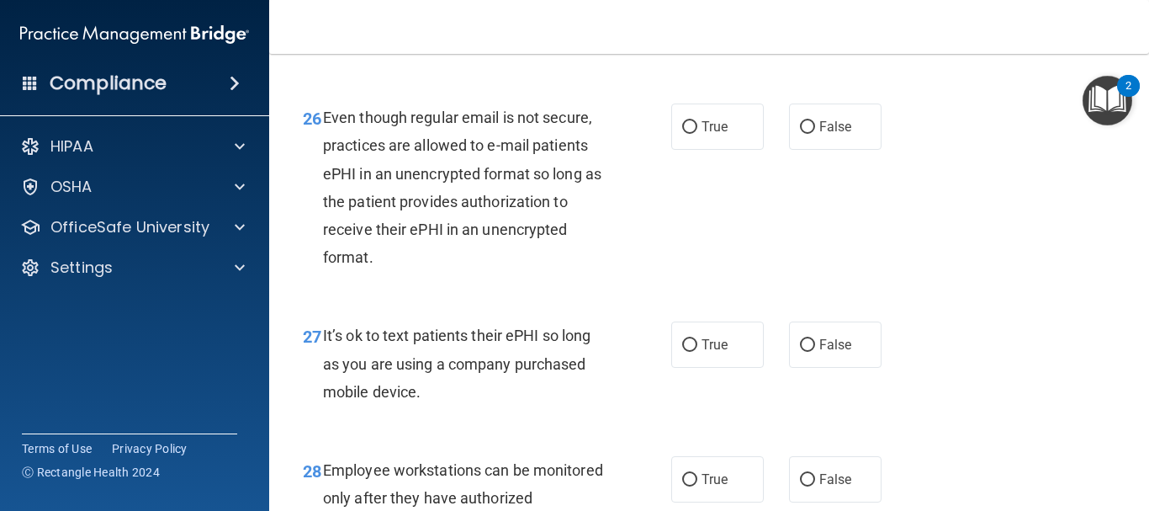
scroll to position [4459, 0]
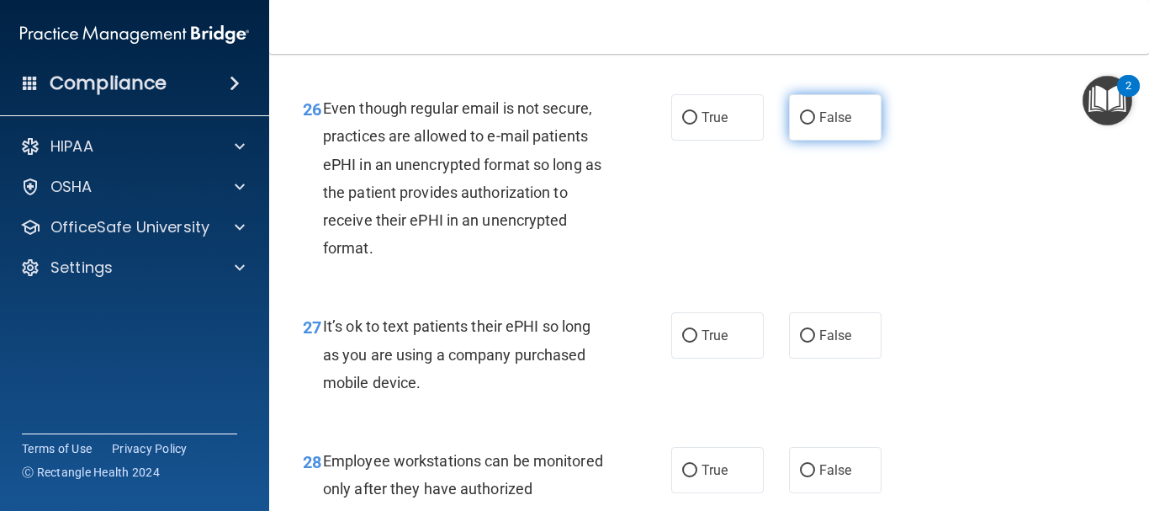
click at [800, 125] on input "False" at bounding box center [807, 118] width 15 height 13
radio input "true"
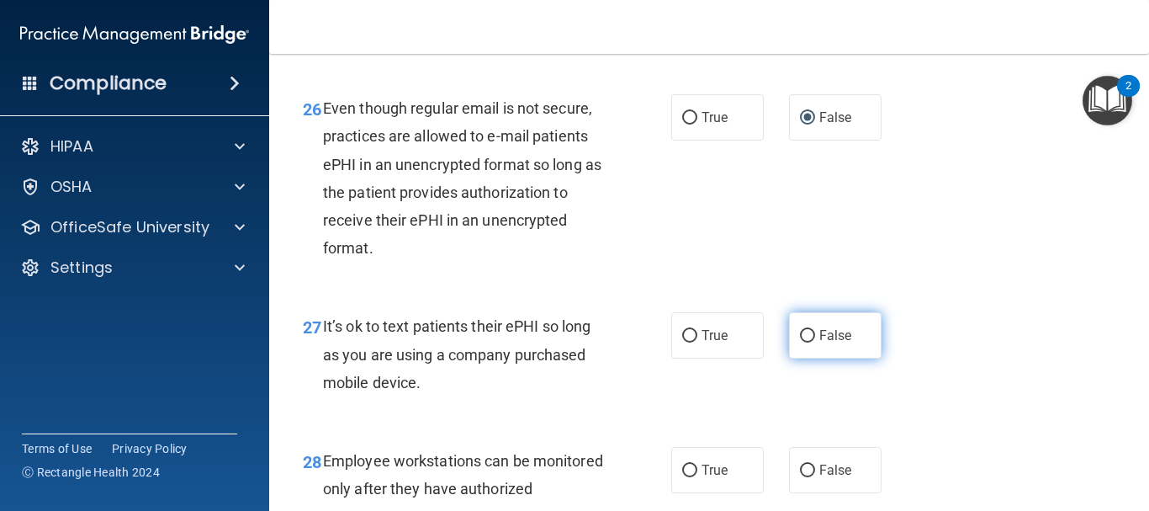
click at [800, 342] on input "False" at bounding box center [807, 336] width 15 height 13
radio input "true"
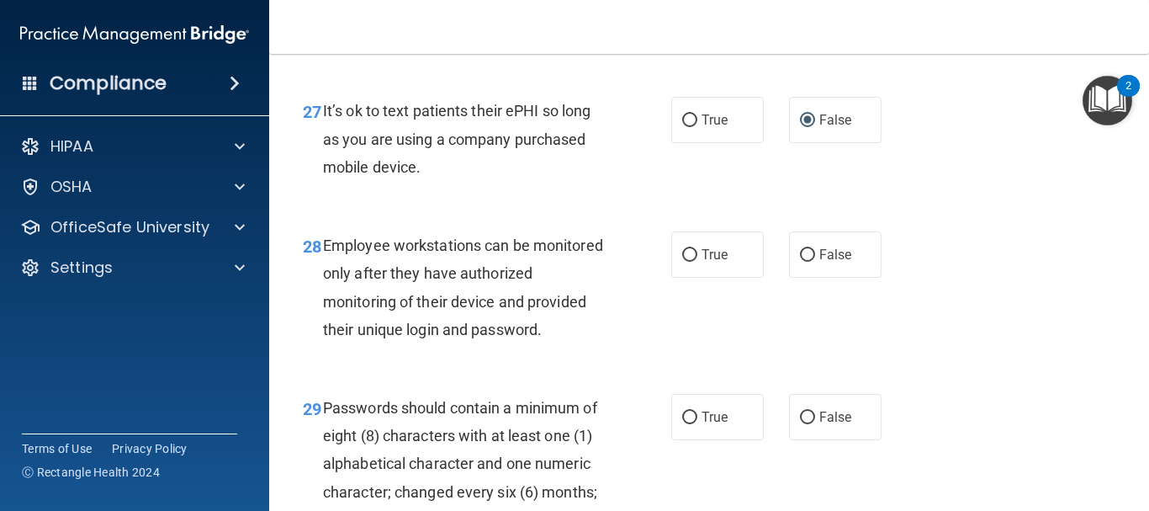
scroll to position [4711, 0]
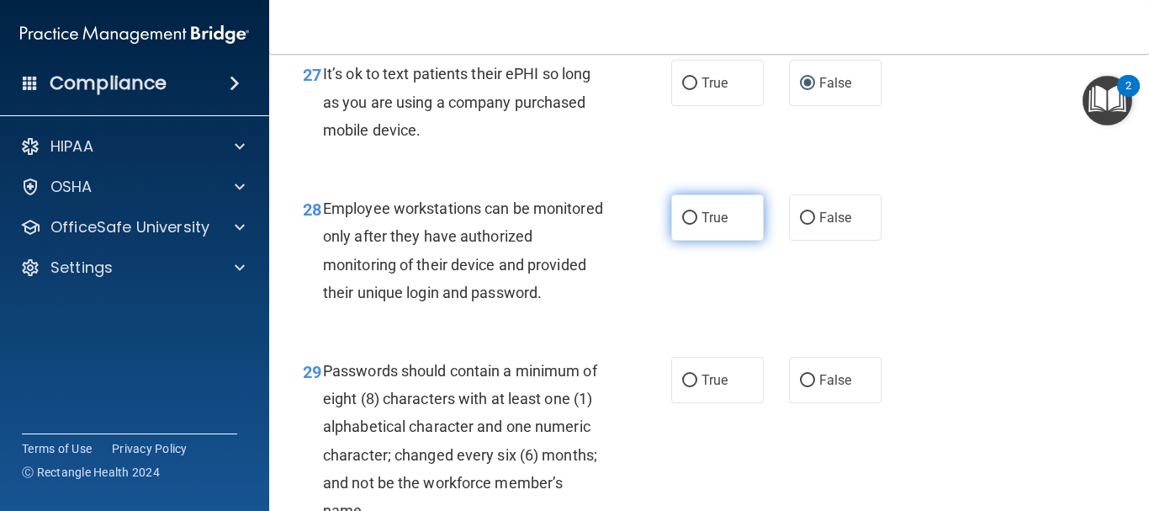
click at [684, 225] on input "True" at bounding box center [689, 218] width 15 height 13
radio input "true"
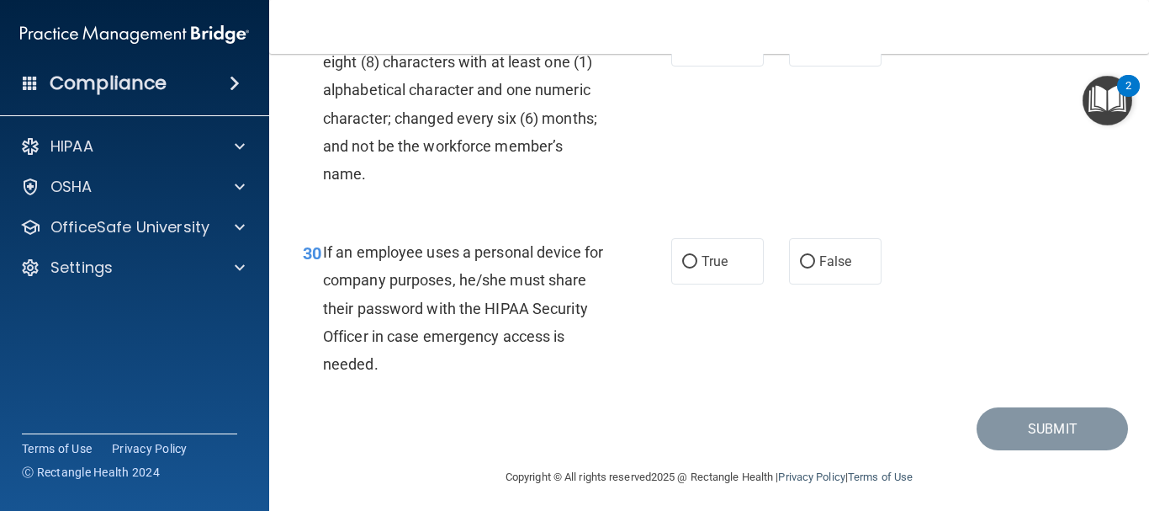
scroll to position [5110, 0]
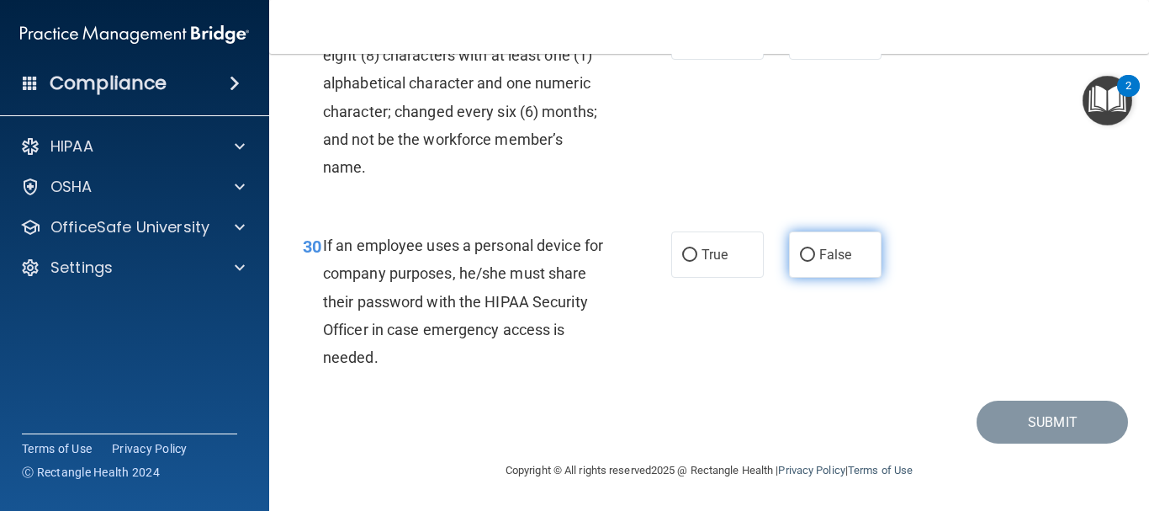
click at [800, 261] on input "False" at bounding box center [807, 255] width 15 height 13
radio input "true"
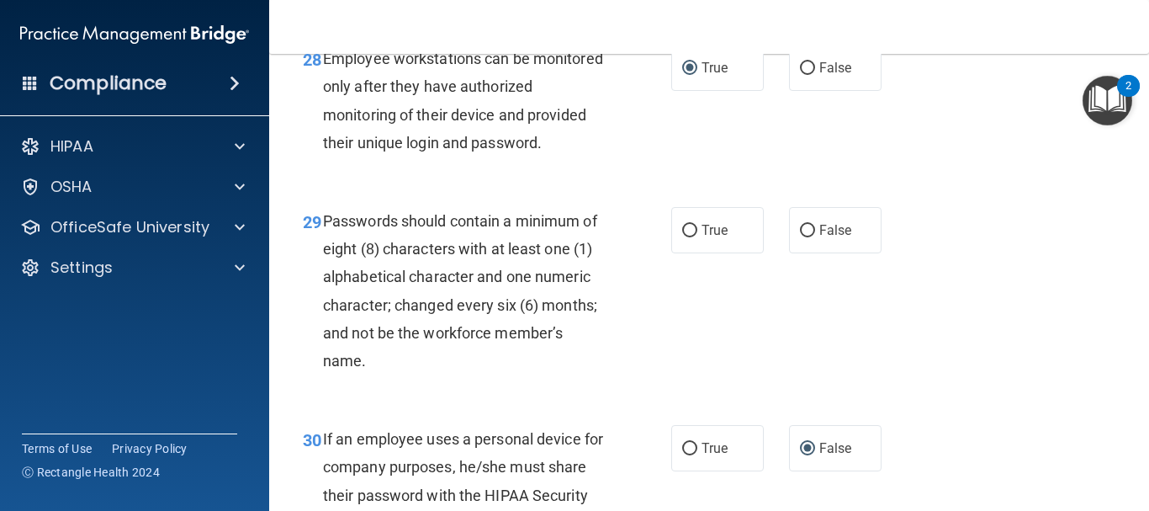
scroll to position [4880, 0]
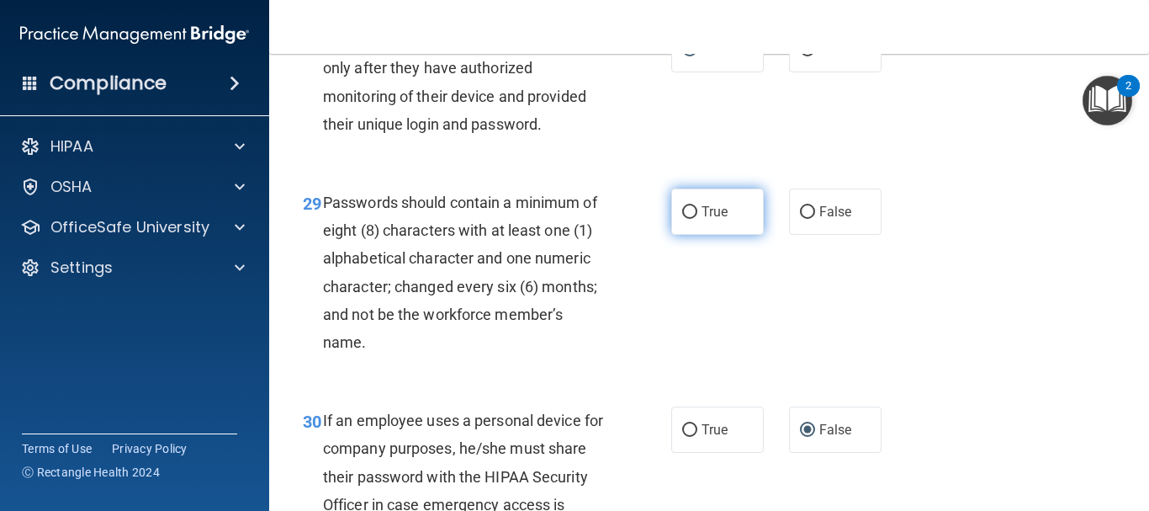
click at [684, 219] on input "True" at bounding box center [689, 212] width 15 height 13
radio input "true"
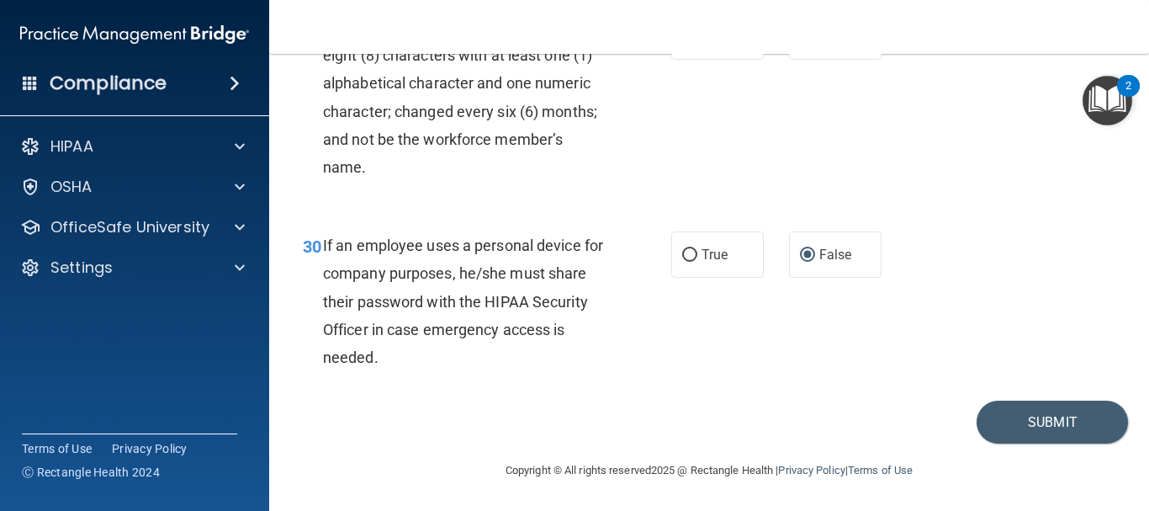
scroll to position [5110, 0]
click at [999, 415] on button "Submit" at bounding box center [1052, 421] width 151 height 43
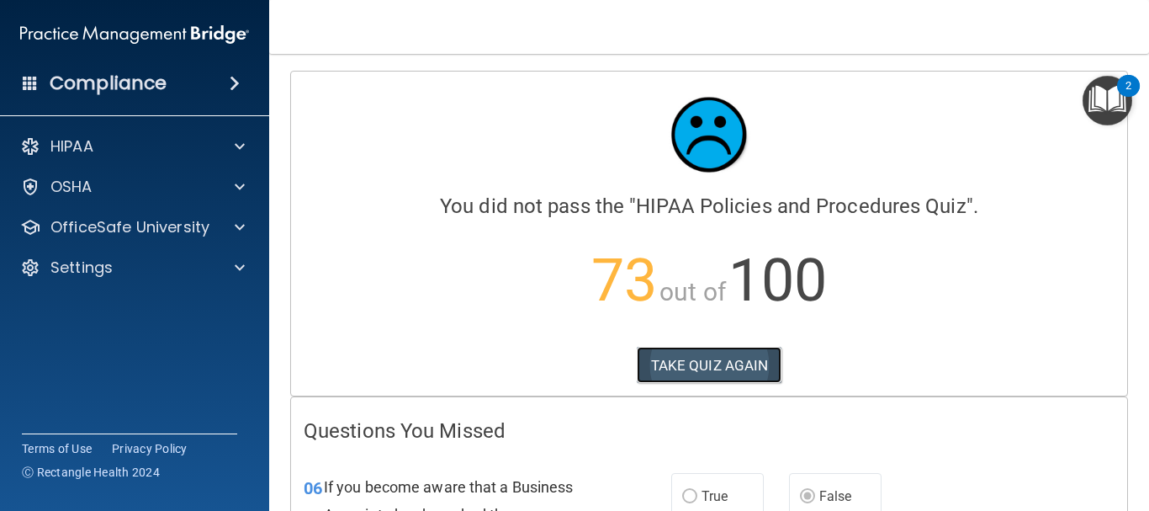
click at [749, 367] on button "TAKE QUIZ AGAIN" at bounding box center [710, 365] width 146 height 37
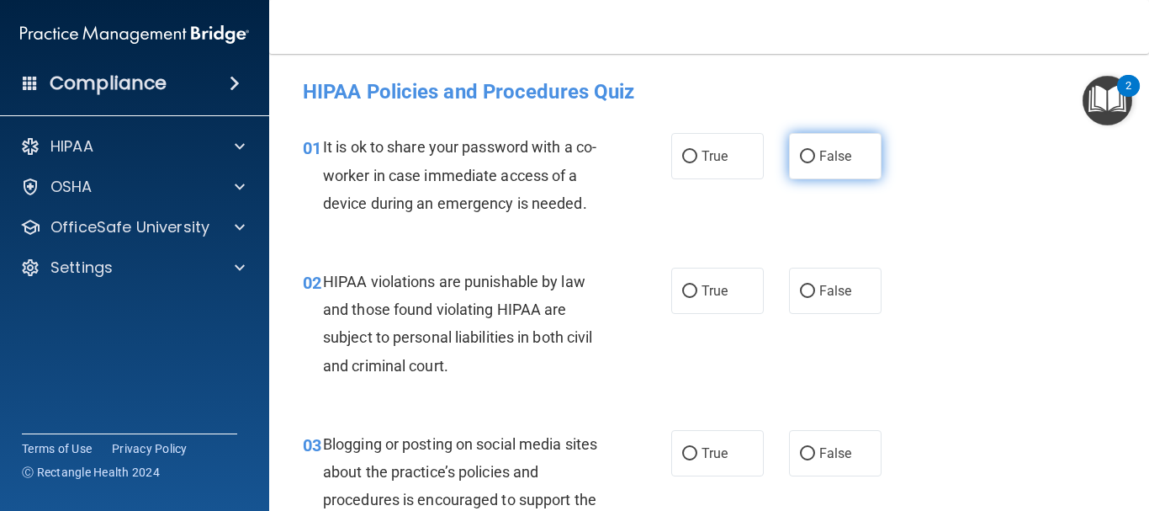
click at [804, 157] on input "False" at bounding box center [807, 157] width 15 height 13
radio input "true"
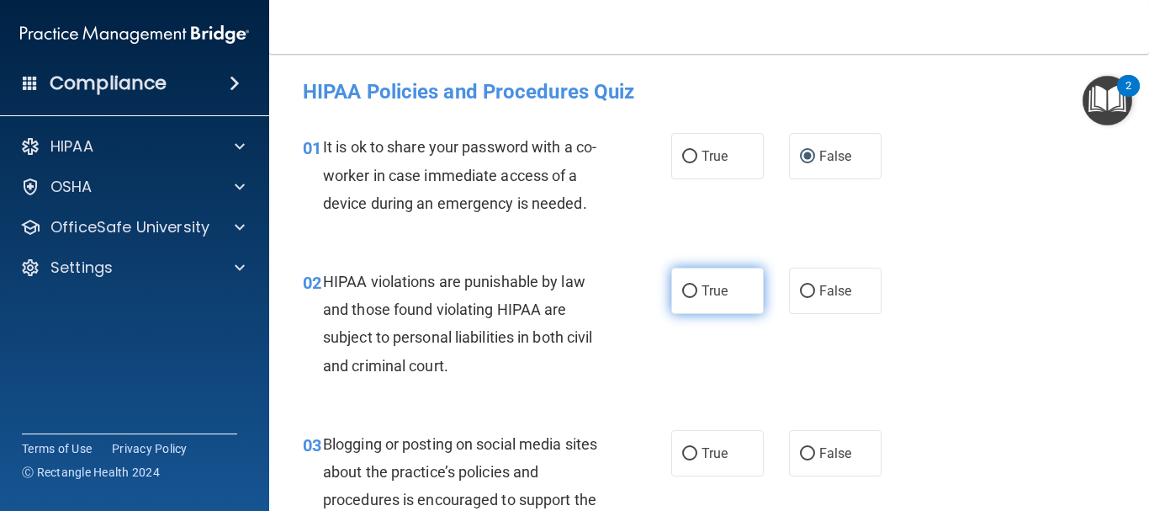
click at [687, 286] on input "True" at bounding box center [689, 291] width 15 height 13
radio input "true"
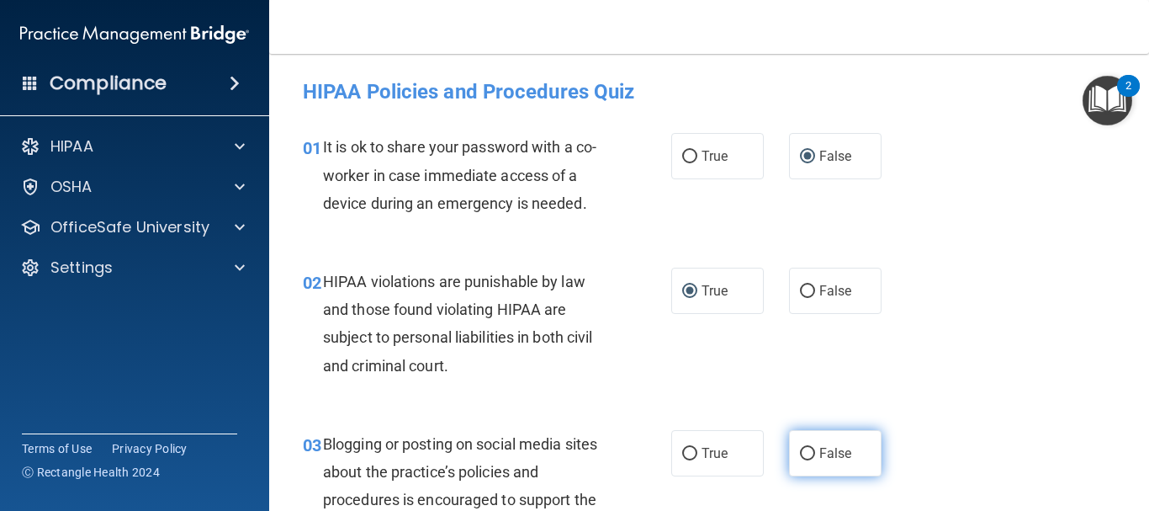
click at [800, 453] on input "False" at bounding box center [807, 454] width 15 height 13
radio input "true"
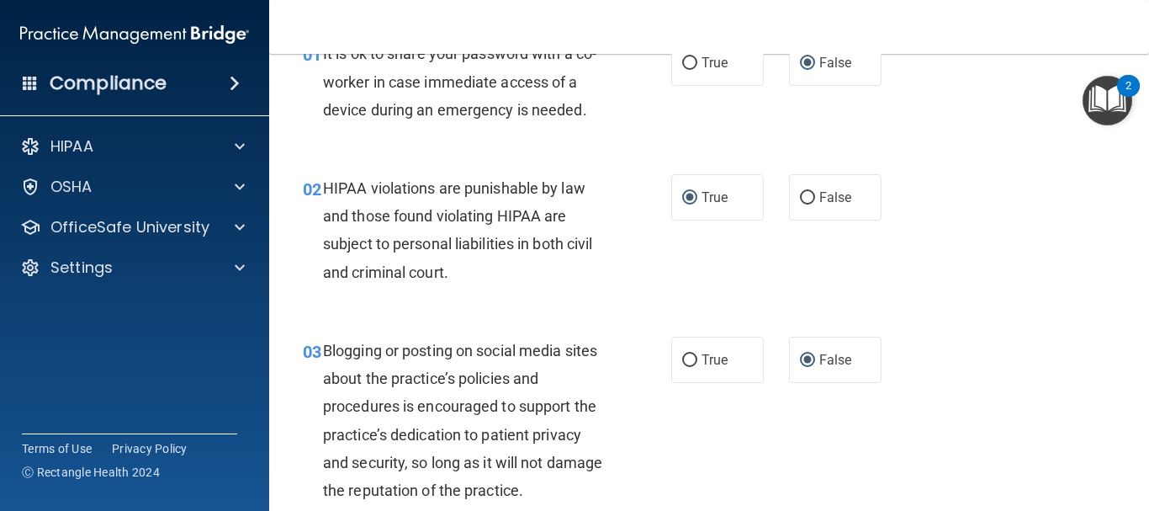
scroll to position [337, 0]
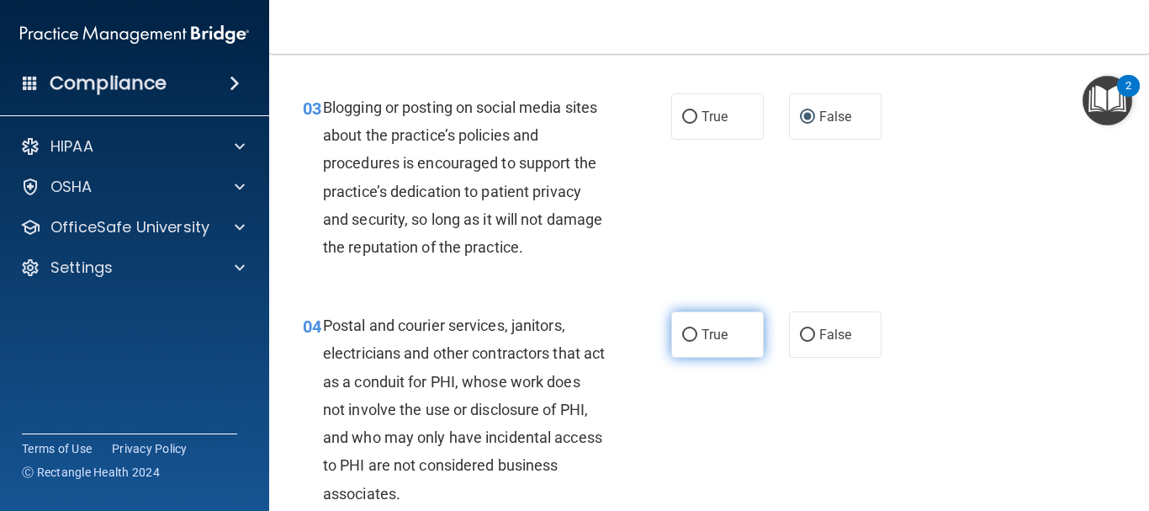
click at [686, 333] on input "True" at bounding box center [689, 335] width 15 height 13
radio input "true"
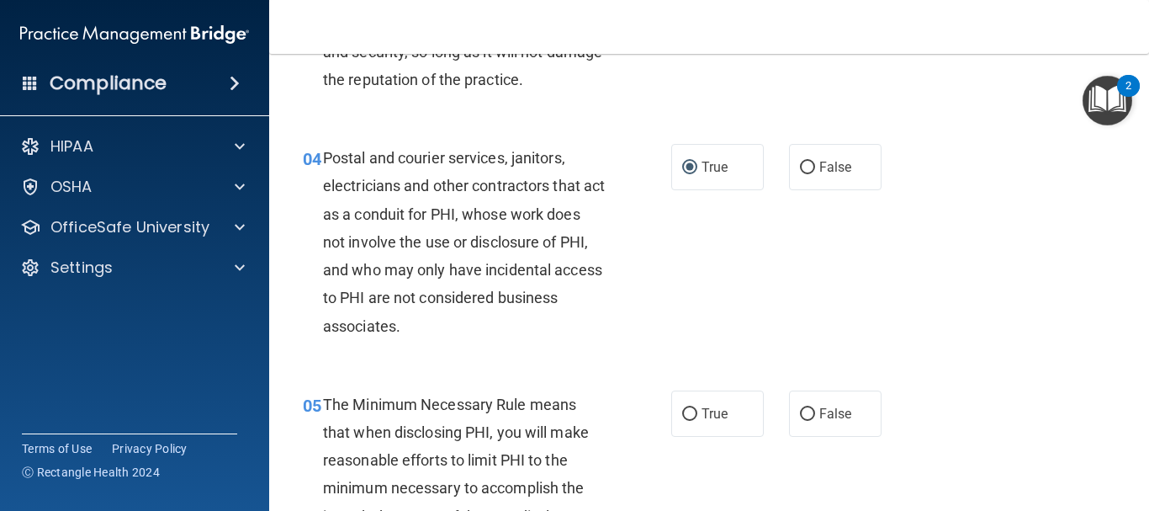
scroll to position [505, 0]
click at [684, 412] on input "True" at bounding box center [689, 413] width 15 height 13
radio input "true"
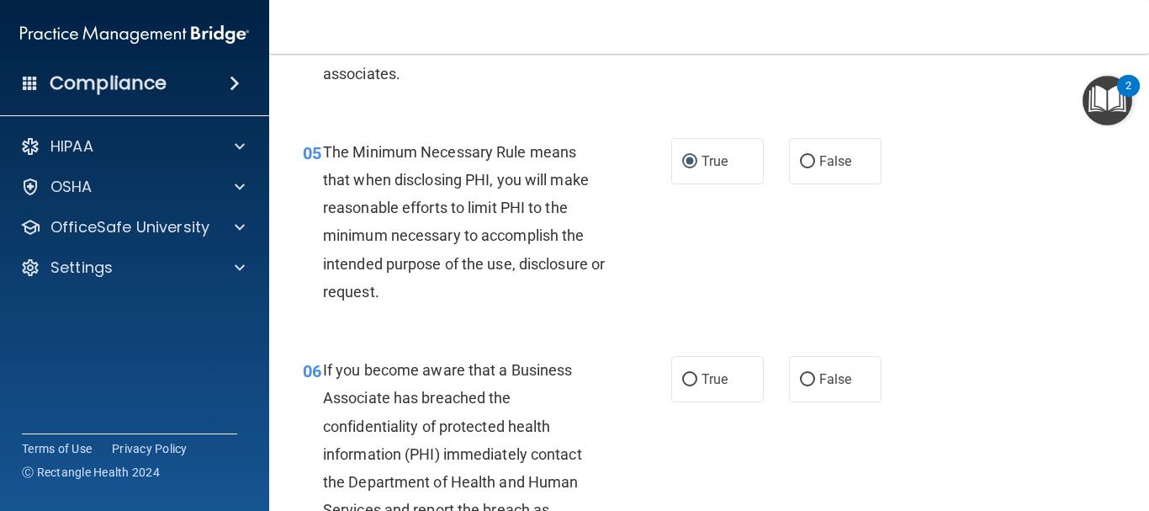
scroll to position [757, 0]
click at [801, 380] on input "False" at bounding box center [807, 379] width 15 height 13
radio input "true"
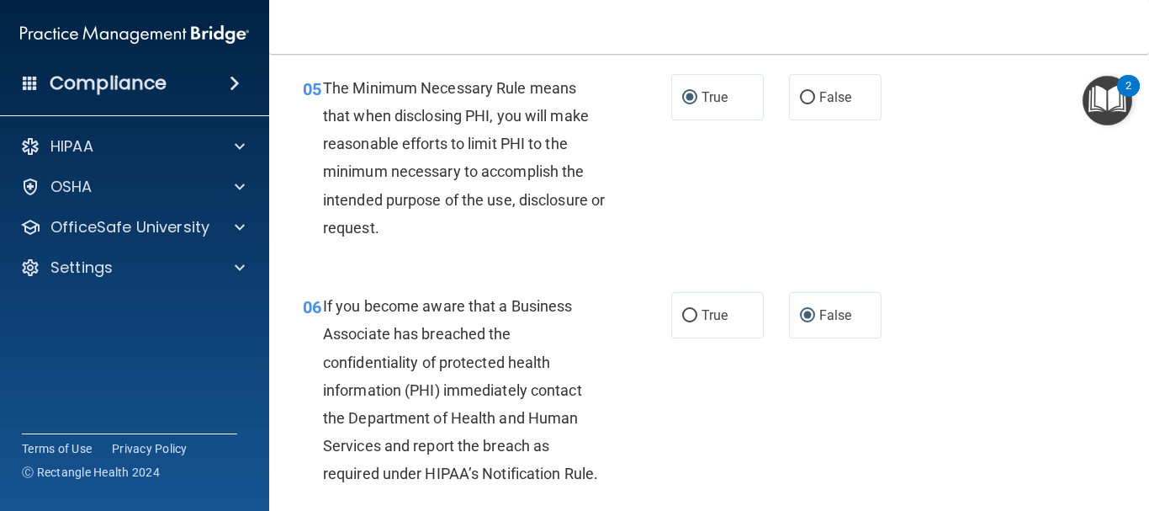
scroll to position [925, 0]
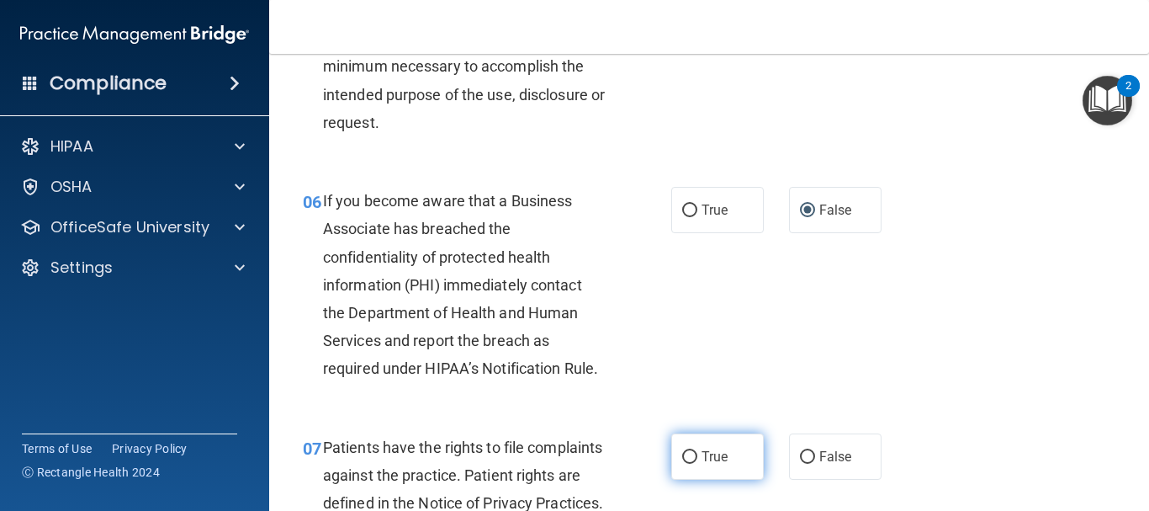
click at [687, 451] on input "True" at bounding box center [689, 457] width 15 height 13
radio input "true"
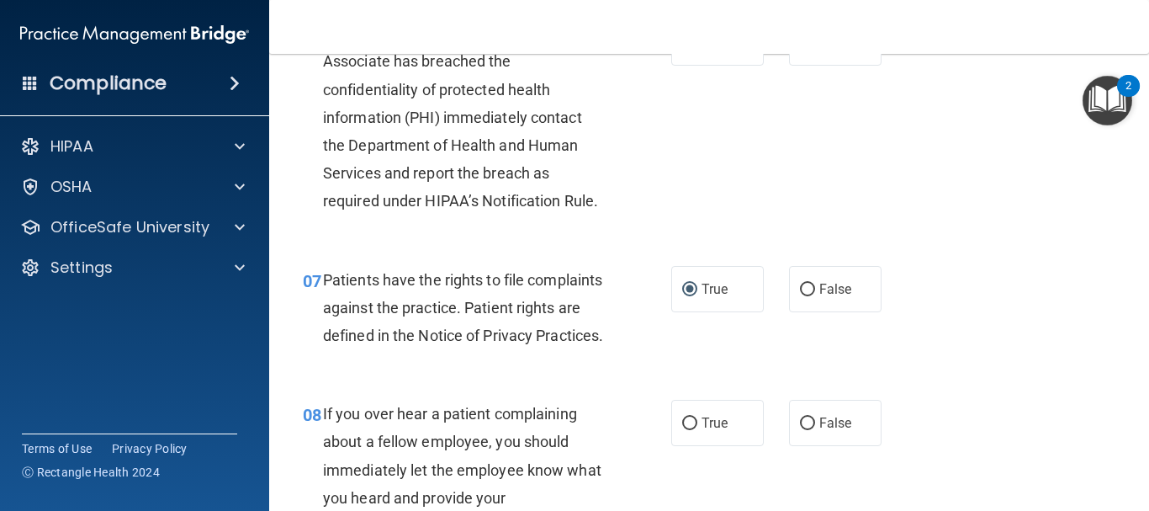
scroll to position [1178, 0]
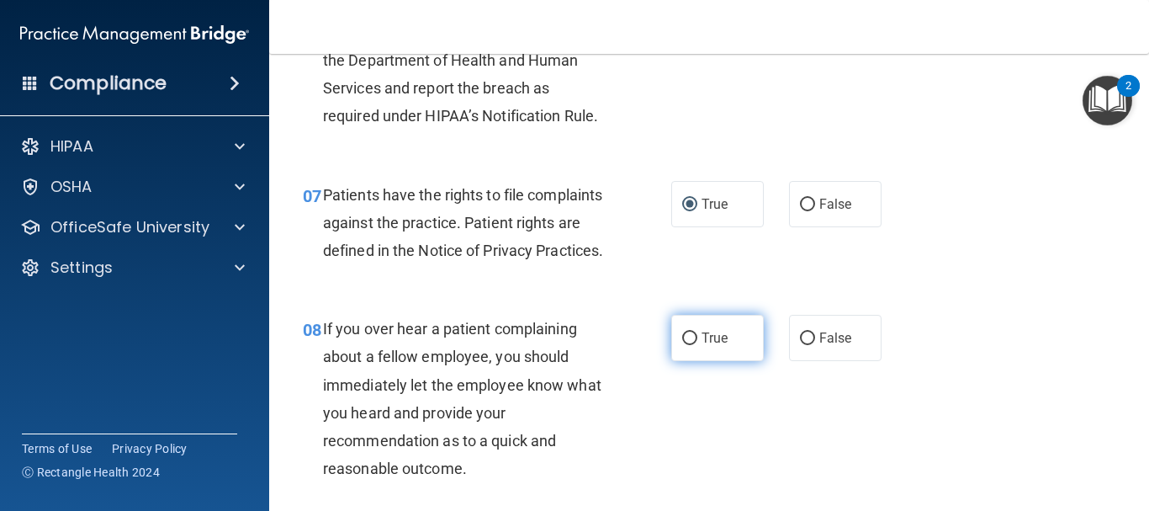
click at [684, 345] on input "True" at bounding box center [689, 338] width 15 height 13
radio input "true"
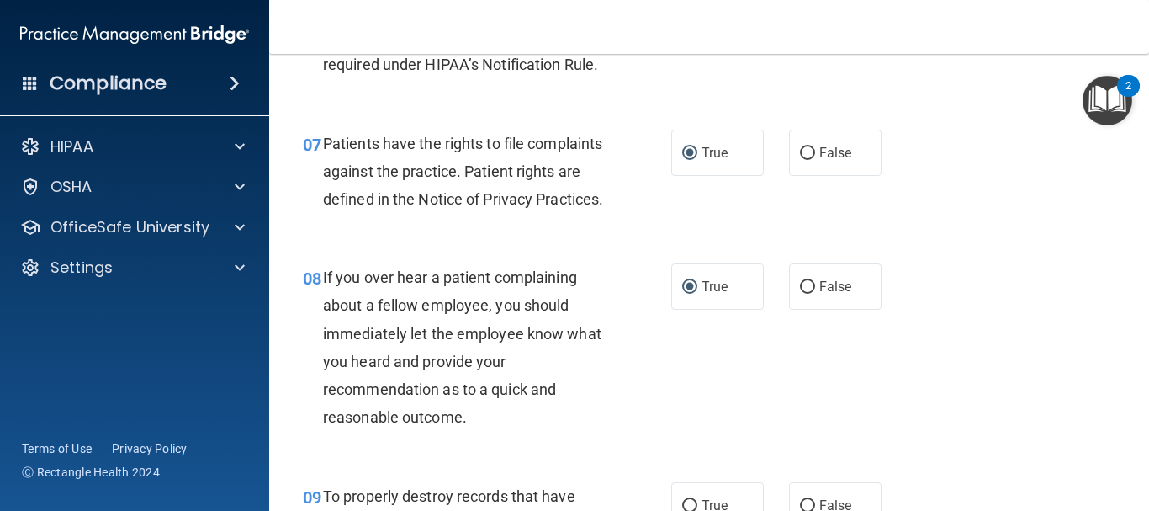
scroll to position [1430, 0]
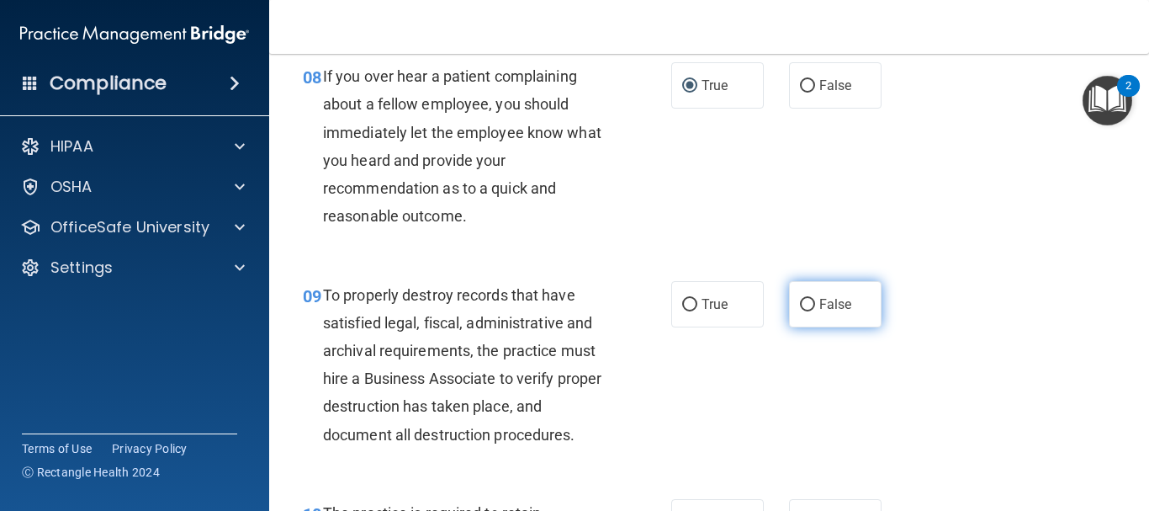
click at [801, 311] on input "False" at bounding box center [807, 305] width 15 height 13
radio input "true"
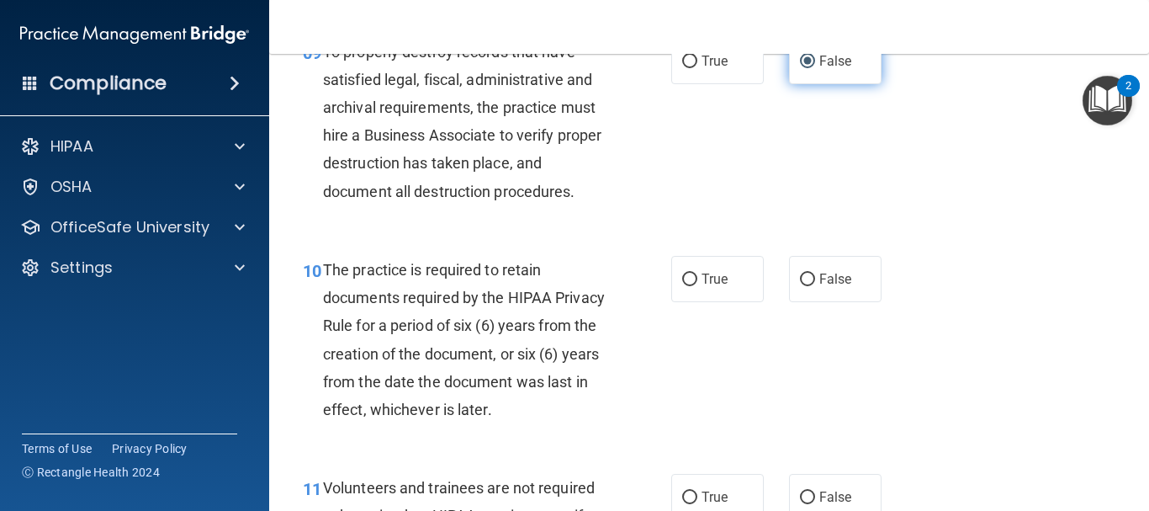
scroll to position [1683, 0]
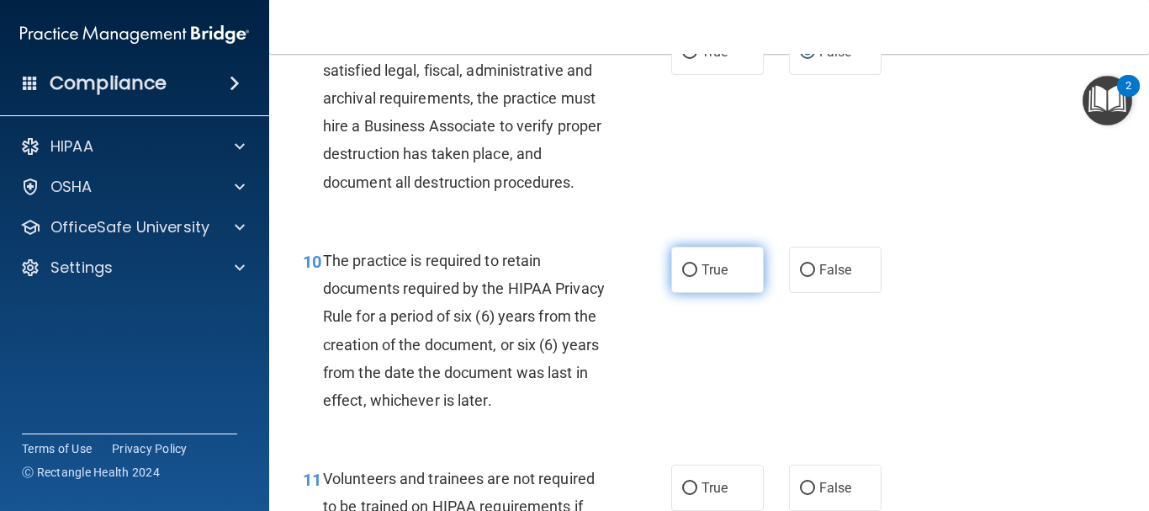
click at [683, 277] on input "True" at bounding box center [689, 270] width 15 height 13
radio input "true"
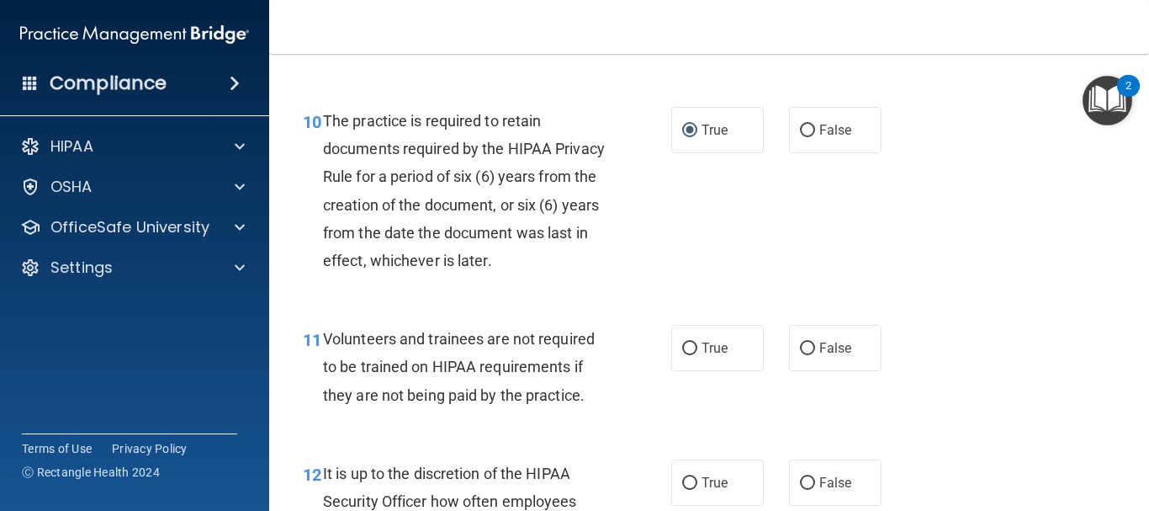
scroll to position [1935, 0]
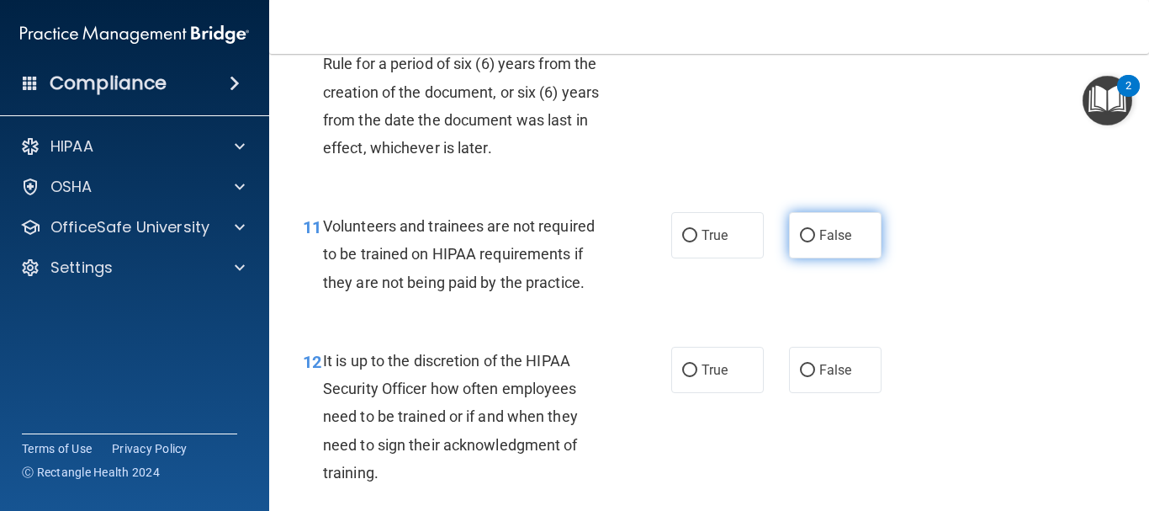
click at [802, 242] on input "False" at bounding box center [807, 236] width 15 height 13
radio input "true"
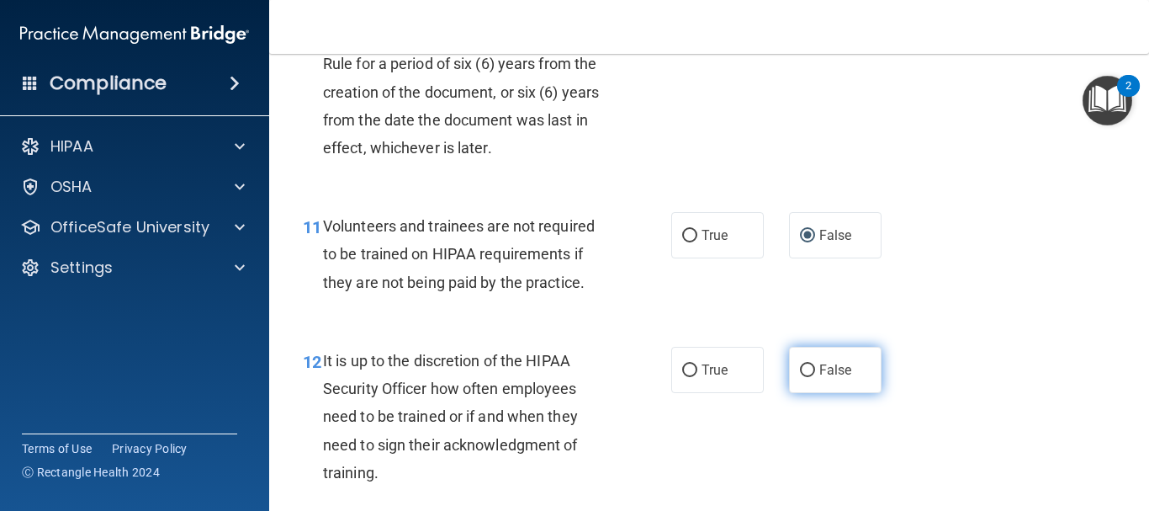
click at [800, 377] on input "False" at bounding box center [807, 370] width 15 height 13
radio input "true"
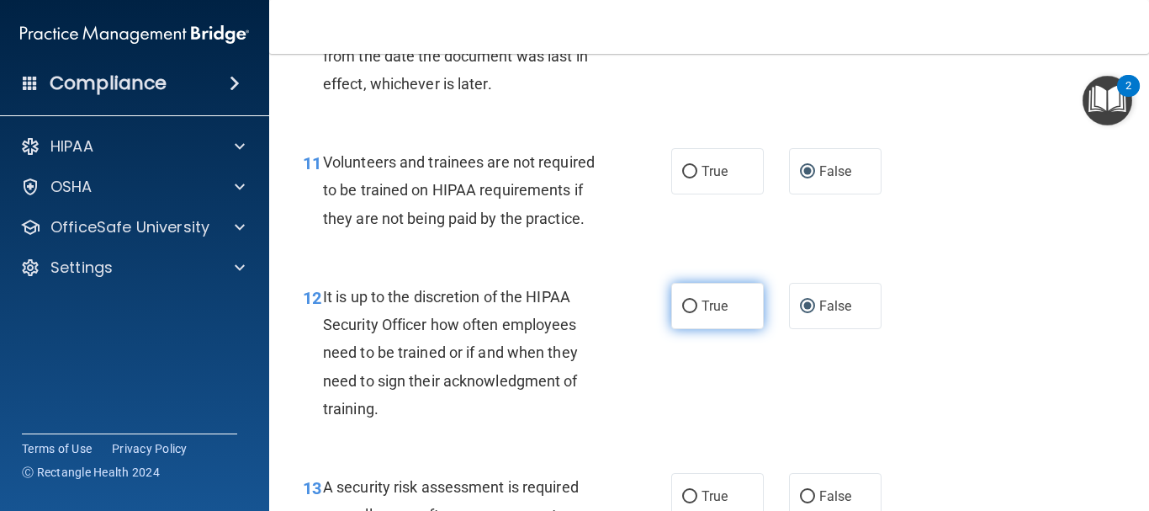
scroll to position [2103, 0]
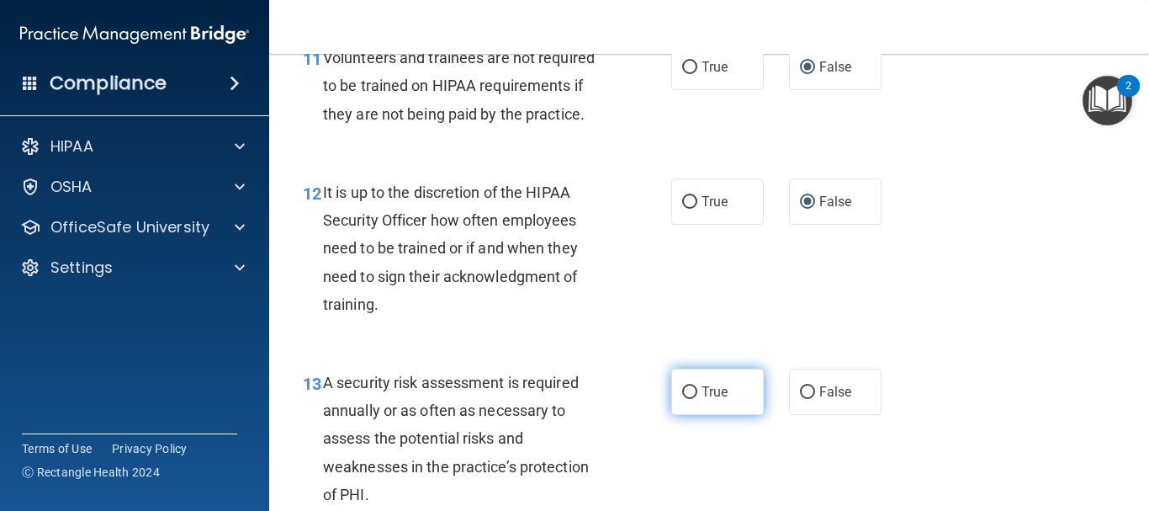
click at [683, 399] on input "True" at bounding box center [689, 392] width 15 height 13
radio input "true"
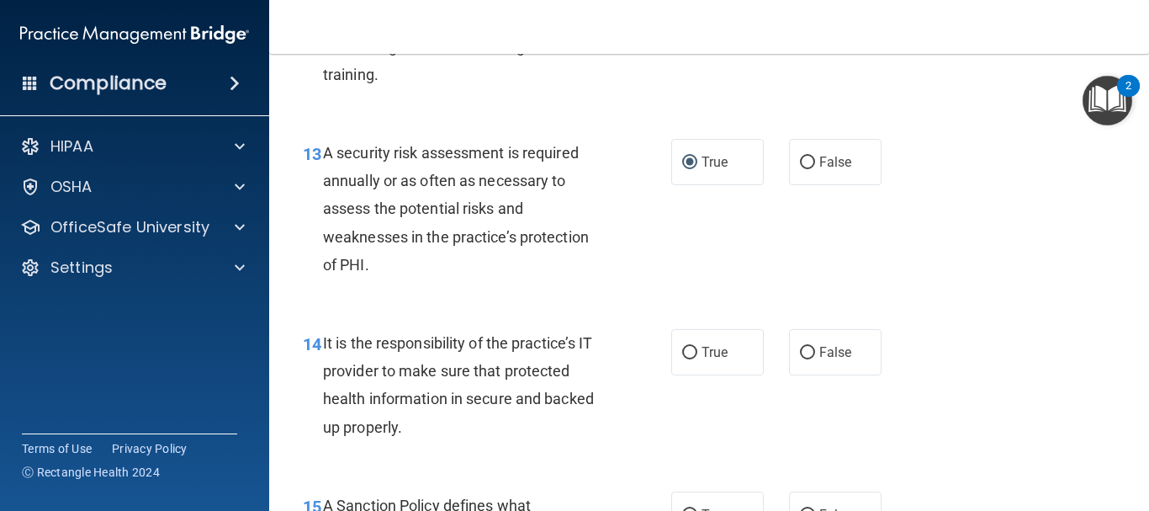
scroll to position [2356, 0]
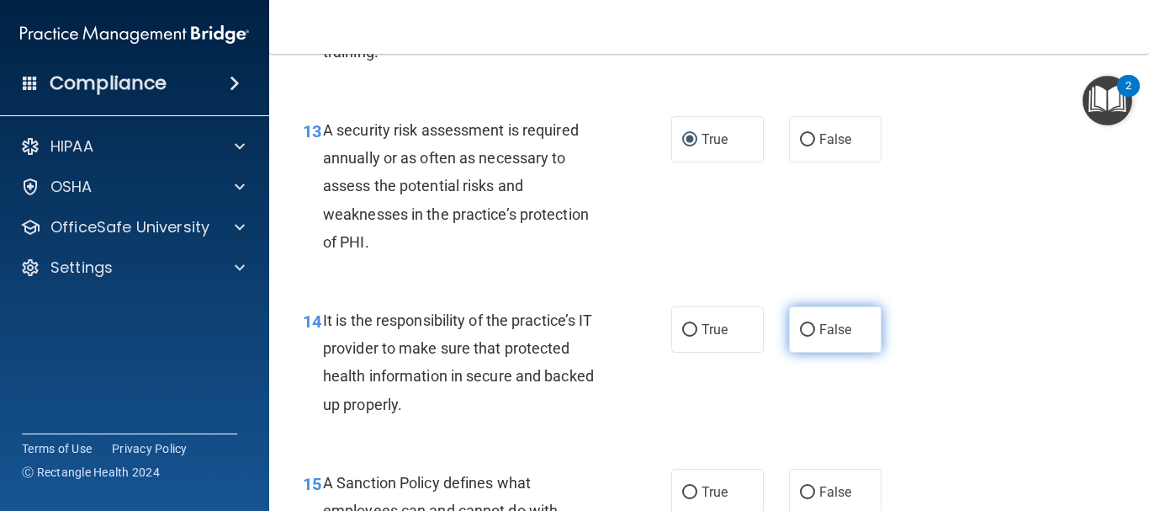
click at [804, 337] on input "False" at bounding box center [807, 330] width 15 height 13
radio input "true"
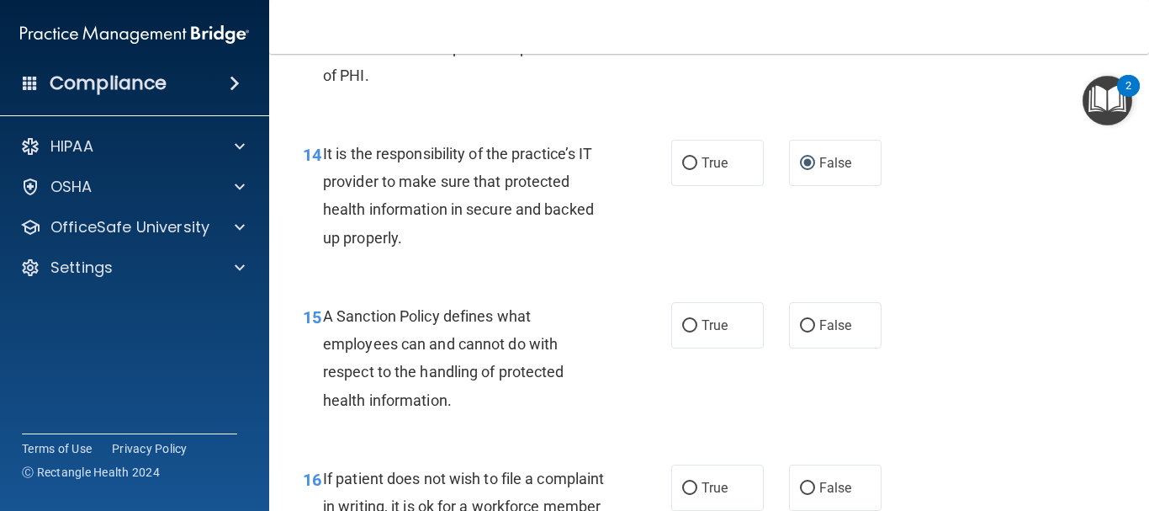
scroll to position [2524, 0]
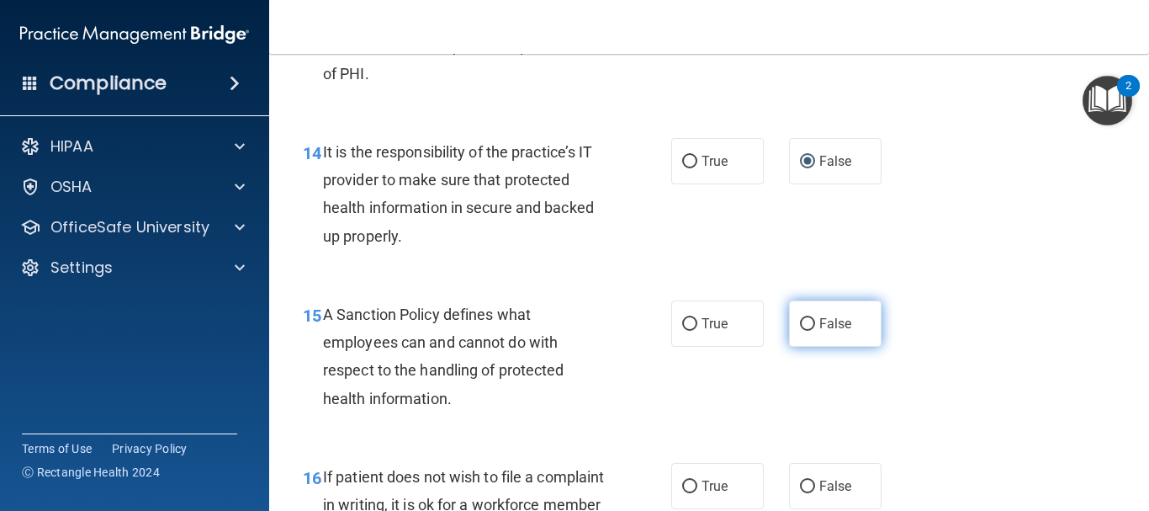
click at [800, 331] on input "False" at bounding box center [807, 324] width 15 height 13
radio input "true"
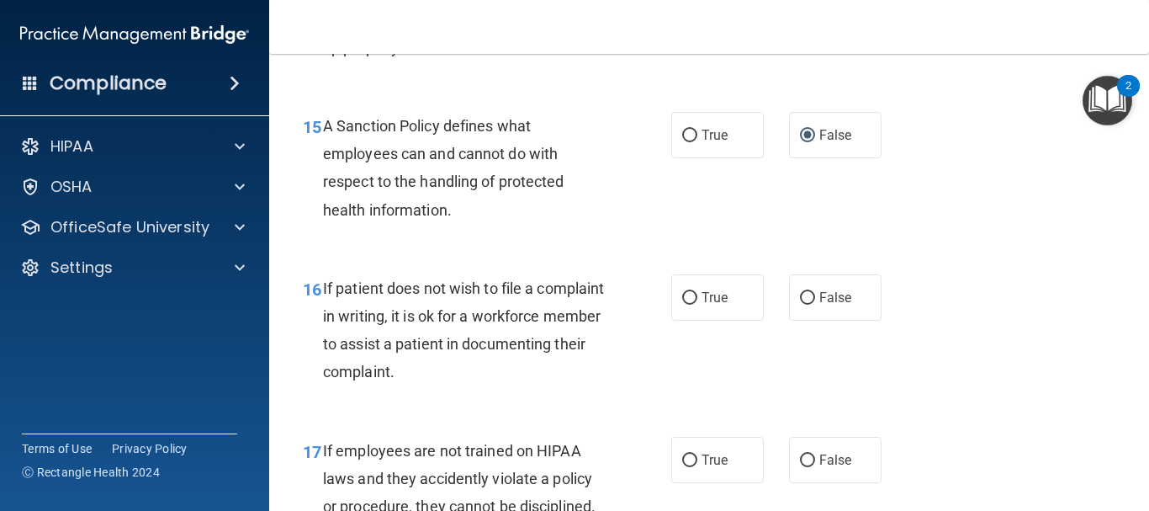
scroll to position [2776, 0]
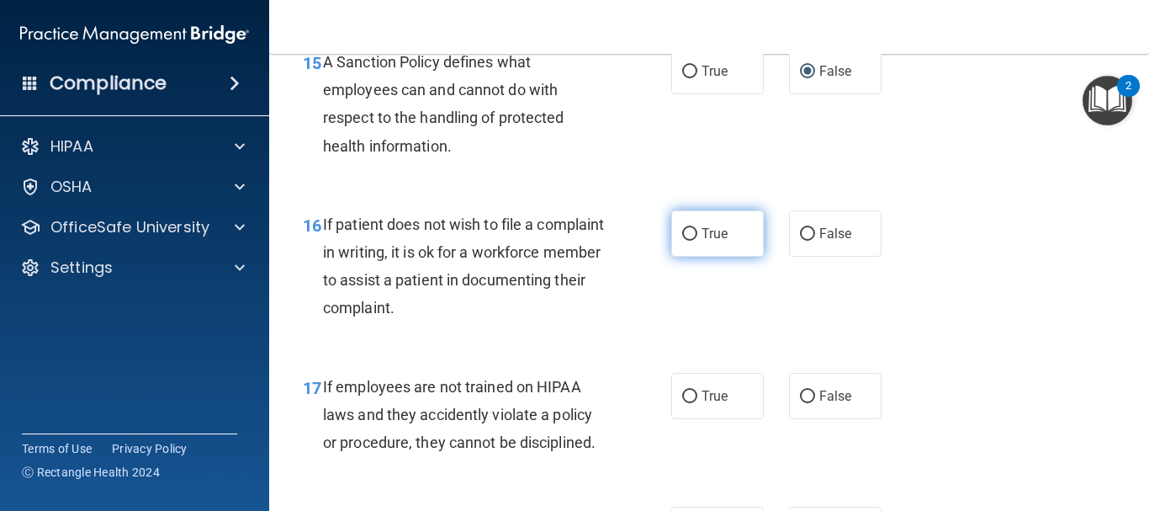
click at [686, 241] on input "True" at bounding box center [689, 234] width 15 height 13
radio input "true"
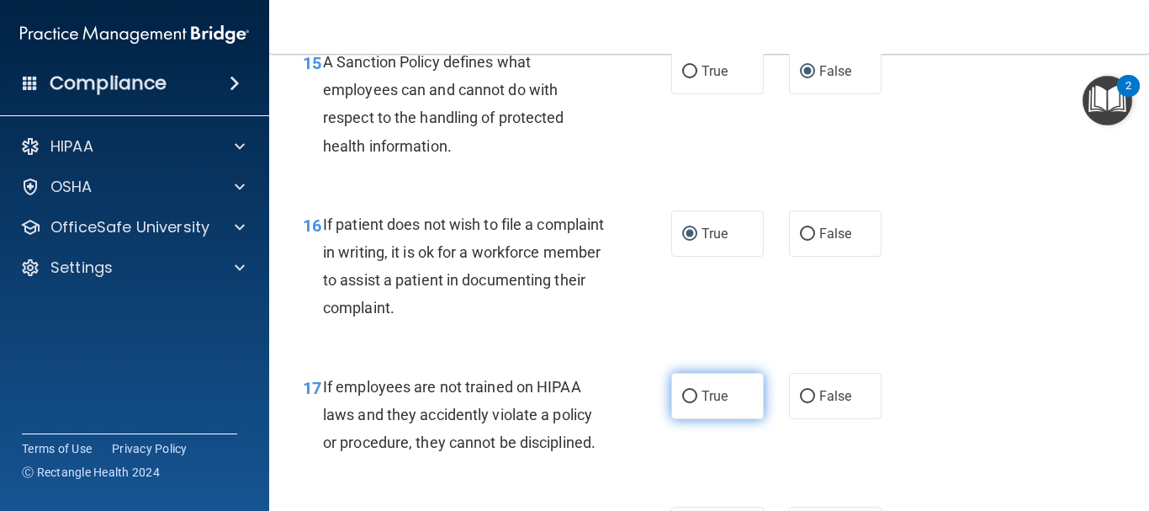
click at [687, 403] on input "True" at bounding box center [689, 396] width 15 height 13
radio input "true"
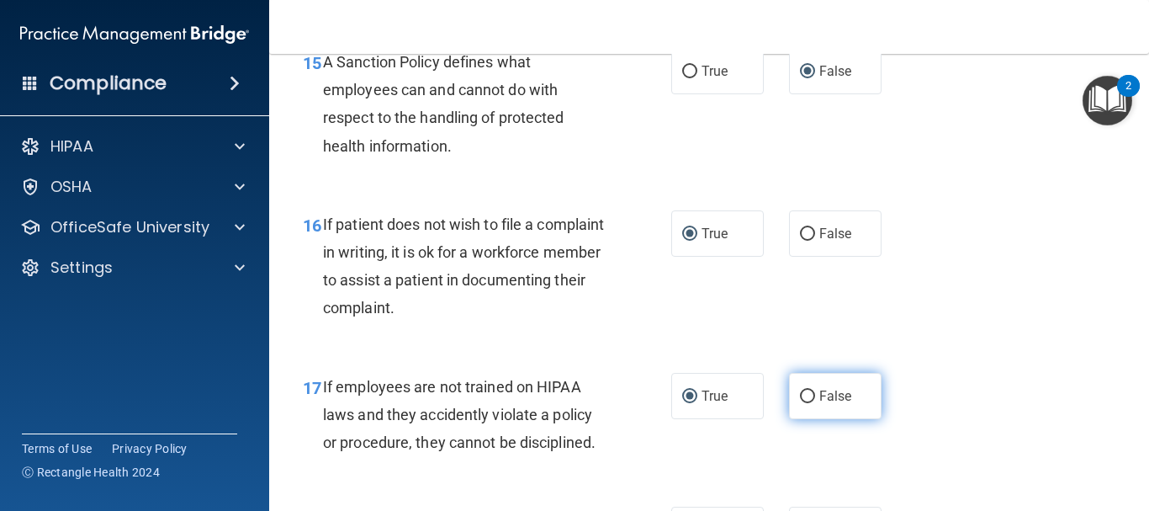
click at [802, 403] on input "False" at bounding box center [807, 396] width 15 height 13
radio input "true"
radio input "false"
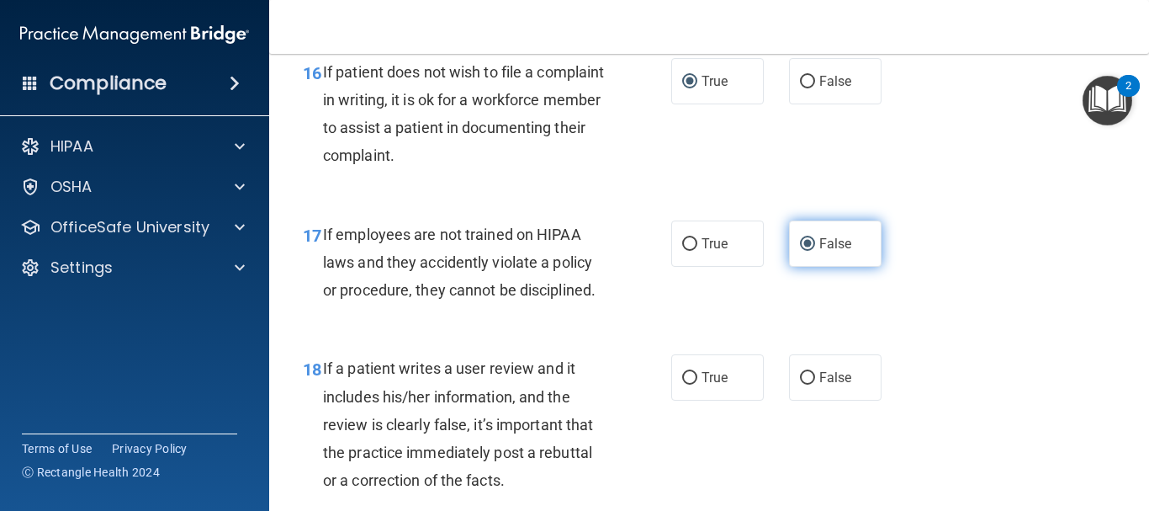
scroll to position [2945, 0]
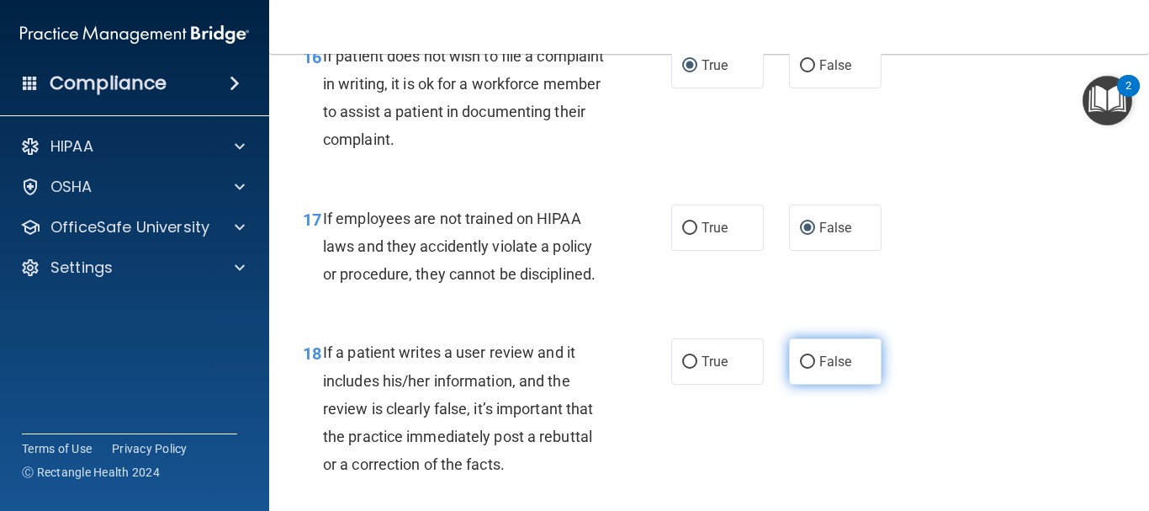
click at [800, 368] on input "False" at bounding box center [807, 362] width 15 height 13
radio input "true"
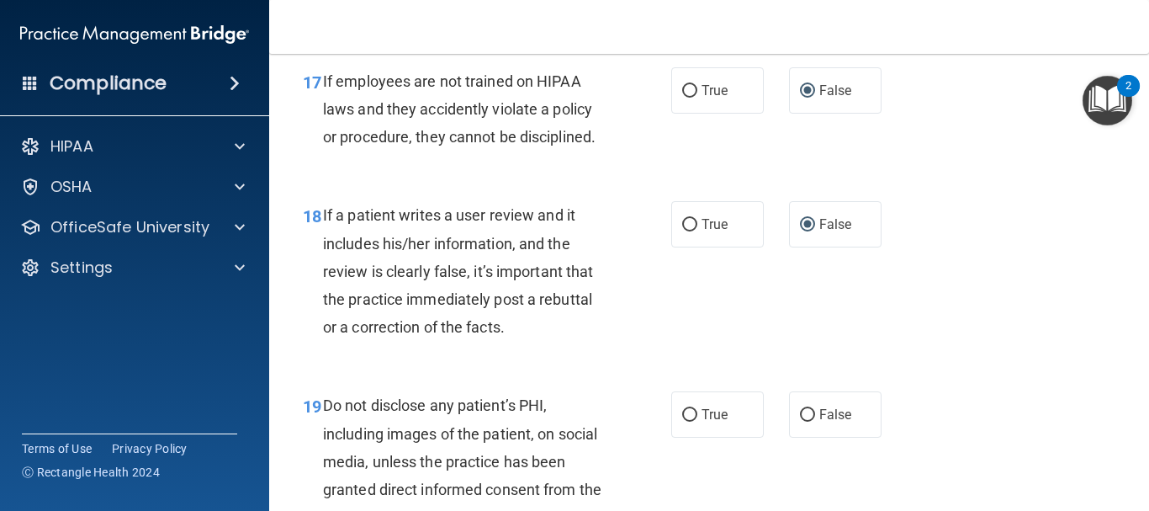
scroll to position [3197, 0]
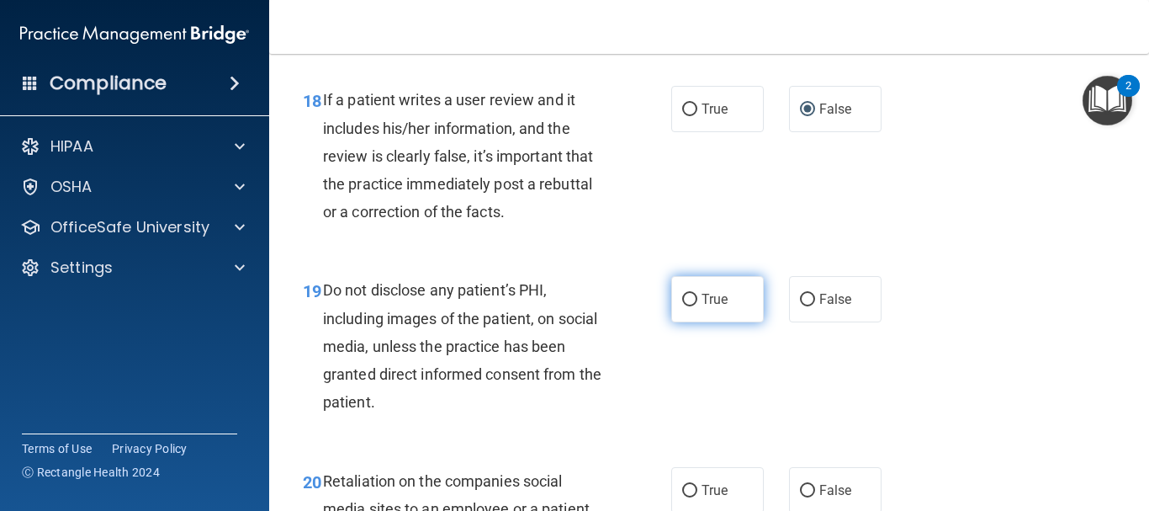
click at [687, 306] on input "True" at bounding box center [689, 300] width 15 height 13
radio input "true"
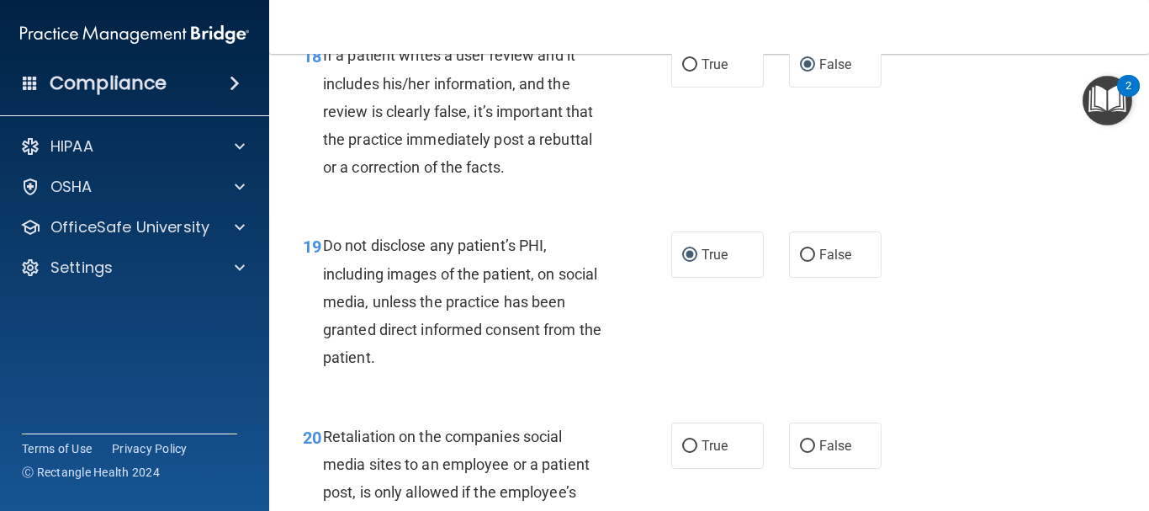
scroll to position [3281, 0]
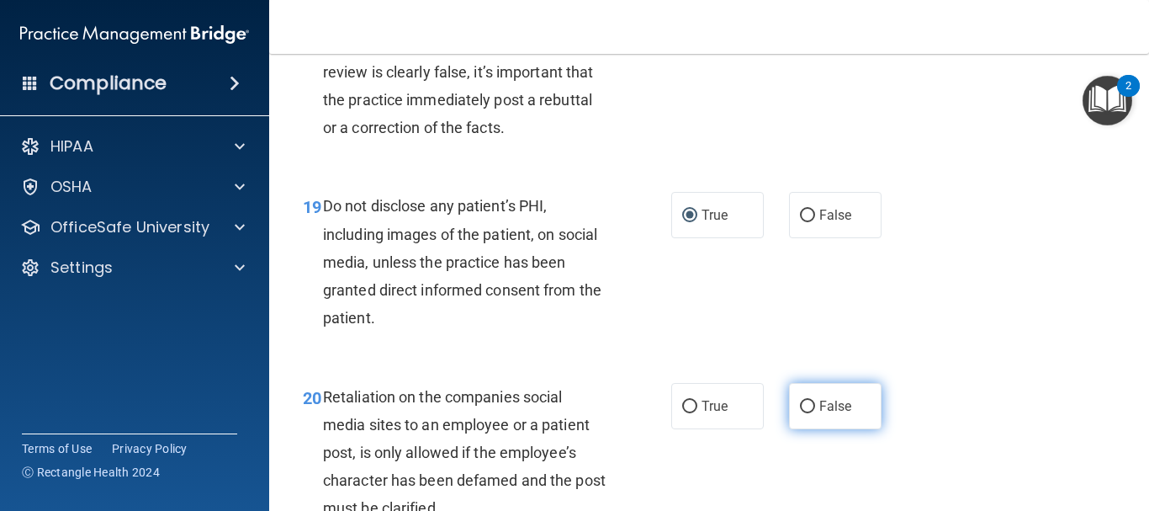
click at [800, 413] on input "False" at bounding box center [807, 406] width 15 height 13
radio input "true"
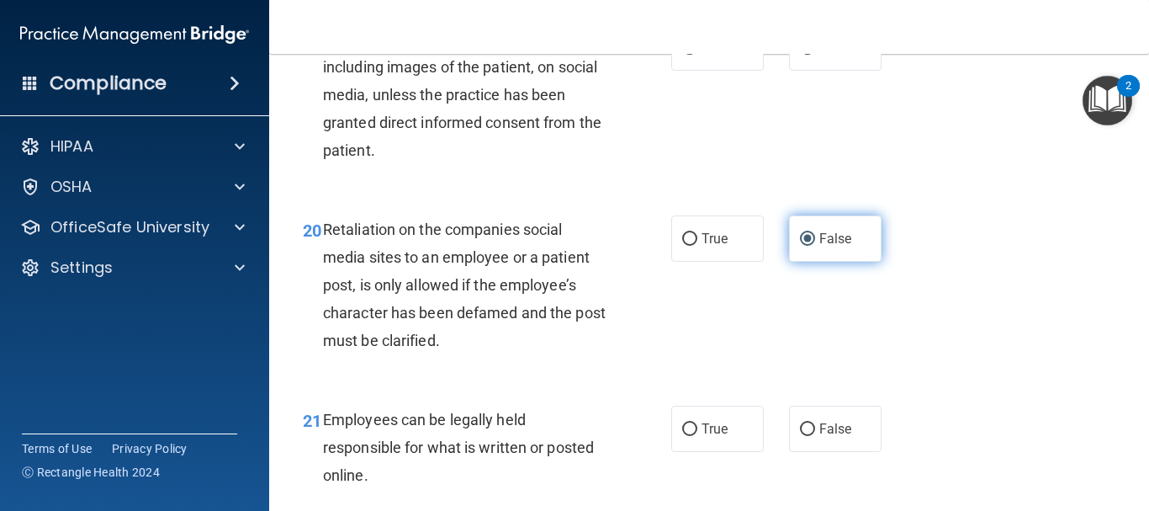
scroll to position [3449, 0]
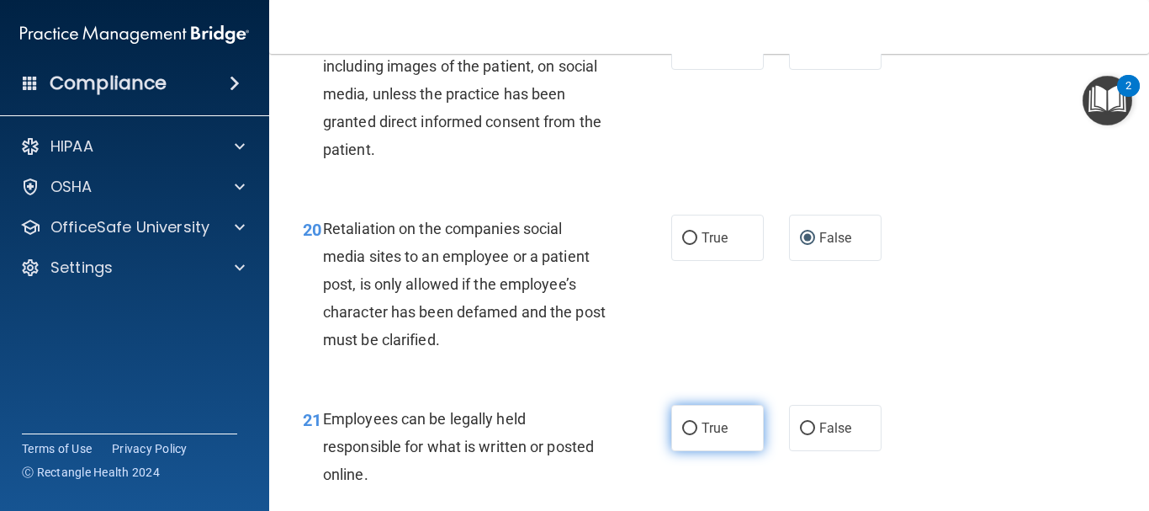
click at [692, 451] on label "True" at bounding box center [717, 428] width 93 height 46
click at [692, 435] on input "True" at bounding box center [689, 428] width 15 height 13
radio input "true"
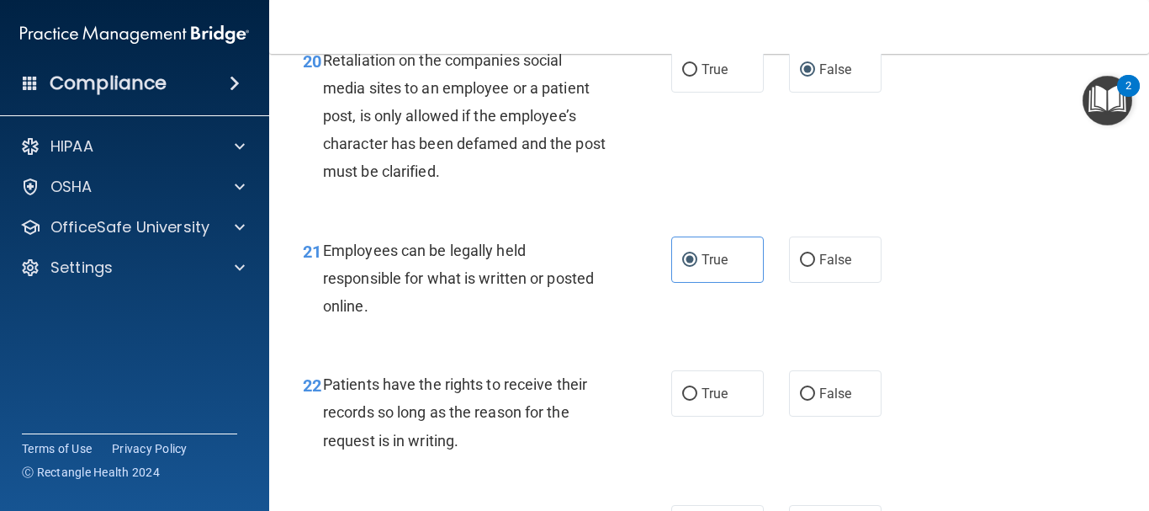
scroll to position [3702, 0]
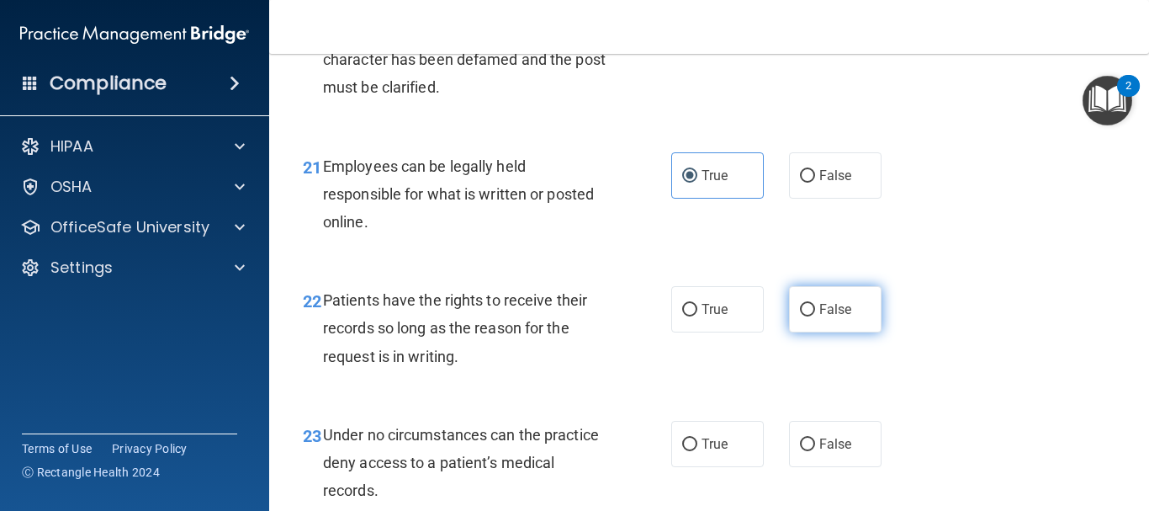
click at [802, 316] on input "False" at bounding box center [807, 310] width 15 height 13
radio input "true"
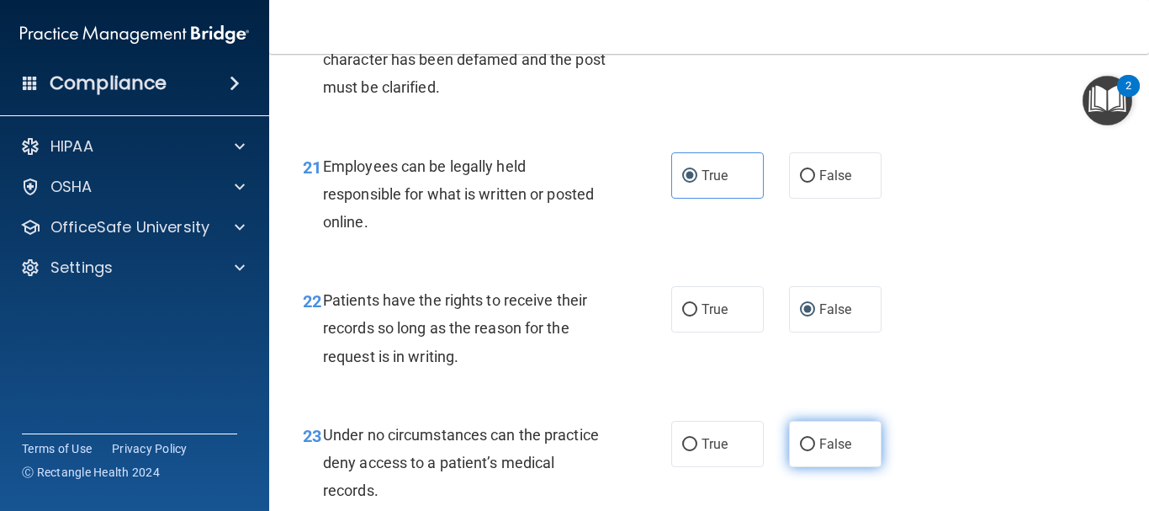
click at [800, 451] on input "False" at bounding box center [807, 444] width 15 height 13
radio input "true"
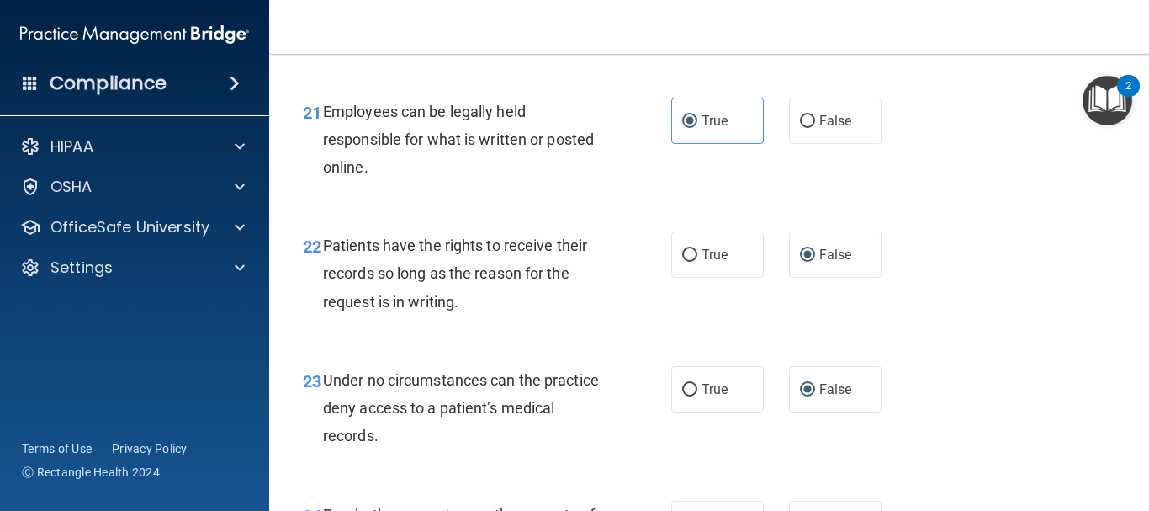
scroll to position [3870, 0]
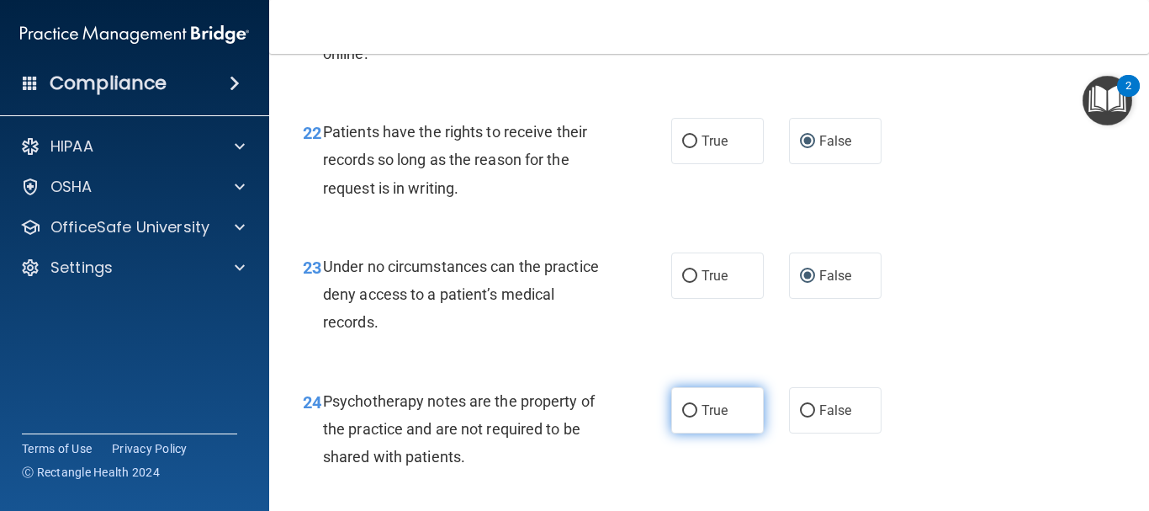
click at [687, 417] on input "True" at bounding box center [689, 411] width 15 height 13
radio input "true"
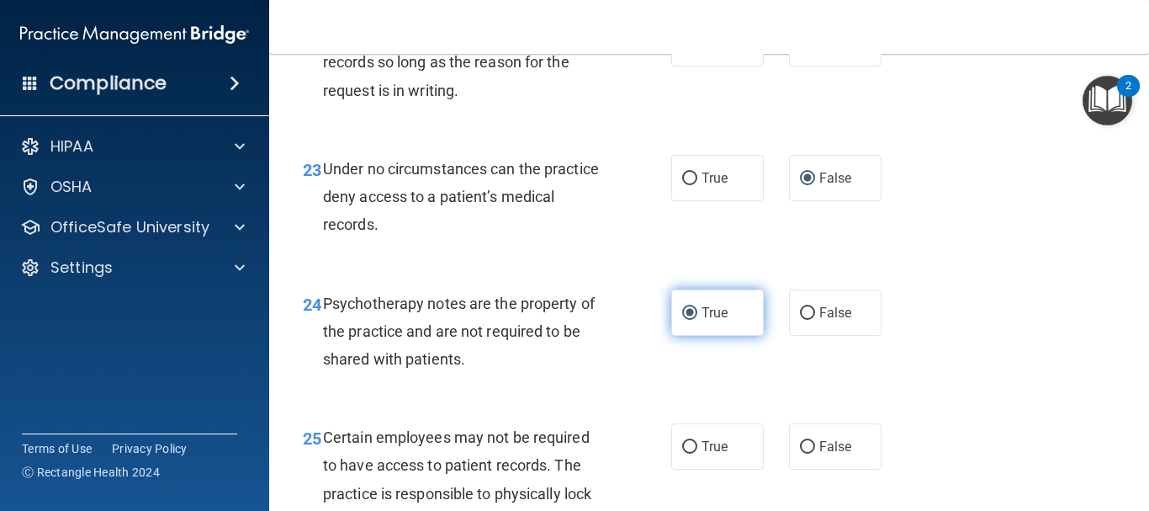
scroll to position [4038, 0]
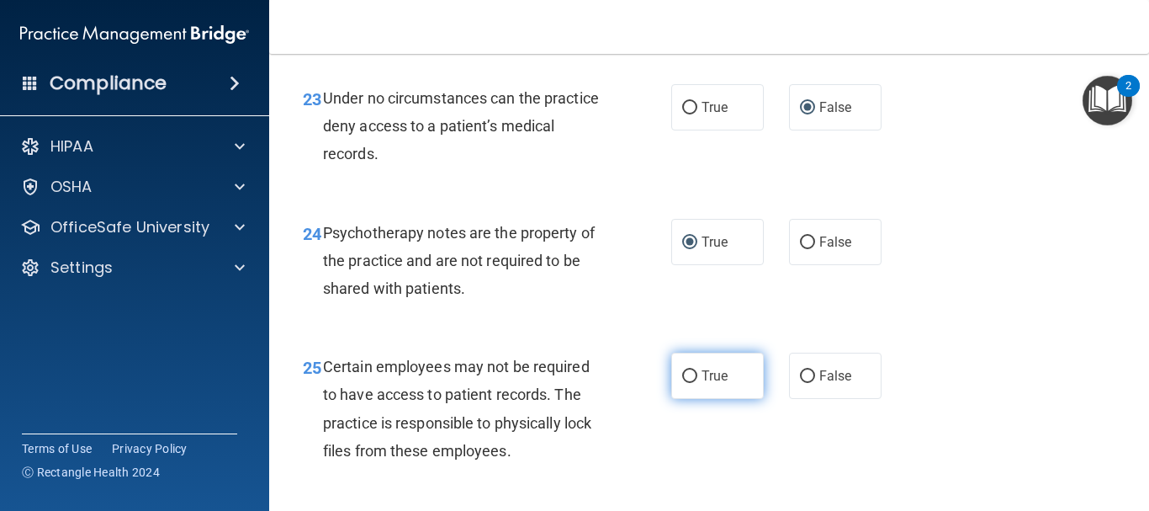
click at [684, 383] on input "True" at bounding box center [689, 376] width 15 height 13
radio input "true"
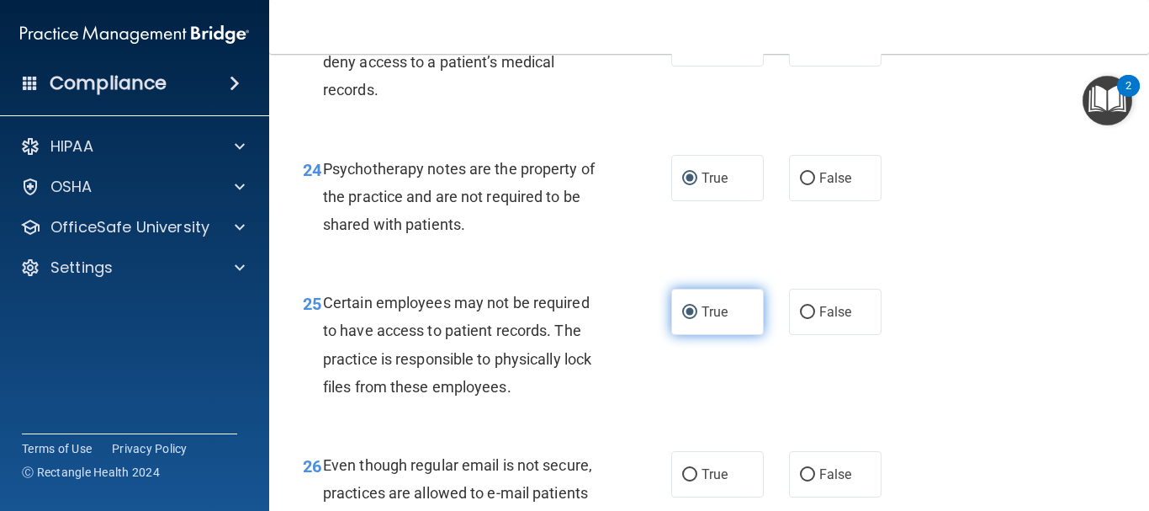
scroll to position [4207, 0]
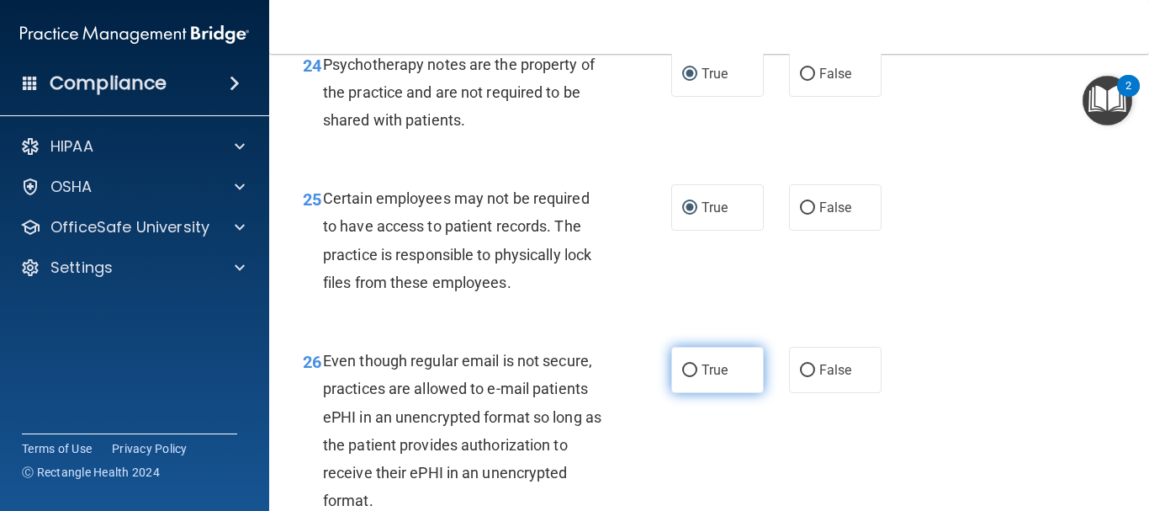
click at [687, 377] on input "True" at bounding box center [689, 370] width 15 height 13
radio input "true"
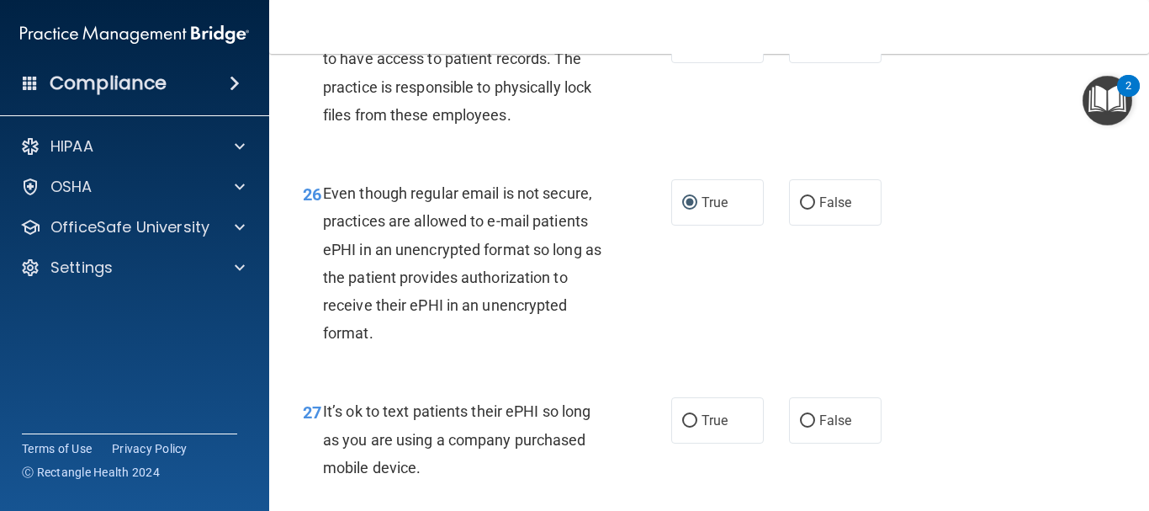
scroll to position [4375, 0]
click at [803, 427] on input "False" at bounding box center [807, 420] width 15 height 13
radio input "true"
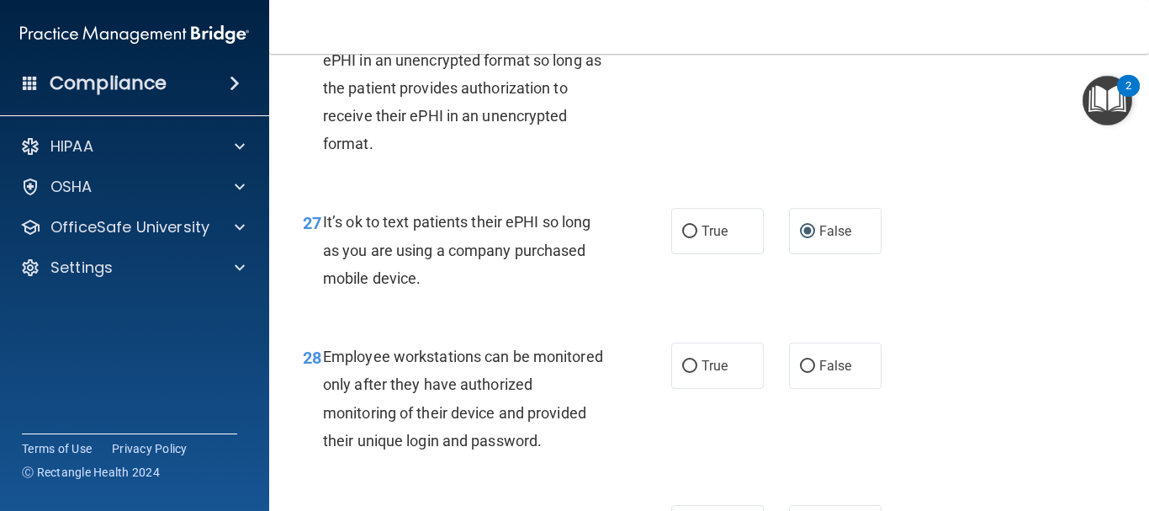
scroll to position [4627, 0]
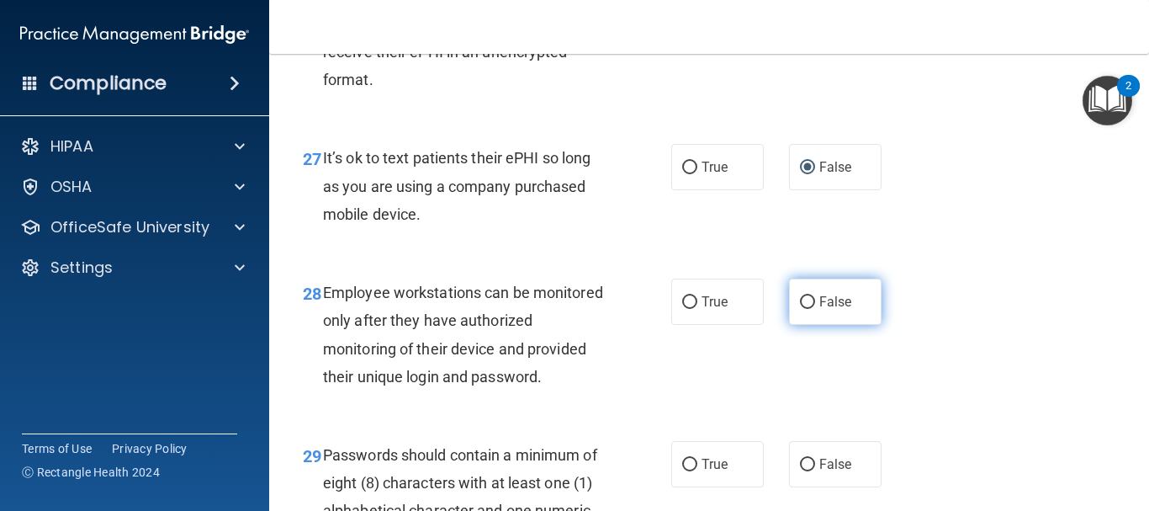
click at [800, 309] on input "False" at bounding box center [807, 302] width 15 height 13
radio input "true"
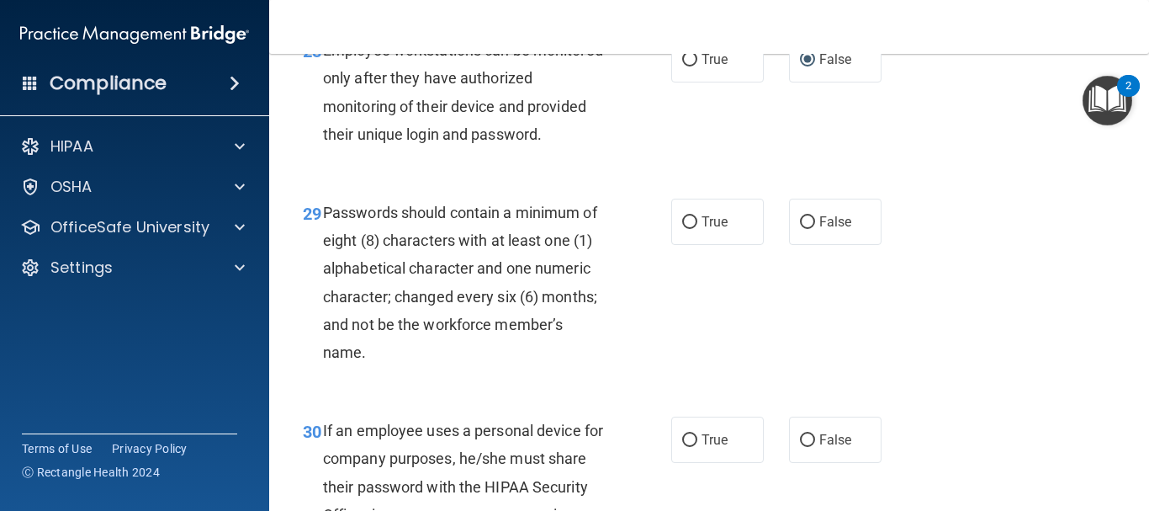
scroll to position [4880, 0]
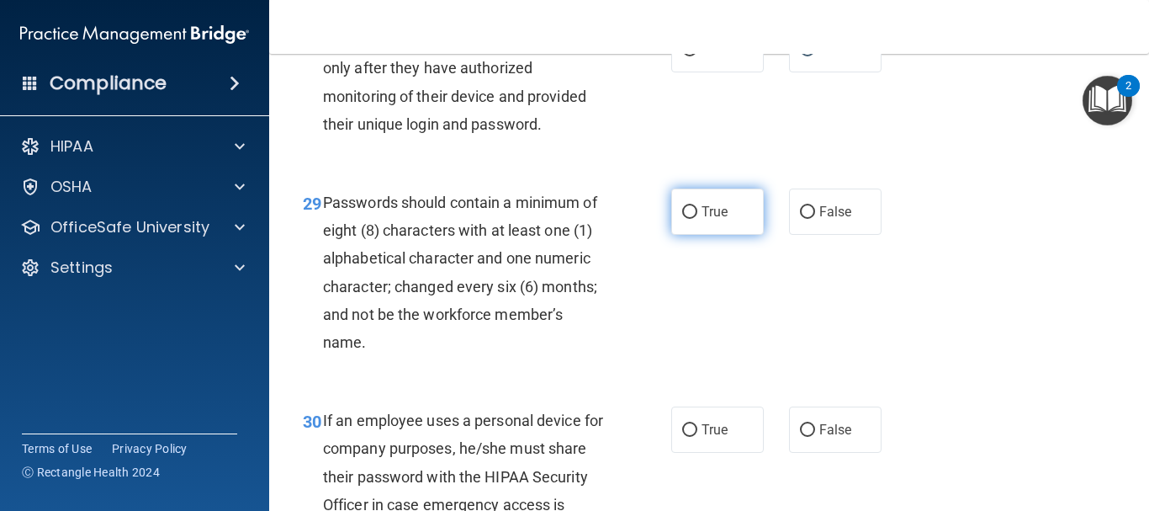
click at [682, 219] on input "True" at bounding box center [689, 212] width 15 height 13
radio input "true"
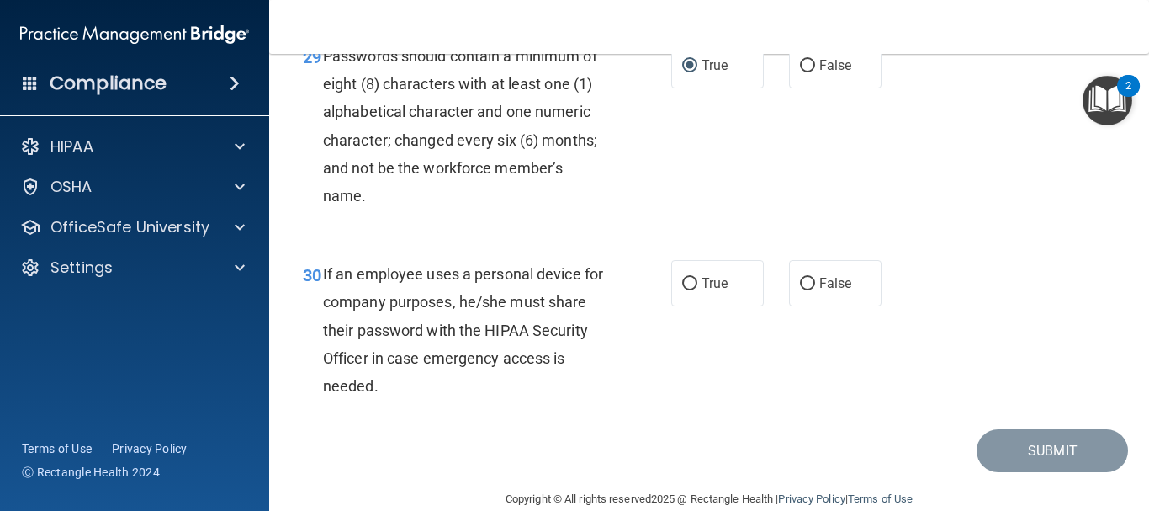
scroll to position [5048, 0]
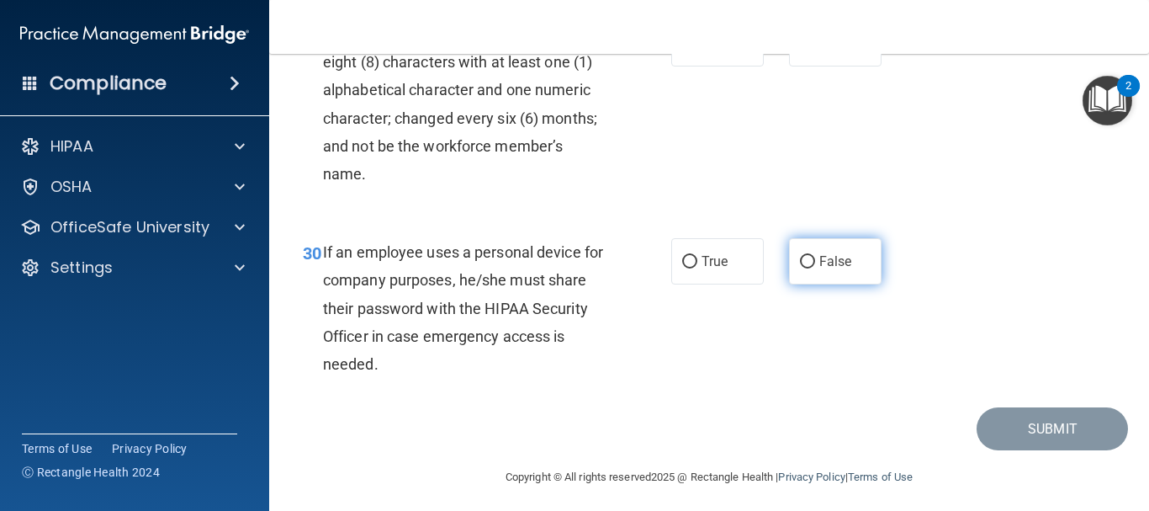
click at [800, 268] on input "False" at bounding box center [807, 262] width 15 height 13
radio input "true"
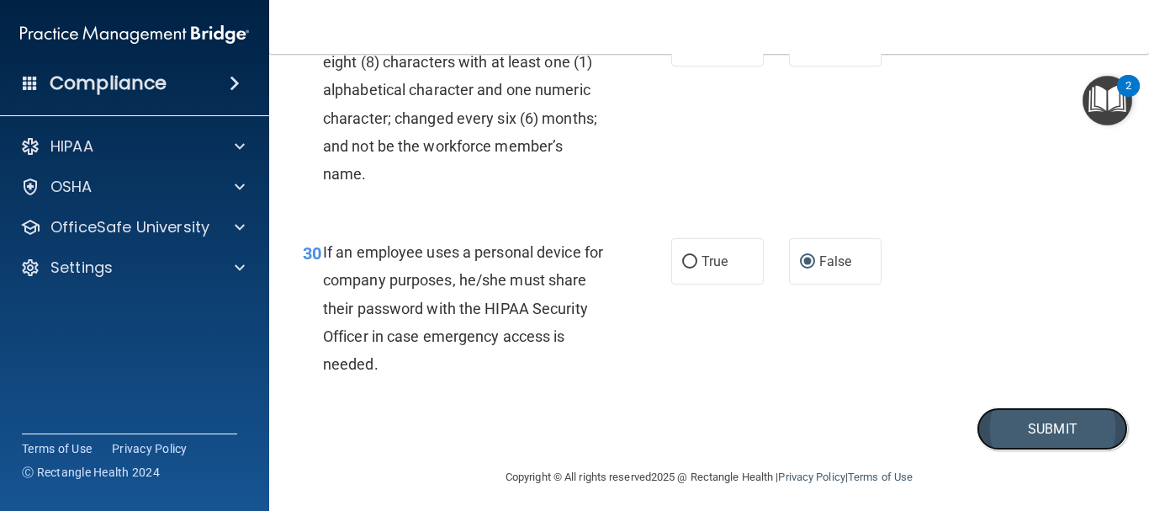
click at [1036, 450] on button "Submit" at bounding box center [1052, 428] width 151 height 43
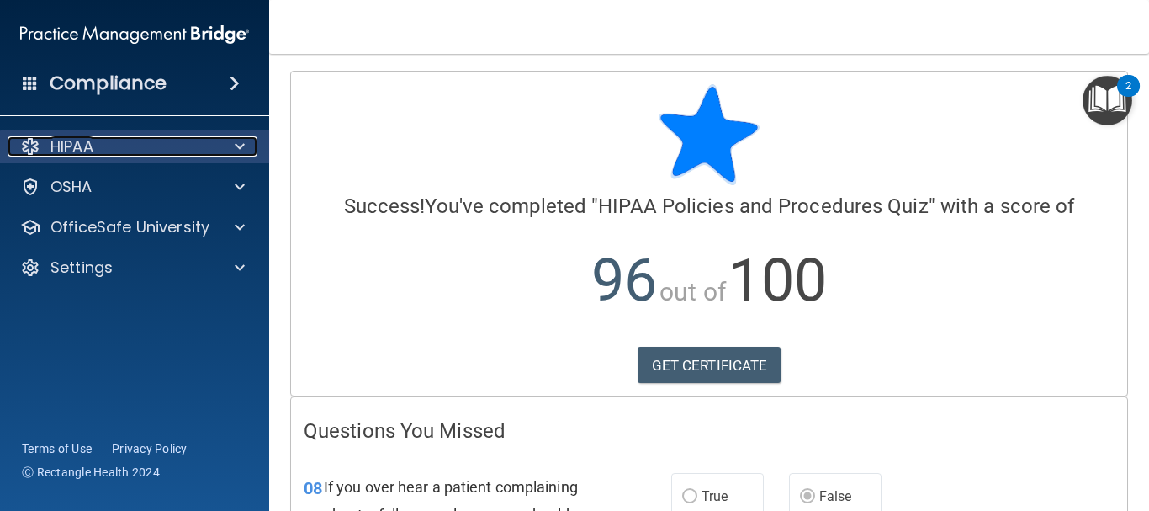
click at [195, 147] on div "HIPAA" at bounding box center [112, 146] width 209 height 20
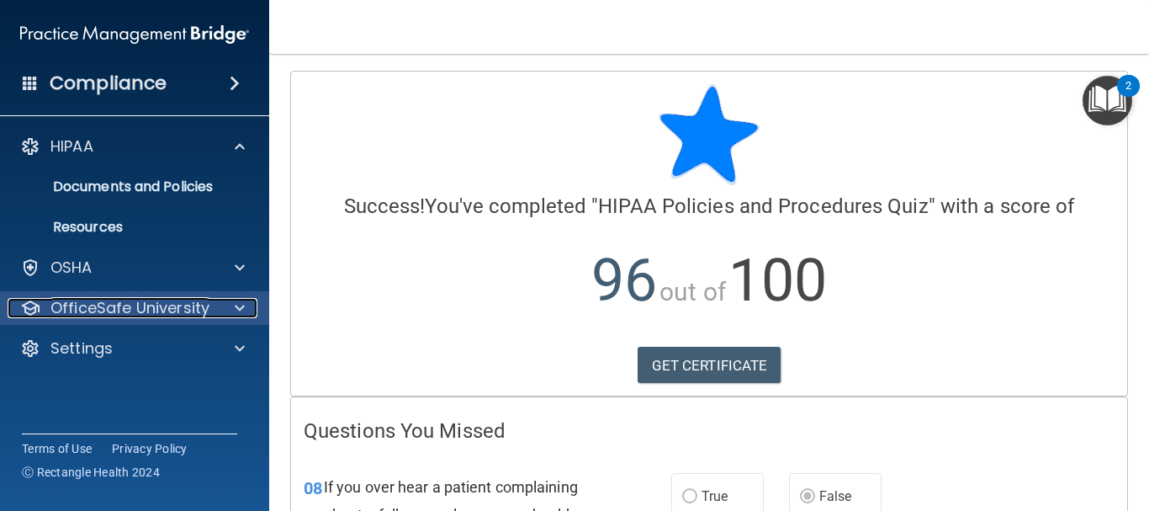
click at [186, 306] on p "OfficeSafe University" at bounding box center [129, 308] width 159 height 20
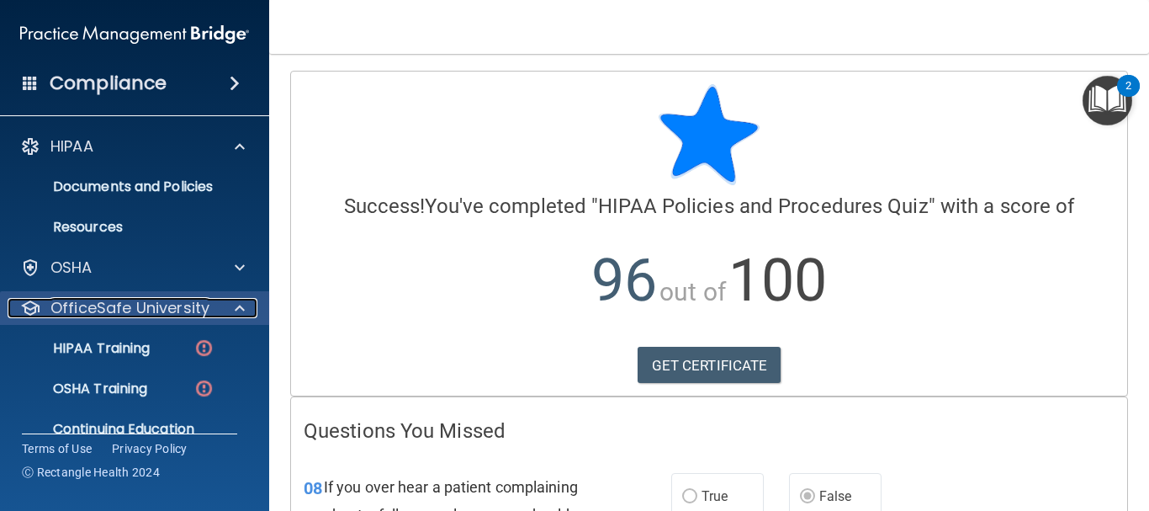
scroll to position [66, 0]
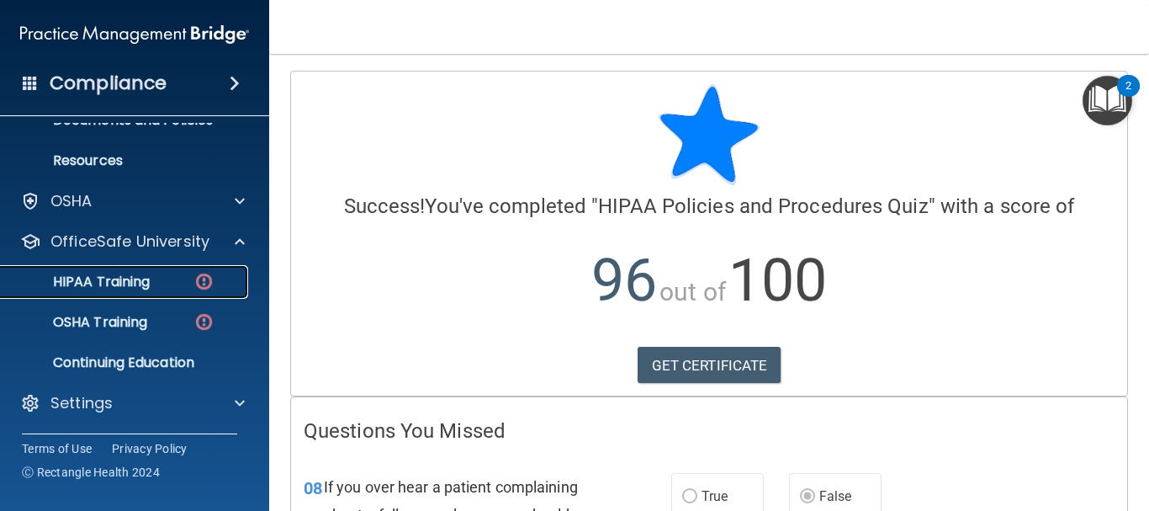
click at [143, 284] on p "HIPAA Training" at bounding box center [80, 281] width 139 height 17
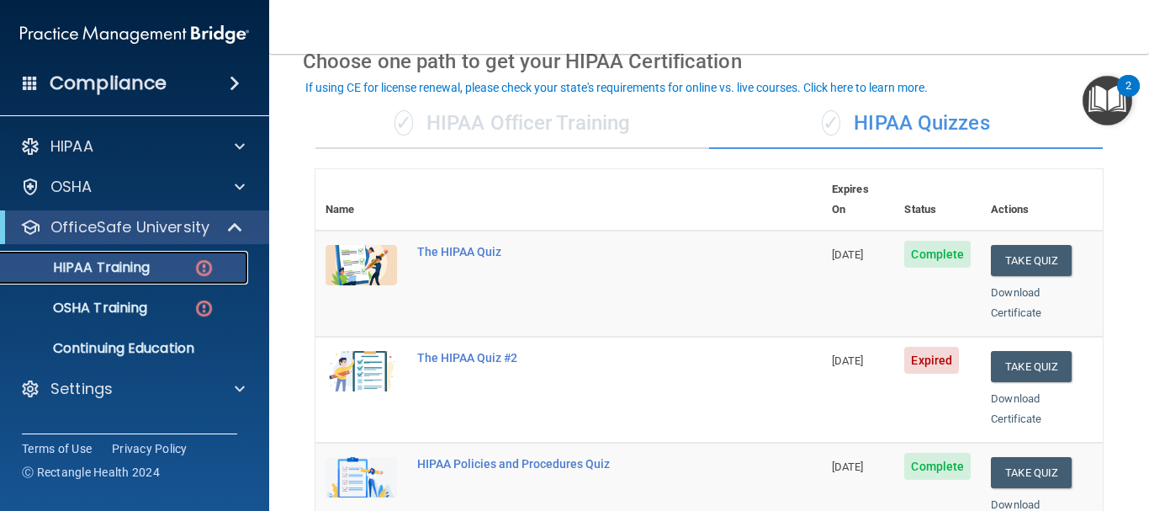
scroll to position [84, 0]
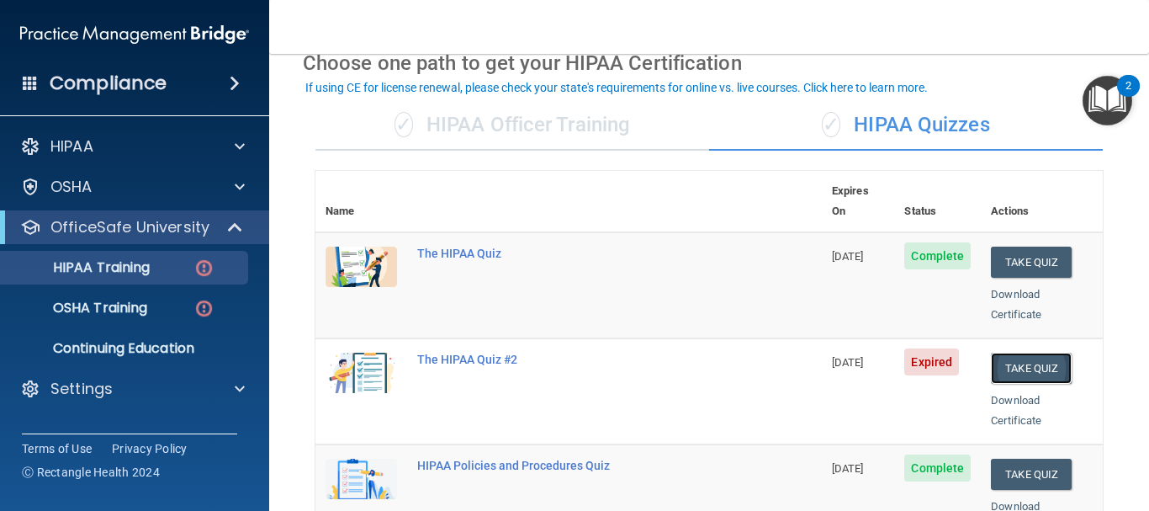
click at [1031, 353] on button "Take Quiz" at bounding box center [1031, 368] width 81 height 31
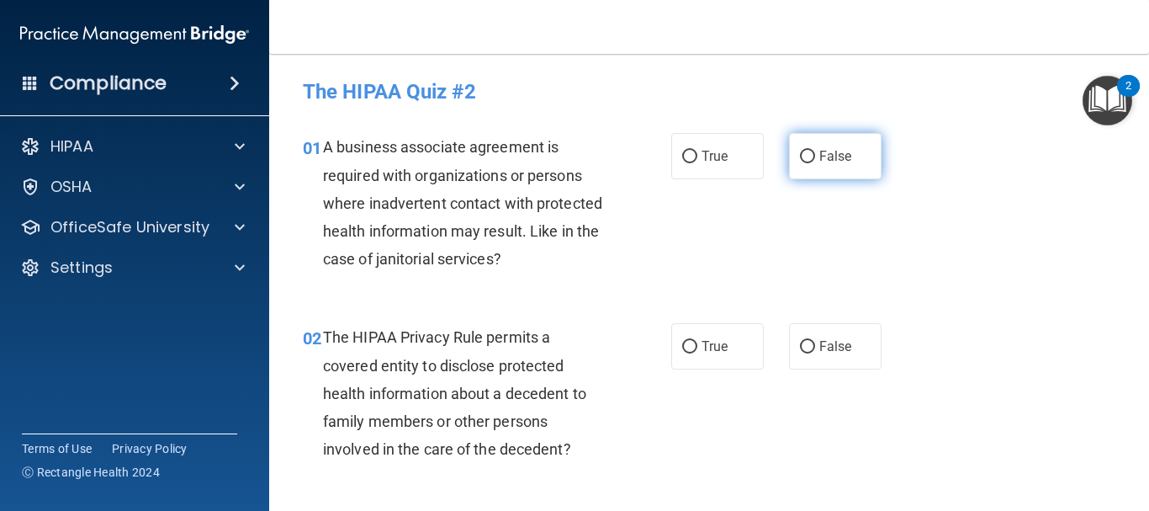
click at [800, 153] on input "False" at bounding box center [807, 157] width 15 height 13
radio input "true"
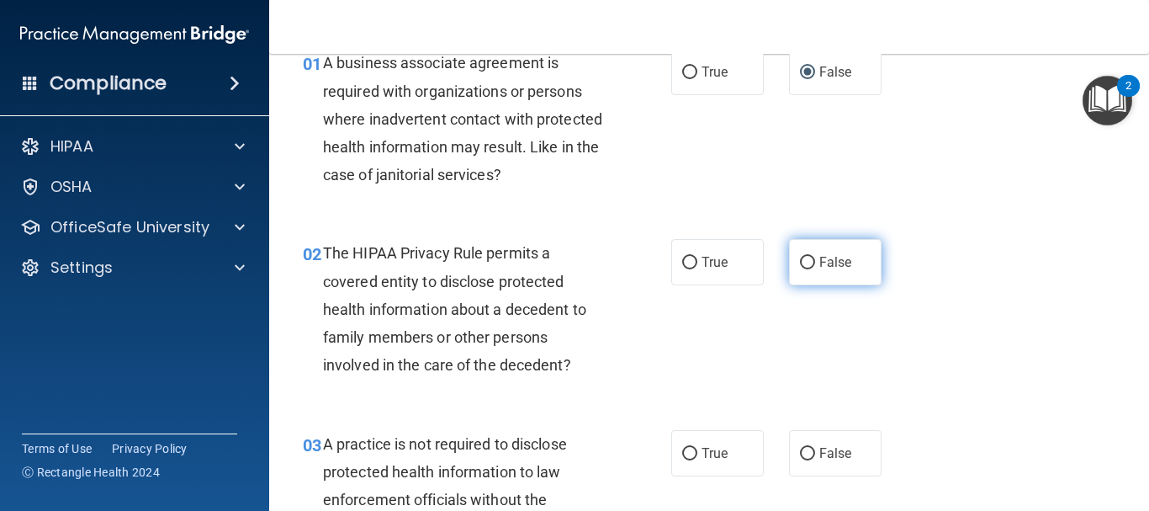
click at [800, 257] on input "False" at bounding box center [807, 263] width 15 height 13
radio input "true"
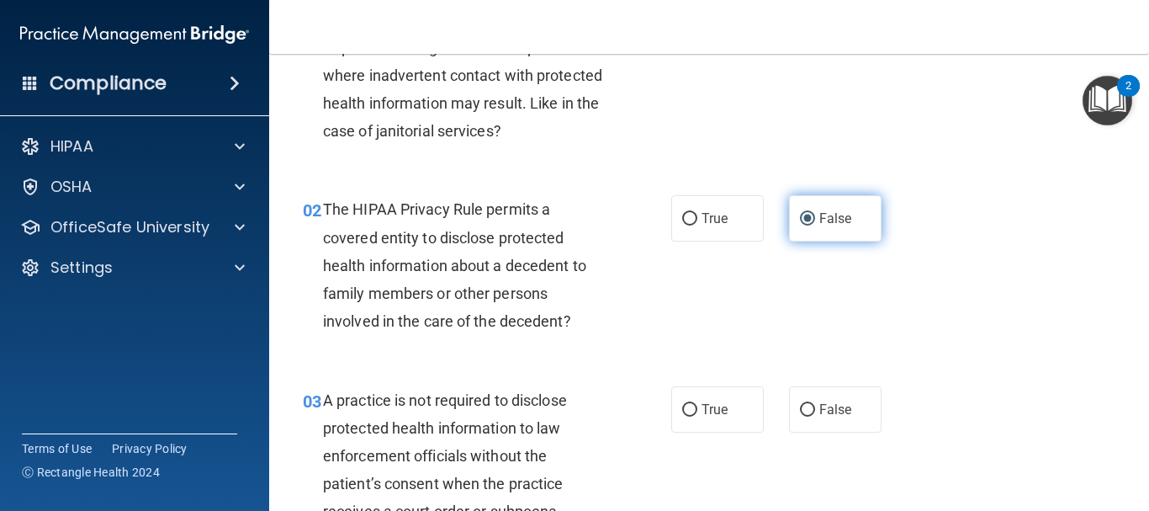
scroll to position [252, 0]
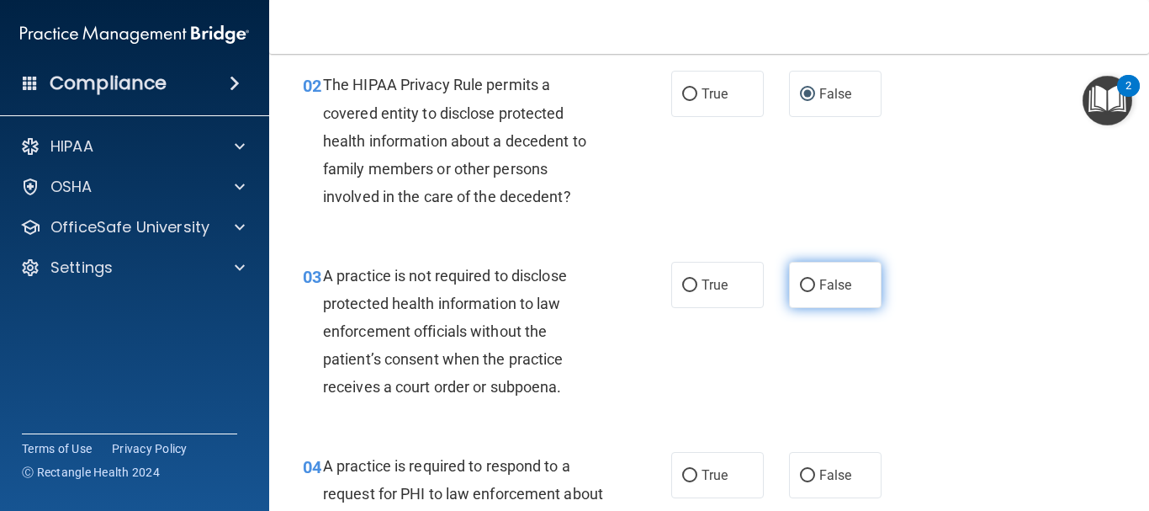
click at [804, 279] on input "False" at bounding box center [807, 285] width 15 height 13
radio input "true"
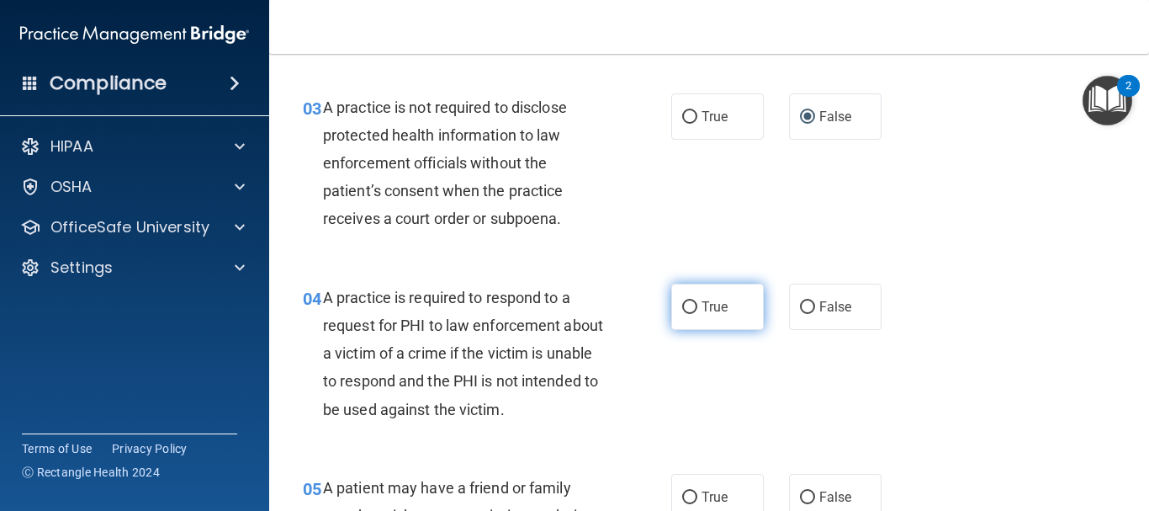
click at [684, 306] on input "True" at bounding box center [689, 307] width 15 height 13
radio input "true"
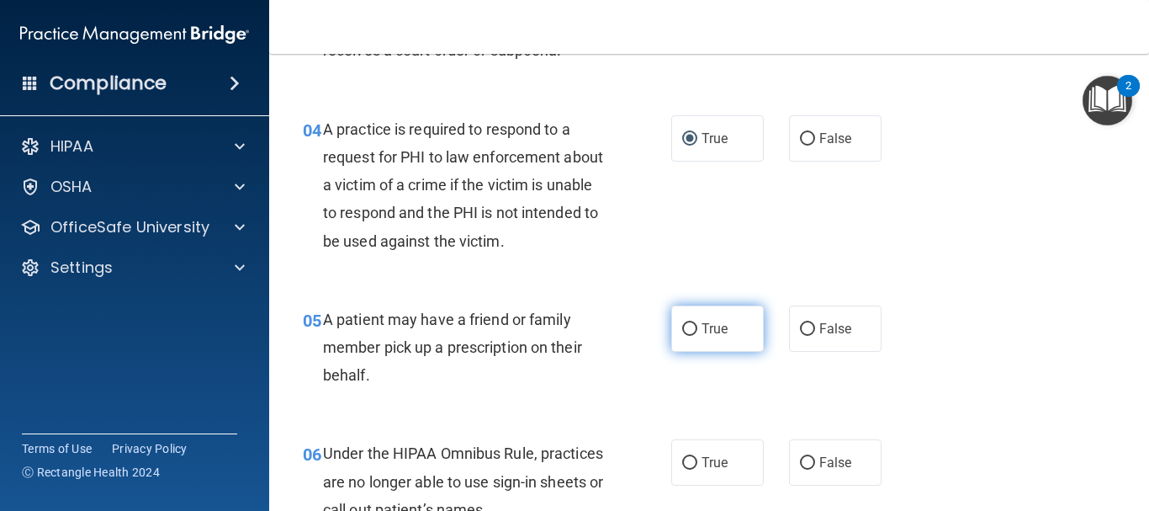
click at [687, 330] on input "True" at bounding box center [689, 329] width 15 height 13
radio input "true"
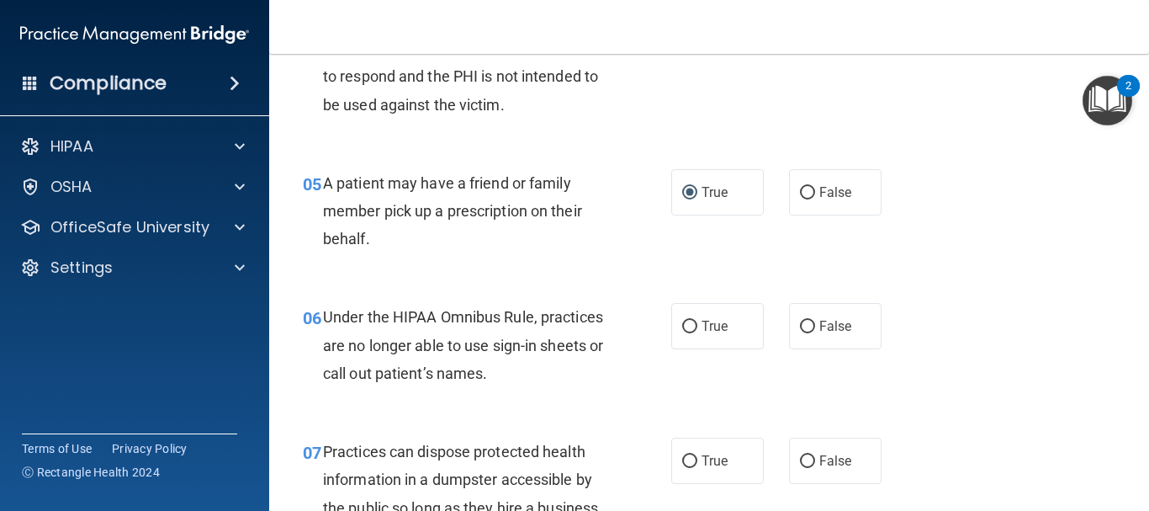
scroll to position [757, 0]
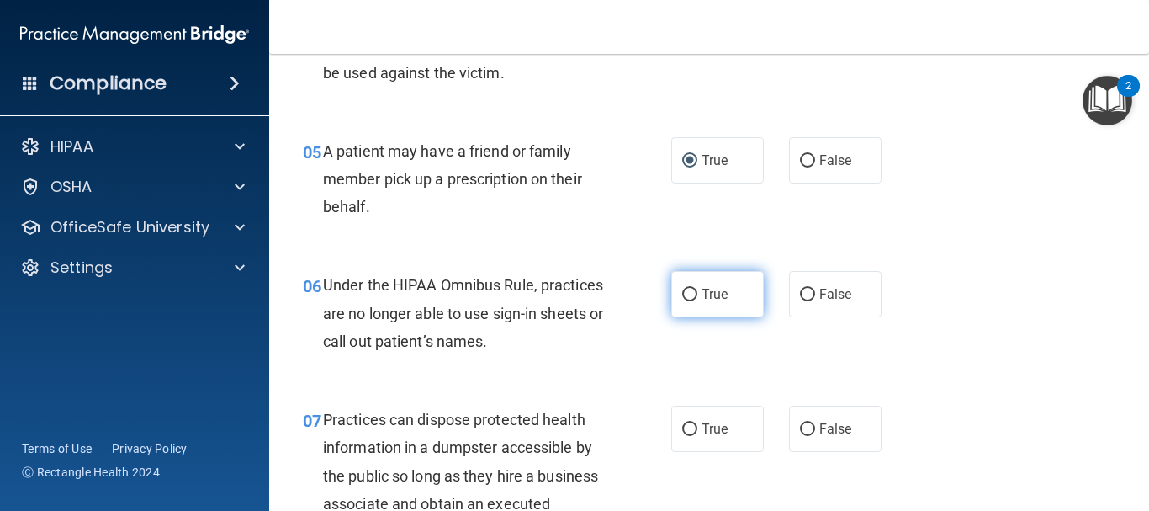
click at [684, 295] on input "True" at bounding box center [689, 295] width 15 height 13
radio input "true"
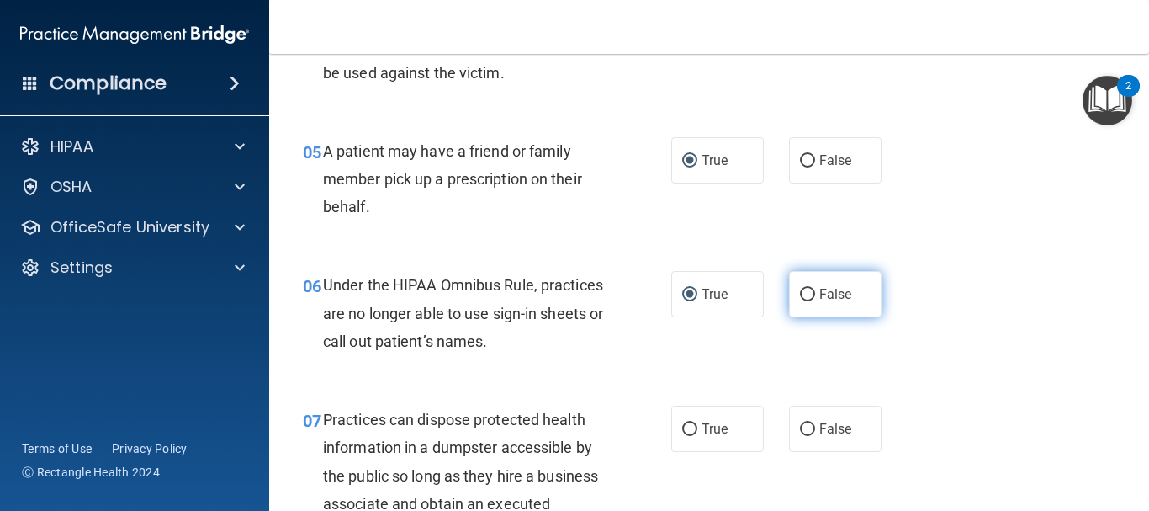
click at [804, 299] on input "False" at bounding box center [807, 295] width 15 height 13
radio input "true"
radio input "false"
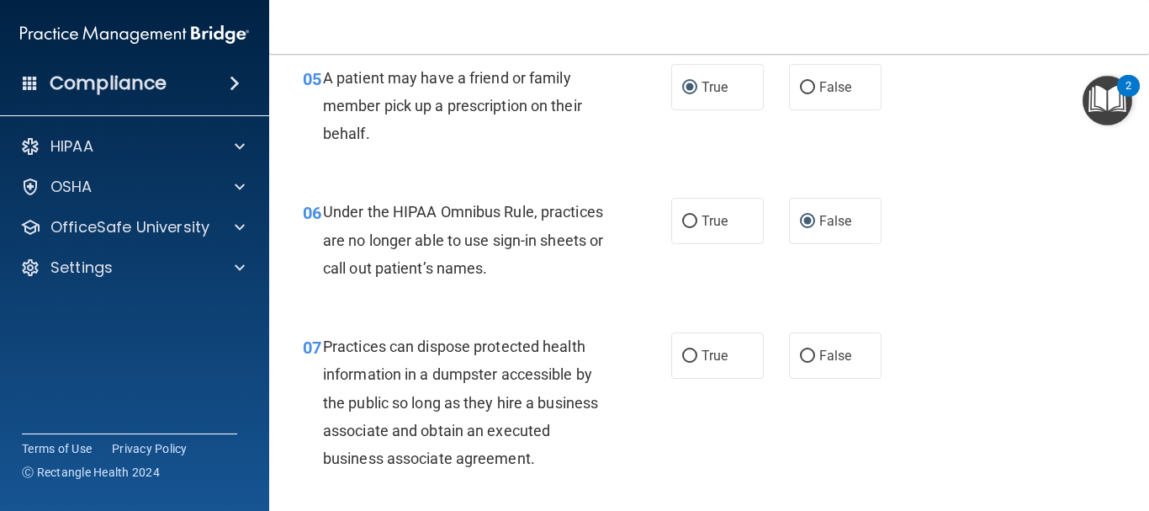
scroll to position [925, 0]
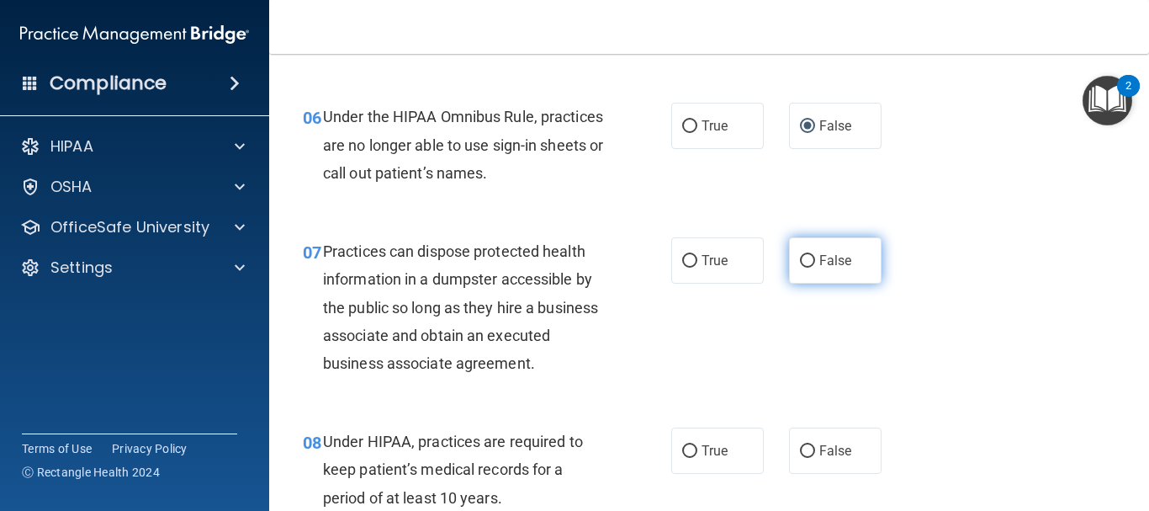
click at [800, 263] on input "False" at bounding box center [807, 261] width 15 height 13
radio input "true"
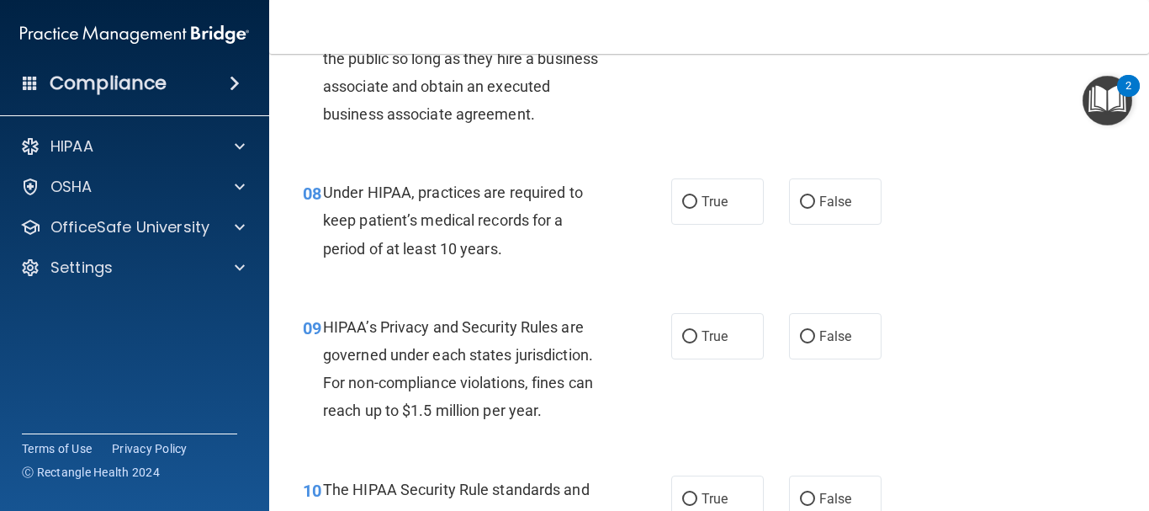
scroll to position [1178, 0]
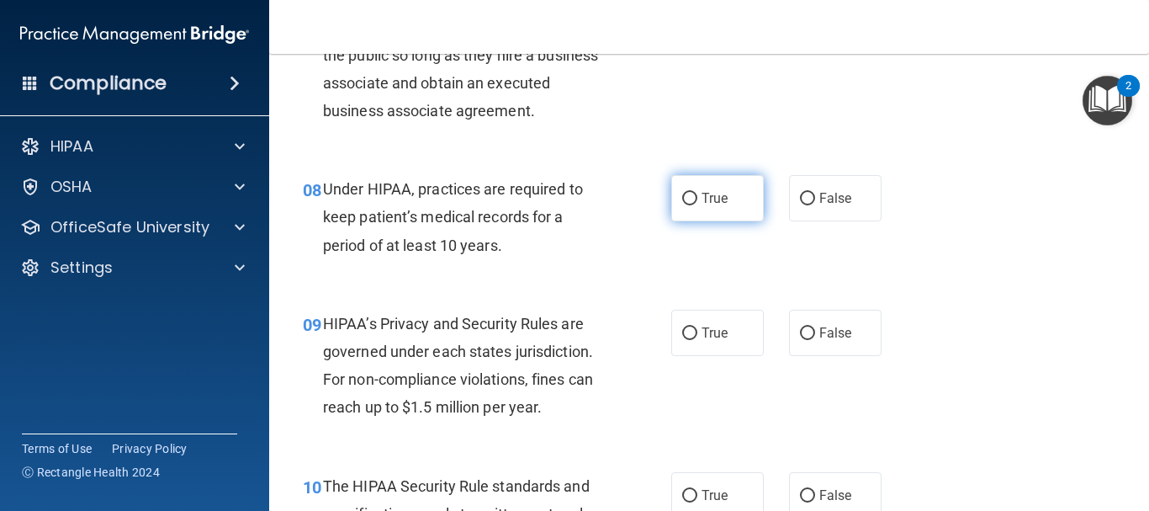
click at [688, 199] on input "True" at bounding box center [689, 199] width 15 height 13
radio input "true"
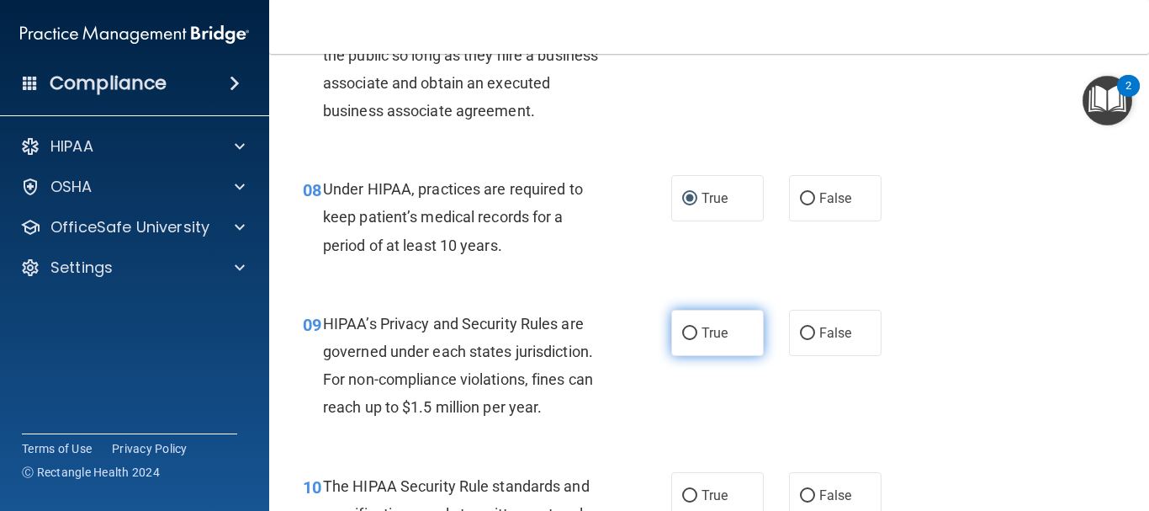
click at [688, 336] on input "True" at bounding box center [689, 333] width 15 height 13
radio input "true"
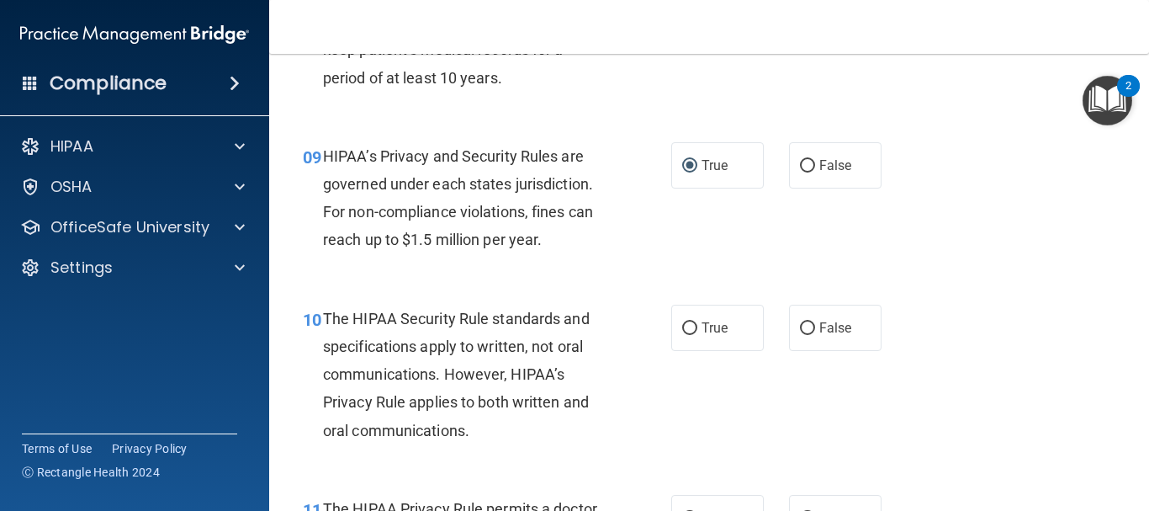
scroll to position [1346, 0]
click at [682, 327] on input "True" at bounding box center [689, 327] width 15 height 13
radio input "true"
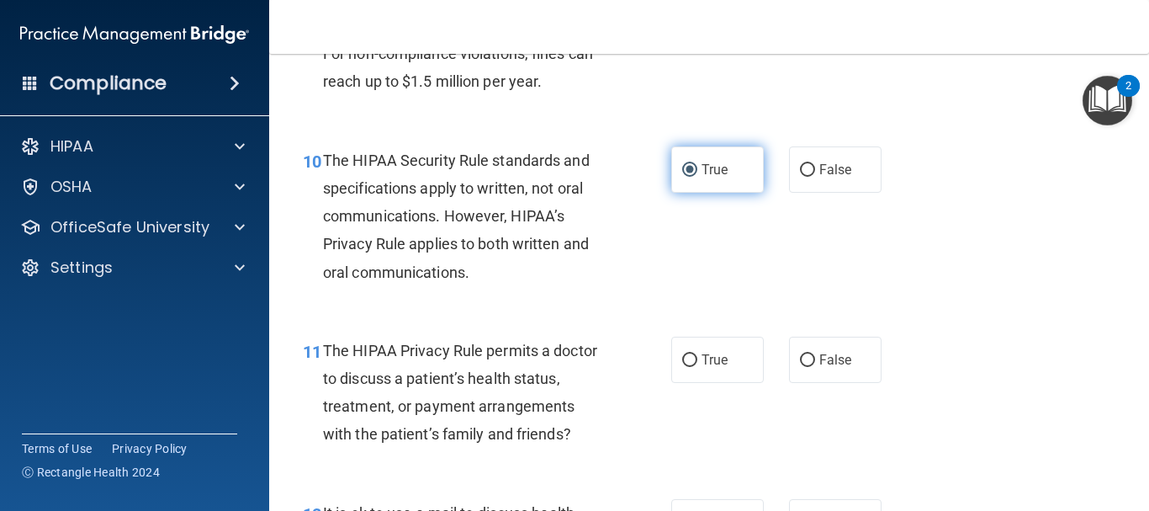
scroll to position [1683, 0]
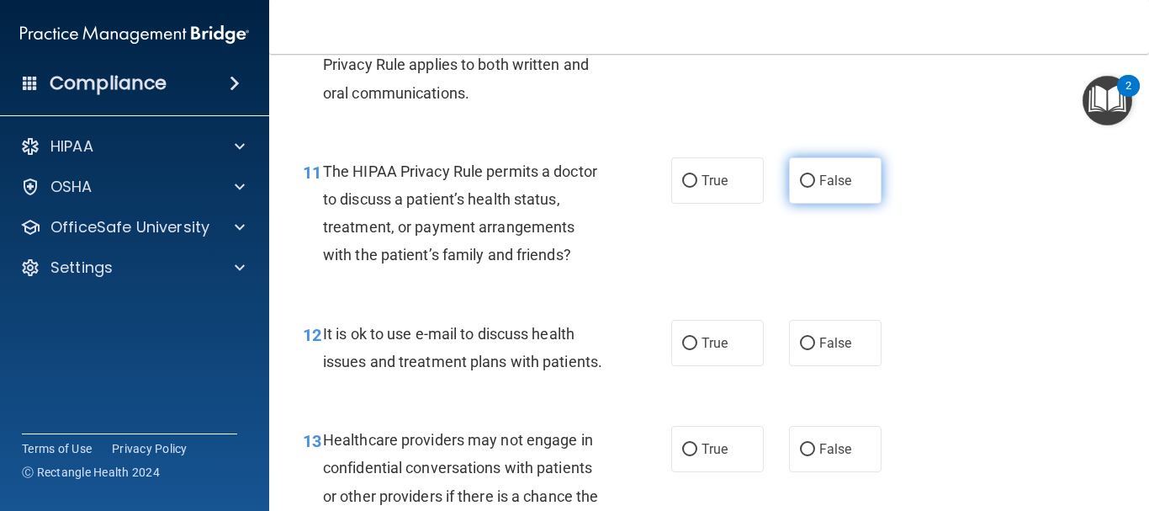
click at [805, 185] on input "False" at bounding box center [807, 181] width 15 height 13
radio input "true"
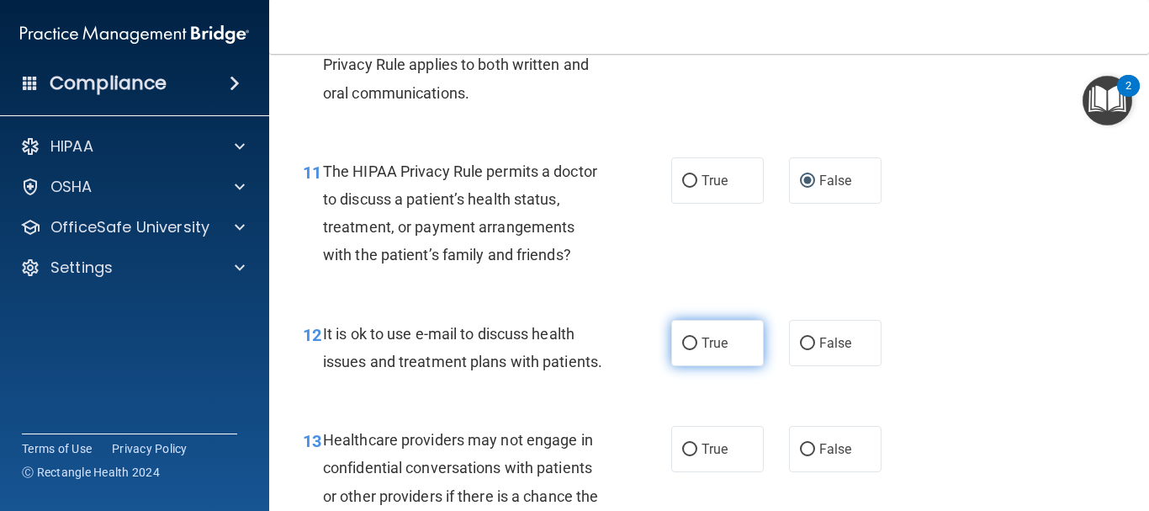
click at [690, 345] on input "True" at bounding box center [689, 343] width 15 height 13
radio input "true"
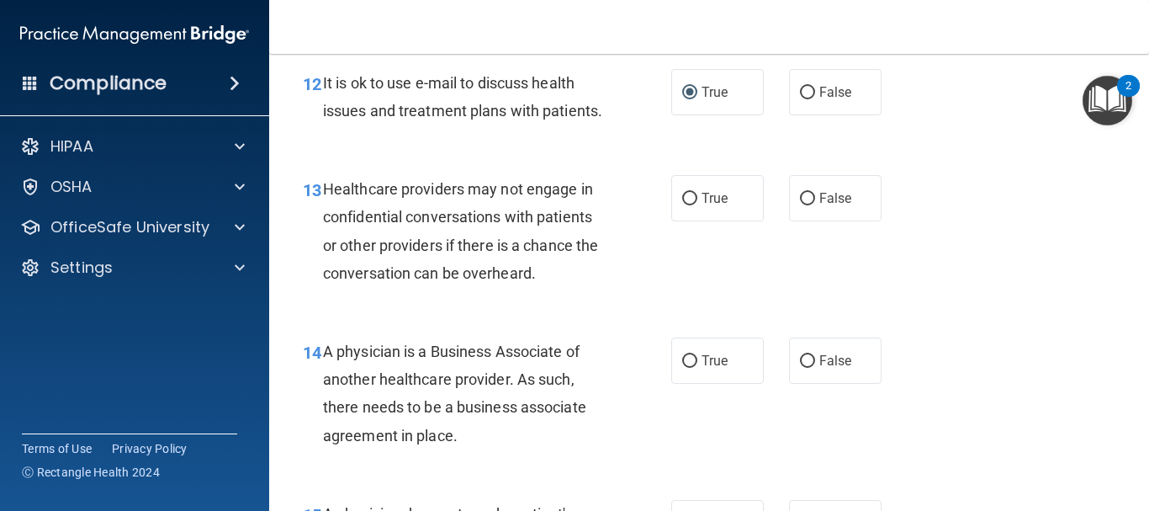
scroll to position [1935, 0]
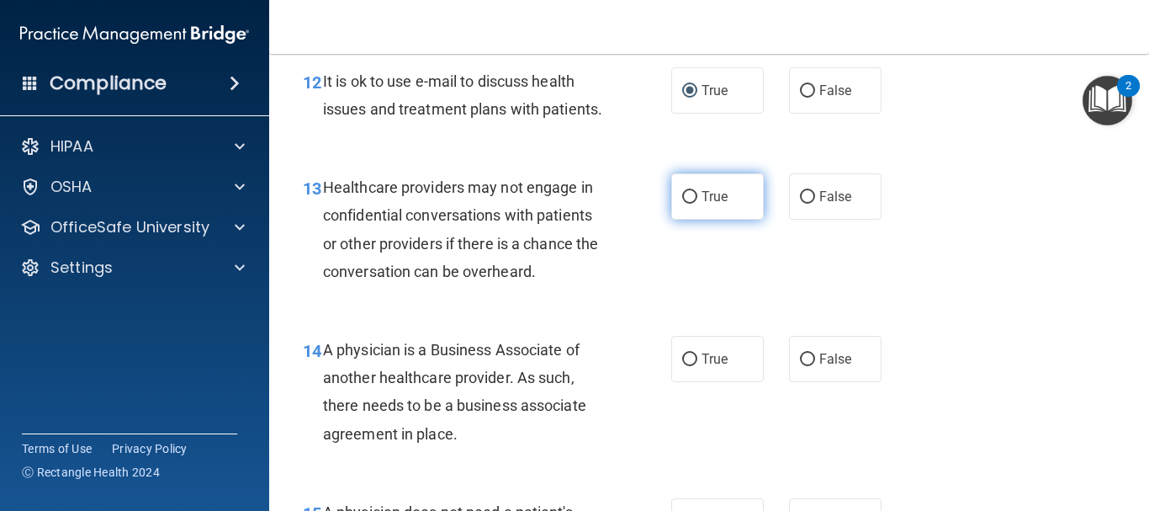
click at [687, 204] on input "True" at bounding box center [689, 197] width 15 height 13
radio input "true"
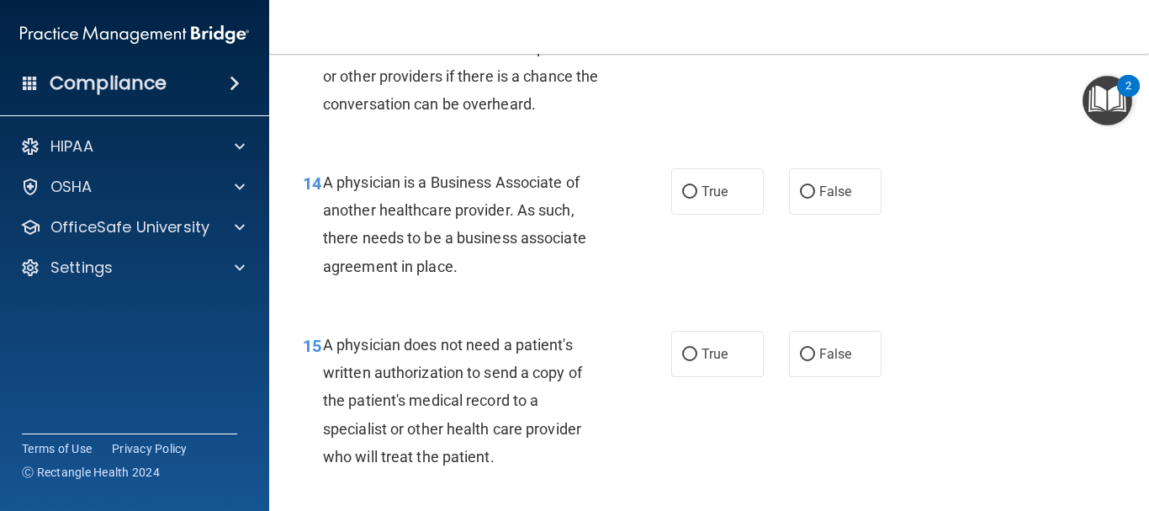
scroll to position [2103, 0]
click at [689, 198] on input "True" at bounding box center [689, 191] width 15 height 13
radio input "true"
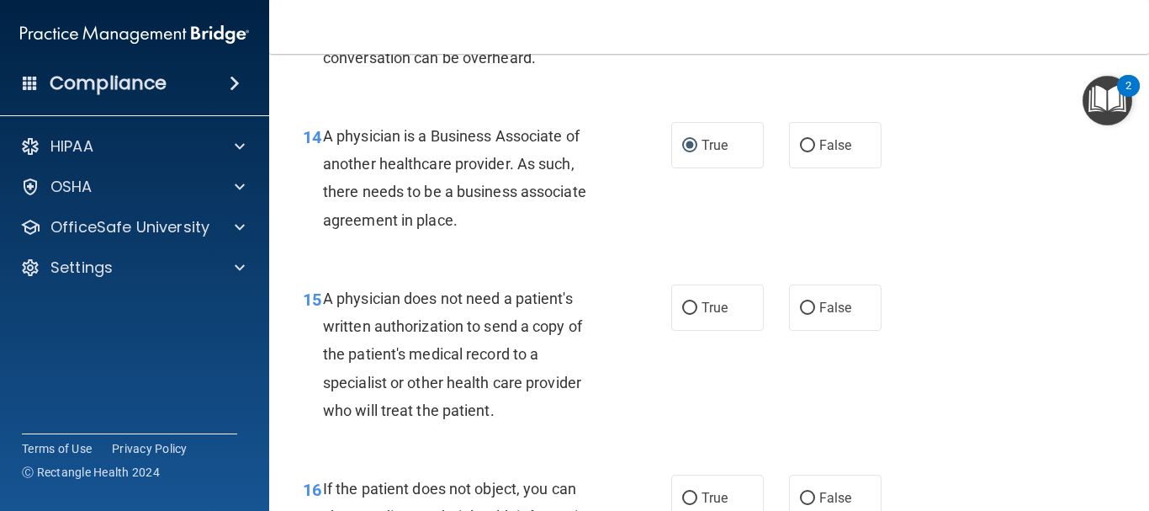
scroll to position [2187, 0]
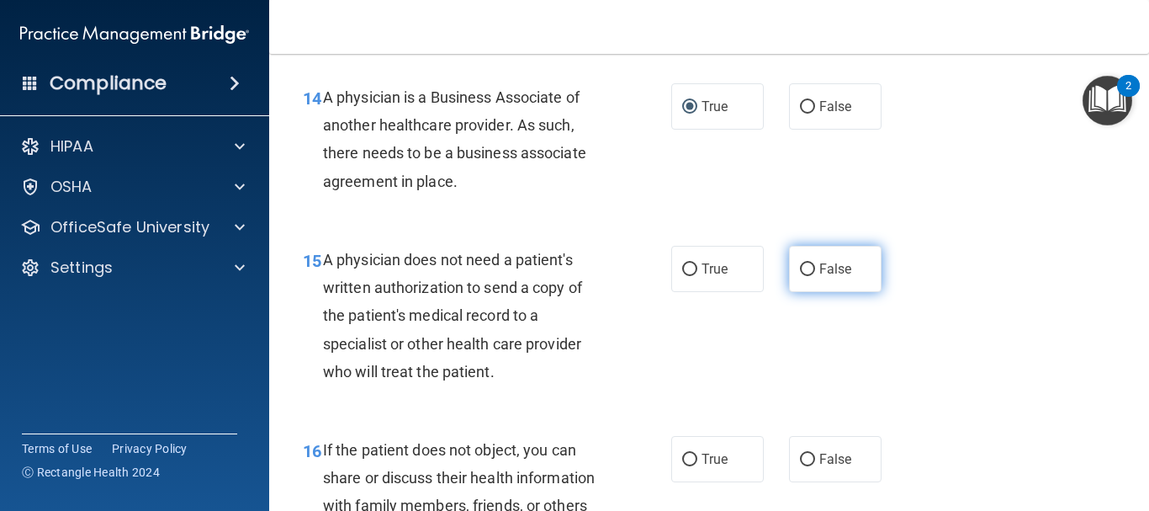
click at [800, 276] on input "False" at bounding box center [807, 269] width 15 height 13
radio input "true"
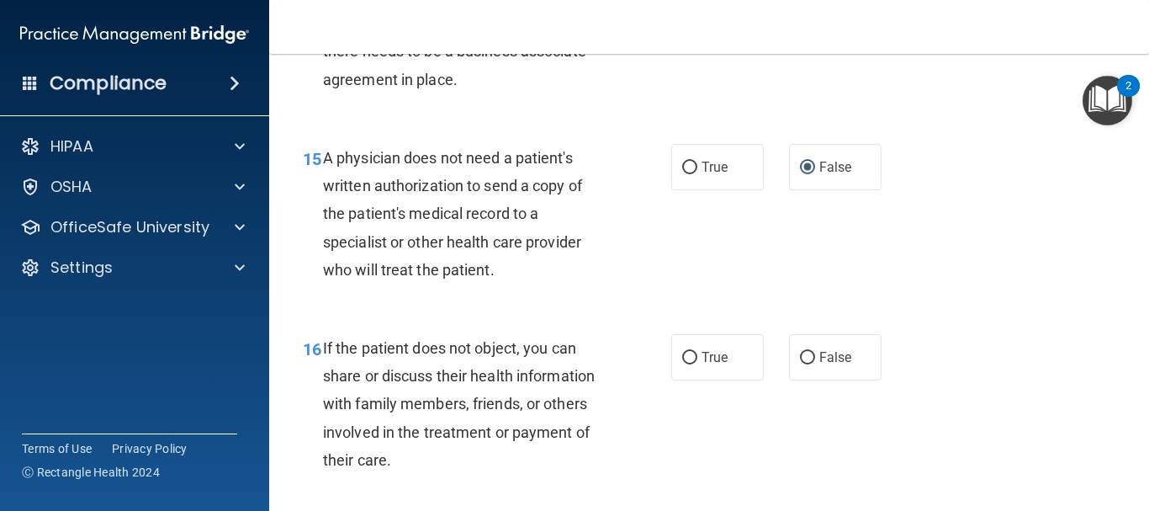
scroll to position [2440, 0]
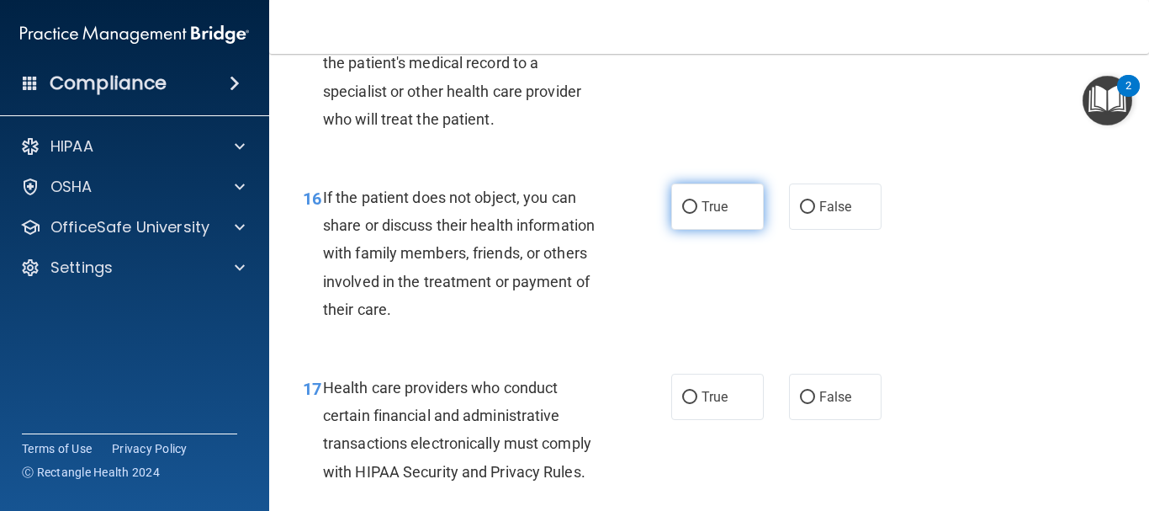
click at [686, 214] on input "True" at bounding box center [689, 207] width 15 height 13
radio input "true"
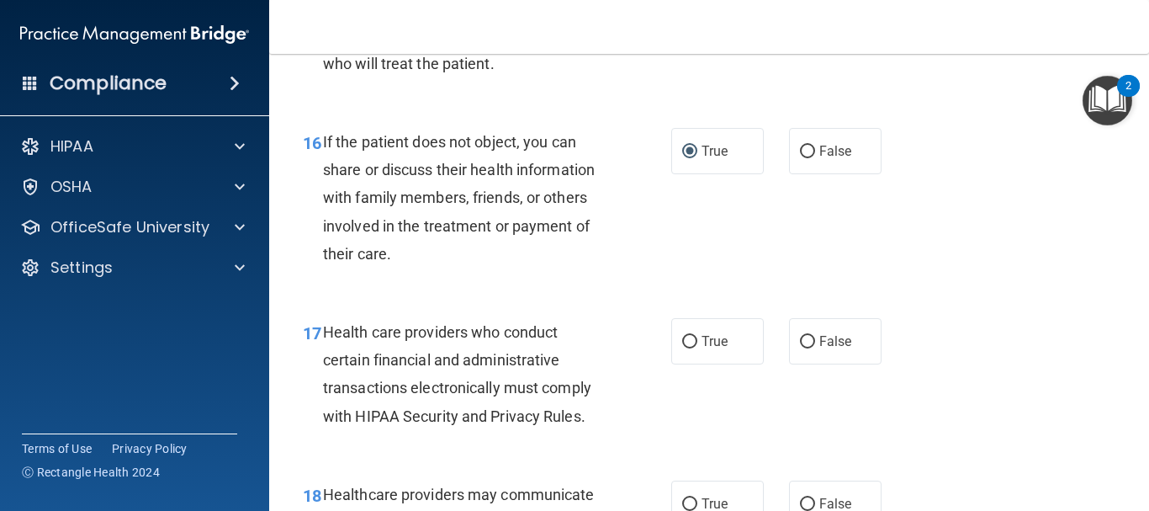
scroll to position [2524, 0]
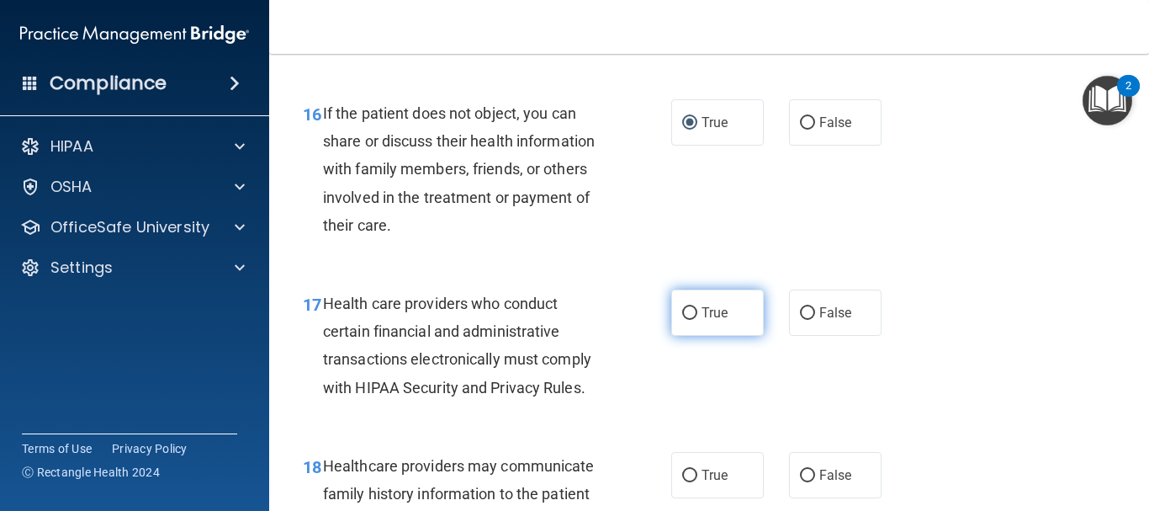
click at [692, 336] on label "True" at bounding box center [717, 312] width 93 height 46
click at [692, 320] on input "True" at bounding box center [689, 313] width 15 height 13
radio input "true"
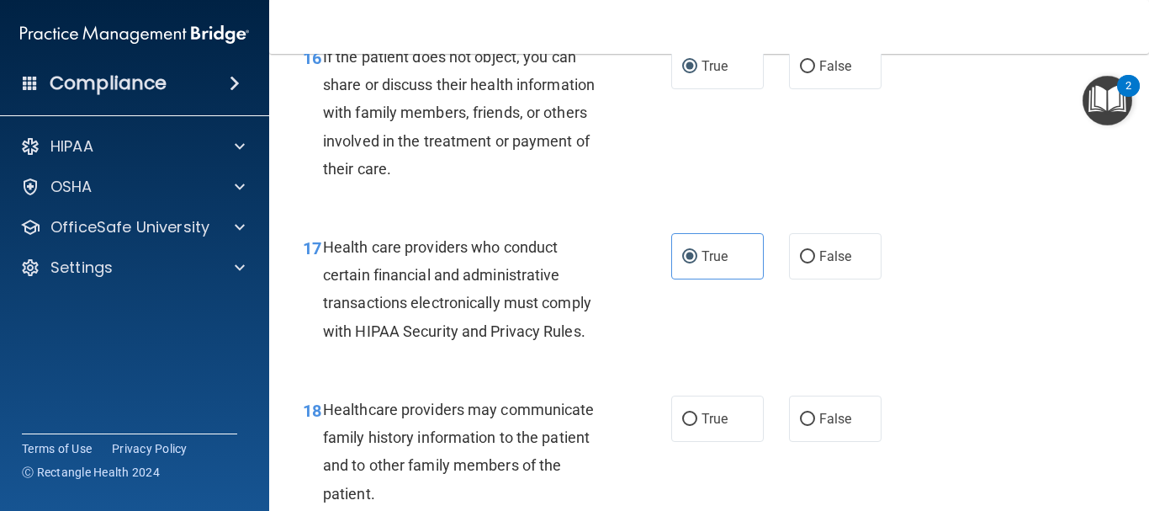
scroll to position [2776, 0]
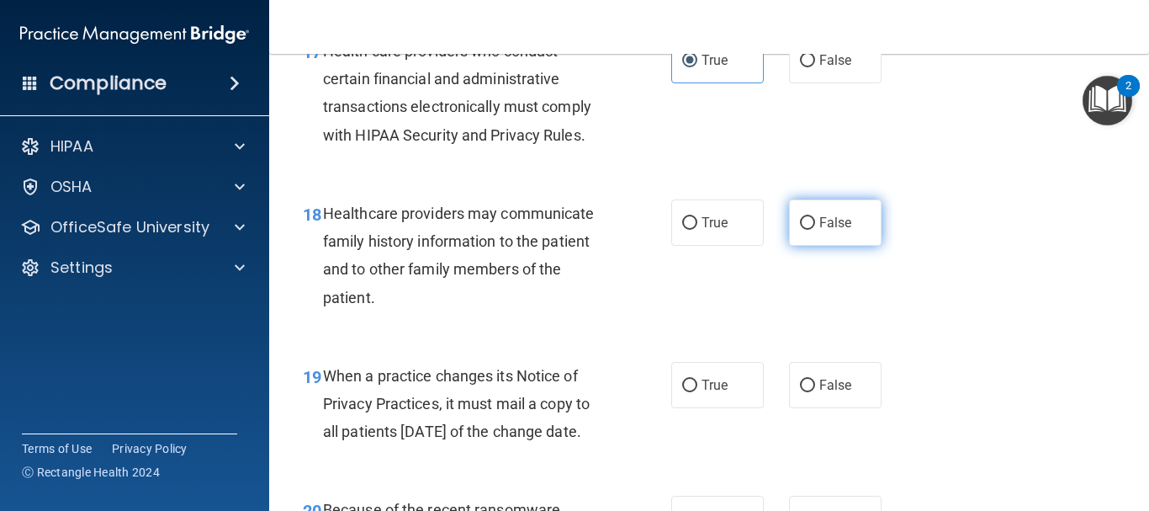
click at [802, 230] on input "False" at bounding box center [807, 223] width 15 height 13
radio input "true"
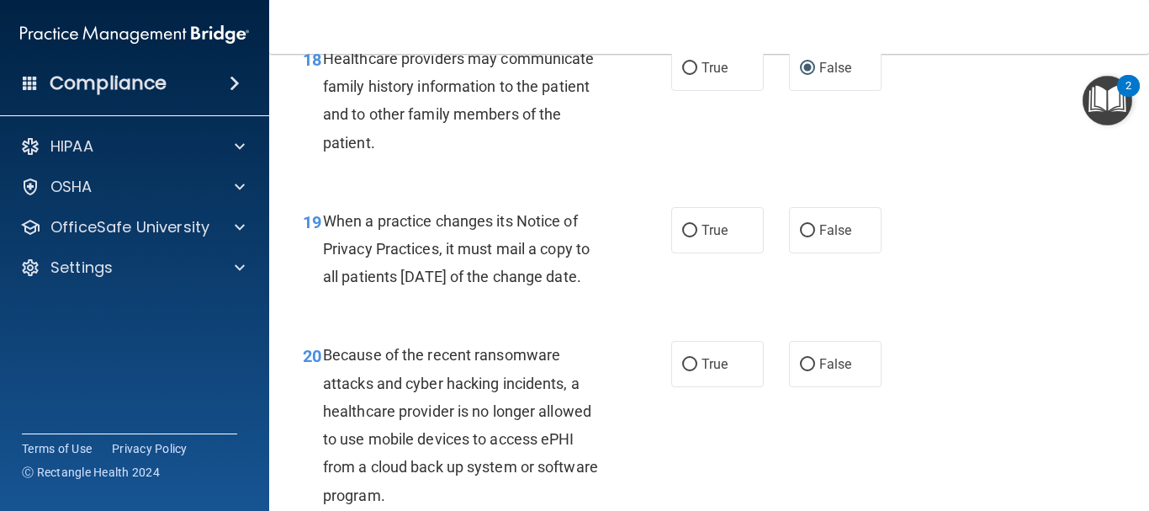
scroll to position [2945, 0]
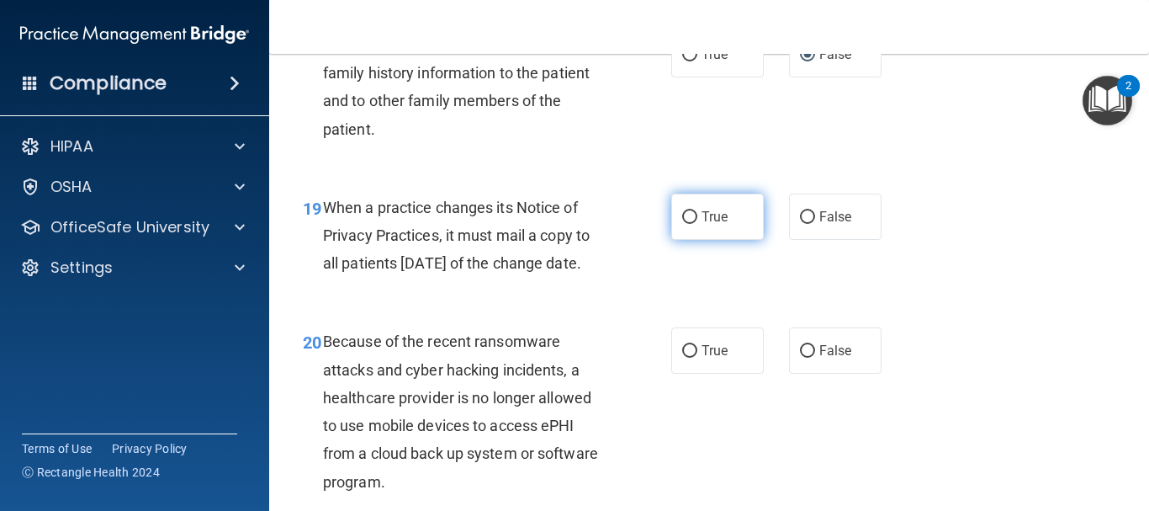
click at [686, 224] on input "True" at bounding box center [689, 217] width 15 height 13
radio input "true"
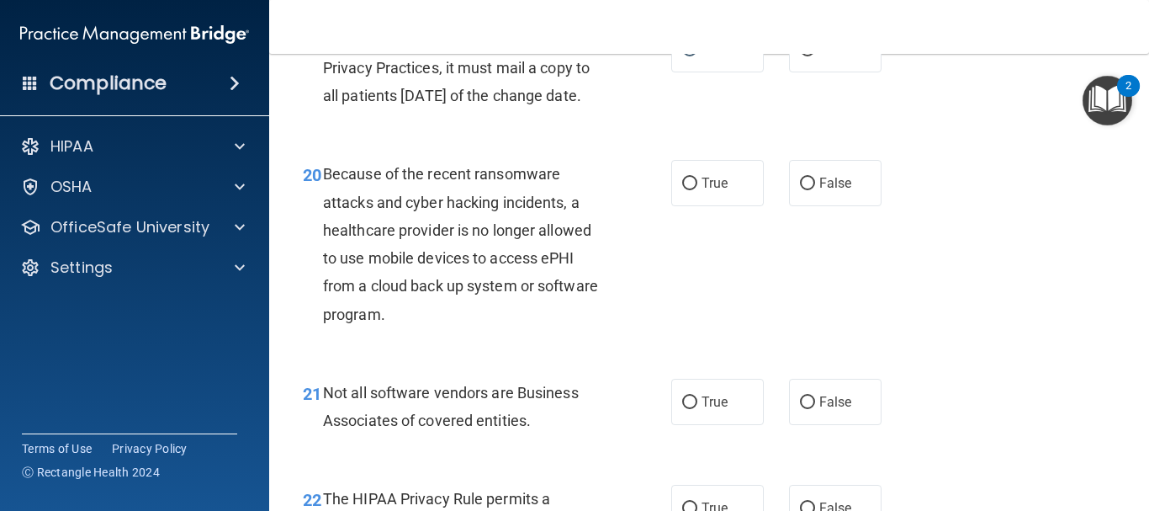
scroll to position [3113, 0]
click at [803, 189] on input "False" at bounding box center [807, 183] width 15 height 13
radio input "true"
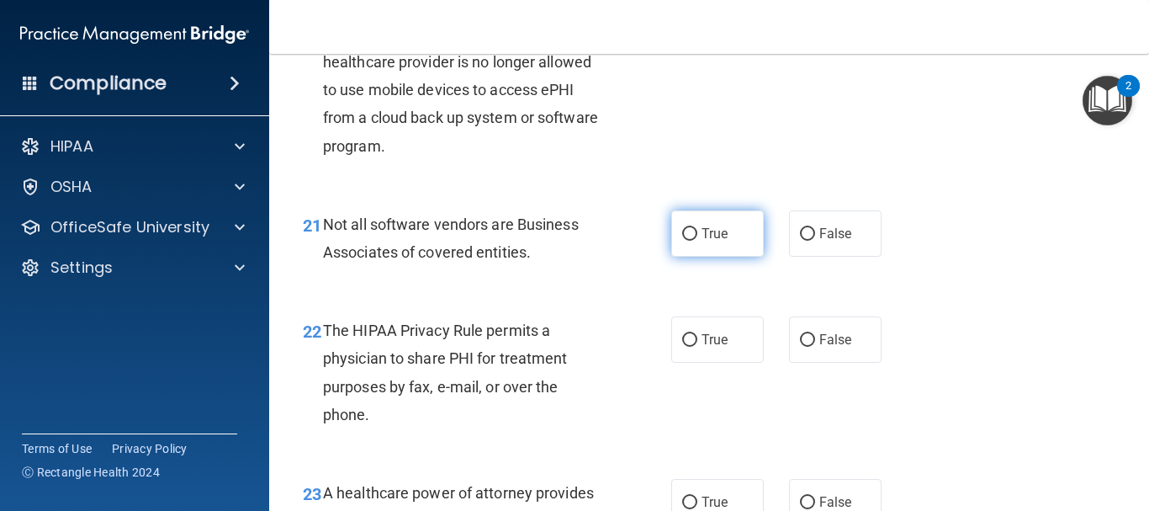
scroll to position [3281, 0]
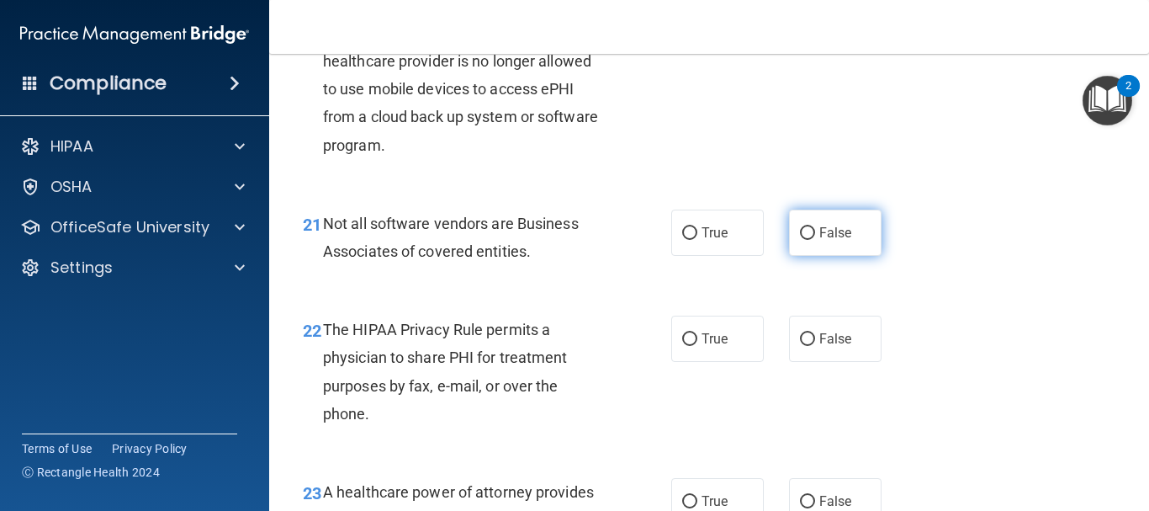
click at [800, 240] on input "False" at bounding box center [807, 233] width 15 height 13
radio input "true"
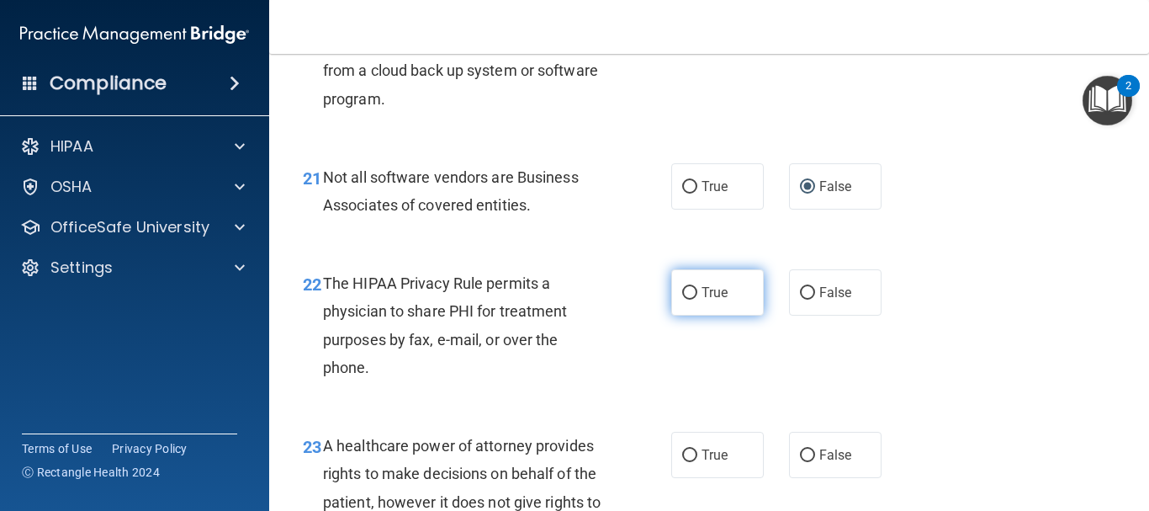
scroll to position [3365, 0]
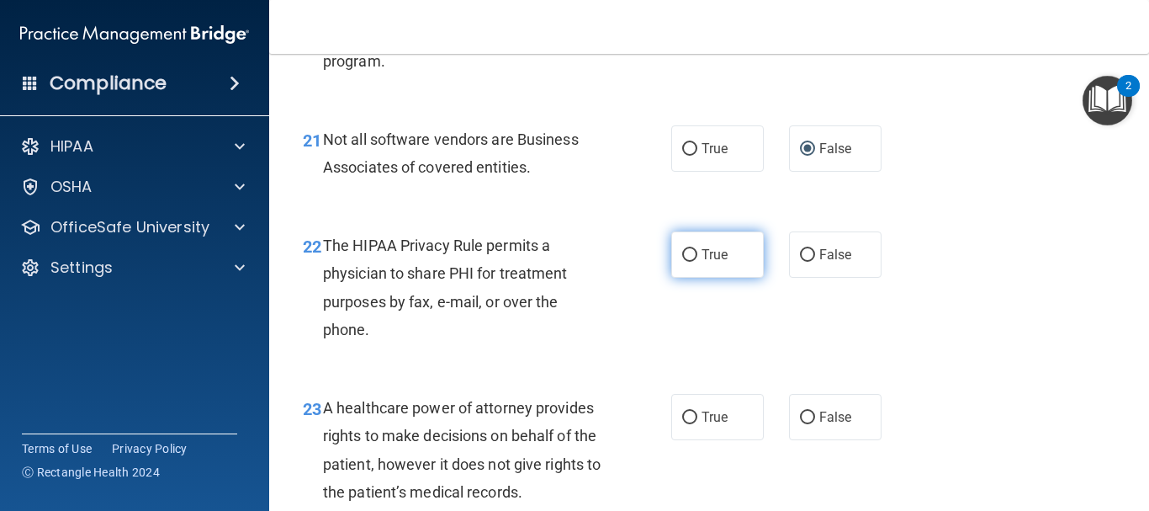
click at [684, 262] on input "True" at bounding box center [689, 255] width 15 height 13
radio input "true"
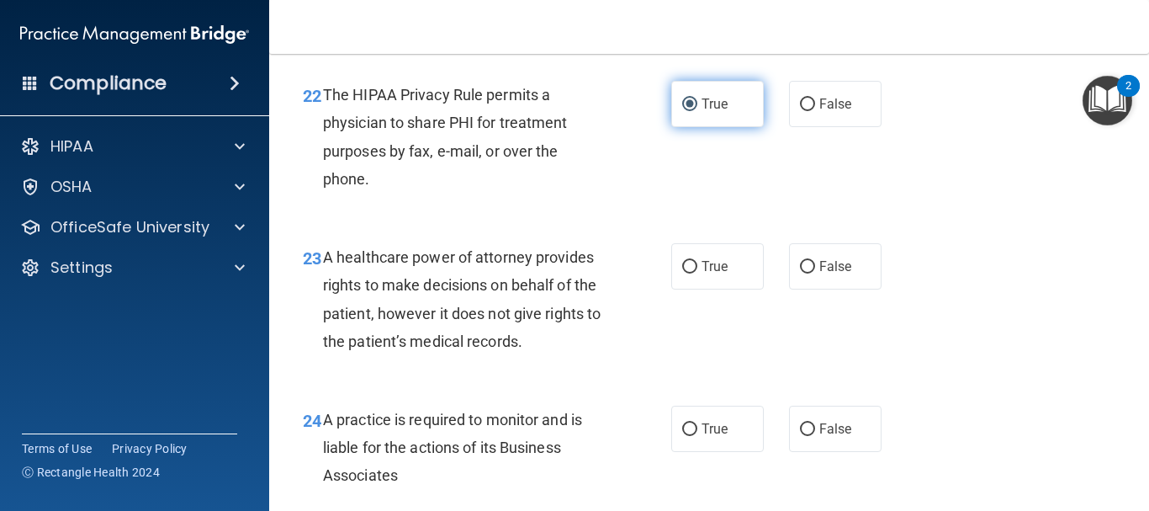
scroll to position [3618, 0]
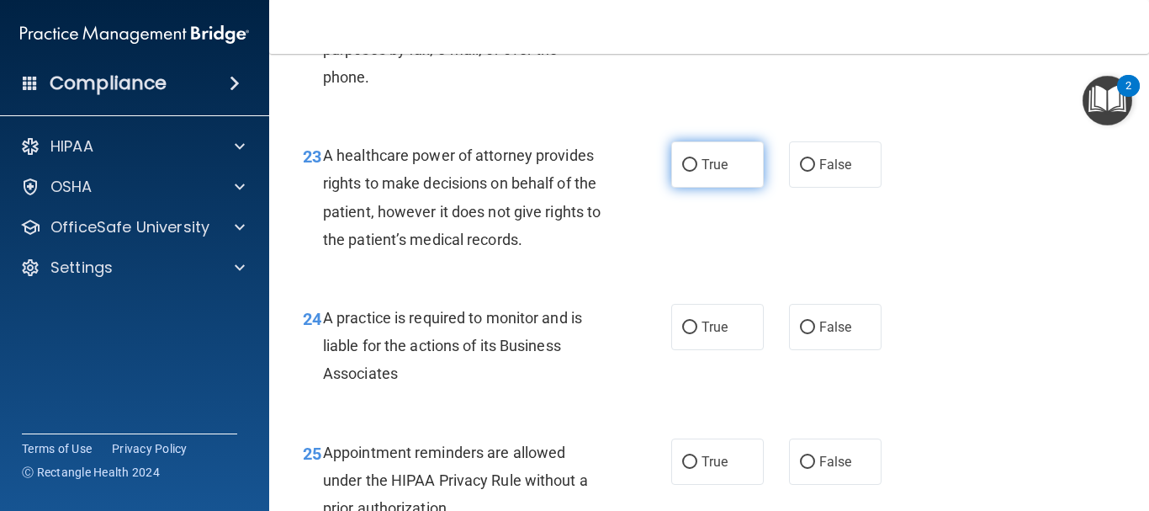
click at [690, 172] on input "True" at bounding box center [689, 165] width 15 height 13
radio input "true"
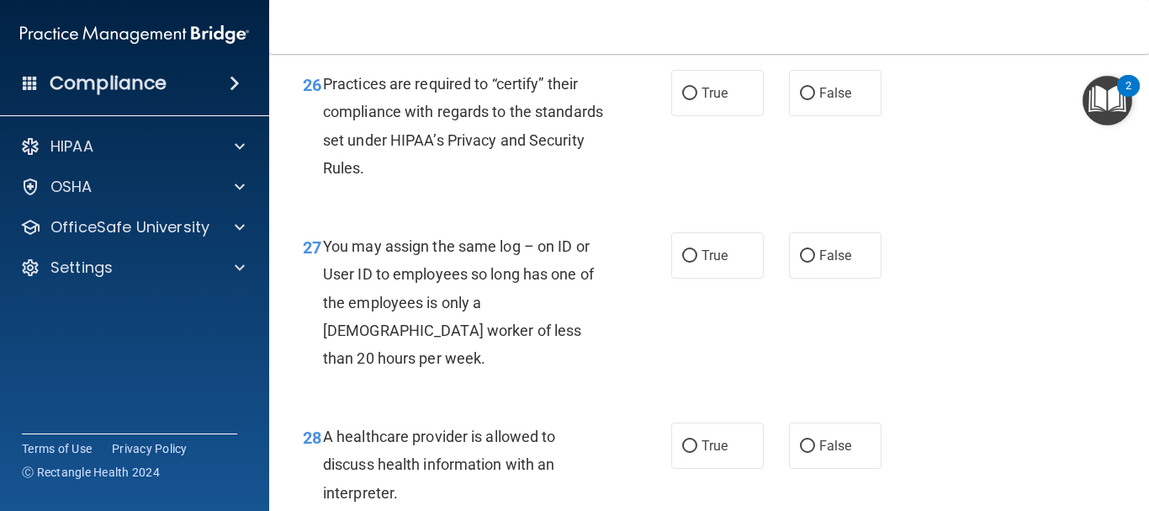
scroll to position [4122, 0]
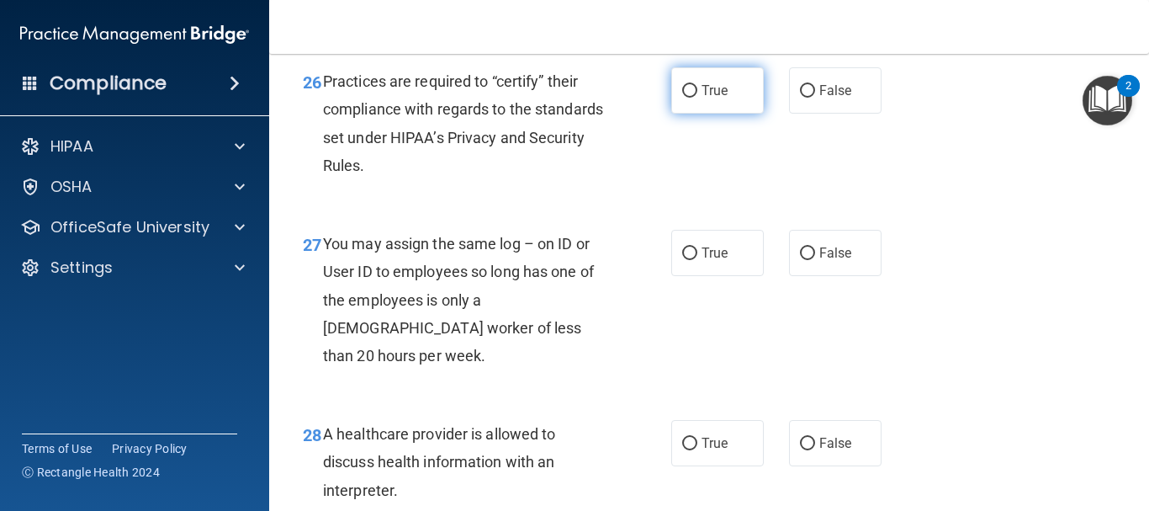
drag, startPoint x: 681, startPoint y: 164, endPoint x: 666, endPoint y: 146, distance: 23.3
click at [671, 114] on label "True" at bounding box center [717, 90] width 93 height 46
click at [682, 98] on input "True" at bounding box center [689, 91] width 15 height 13
radio input "true"
click at [682, 98] on input "True" at bounding box center [689, 91] width 15 height 13
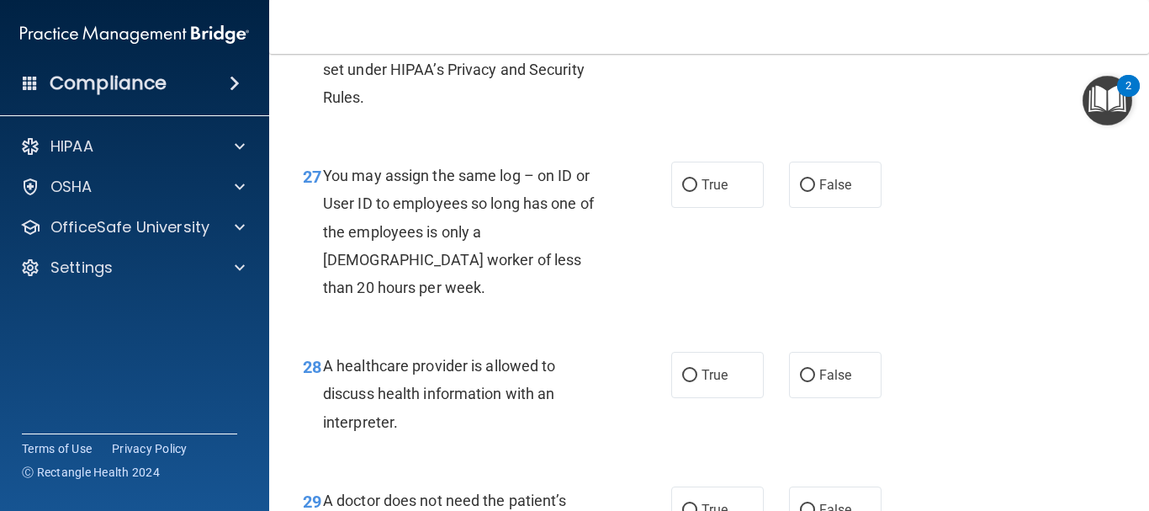
scroll to position [4291, 0]
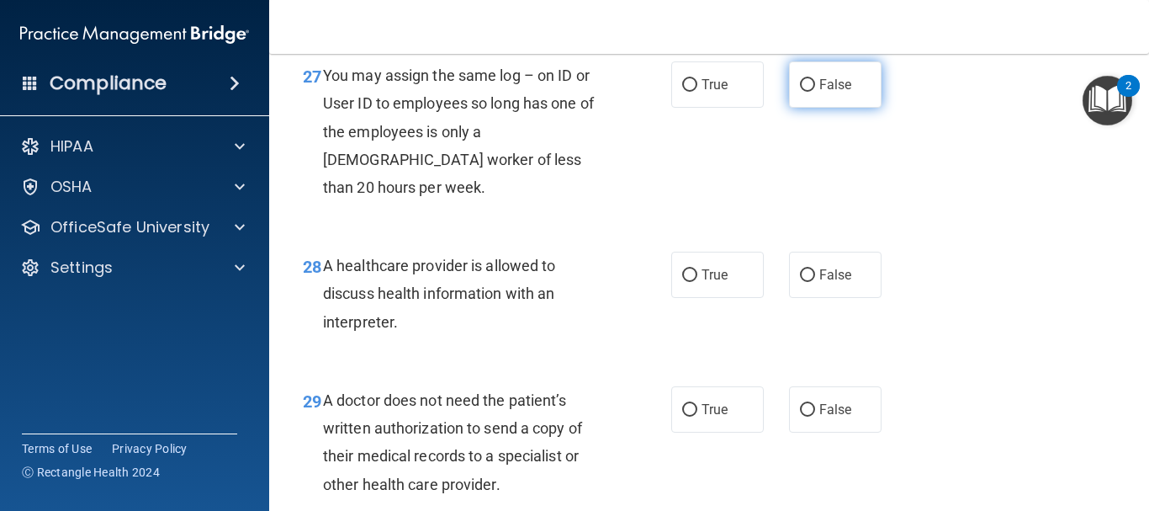
click at [800, 92] on input "False" at bounding box center [807, 85] width 15 height 13
radio input "true"
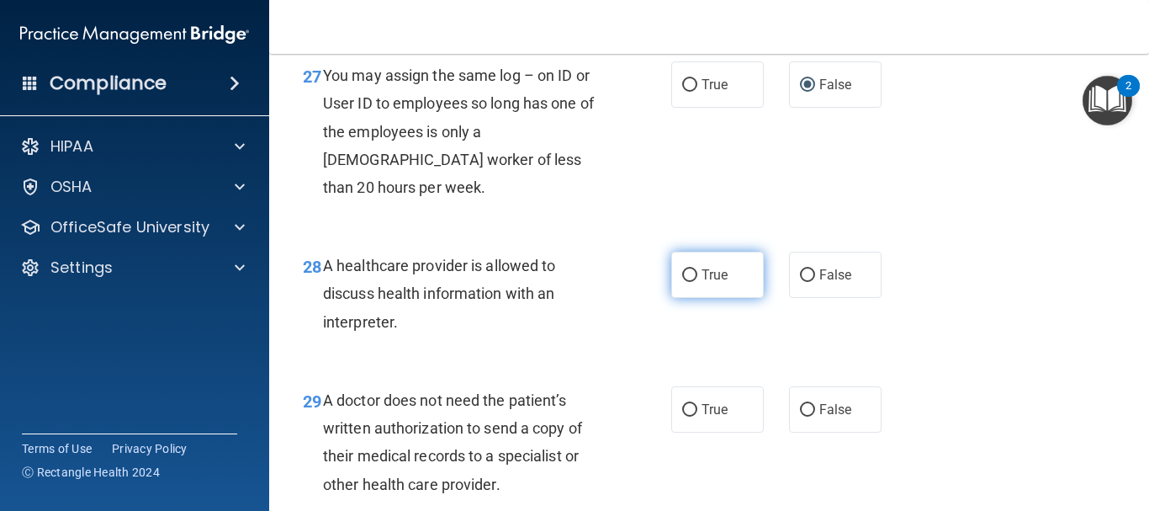
click at [687, 282] on input "True" at bounding box center [689, 275] width 15 height 13
radio input "true"
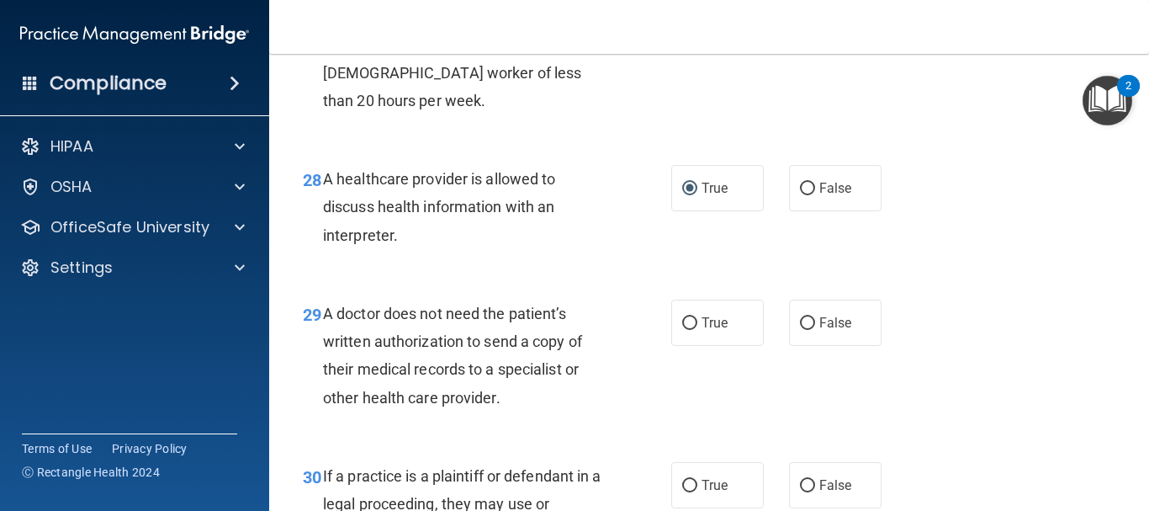
scroll to position [4459, 0]
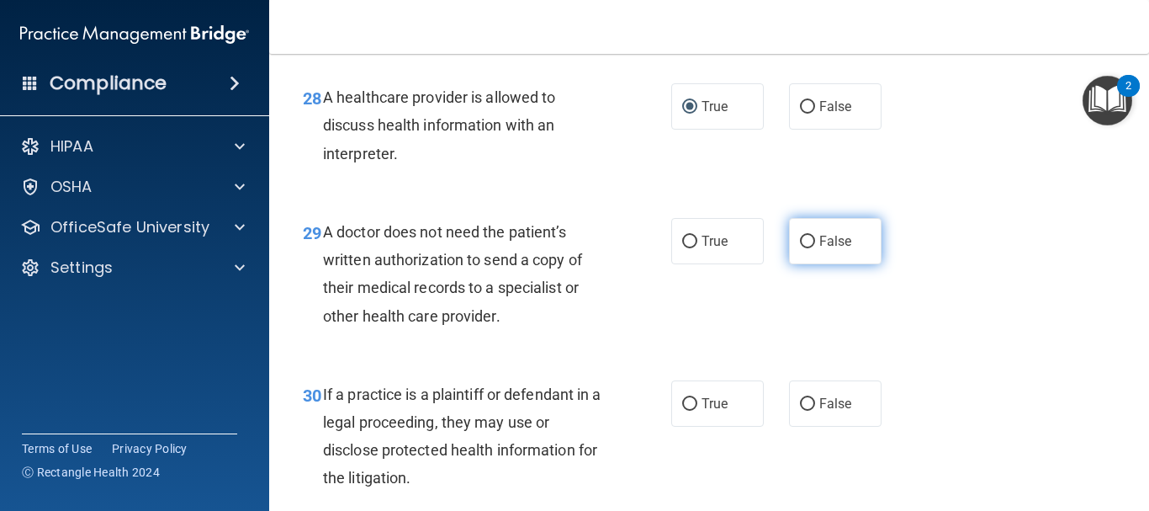
click at [803, 248] on input "False" at bounding box center [807, 242] width 15 height 13
radio input "true"
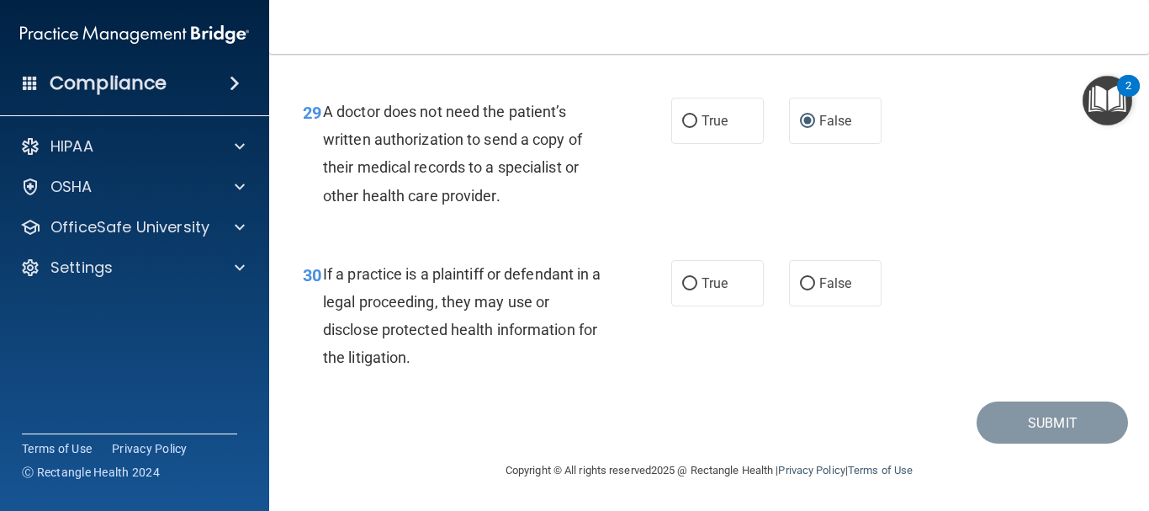
scroll to position [4607, 0]
drag, startPoint x: 673, startPoint y: 277, endPoint x: 687, endPoint y: 288, distance: 17.3
click at [674, 278] on label "True" at bounding box center [717, 283] width 93 height 46
click at [682, 278] on input "True" at bounding box center [689, 284] width 15 height 13
radio input "true"
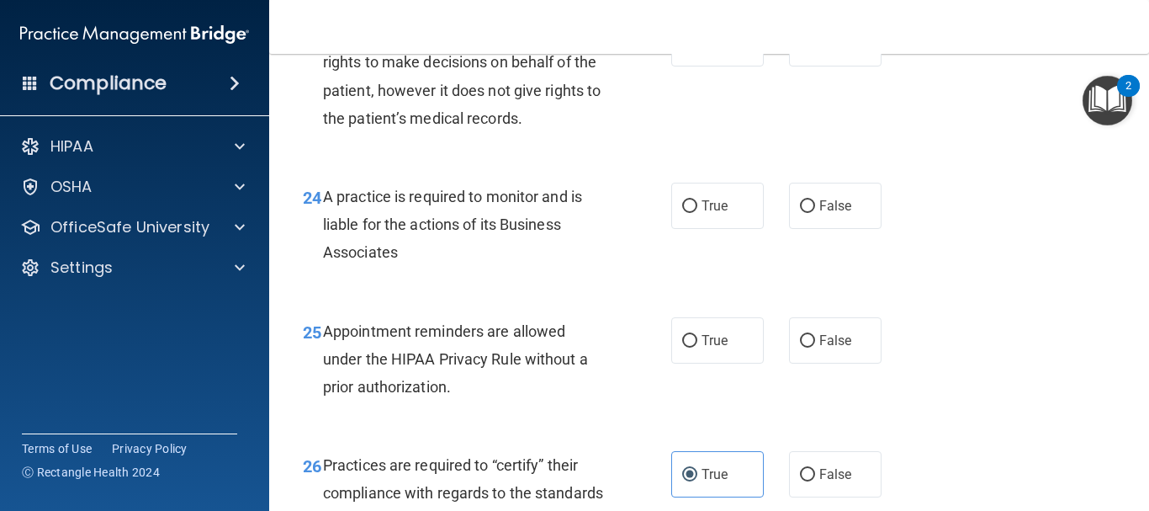
scroll to position [3850, 0]
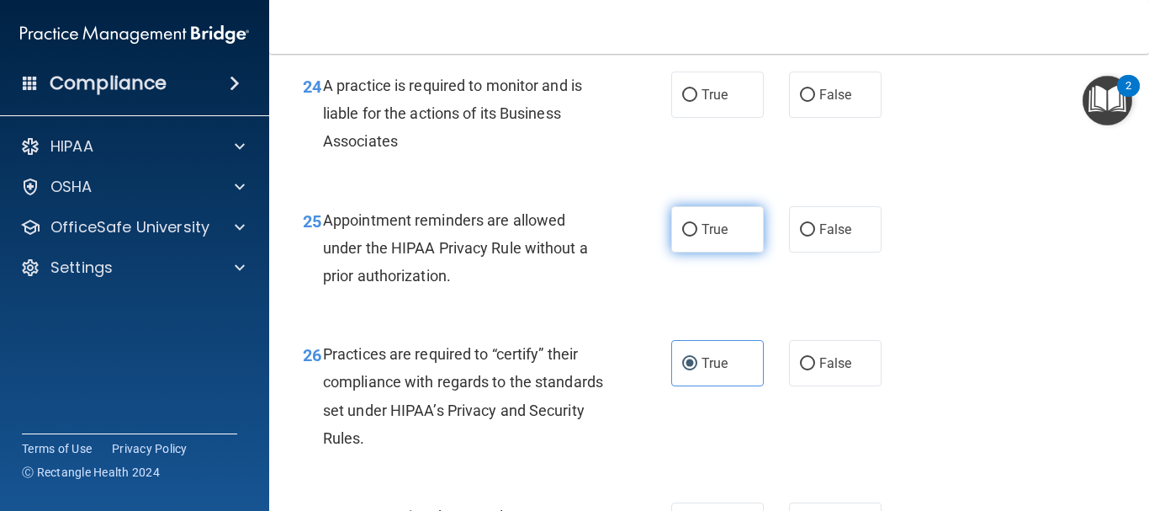
click at [683, 236] on input "True" at bounding box center [689, 230] width 15 height 13
radio input "true"
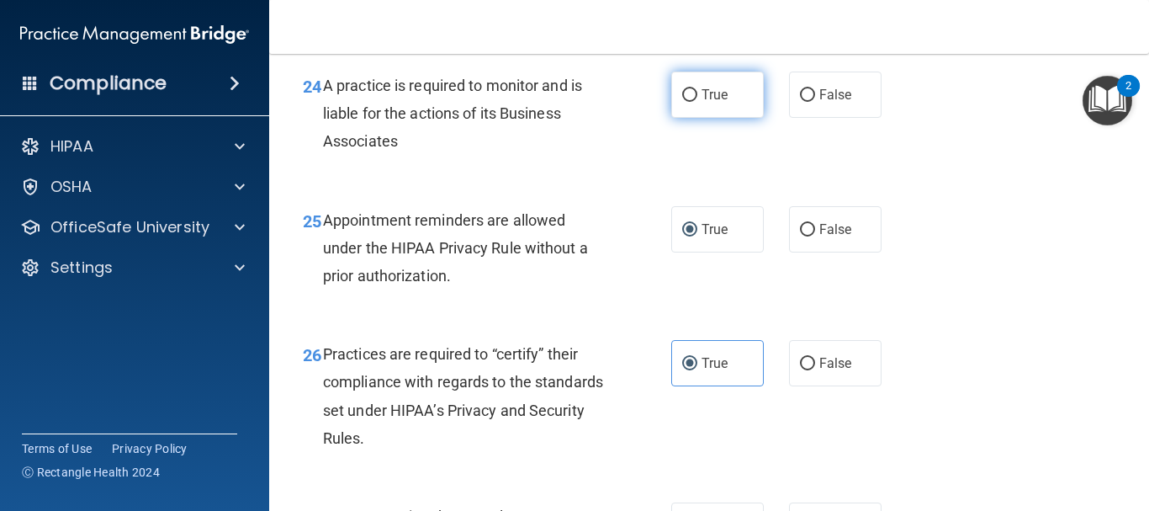
click at [682, 102] on input "True" at bounding box center [689, 95] width 15 height 13
radio input "true"
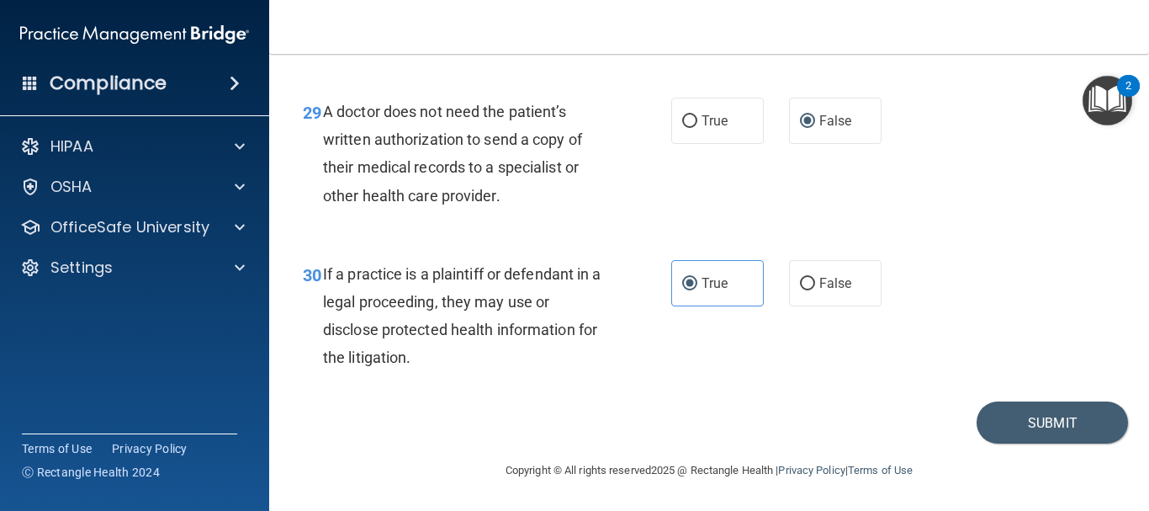
scroll to position [4607, 0]
click at [1000, 416] on button "Submit" at bounding box center [1052, 422] width 151 height 43
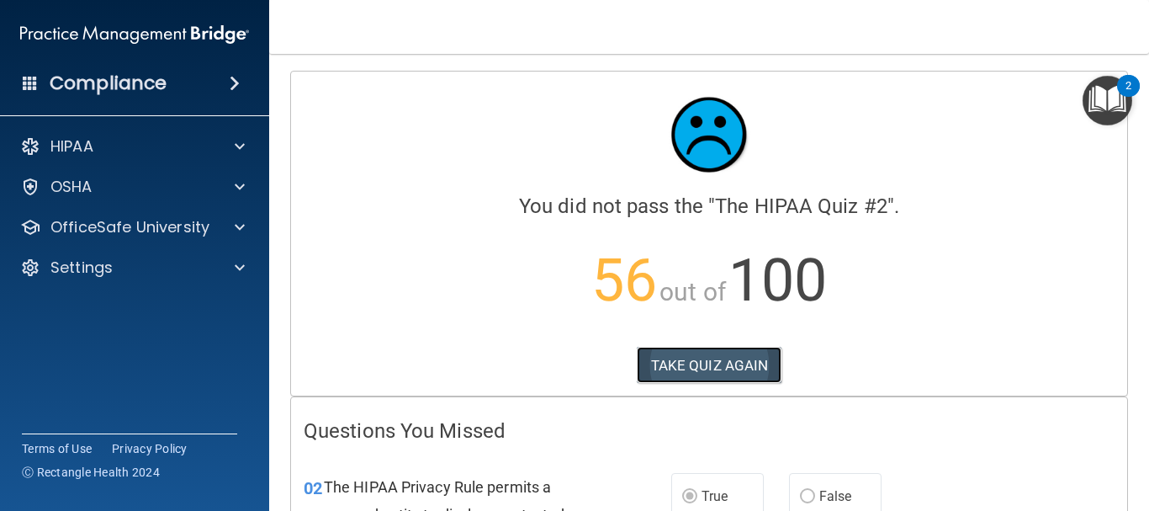
click at [715, 366] on button "TAKE QUIZ AGAIN" at bounding box center [710, 365] width 146 height 37
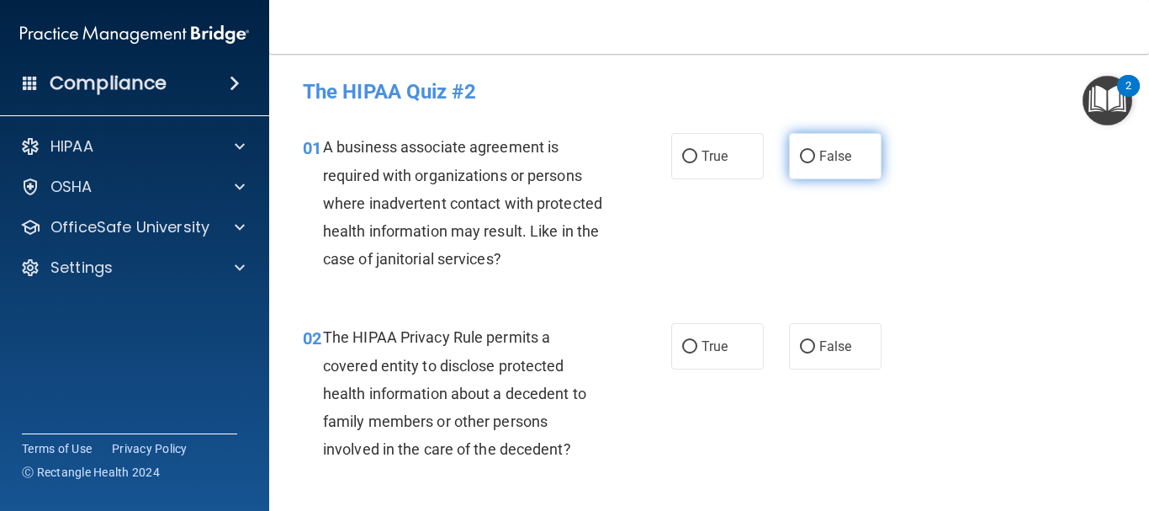
click at [806, 153] on input "False" at bounding box center [807, 157] width 15 height 13
radio input "true"
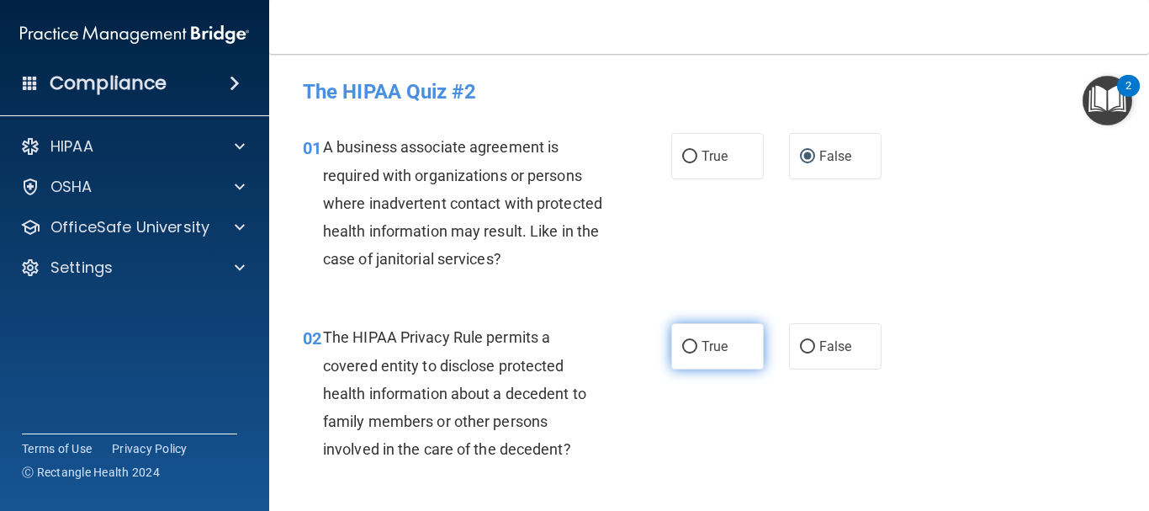
click at [686, 346] on input "True" at bounding box center [689, 347] width 15 height 13
radio input "true"
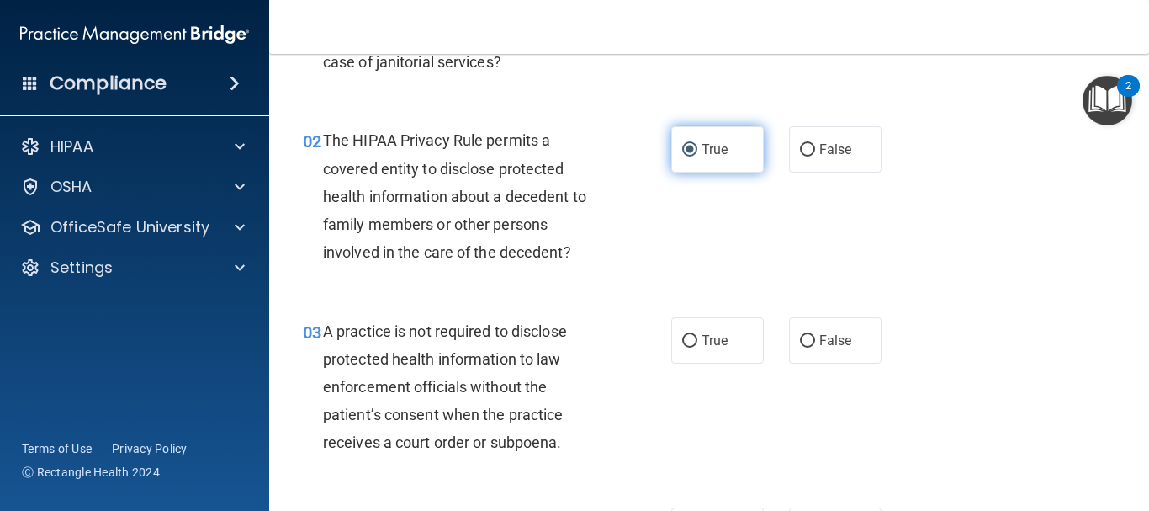
scroll to position [252, 0]
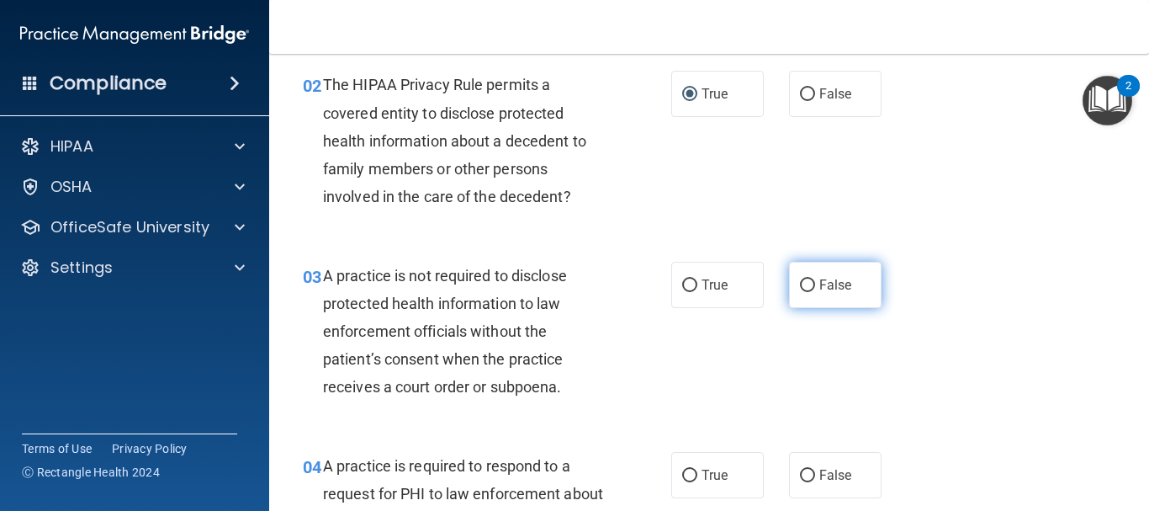
click at [800, 284] on input "False" at bounding box center [807, 285] width 15 height 13
radio input "true"
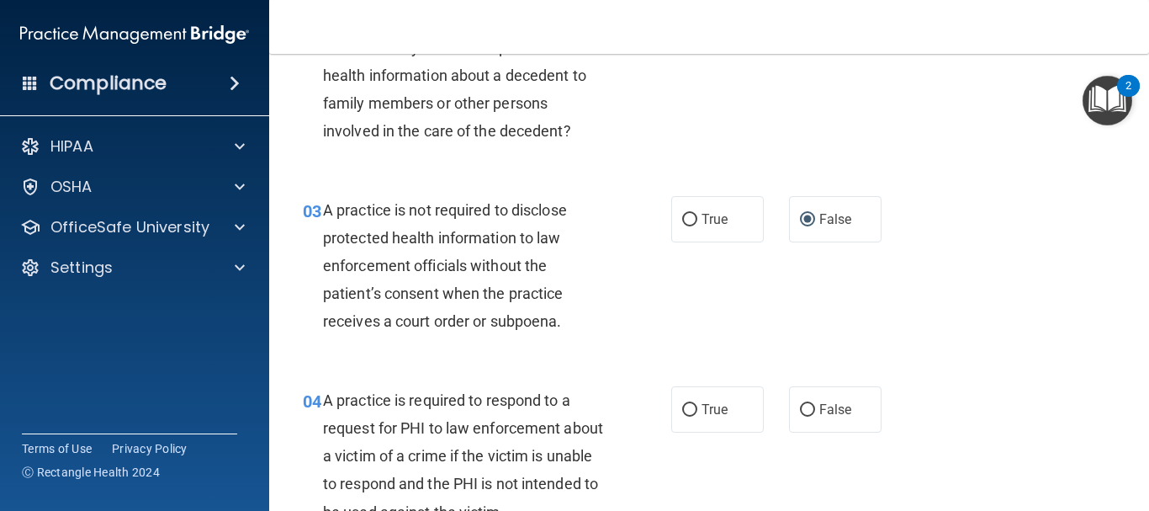
scroll to position [421, 0]
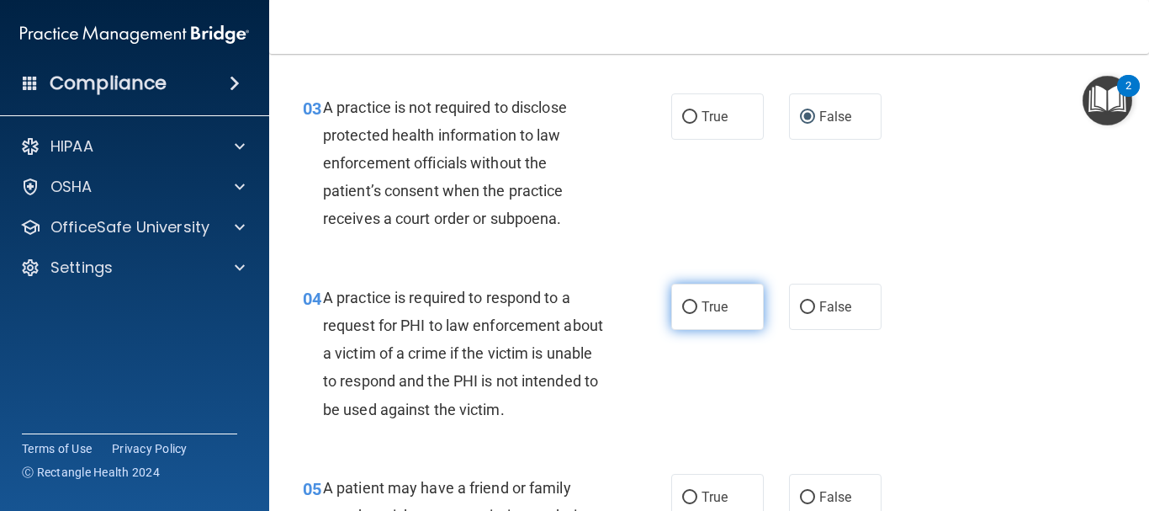
click at [685, 305] on input "True" at bounding box center [689, 307] width 15 height 13
radio input "true"
click at [685, 494] on input "True" at bounding box center [689, 497] width 15 height 13
radio input "true"
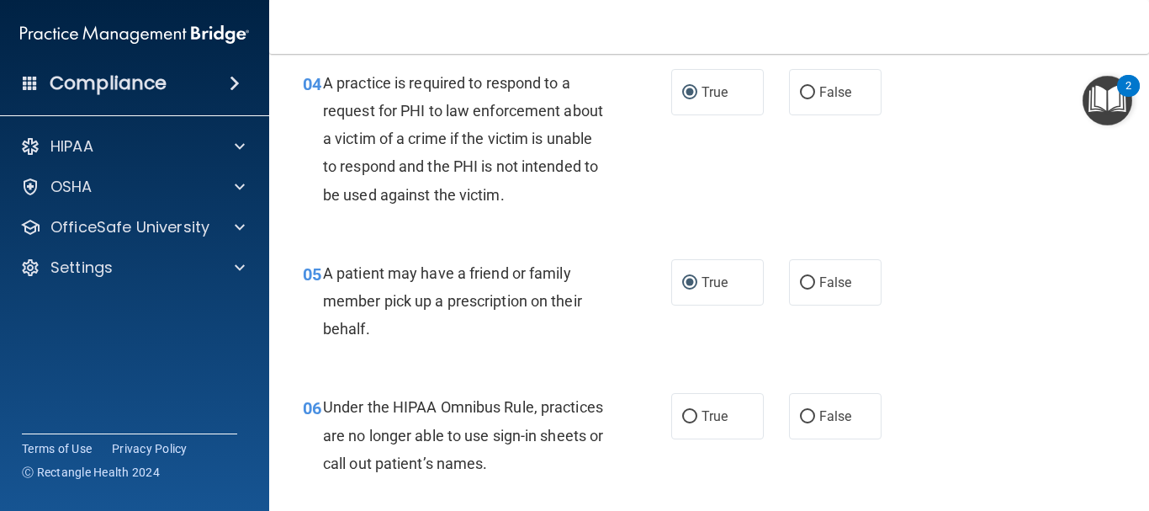
scroll to position [673, 0]
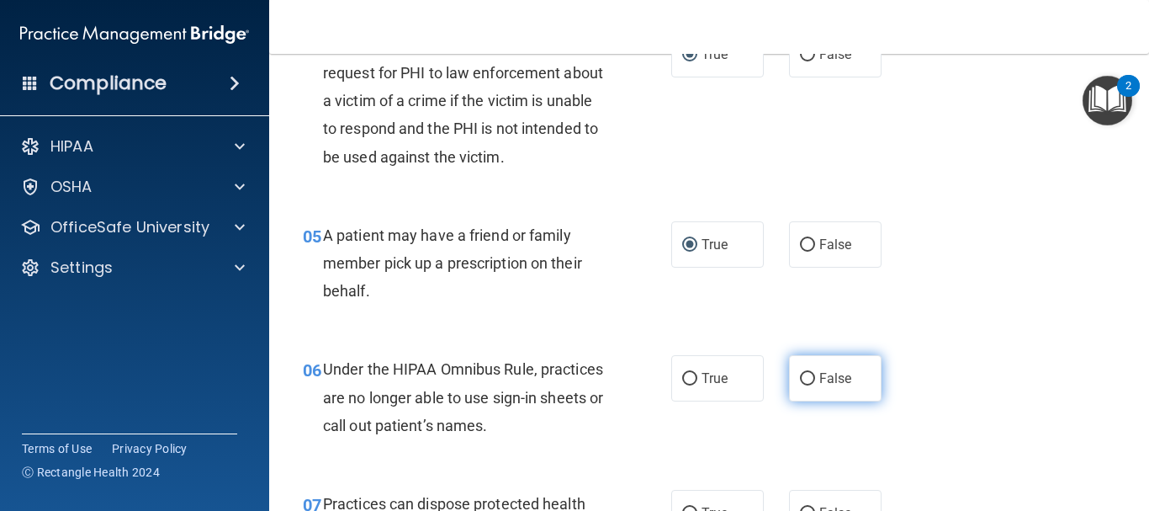
click at [801, 384] on input "False" at bounding box center [807, 379] width 15 height 13
radio input "true"
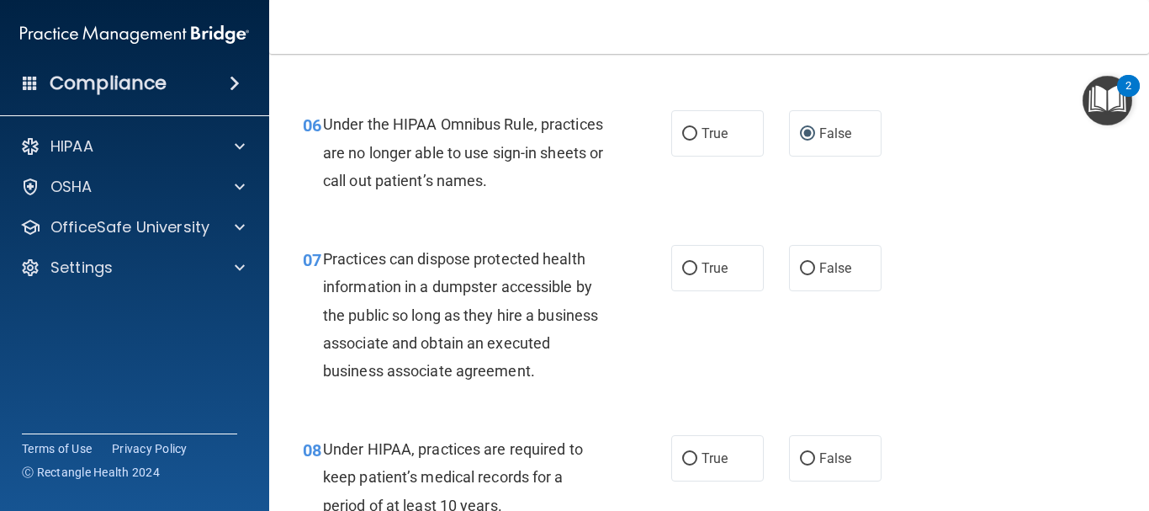
scroll to position [925, 0]
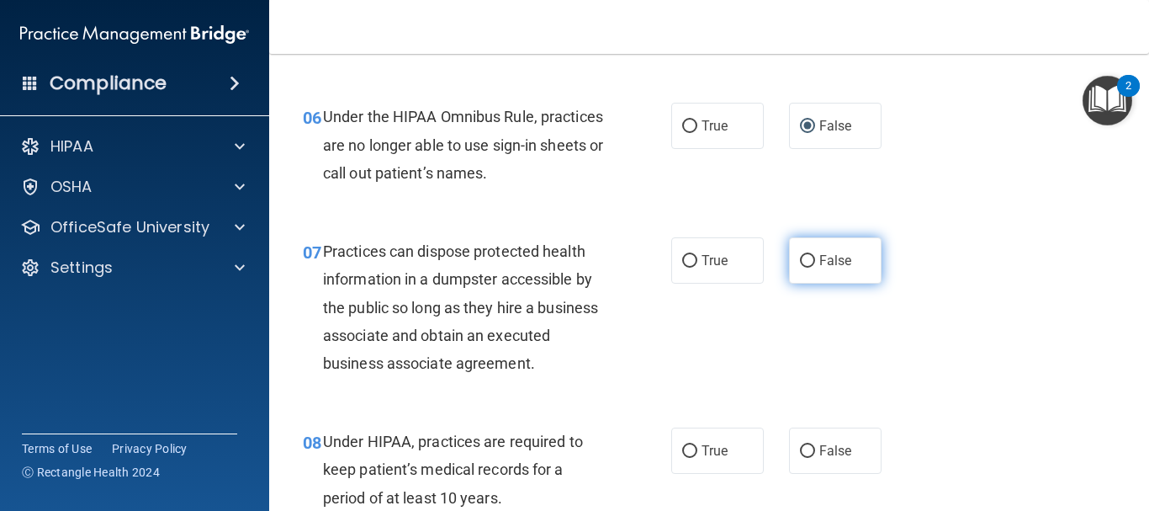
click at [801, 265] on input "False" at bounding box center [807, 261] width 15 height 13
radio input "true"
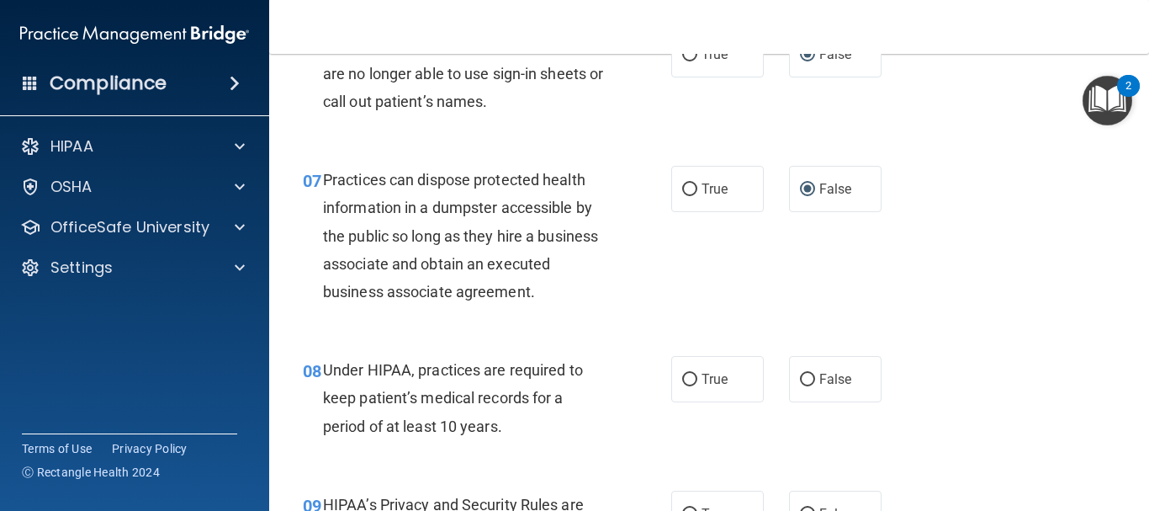
scroll to position [1094, 0]
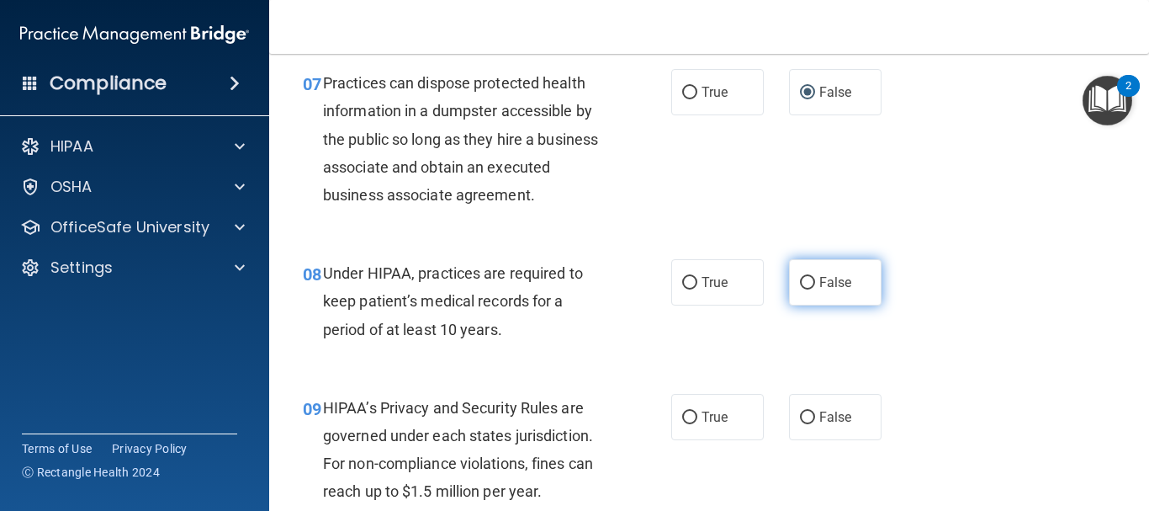
click at [800, 284] on input "False" at bounding box center [807, 283] width 15 height 13
radio input "true"
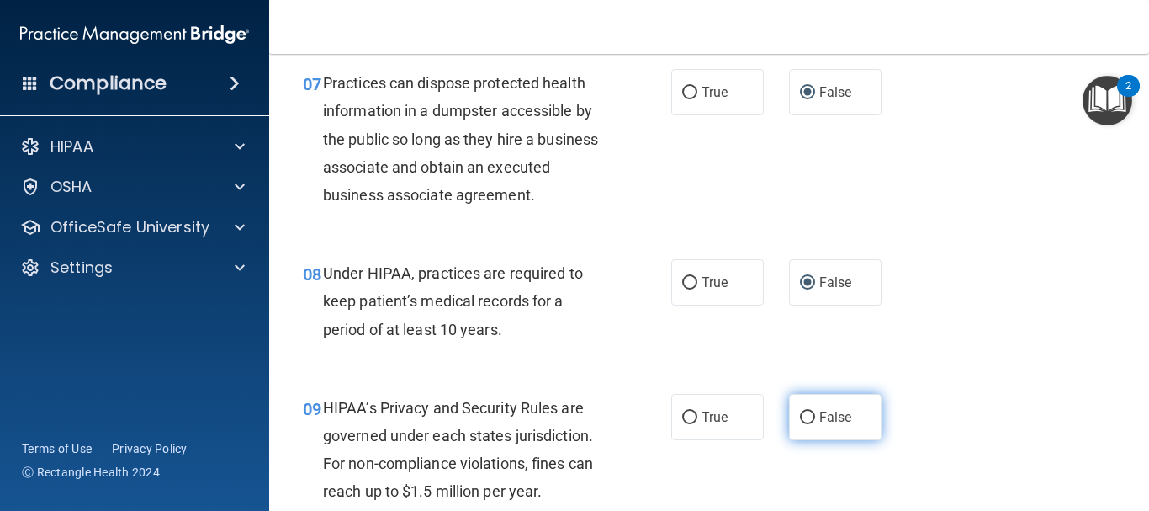
click at [806, 415] on input "False" at bounding box center [807, 417] width 15 height 13
radio input "true"
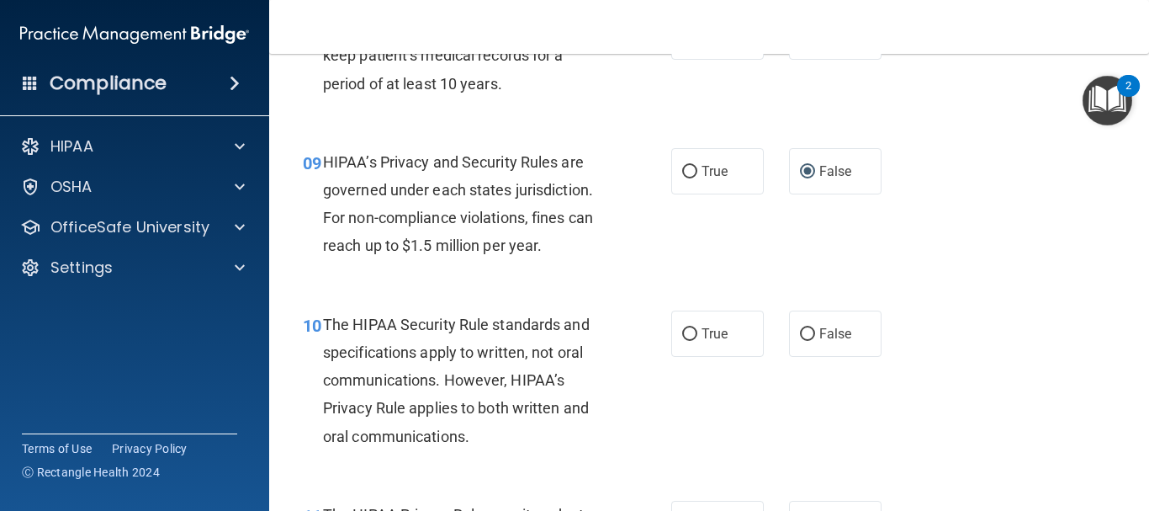
scroll to position [1346, 0]
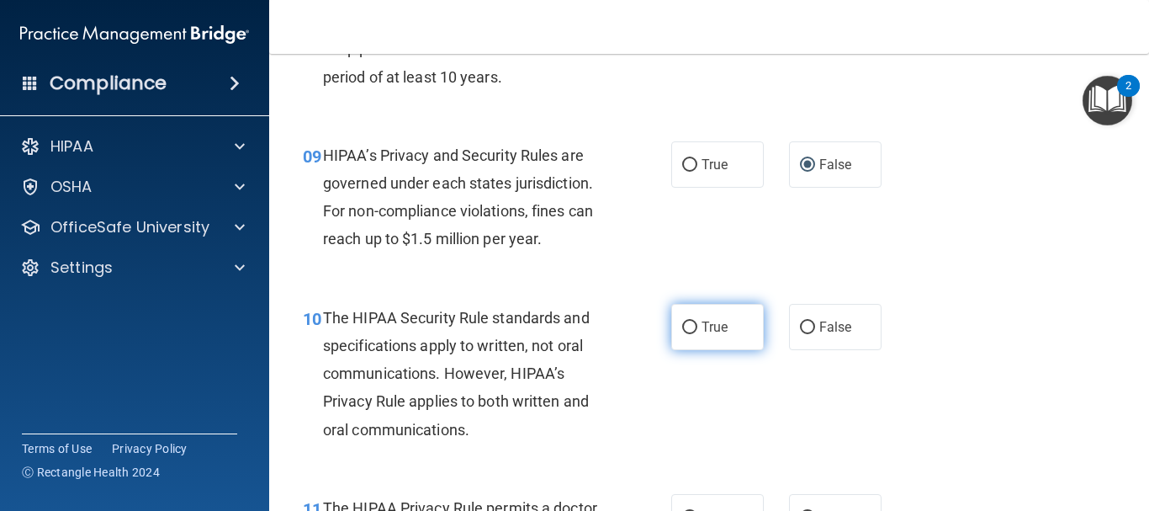
click at [682, 330] on input "True" at bounding box center [689, 327] width 15 height 13
radio input "true"
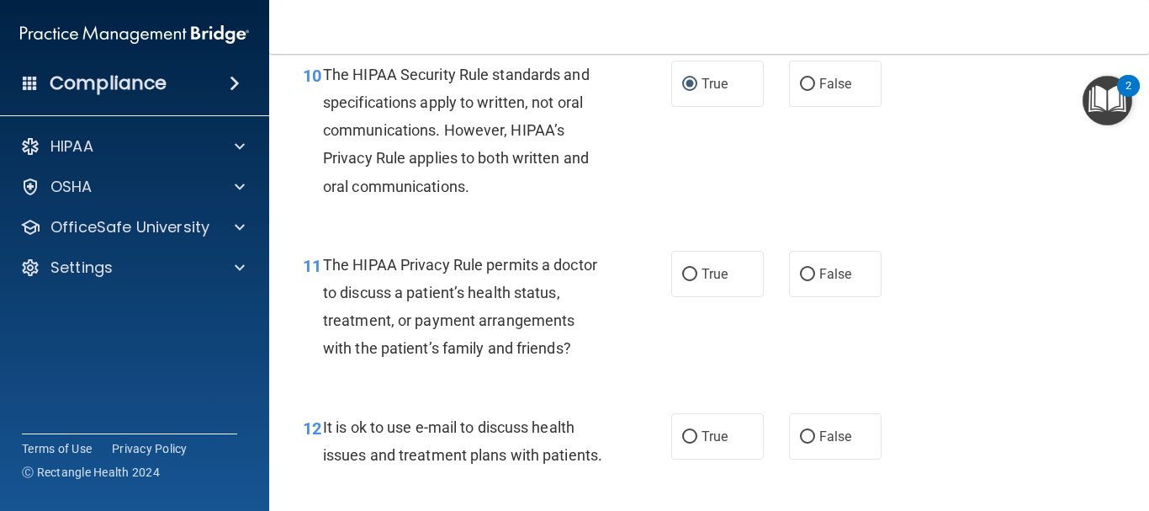
scroll to position [1598, 0]
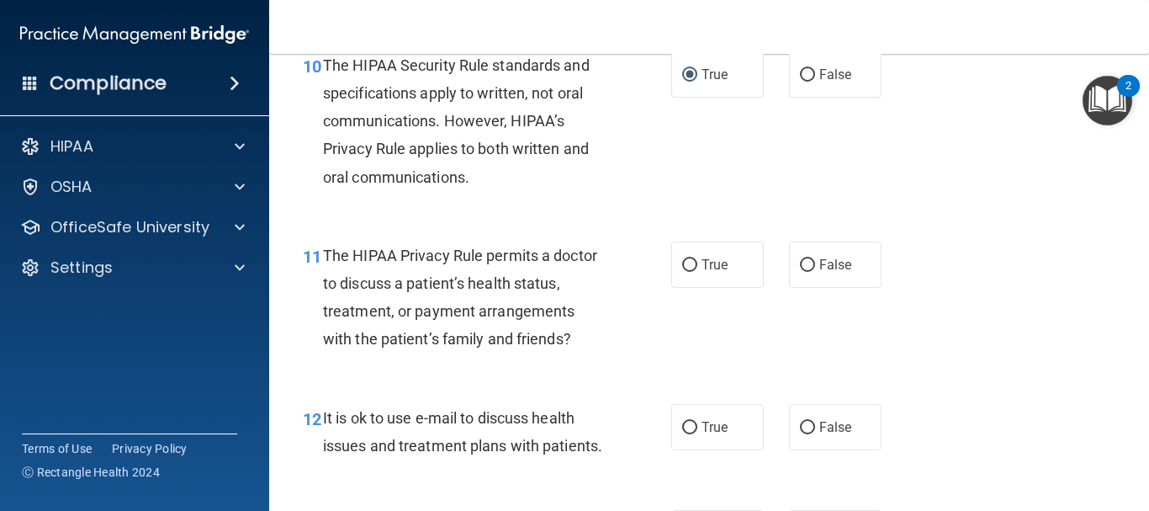
drag, startPoint x: 703, startPoint y: 284, endPoint x: 716, endPoint y: 315, distance: 34.4
click at [703, 304] on div "11 The HIPAA Privacy Rule permits a doctor to discuss a patient’s health status…" at bounding box center [709, 301] width 838 height 162
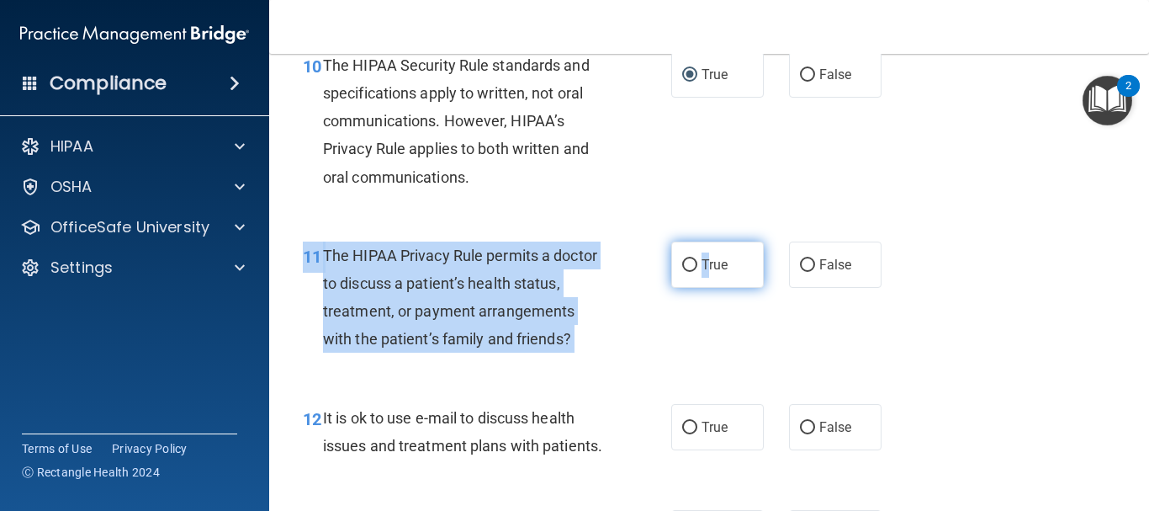
click at [682, 262] on input "True" at bounding box center [689, 265] width 15 height 13
radio input "true"
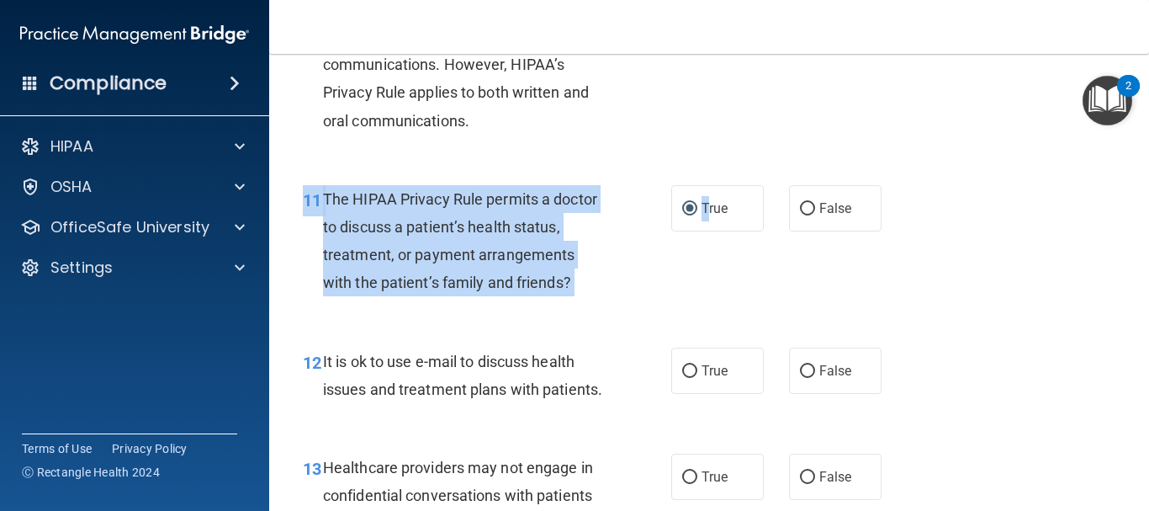
scroll to position [1851, 0]
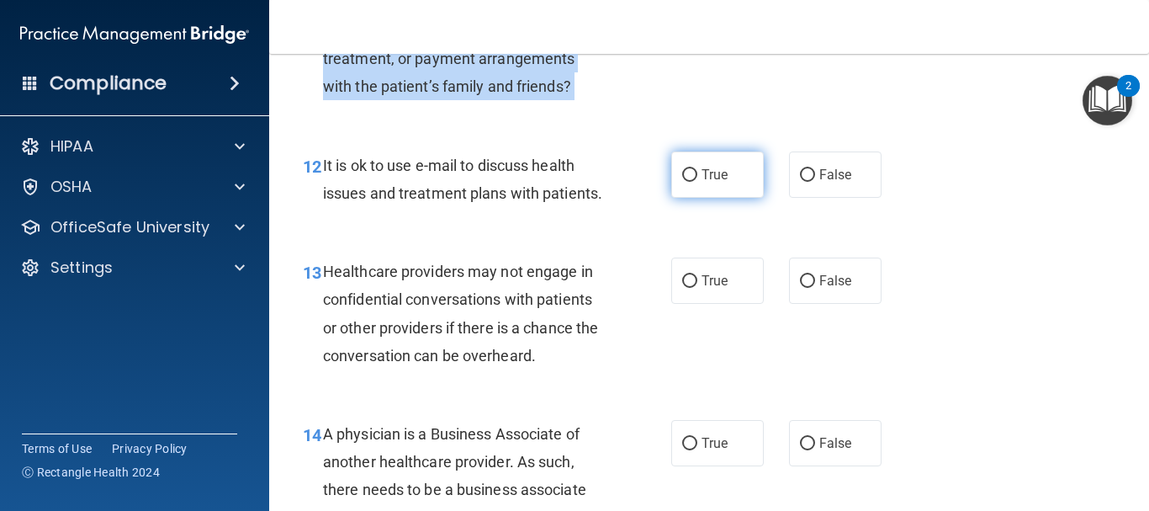
click at [690, 179] on input "True" at bounding box center [689, 175] width 15 height 13
radio input "true"
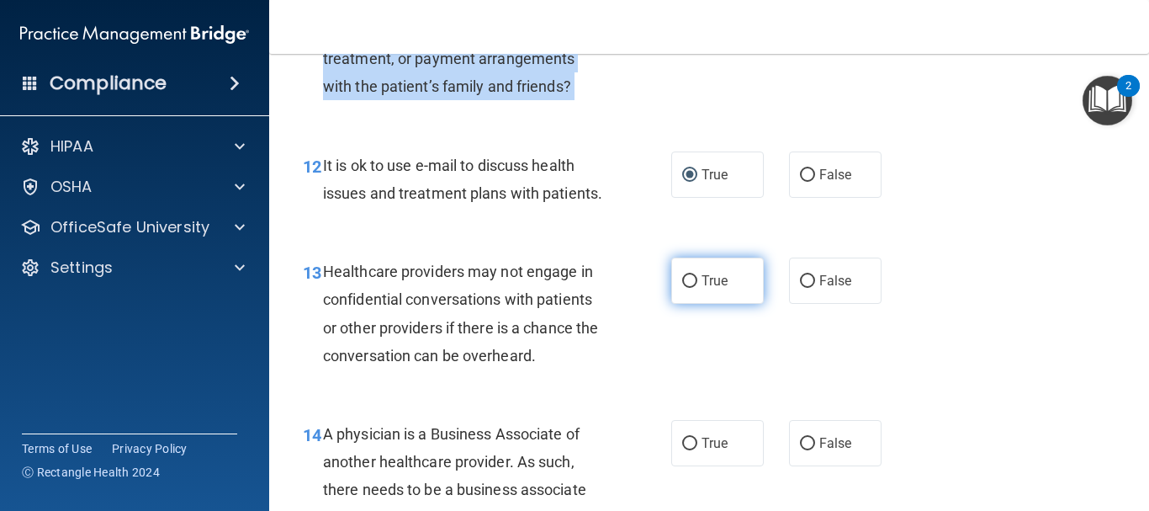
click at [682, 288] on input "True" at bounding box center [689, 281] width 15 height 13
radio input "true"
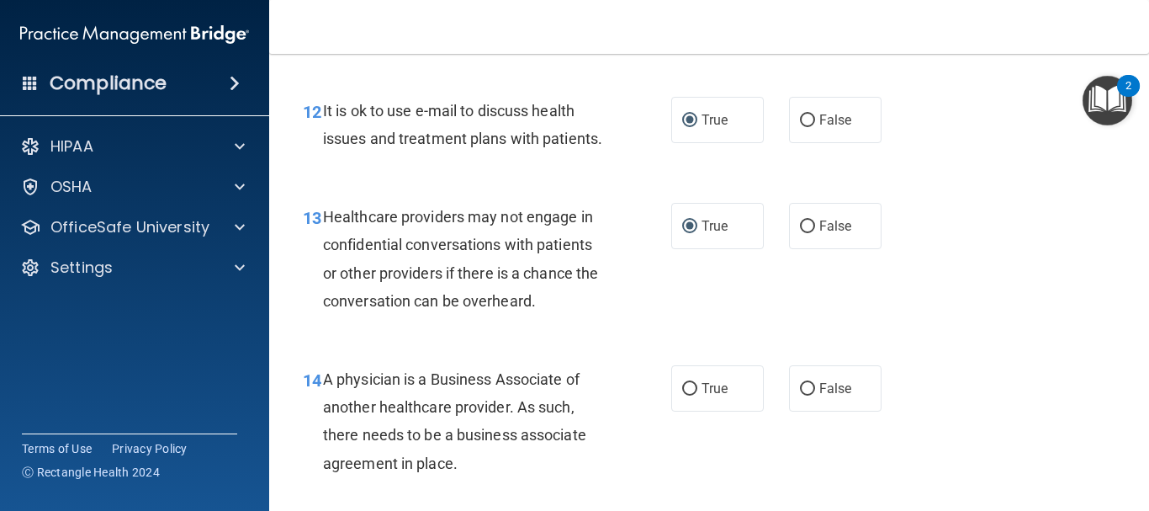
scroll to position [1935, 0]
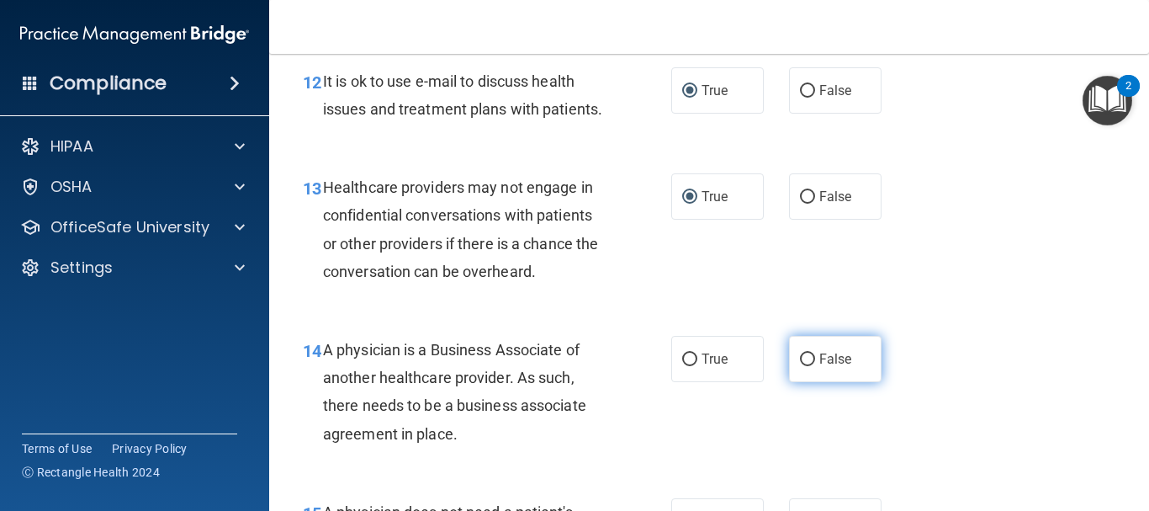
click at [800, 366] on input "False" at bounding box center [807, 359] width 15 height 13
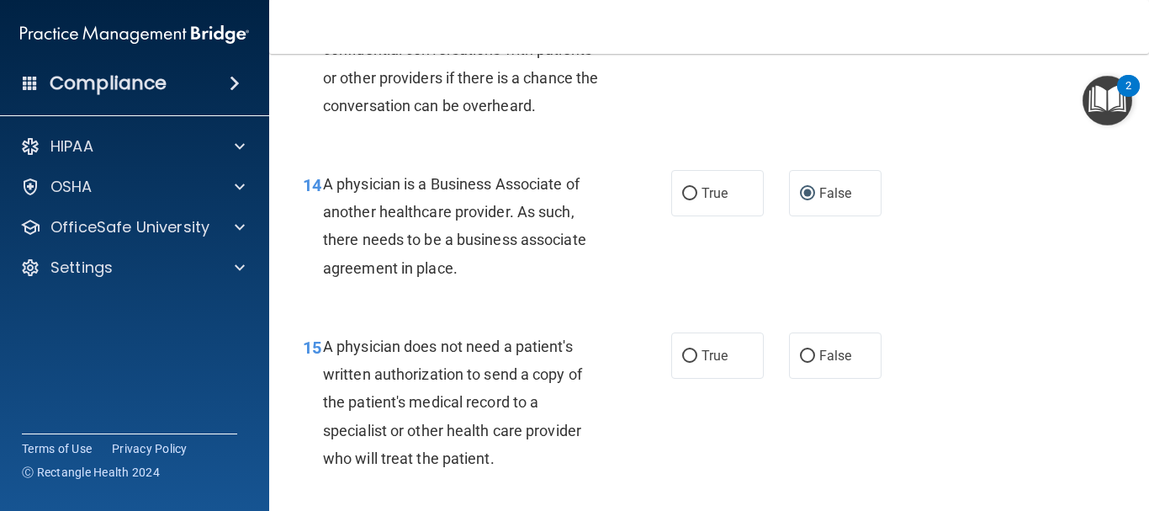
scroll to position [2103, 0]
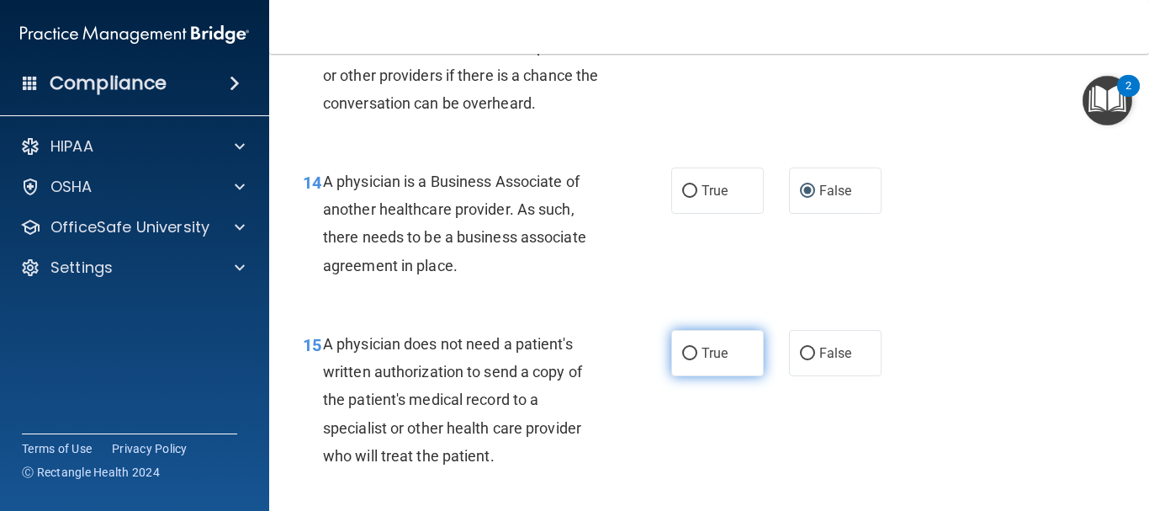
click at [684, 360] on input "True" at bounding box center [689, 353] width 15 height 13
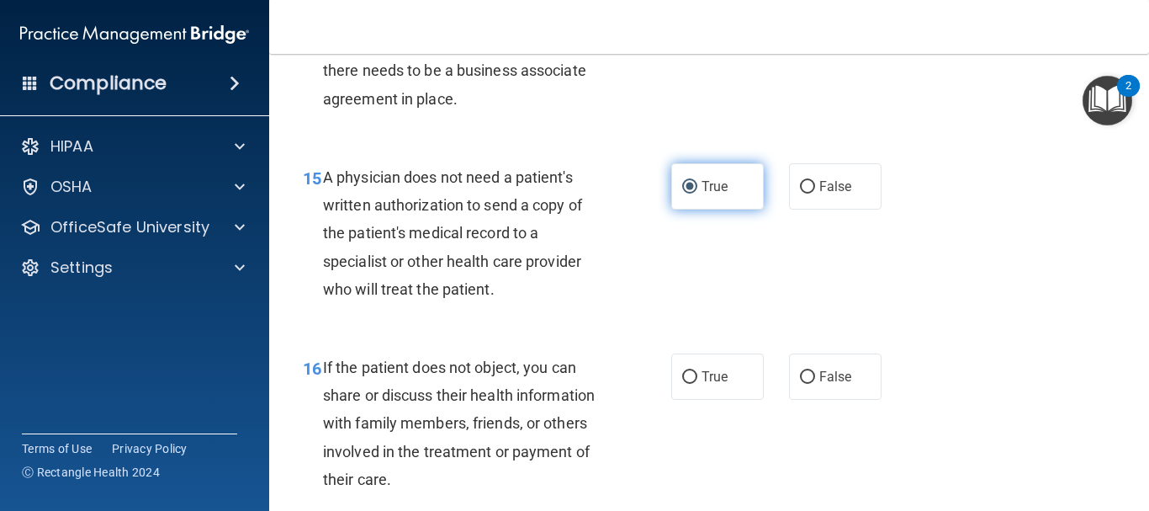
scroll to position [2272, 0]
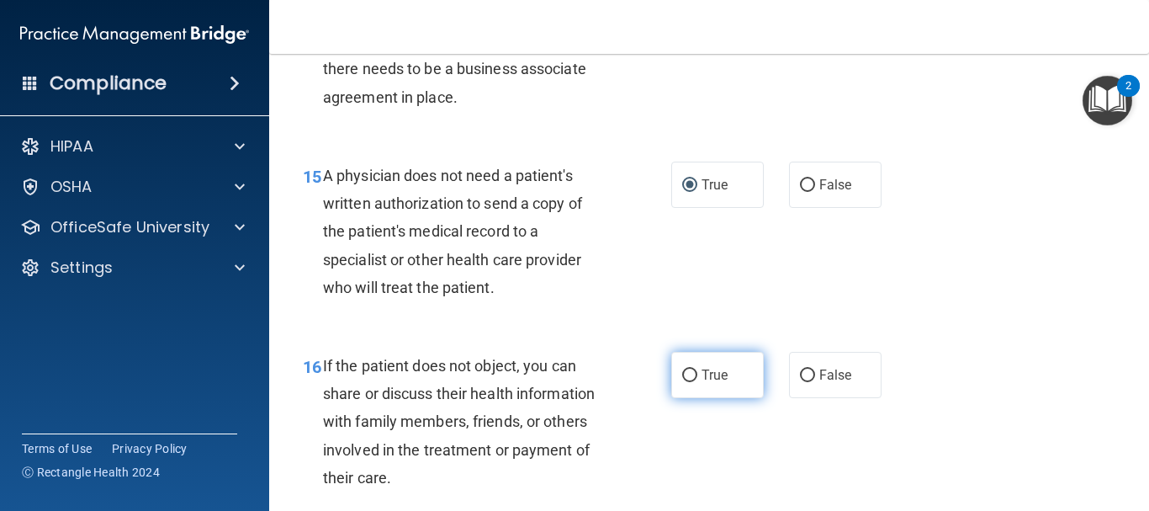
click at [692, 398] on label "True" at bounding box center [717, 375] width 93 height 46
click at [692, 382] on input "True" at bounding box center [689, 375] width 15 height 13
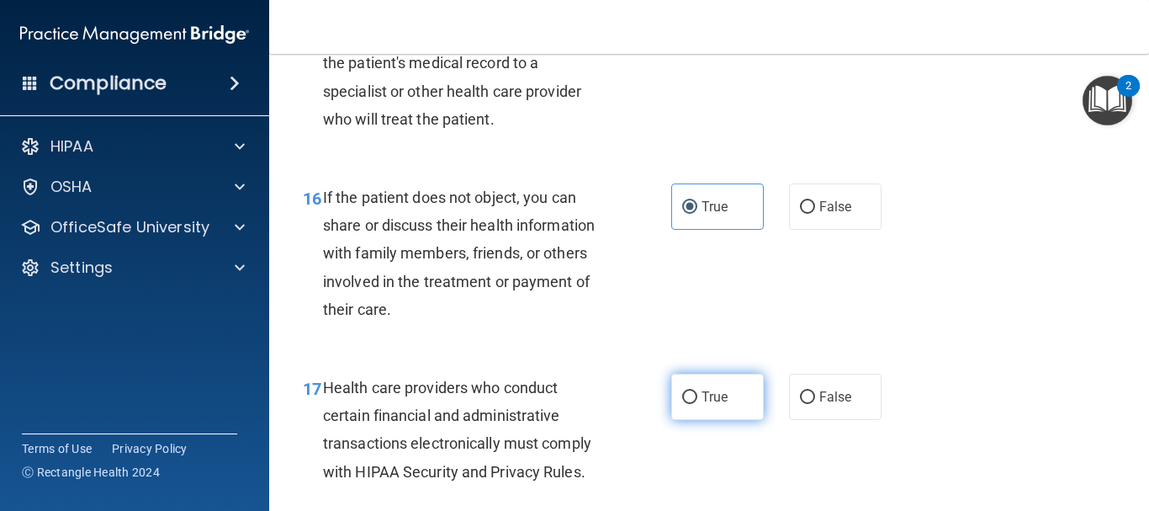
click at [690, 404] on input "True" at bounding box center [689, 397] width 15 height 13
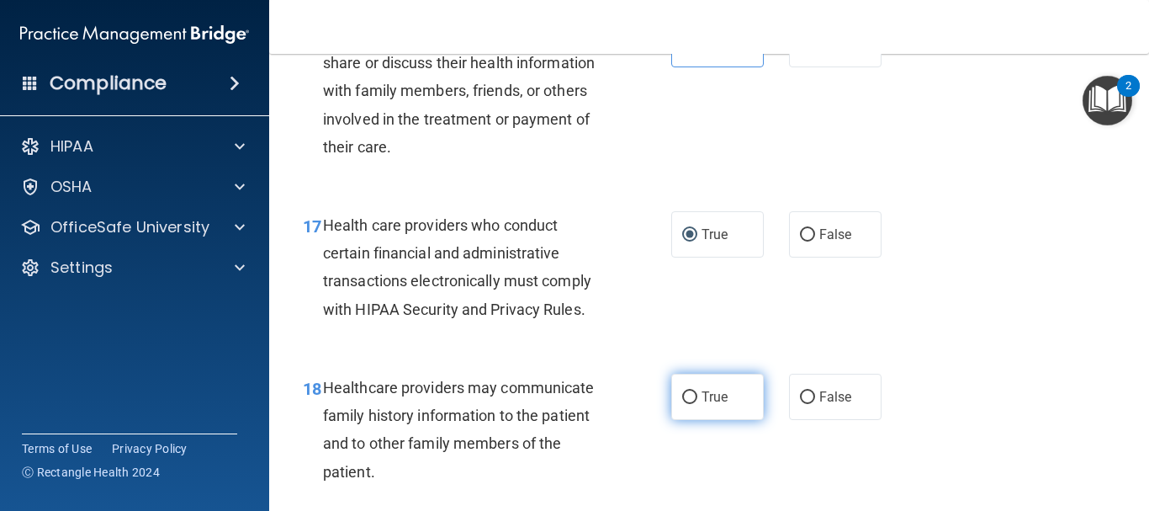
scroll to position [2608, 0]
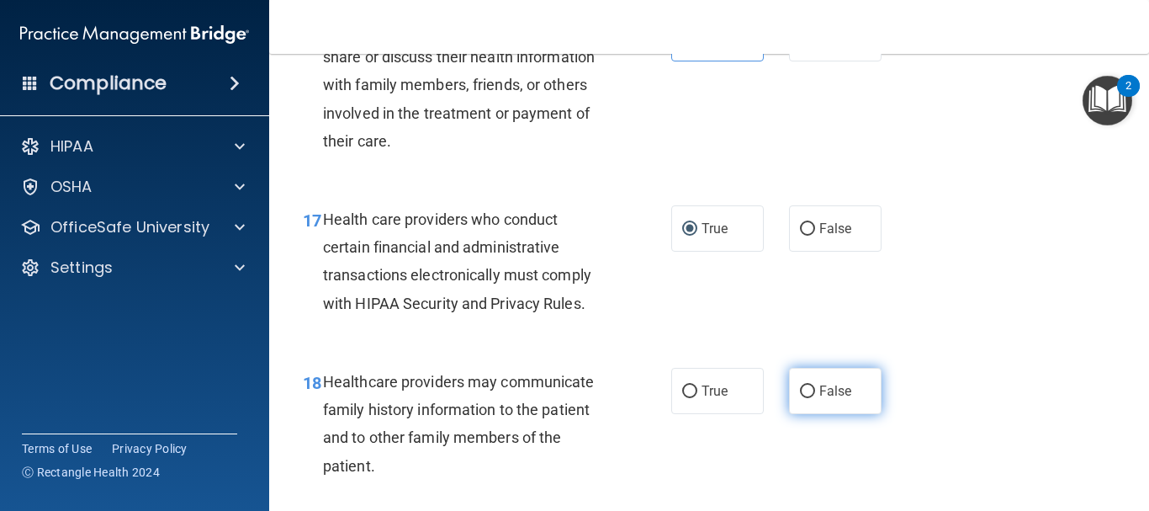
click at [802, 398] on input "False" at bounding box center [807, 391] width 15 height 13
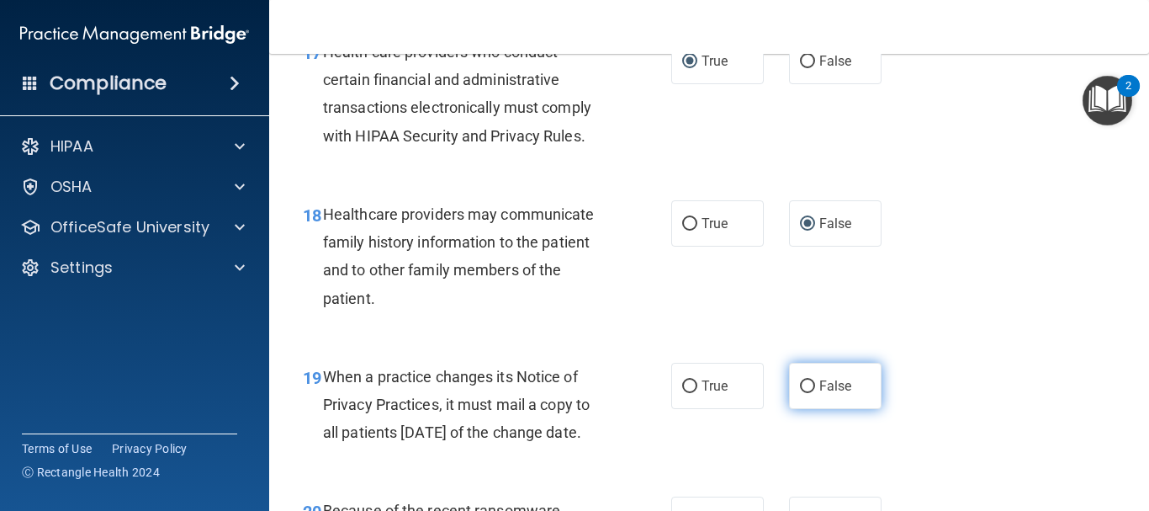
scroll to position [2776, 0]
click at [808, 408] on label "False" at bounding box center [835, 385] width 93 height 46
click at [808, 392] on input "False" at bounding box center [807, 385] width 15 height 13
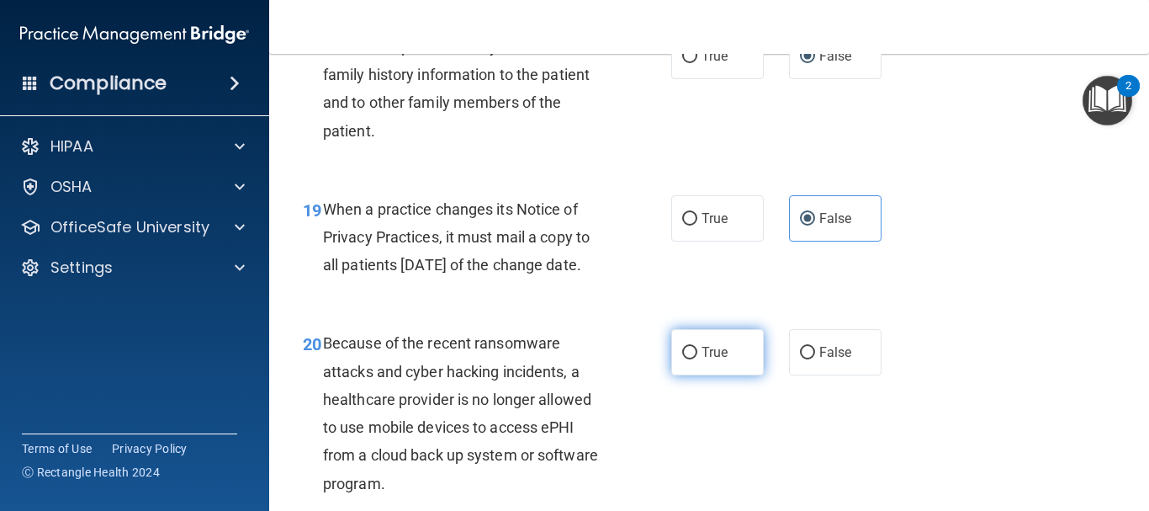
scroll to position [2945, 0]
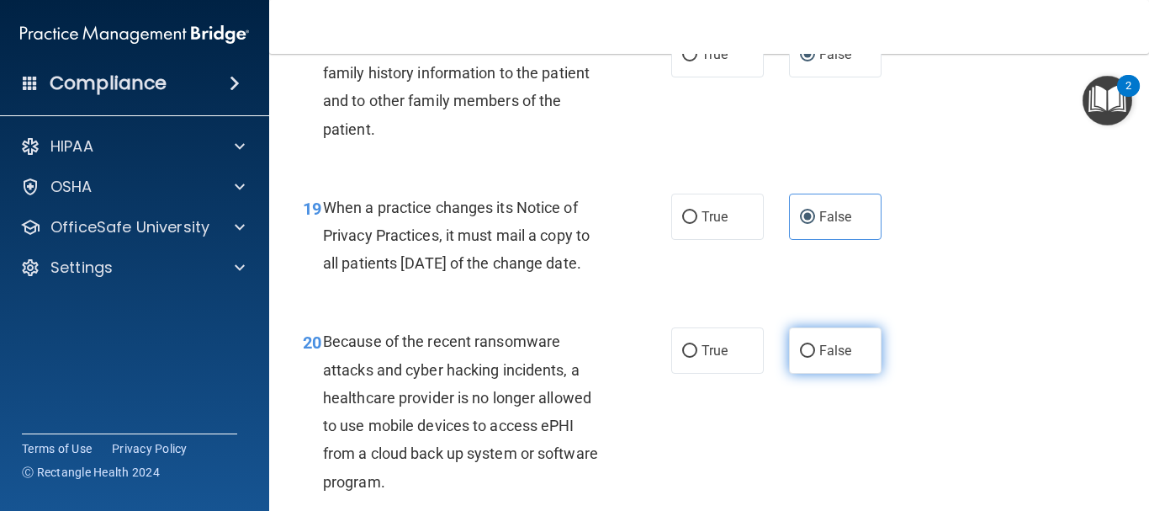
click at [804, 358] on input "False" at bounding box center [807, 351] width 15 height 13
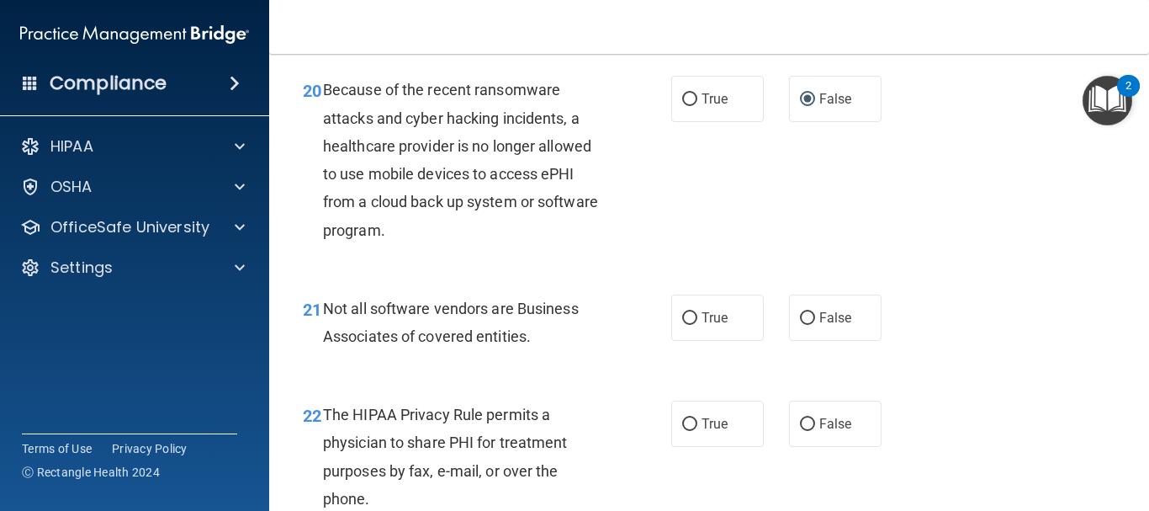
scroll to position [3197, 0]
click at [683, 324] on input "True" at bounding box center [689, 317] width 15 height 13
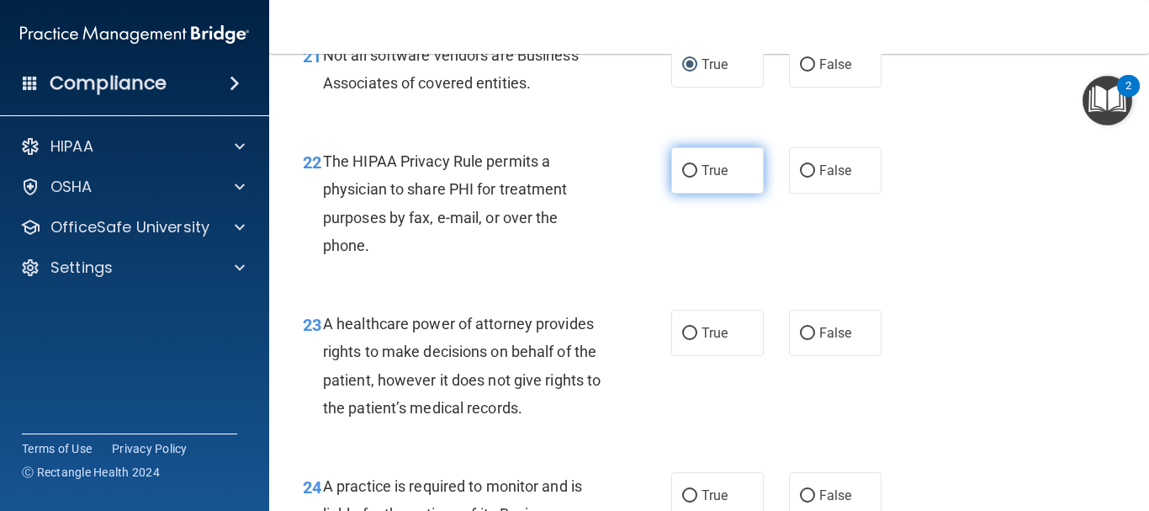
click at [682, 178] on input "True" at bounding box center [689, 171] width 15 height 13
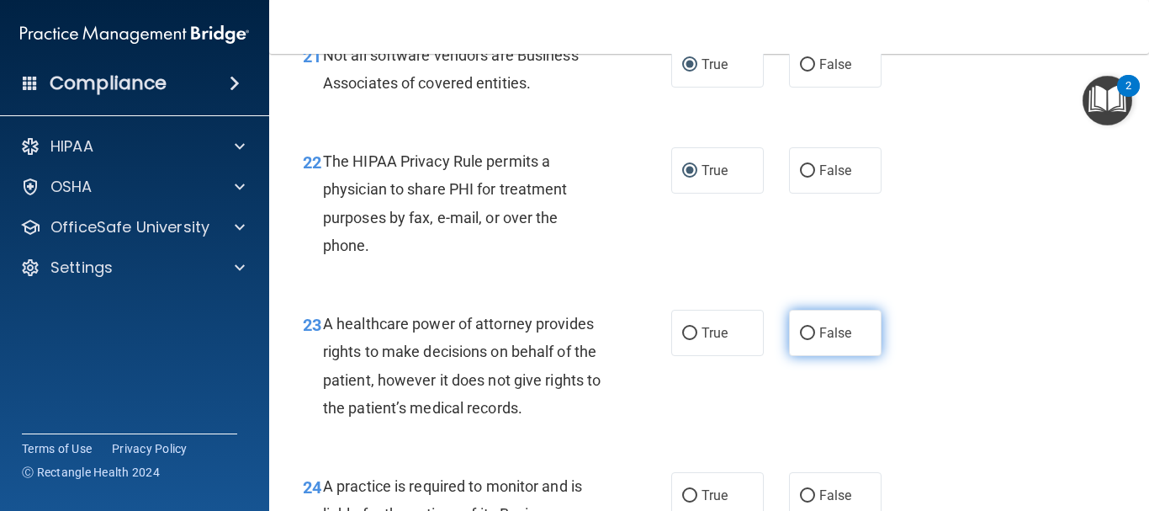
click at [802, 340] on input "False" at bounding box center [807, 333] width 15 height 13
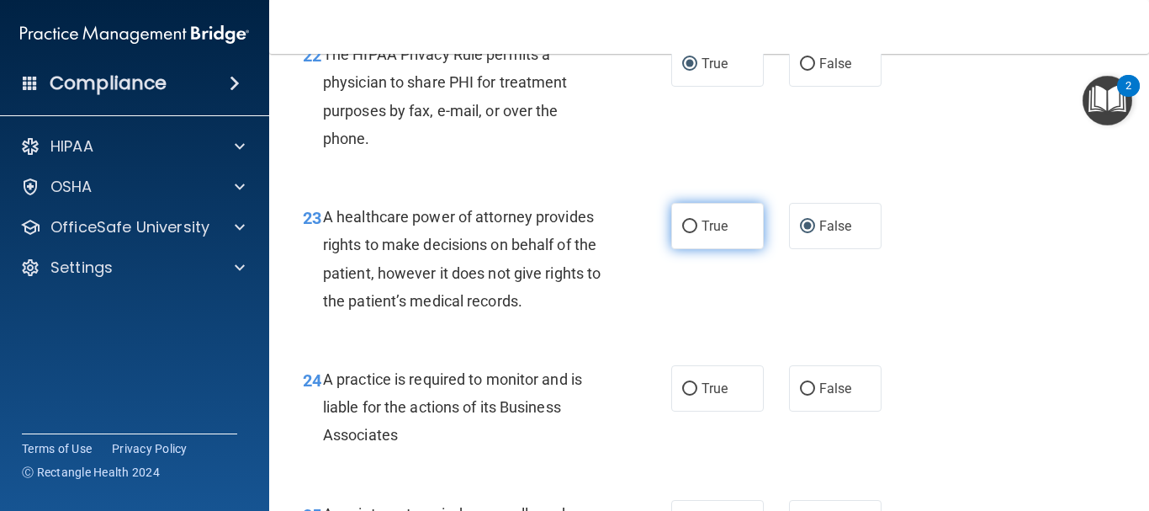
scroll to position [3702, 0]
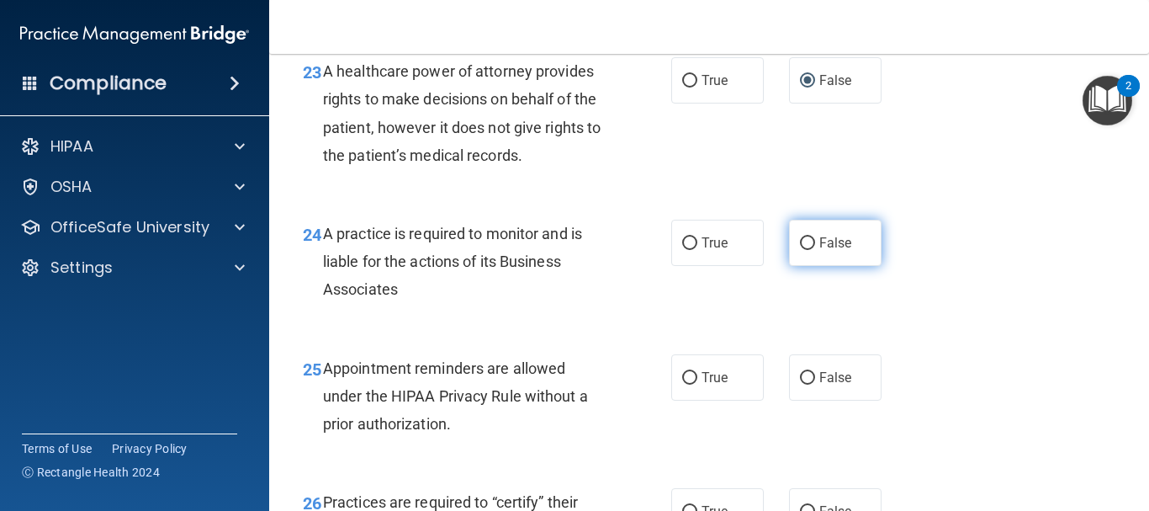
click at [803, 250] on input "False" at bounding box center [807, 243] width 15 height 13
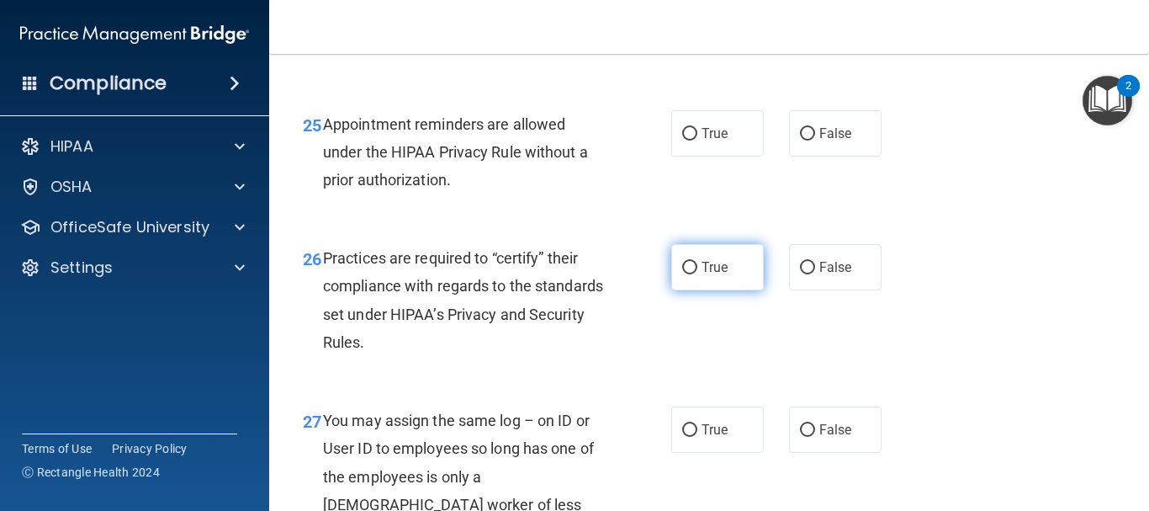
scroll to position [3954, 0]
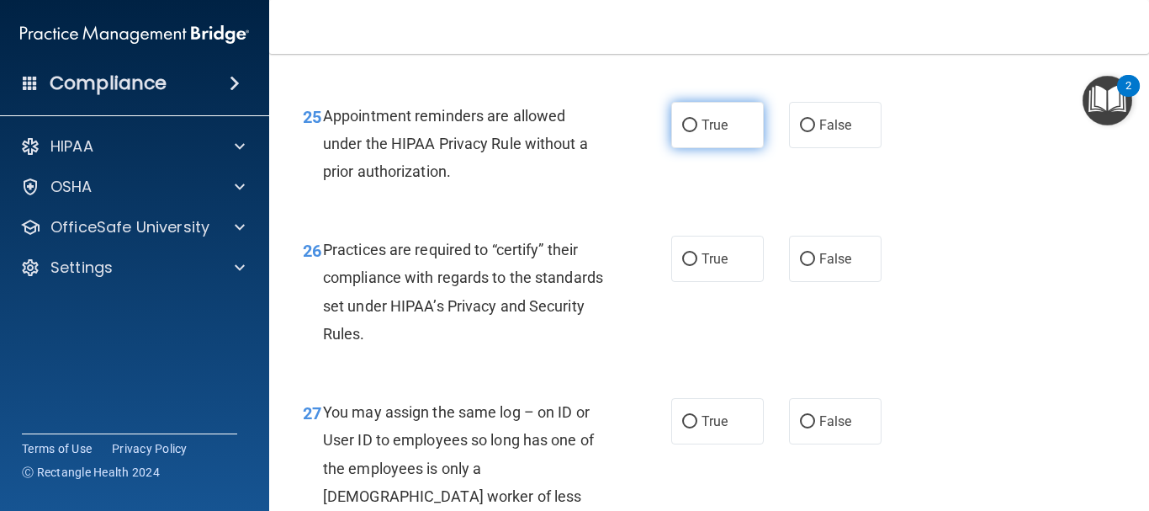
click at [682, 132] on input "True" at bounding box center [689, 125] width 15 height 13
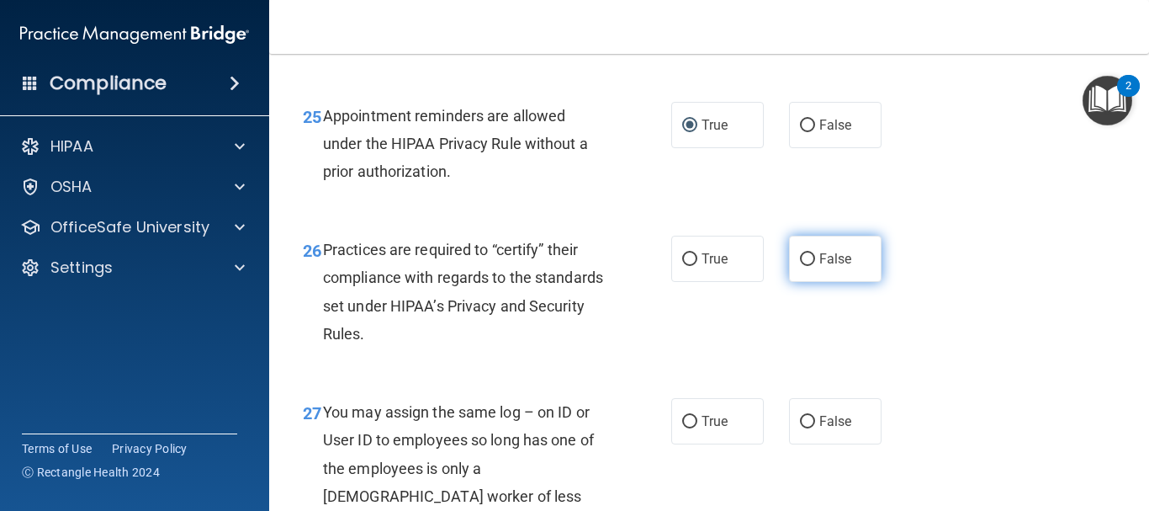
click at [800, 266] on input "False" at bounding box center [807, 259] width 15 height 13
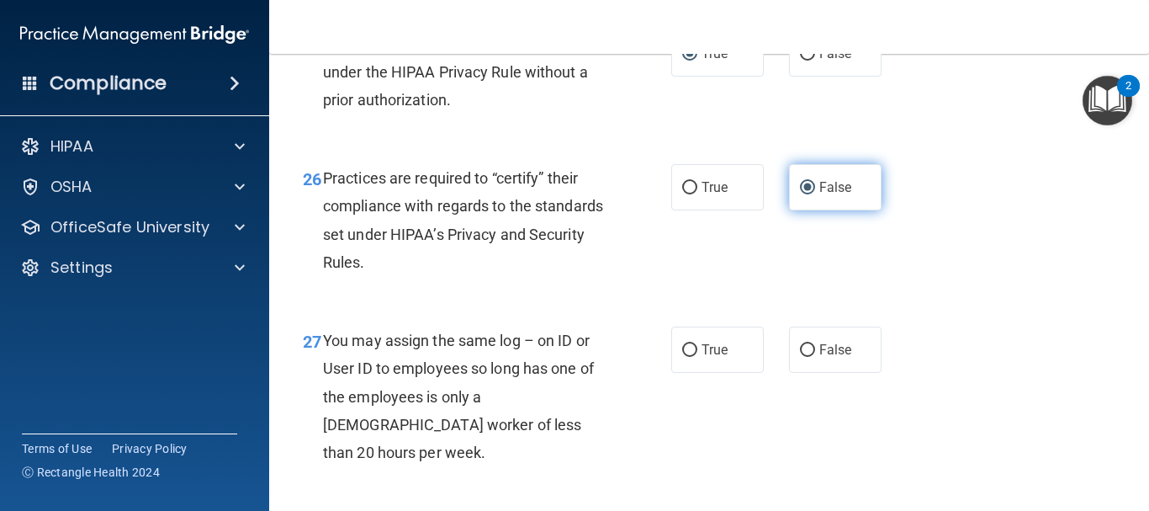
scroll to position [4122, 0]
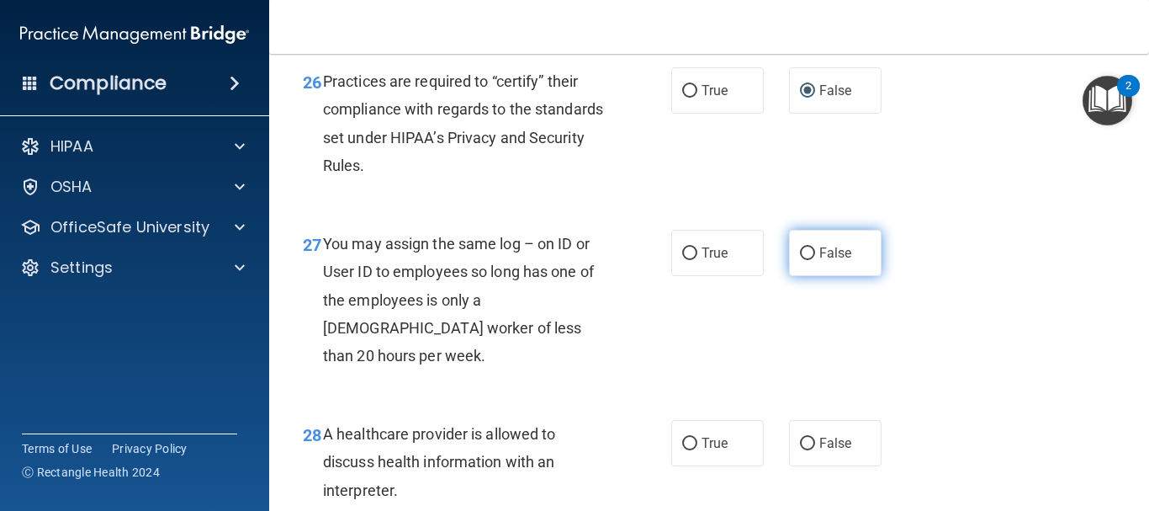
click at [800, 260] on input "False" at bounding box center [807, 253] width 15 height 13
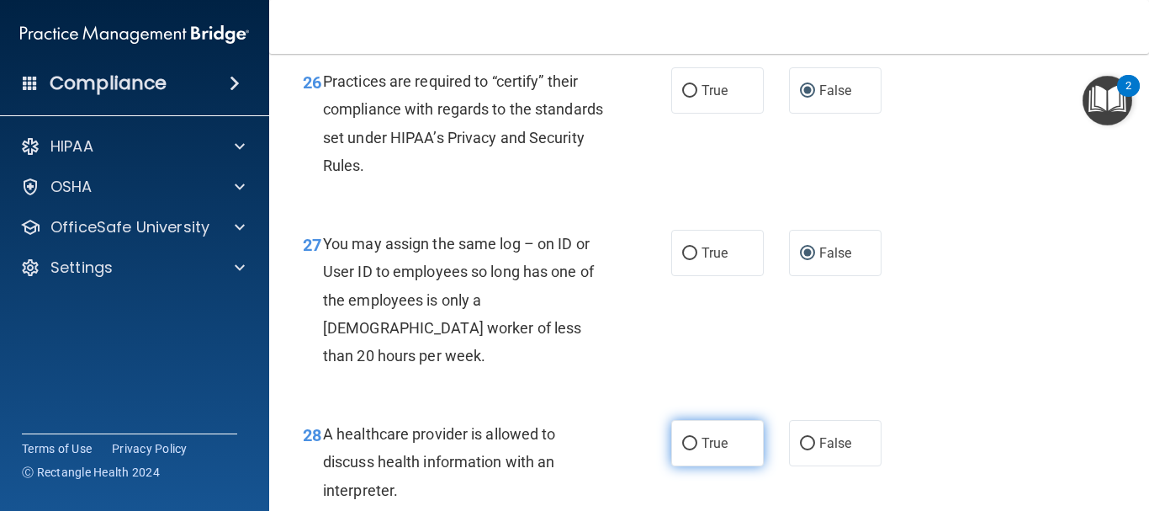
click at [689, 450] on input "True" at bounding box center [689, 443] width 15 height 13
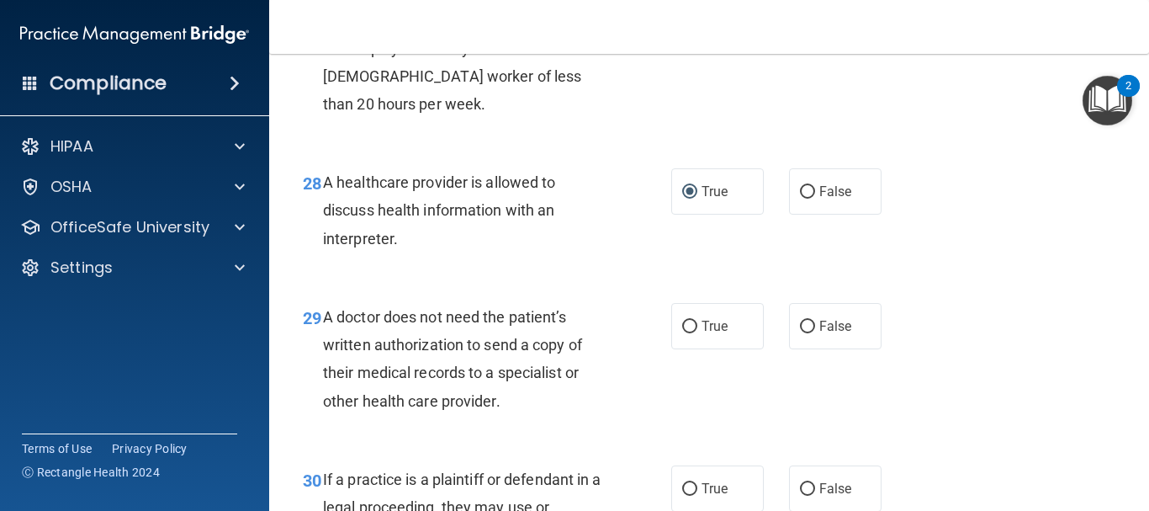
scroll to position [4375, 0]
click at [682, 332] on input "True" at bounding box center [689, 326] width 15 height 13
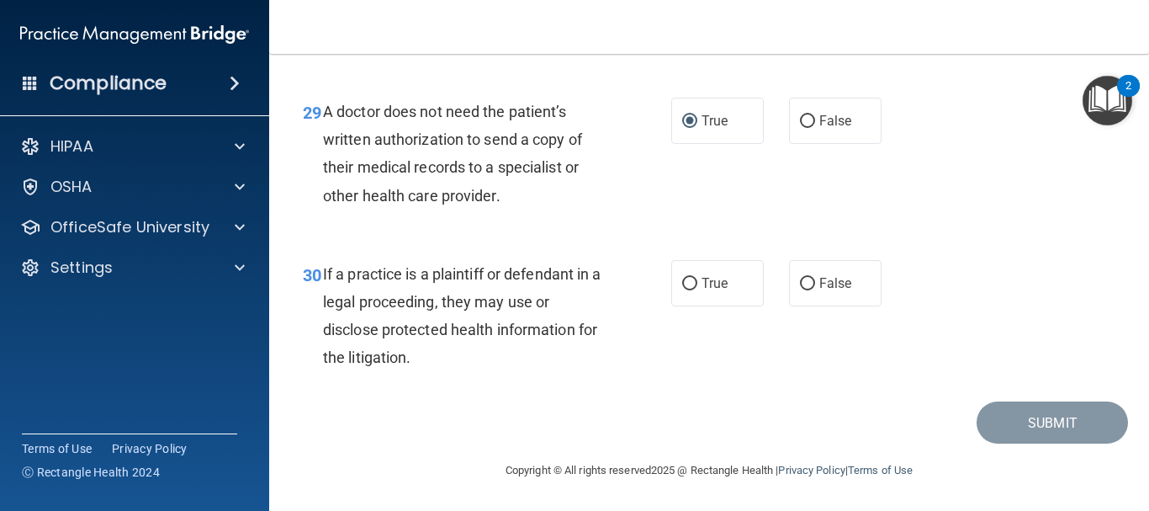
scroll to position [4607, 0]
click at [682, 282] on input "True" at bounding box center [689, 284] width 15 height 13
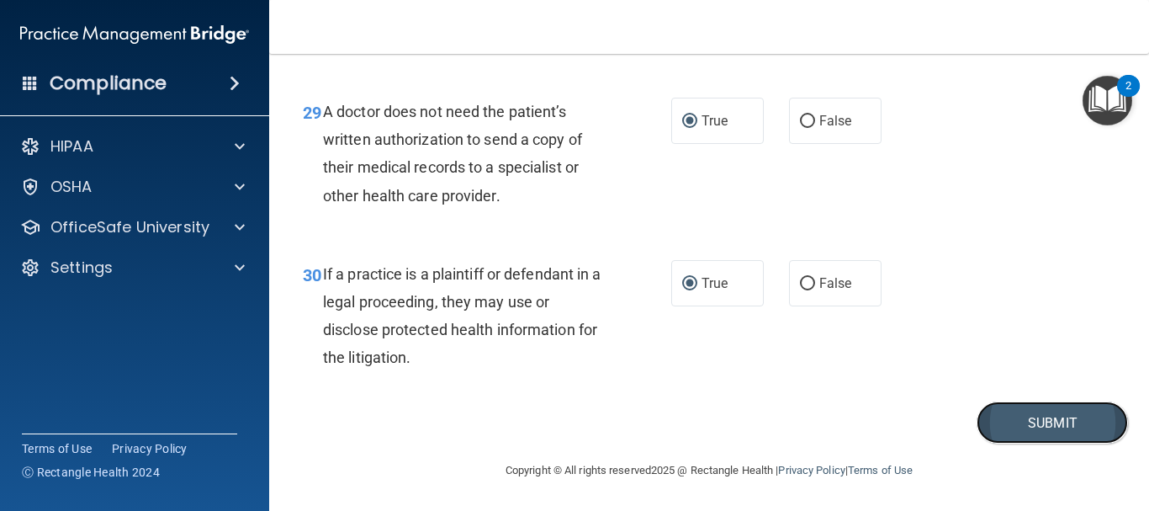
click at [1008, 415] on button "Submit" at bounding box center [1052, 422] width 151 height 43
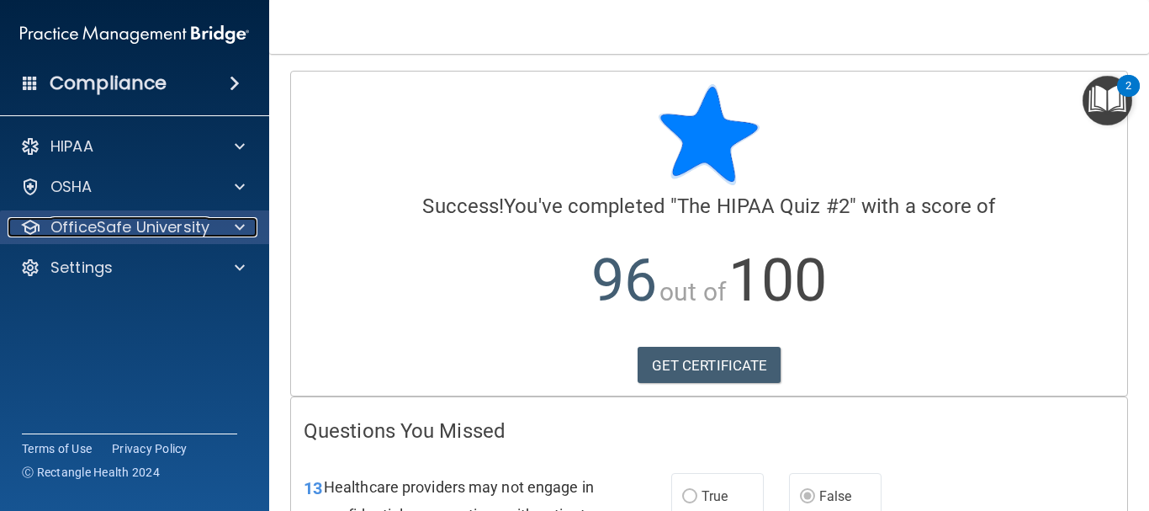
click at [194, 234] on p "OfficeSafe University" at bounding box center [129, 227] width 159 height 20
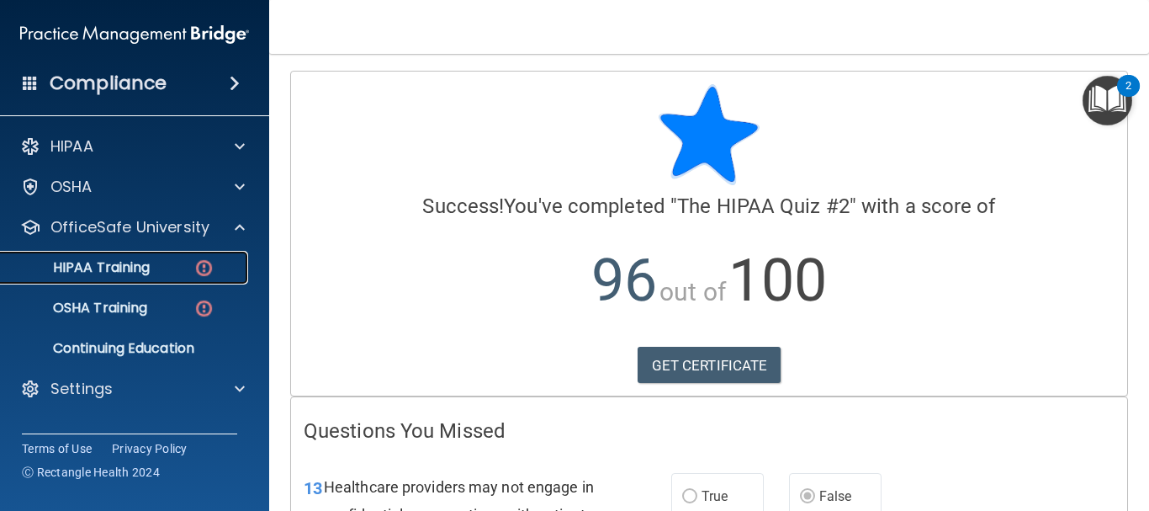
click at [130, 272] on p "HIPAA Training" at bounding box center [80, 267] width 139 height 17
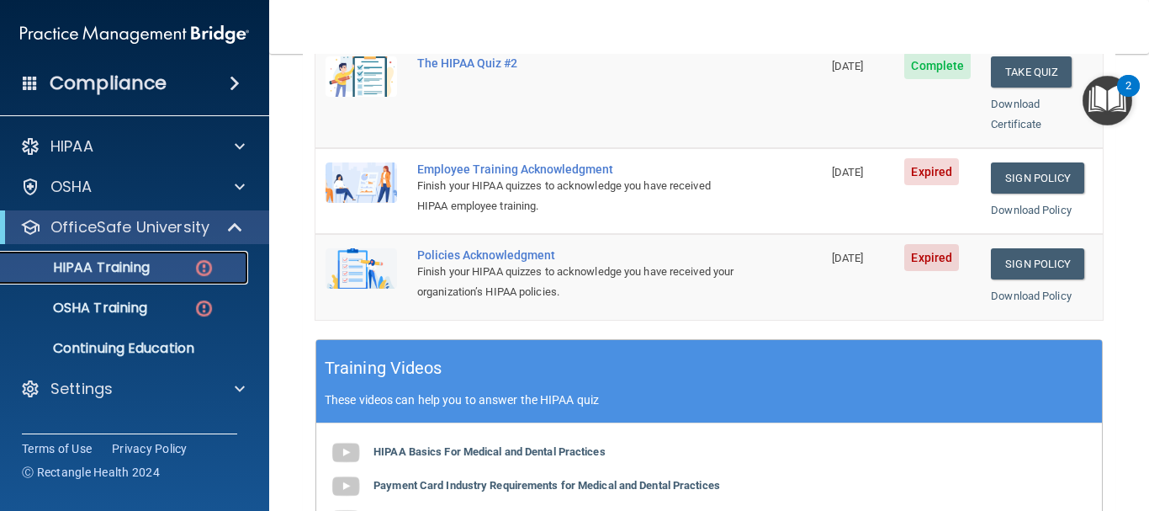
scroll to position [505, 0]
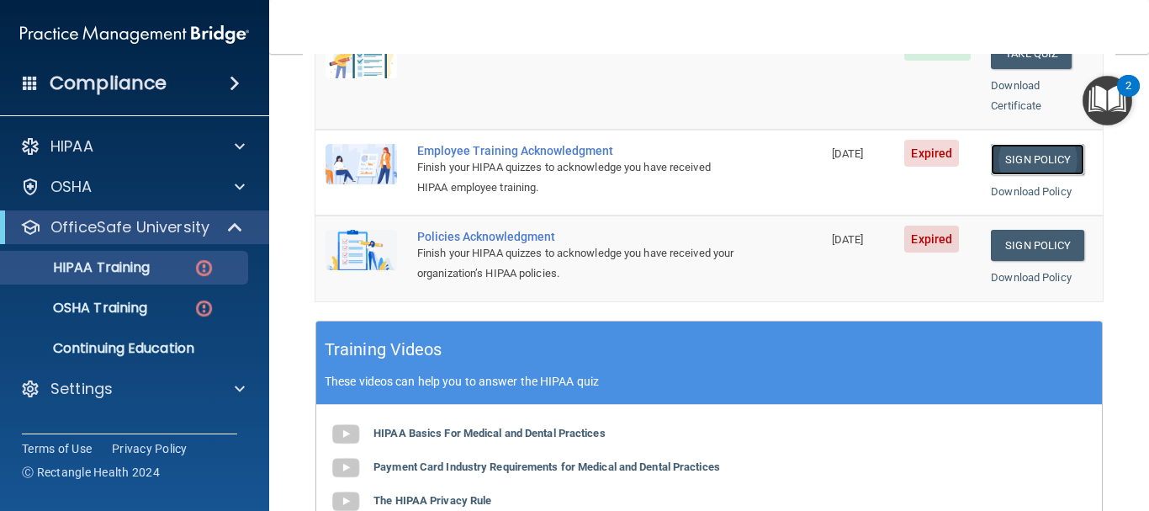
click at [1018, 144] on link "Sign Policy" at bounding box center [1037, 159] width 93 height 31
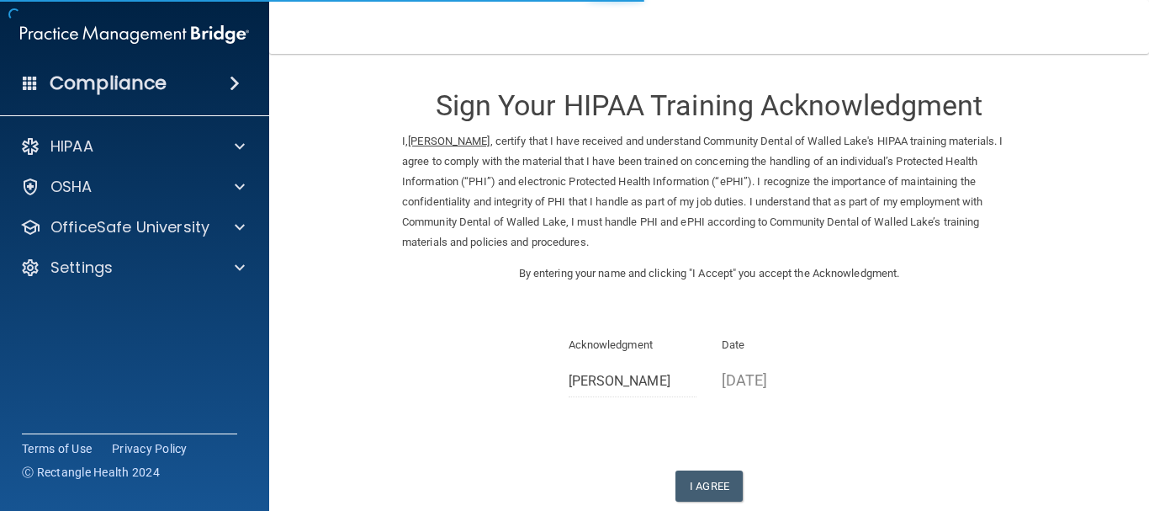
scroll to position [98, 0]
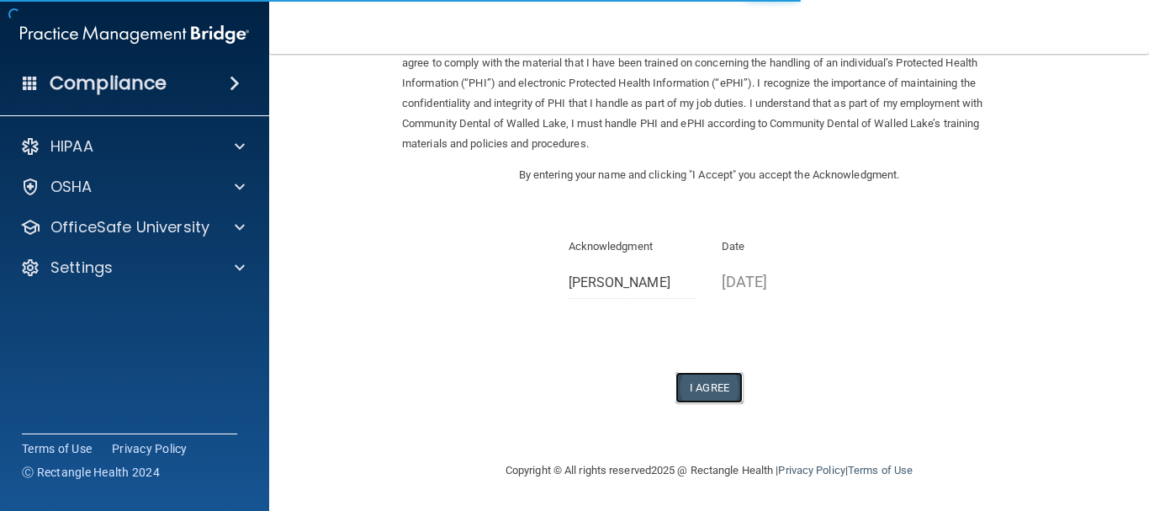
click at [700, 389] on button "I Agree" at bounding box center [709, 387] width 67 height 31
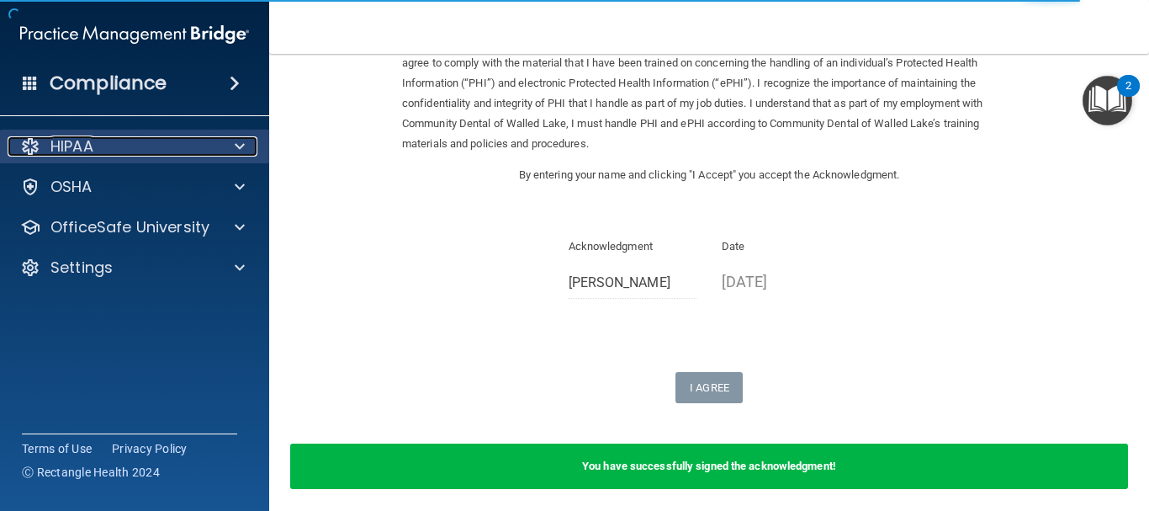
click at [219, 152] on div at bounding box center [237, 146] width 42 height 20
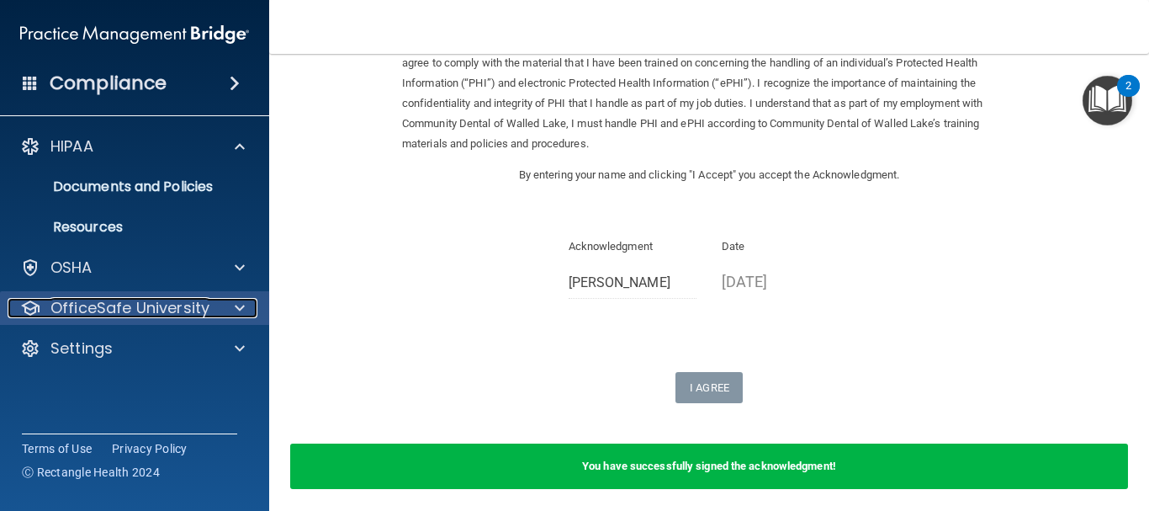
click at [234, 311] on div at bounding box center [237, 308] width 42 height 20
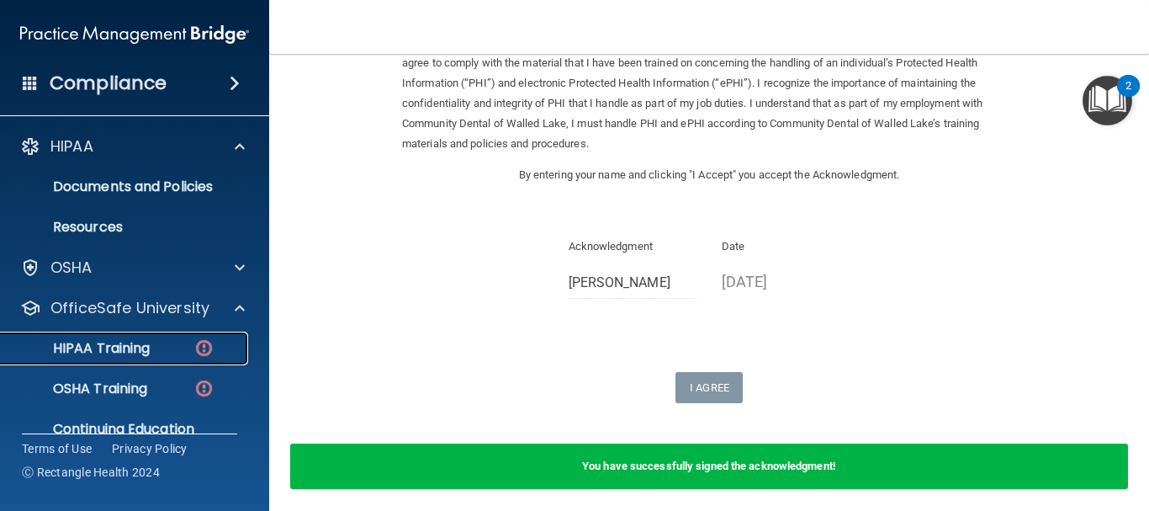
click at [183, 363] on link "HIPAA Training" at bounding box center [115, 348] width 265 height 34
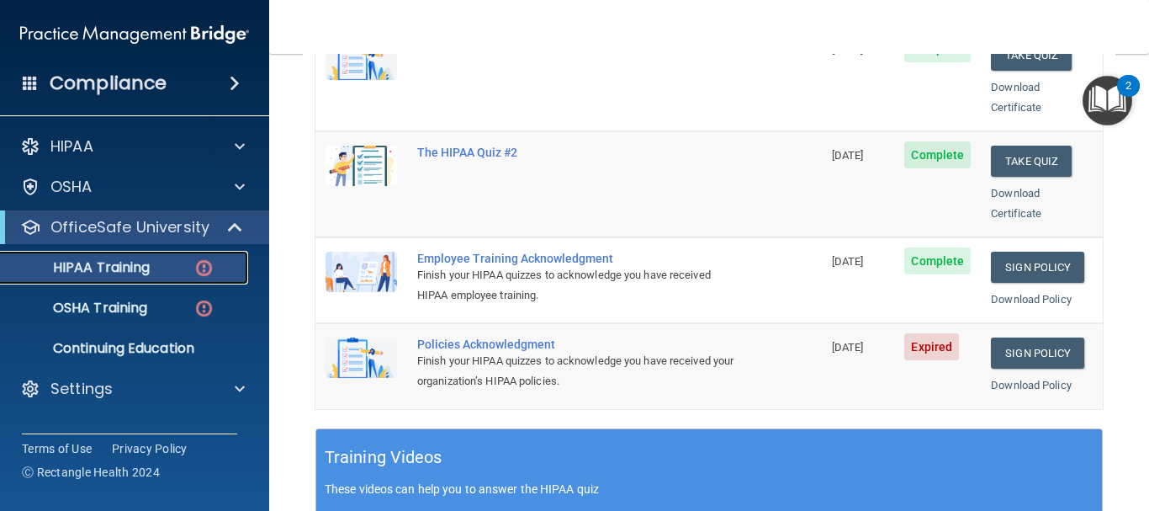
scroll to position [396, 0]
click at [1020, 338] on link "Sign Policy" at bounding box center [1037, 353] width 93 height 31
click at [125, 316] on p "OSHA Training" at bounding box center [79, 308] width 136 height 17
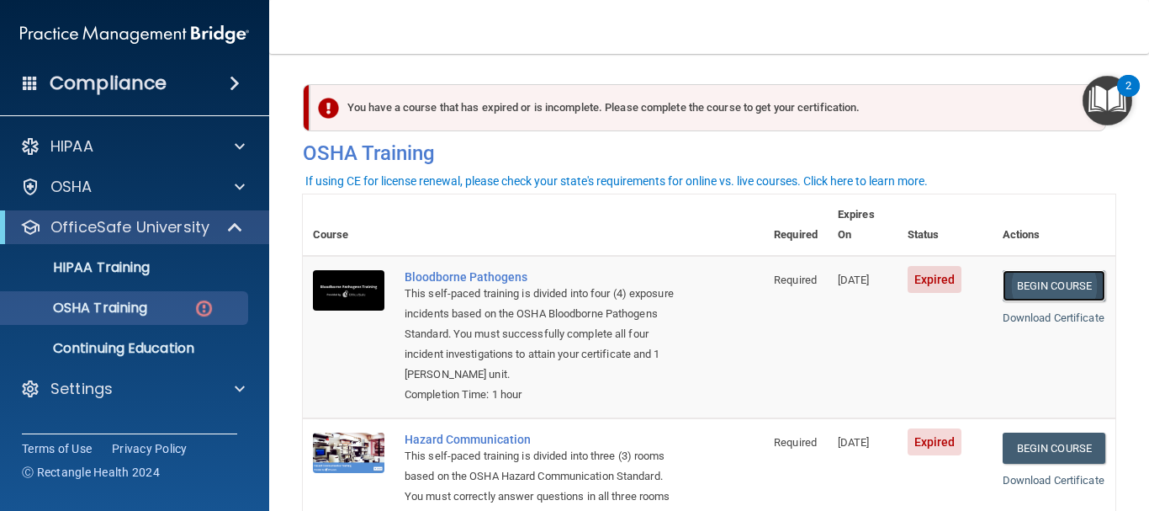
click at [1035, 270] on link "Begin Course" at bounding box center [1054, 285] width 103 height 31
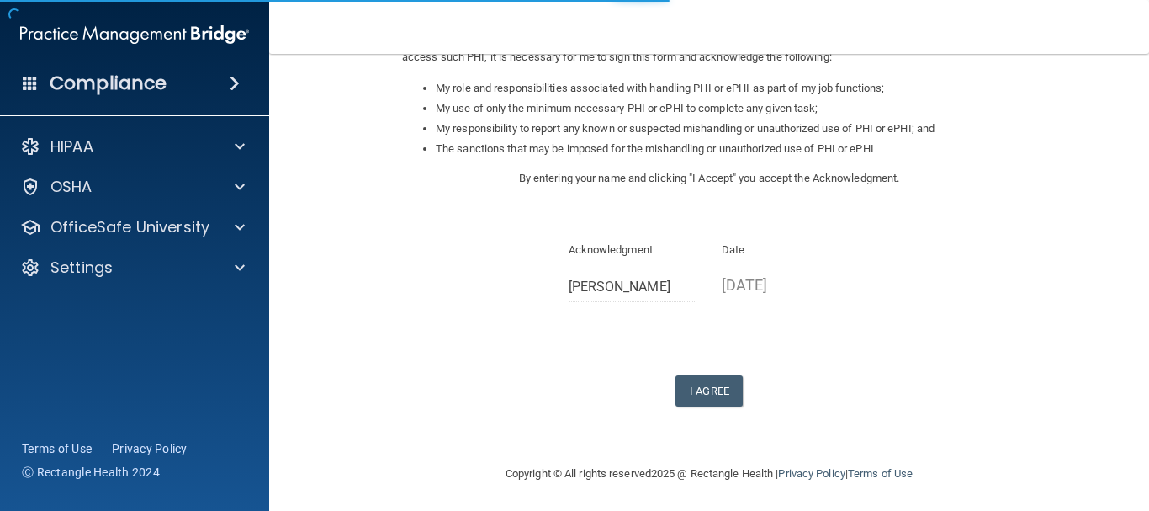
scroll to position [260, 0]
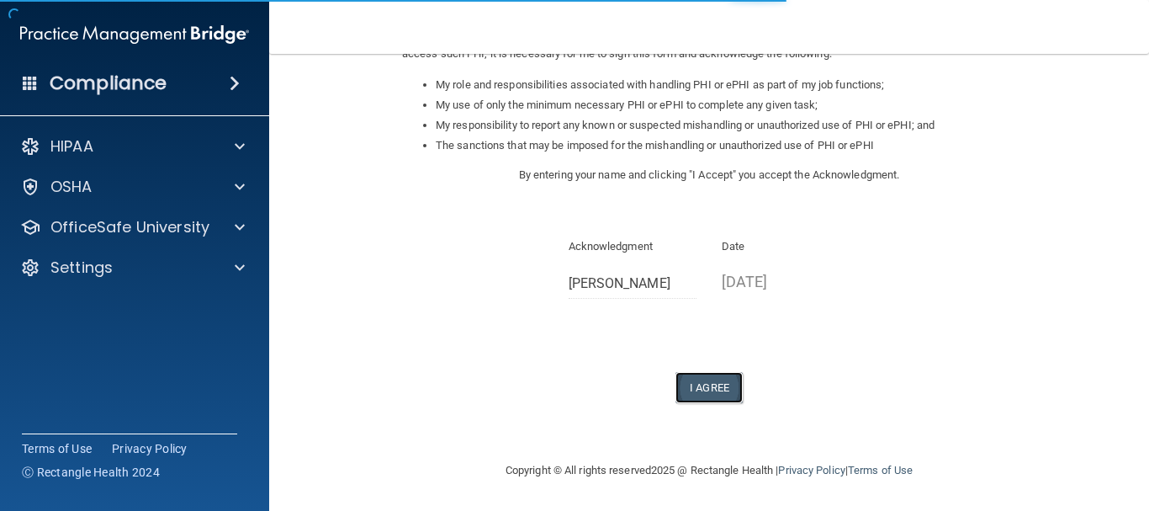
click at [715, 383] on button "I Agree" at bounding box center [709, 387] width 67 height 31
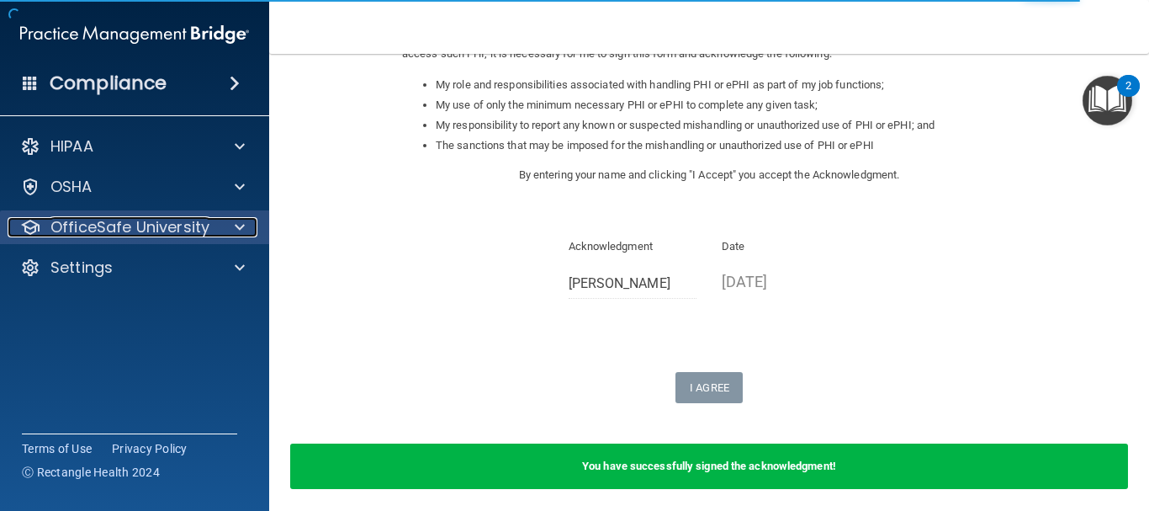
click at [227, 232] on div at bounding box center [237, 227] width 42 height 20
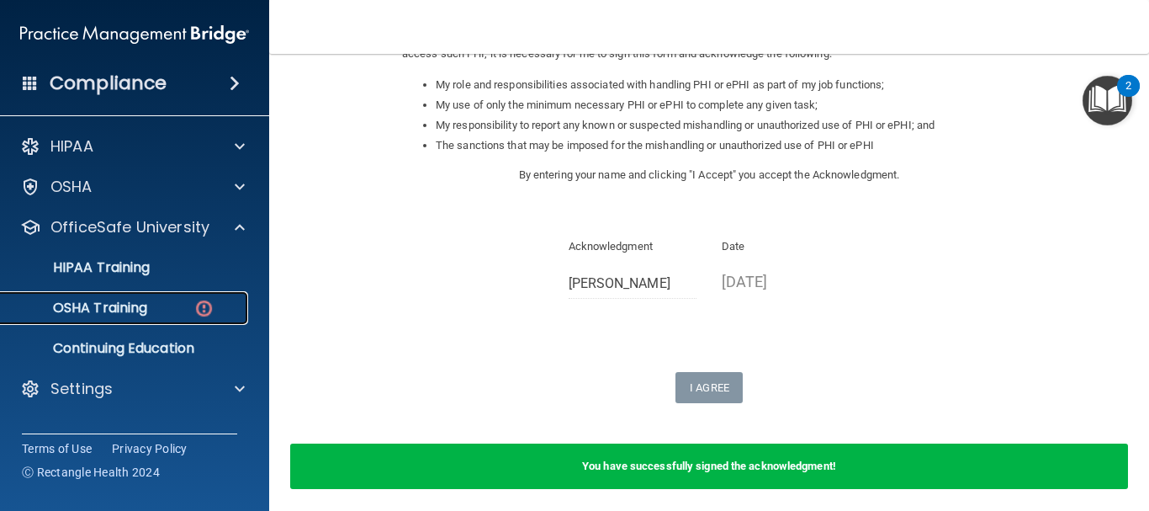
click at [142, 301] on p "OSHA Training" at bounding box center [79, 308] width 136 height 17
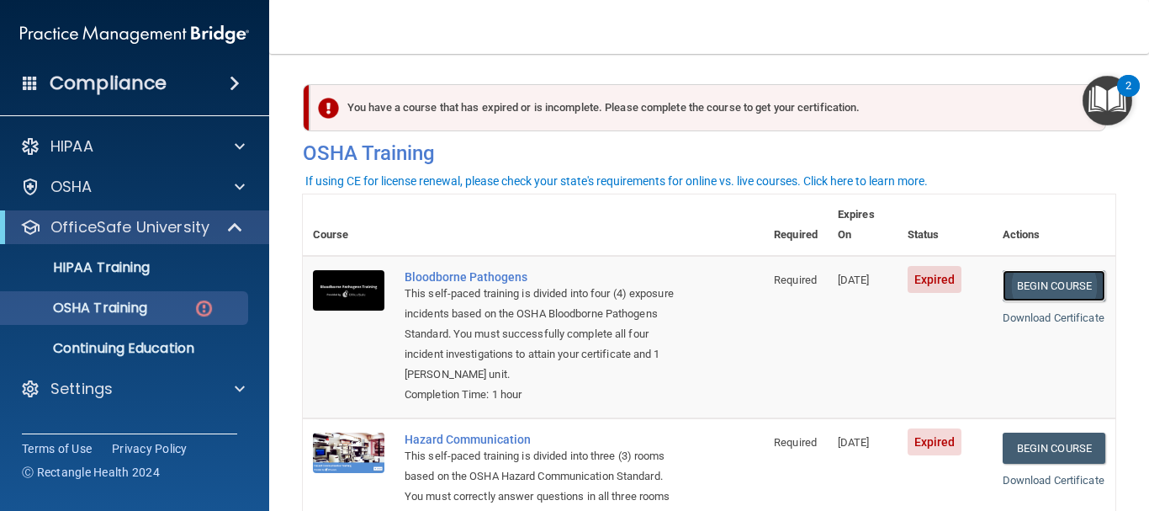
click at [1036, 270] on link "Begin Course" at bounding box center [1054, 285] width 103 height 31
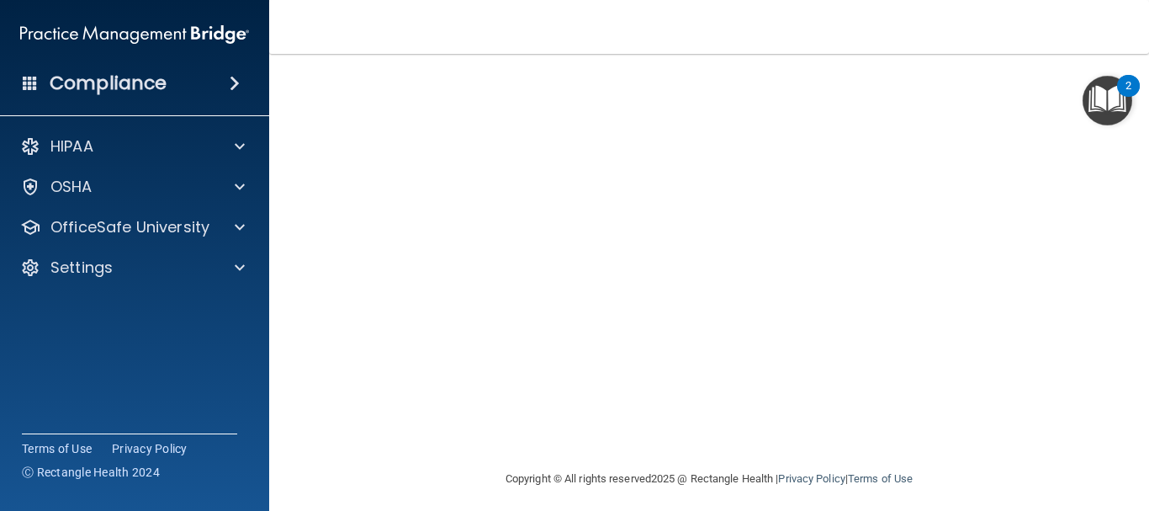
scroll to position [209, 0]
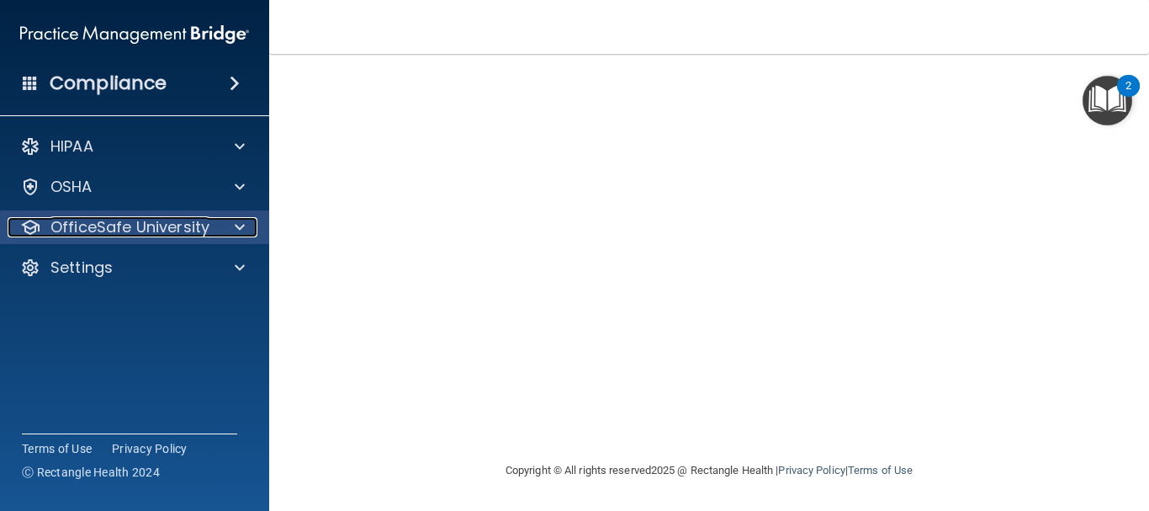
click at [155, 233] on p "OfficeSafe University" at bounding box center [129, 227] width 159 height 20
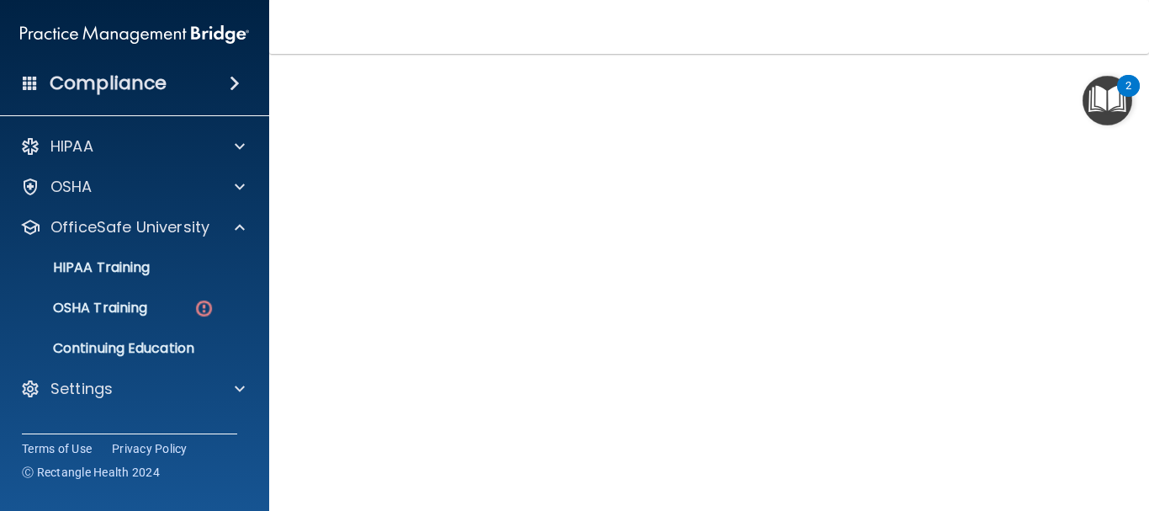
scroll to position [84, 0]
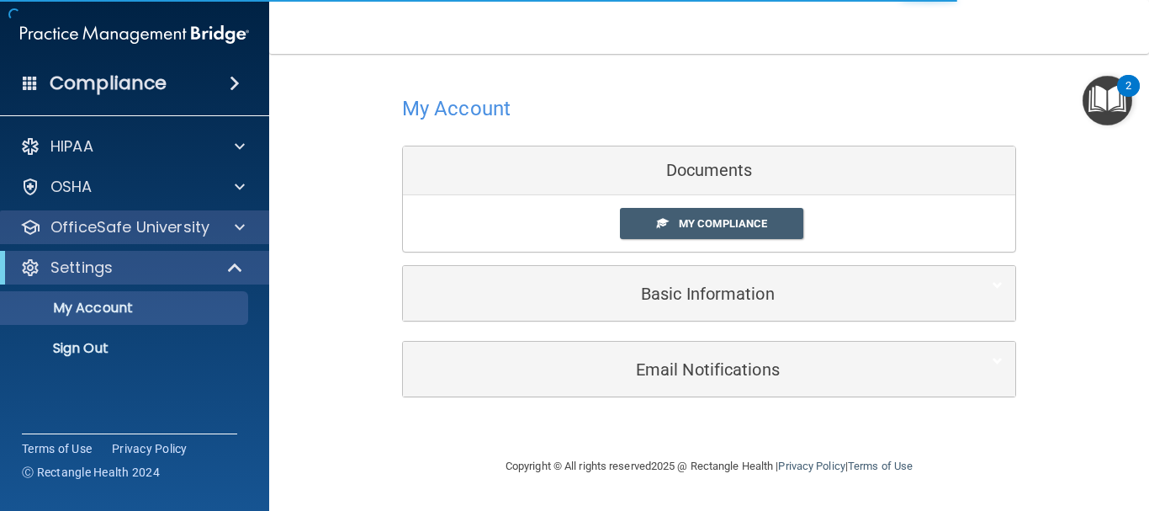
click at [215, 215] on div "OfficeSafe University" at bounding box center [135, 227] width 270 height 34
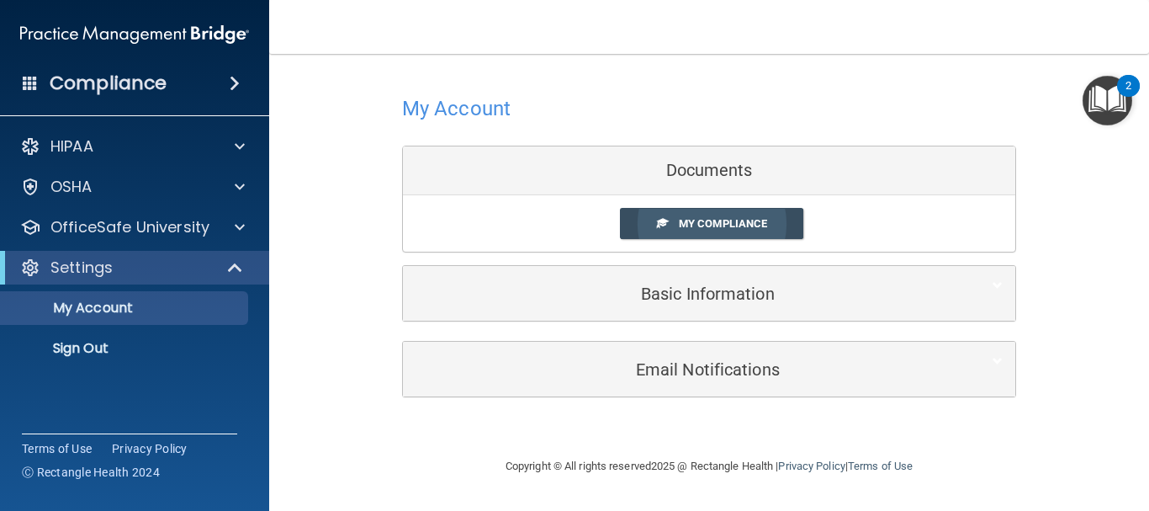
click at [706, 216] on link "My Compliance" at bounding box center [712, 223] width 184 height 31
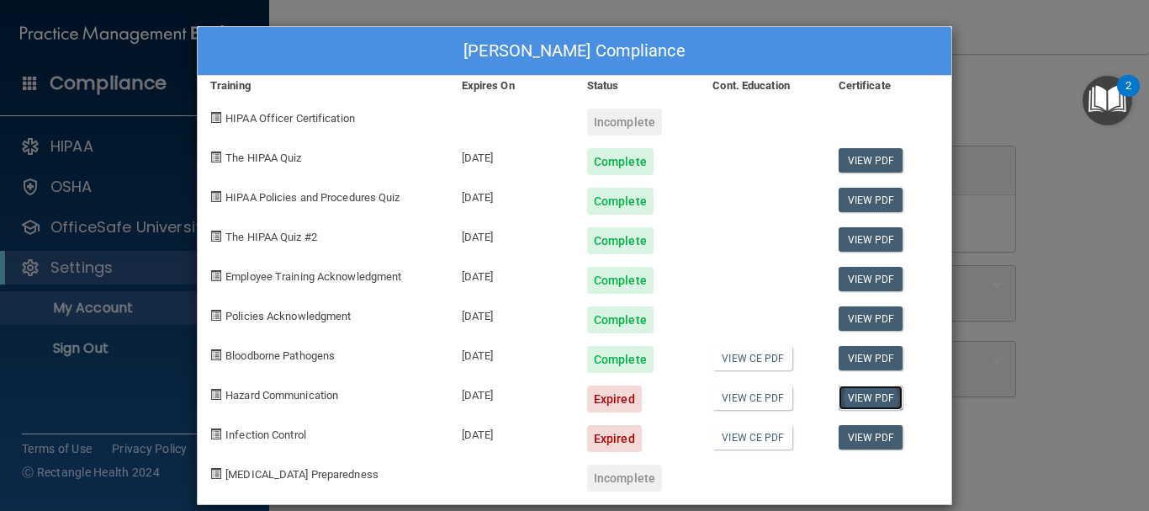
click at [850, 402] on link "View PDF" at bounding box center [871, 397] width 65 height 24
click at [756, 393] on link "View CE PDF" at bounding box center [753, 397] width 80 height 24
click at [616, 399] on div "Expired" at bounding box center [614, 398] width 55 height 27
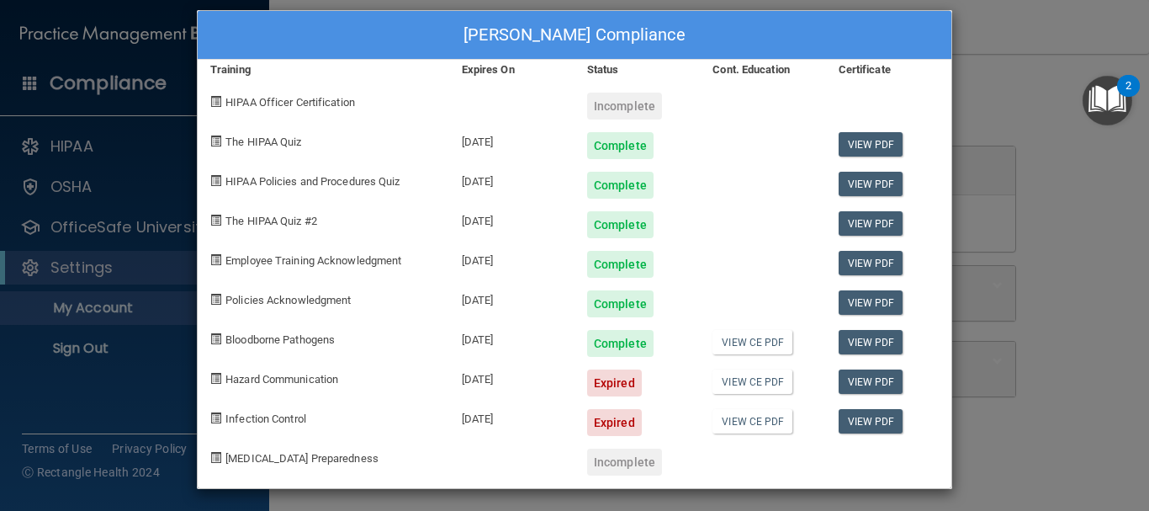
scroll to position [20, 0]
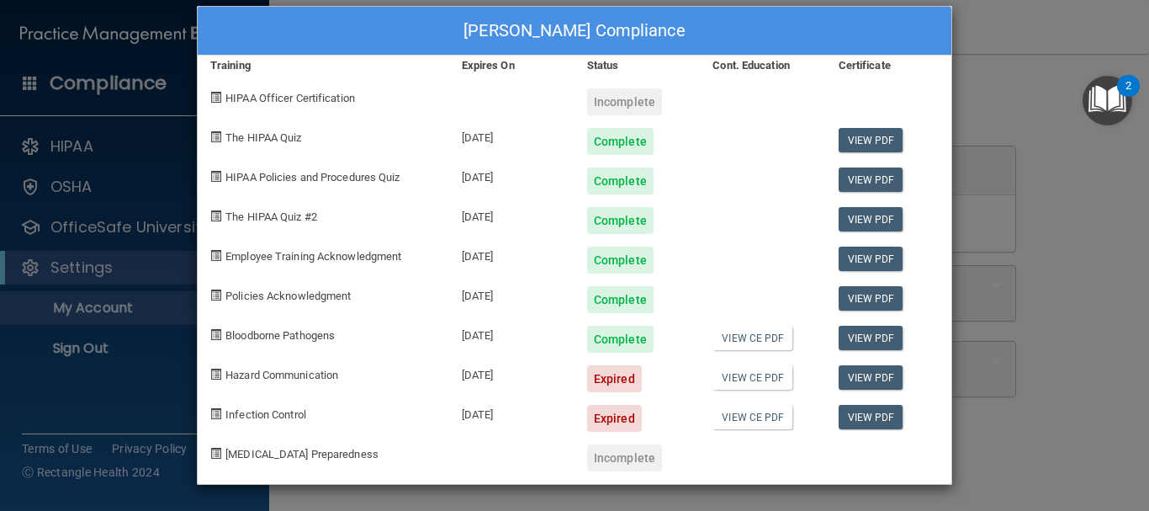
drag, startPoint x: 606, startPoint y: 107, endPoint x: 660, endPoint y: 168, distance: 81.7
click at [607, 108] on div "Incomplete" at bounding box center [624, 101] width 75 height 27
click at [865, 416] on link "View PDF" at bounding box center [871, 417] width 65 height 24
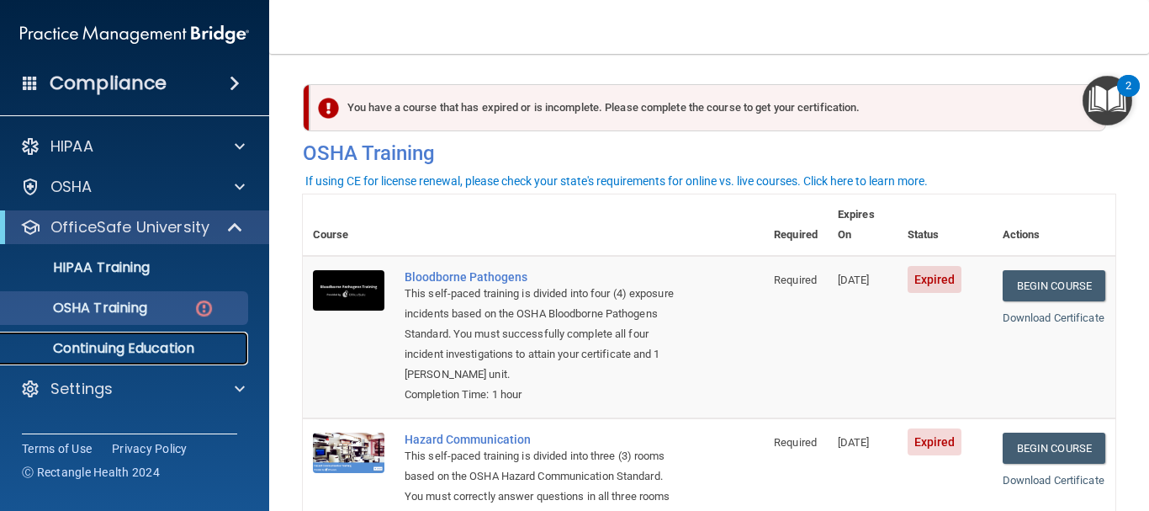
click at [127, 353] on p "Continuing Education" at bounding box center [126, 348] width 230 height 17
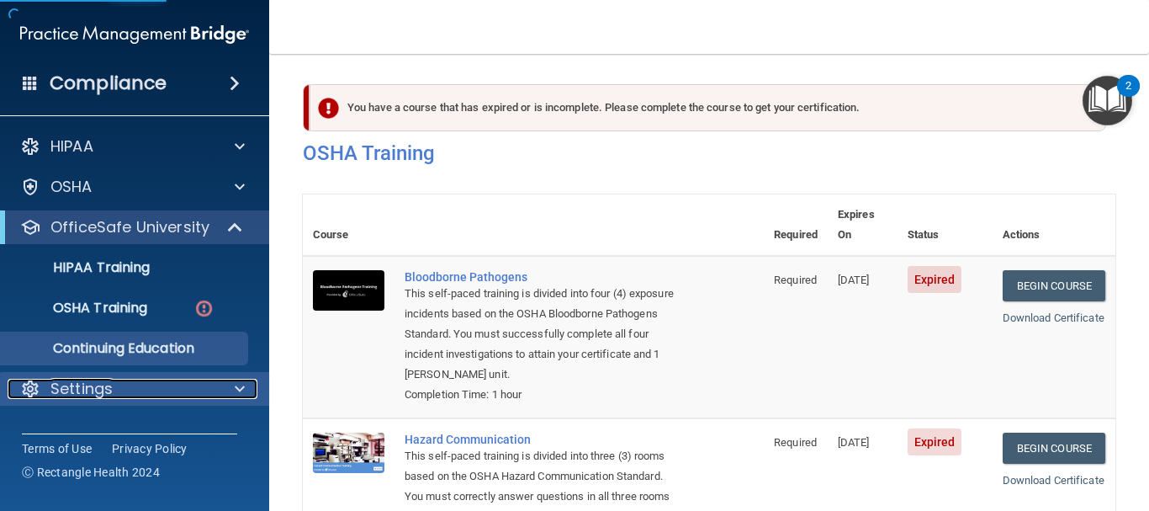
click at [170, 385] on div "Settings" at bounding box center [112, 389] width 209 height 20
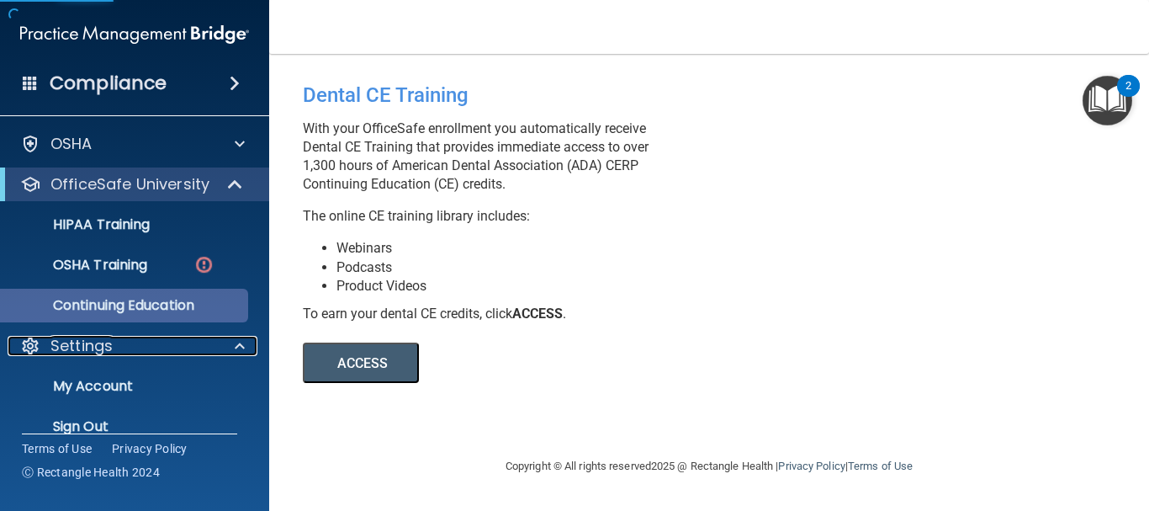
scroll to position [66, 0]
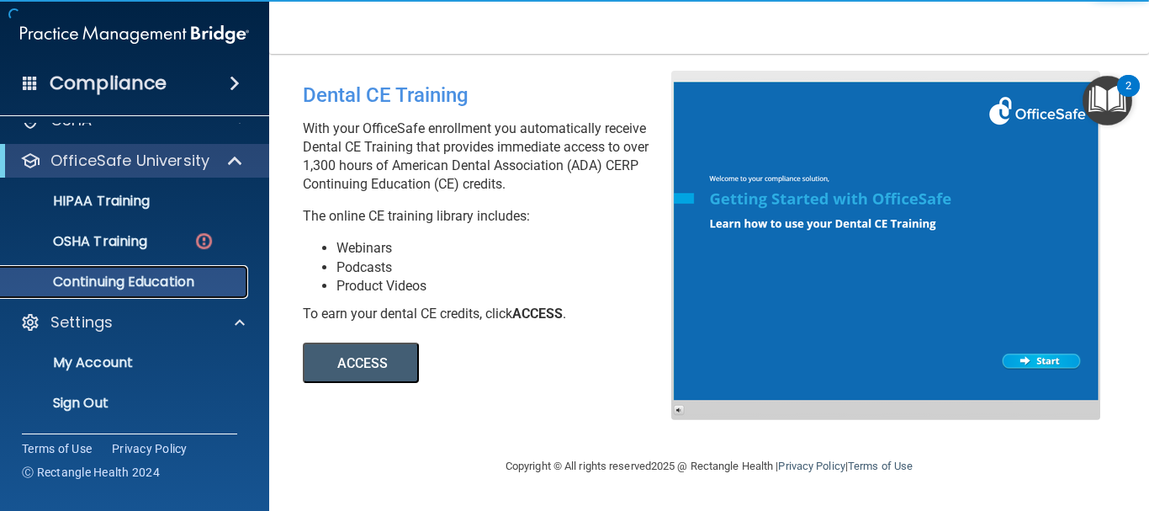
click at [174, 292] on link "Continuing Education" at bounding box center [115, 282] width 265 height 34
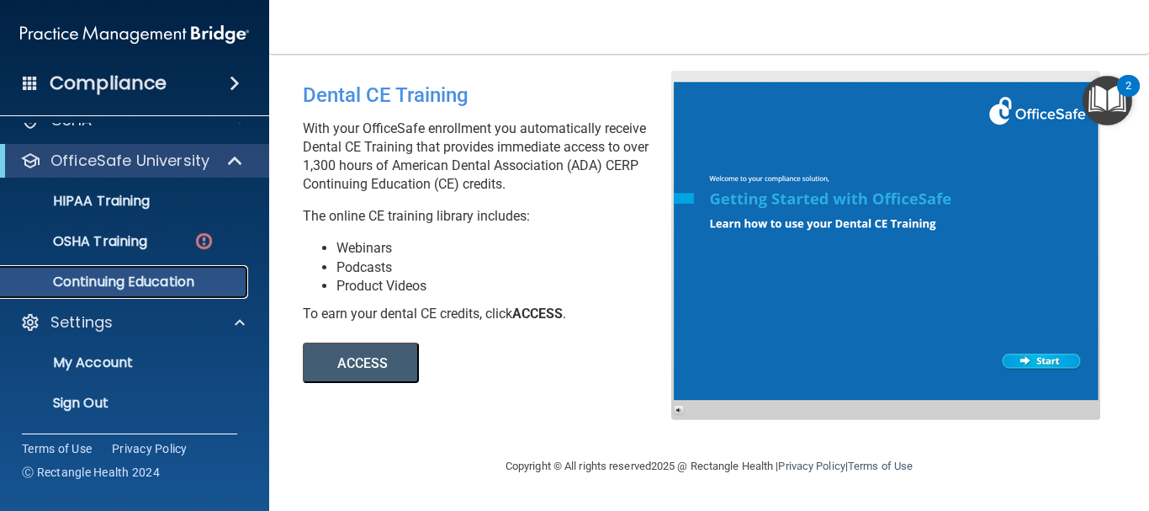
click at [175, 281] on p "Continuing Education" at bounding box center [126, 281] width 230 height 17
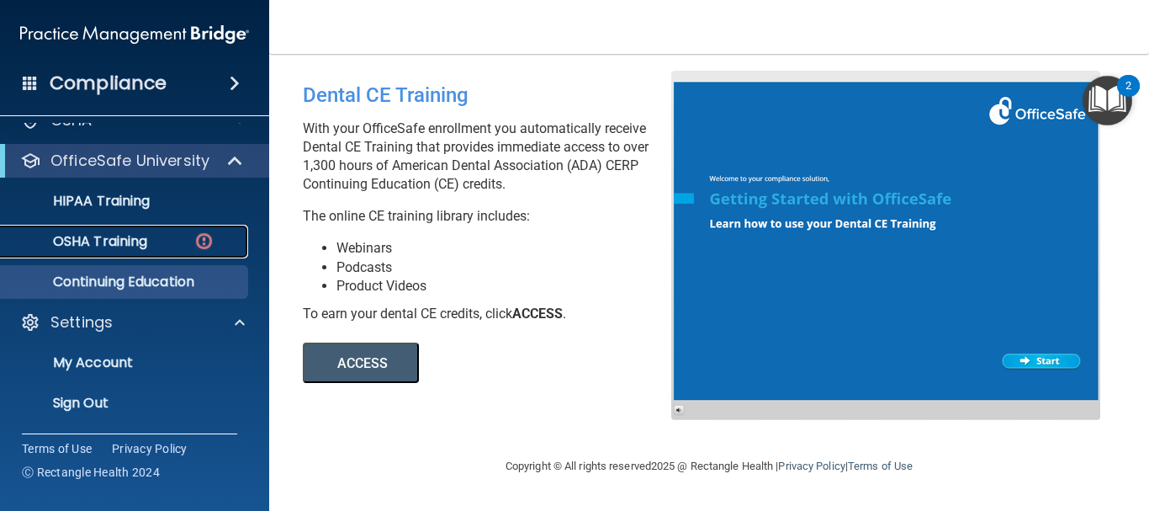
click at [127, 238] on p "OSHA Training" at bounding box center [79, 241] width 136 height 17
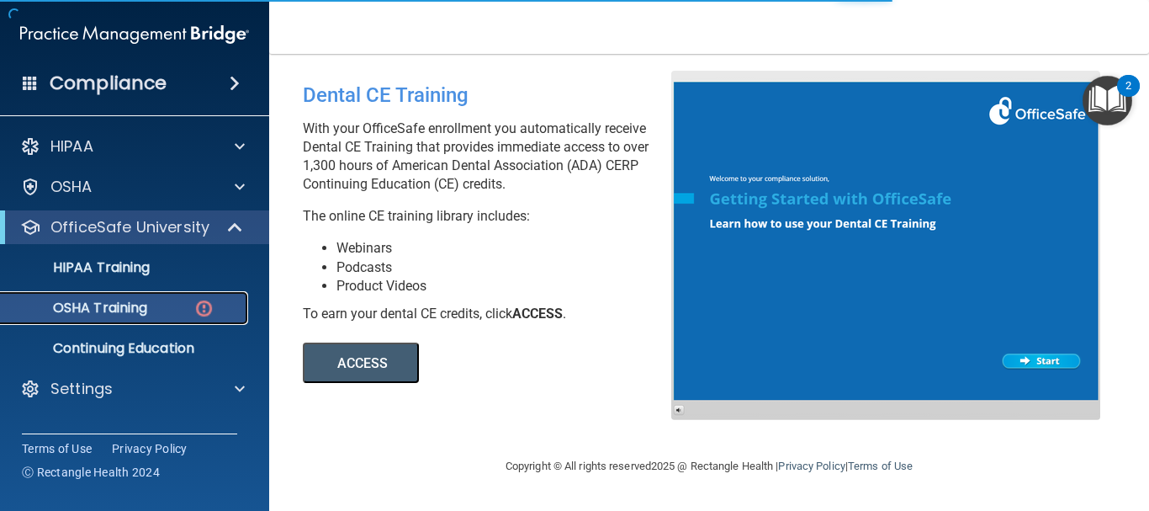
click at [198, 311] on img at bounding box center [204, 308] width 21 height 21
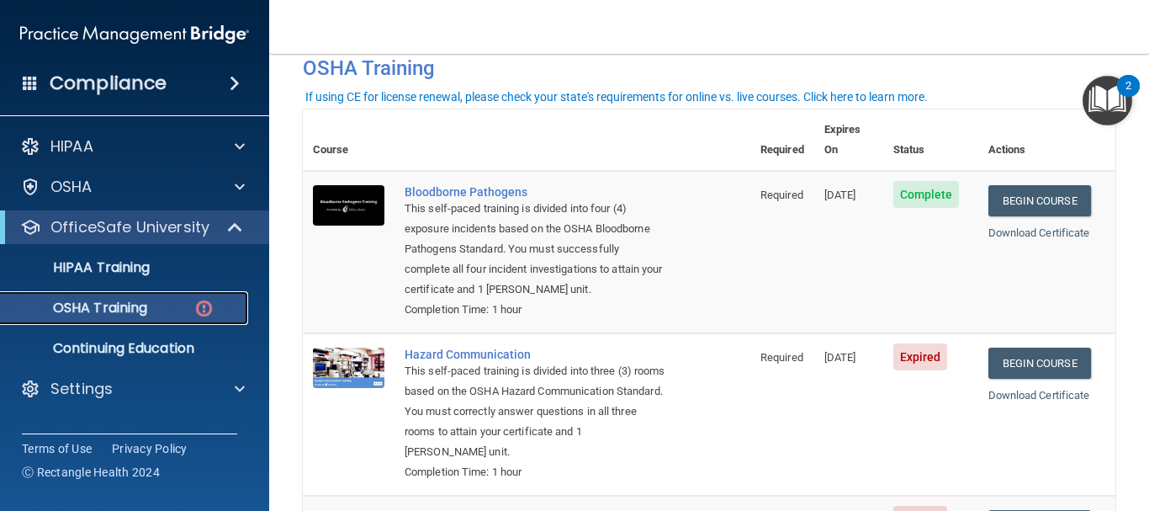
scroll to position [84, 0]
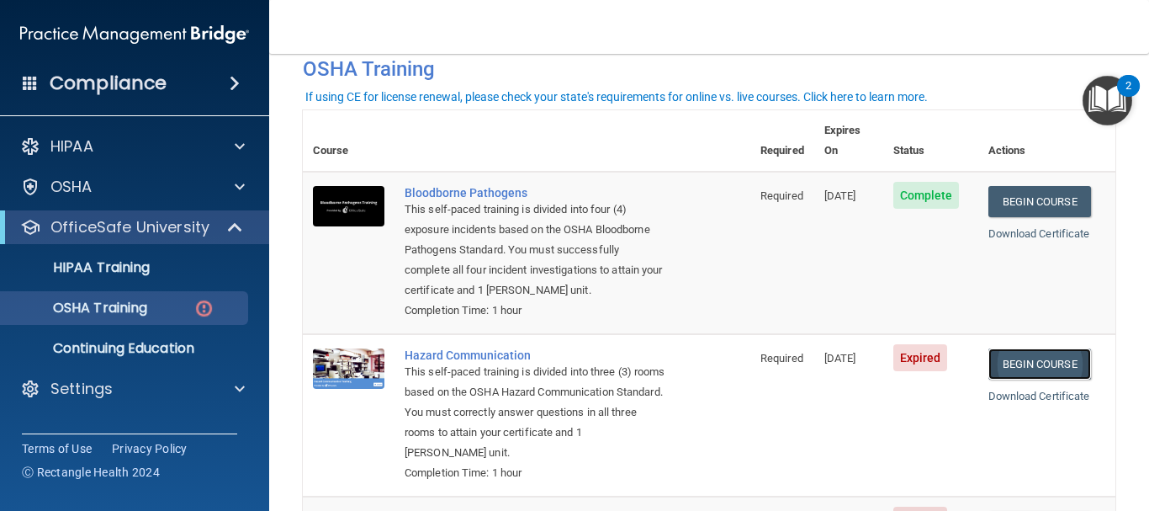
click at [1047, 367] on link "Begin Course" at bounding box center [1040, 363] width 103 height 31
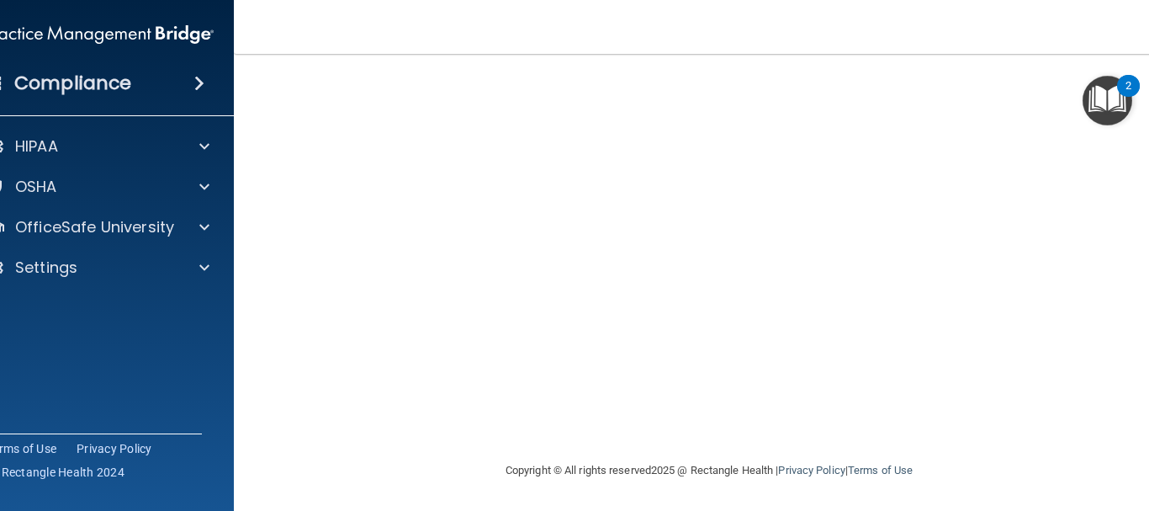
scroll to position [106, 0]
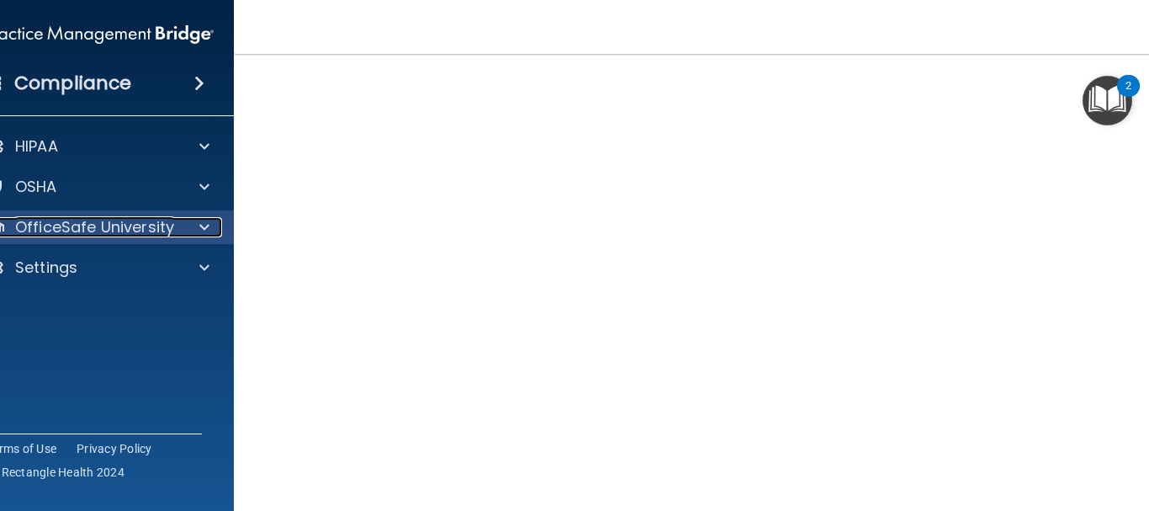
click at [162, 228] on p "OfficeSafe University" at bounding box center [94, 227] width 159 height 20
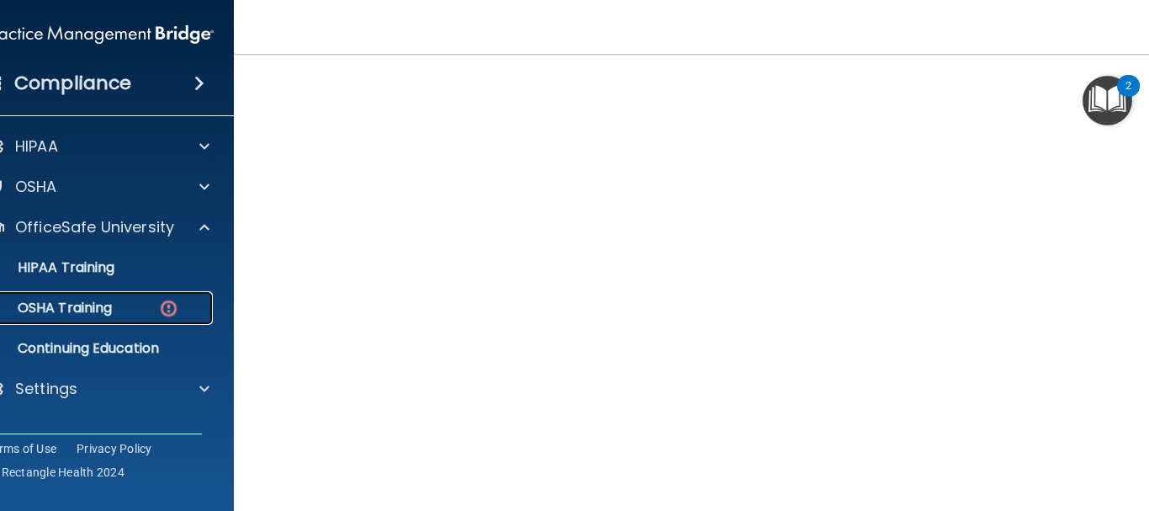
click at [158, 298] on img at bounding box center [168, 308] width 21 height 21
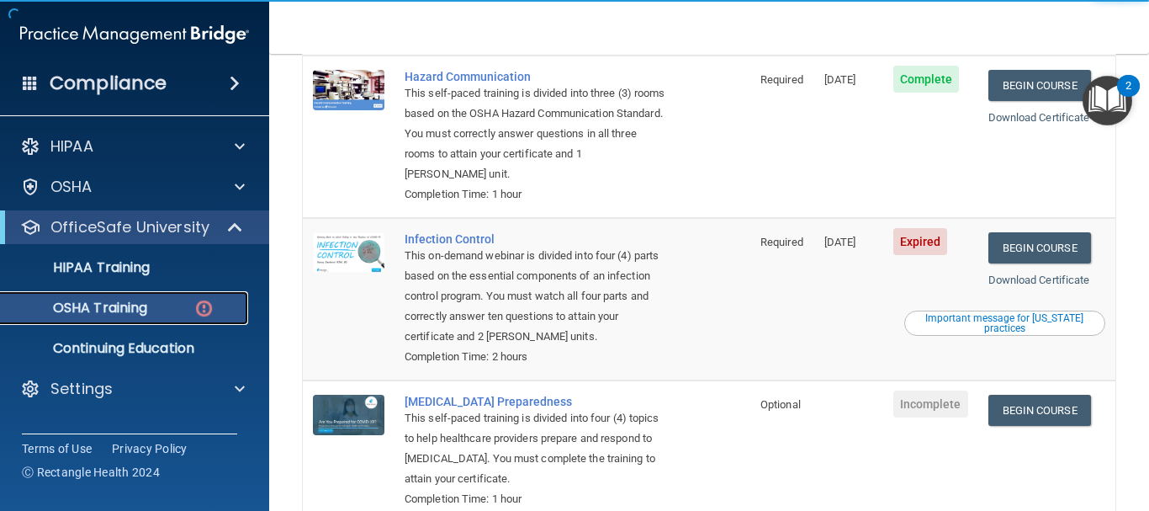
scroll to position [443, 0]
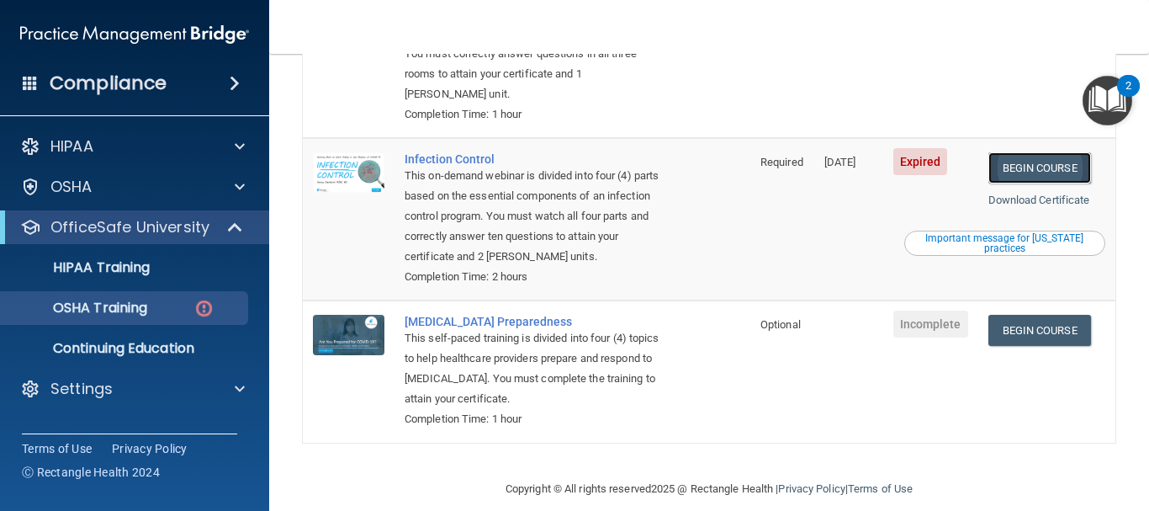
click at [1012, 172] on link "Begin Course" at bounding box center [1040, 167] width 103 height 31
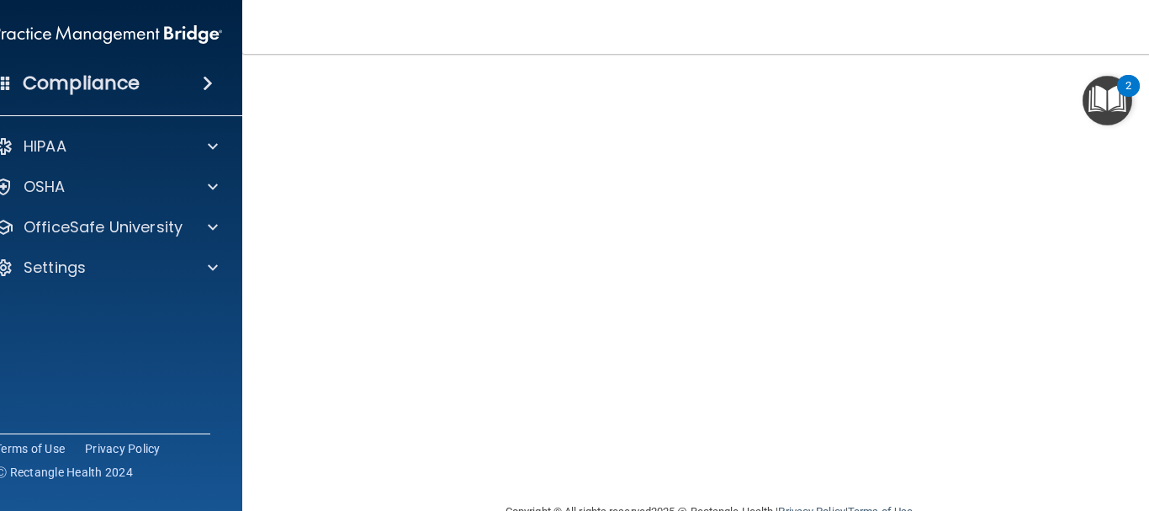
scroll to position [84, 0]
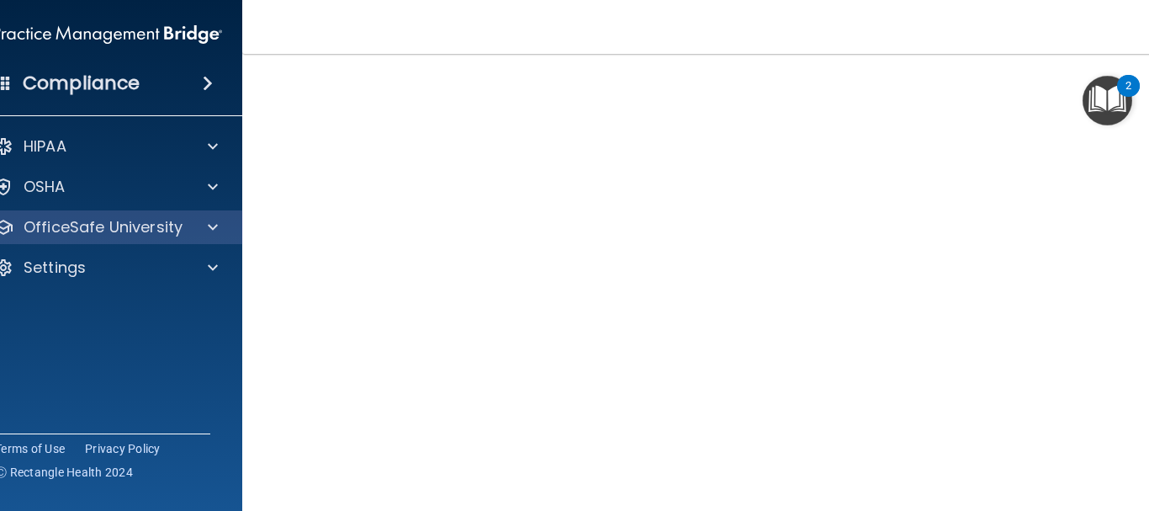
click at [203, 237] on div "OfficeSafe University" at bounding box center [108, 227] width 270 height 34
click at [189, 225] on div at bounding box center [210, 227] width 42 height 20
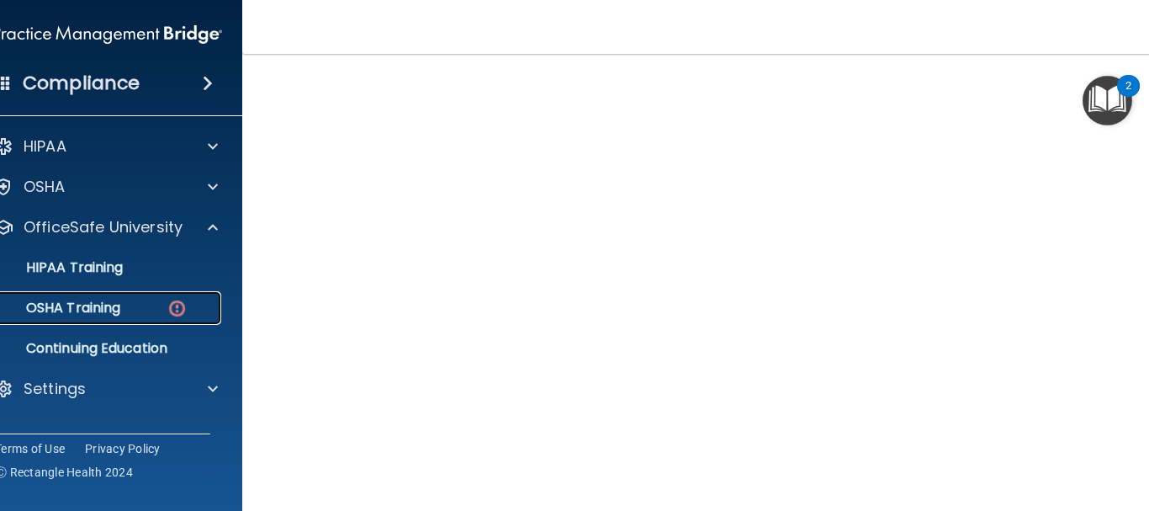
click at [156, 302] on div "OSHA Training" at bounding box center [99, 308] width 230 height 17
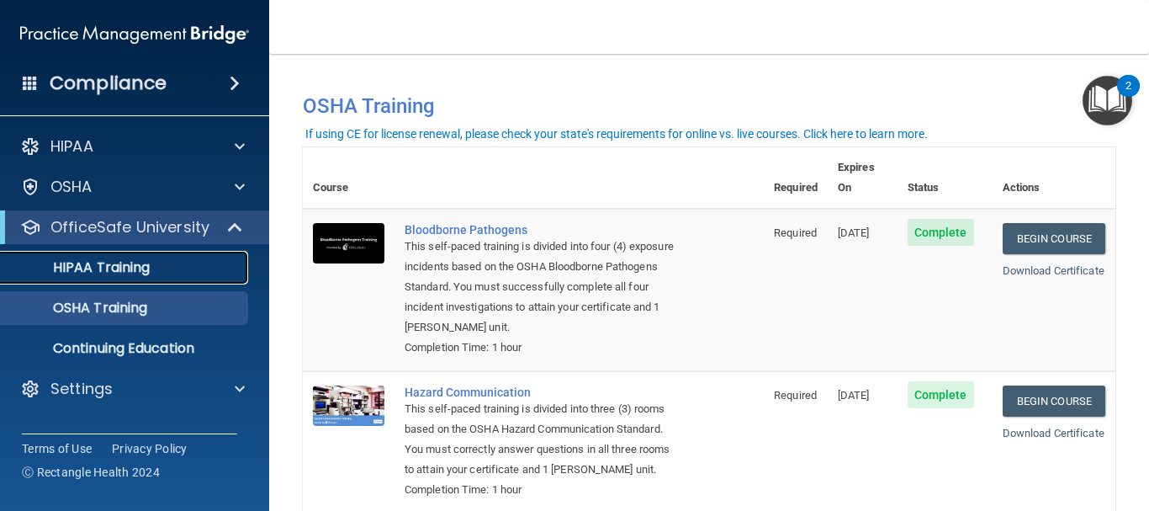
click at [209, 268] on div "HIPAA Training" at bounding box center [126, 267] width 230 height 17
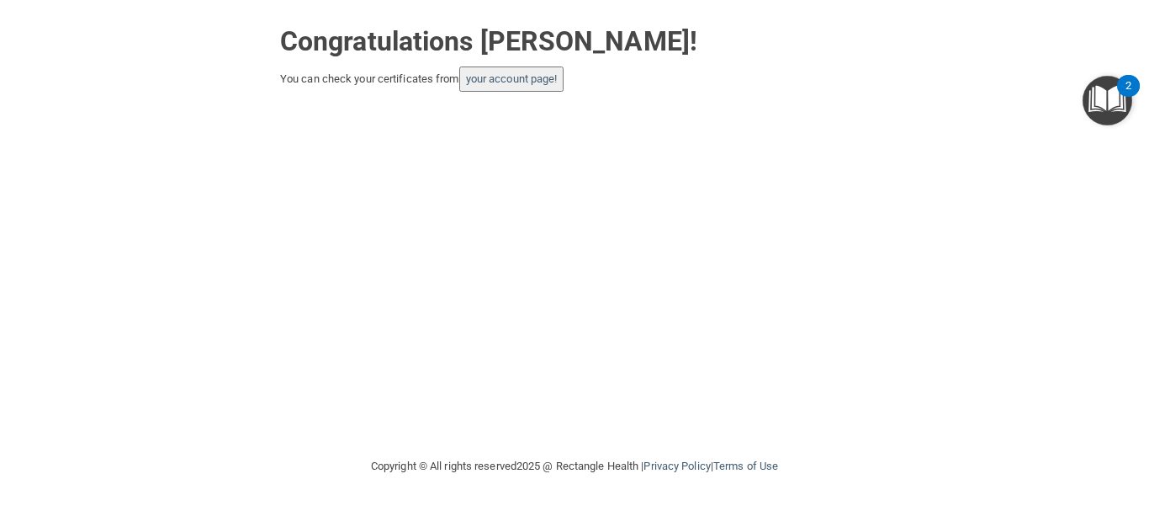
drag, startPoint x: 574, startPoint y: 175, endPoint x: 583, endPoint y: 215, distance: 40.6
click at [577, 198] on div "Congratulations [PERSON_NAME]! You can check your certificates from your accoun…" at bounding box center [575, 228] width 1082 height 422
click at [529, 74] on link "your account page!" at bounding box center [512, 78] width 92 height 13
